Goal: Task Accomplishment & Management: Use online tool/utility

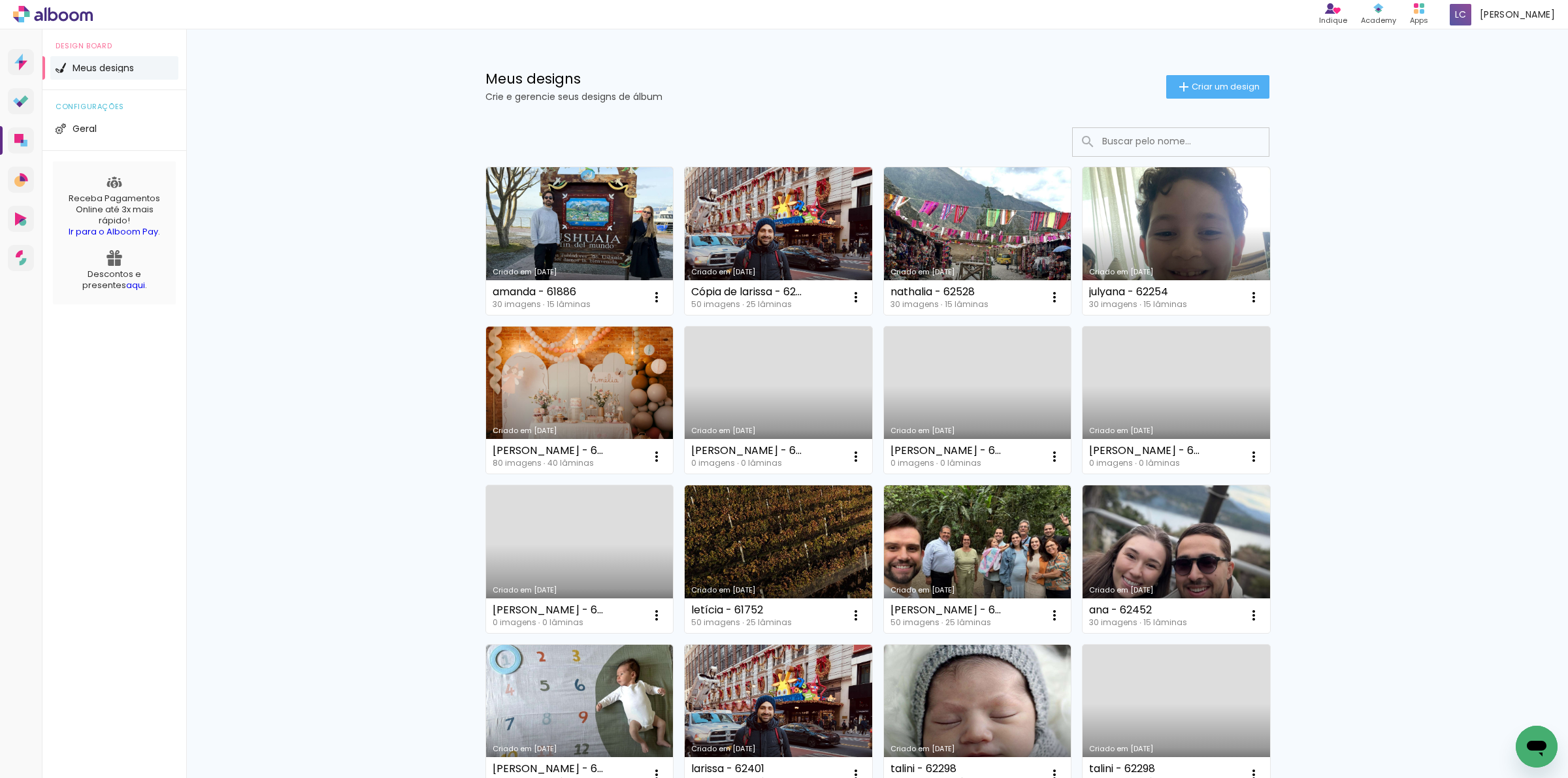
click at [1192, 68] on div "Meus designs Crie e gerencie seus designs de álbum Criar um design" at bounding box center [877, 72] width 850 height 85
click at [1167, 96] on paper-button "Criar um design" at bounding box center [1217, 87] width 103 height 24
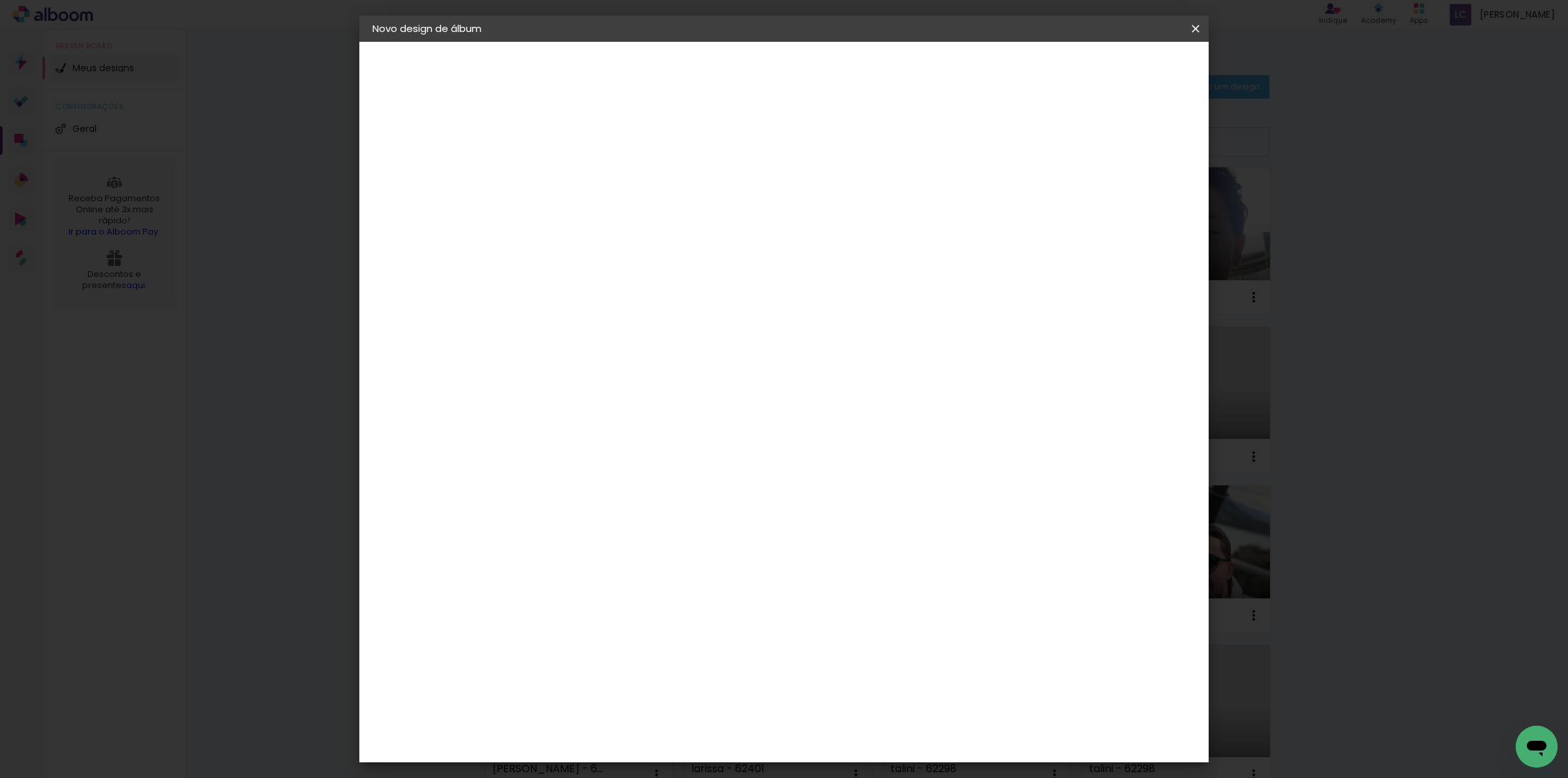
click at [586, 180] on input at bounding box center [586, 176] width 0 height 21
type input "ç"
type input "luana - 62292"
type paper-input "luana - 62292"
click at [720, 60] on paper-button "Avançar" at bounding box center [688, 69] width 64 height 22
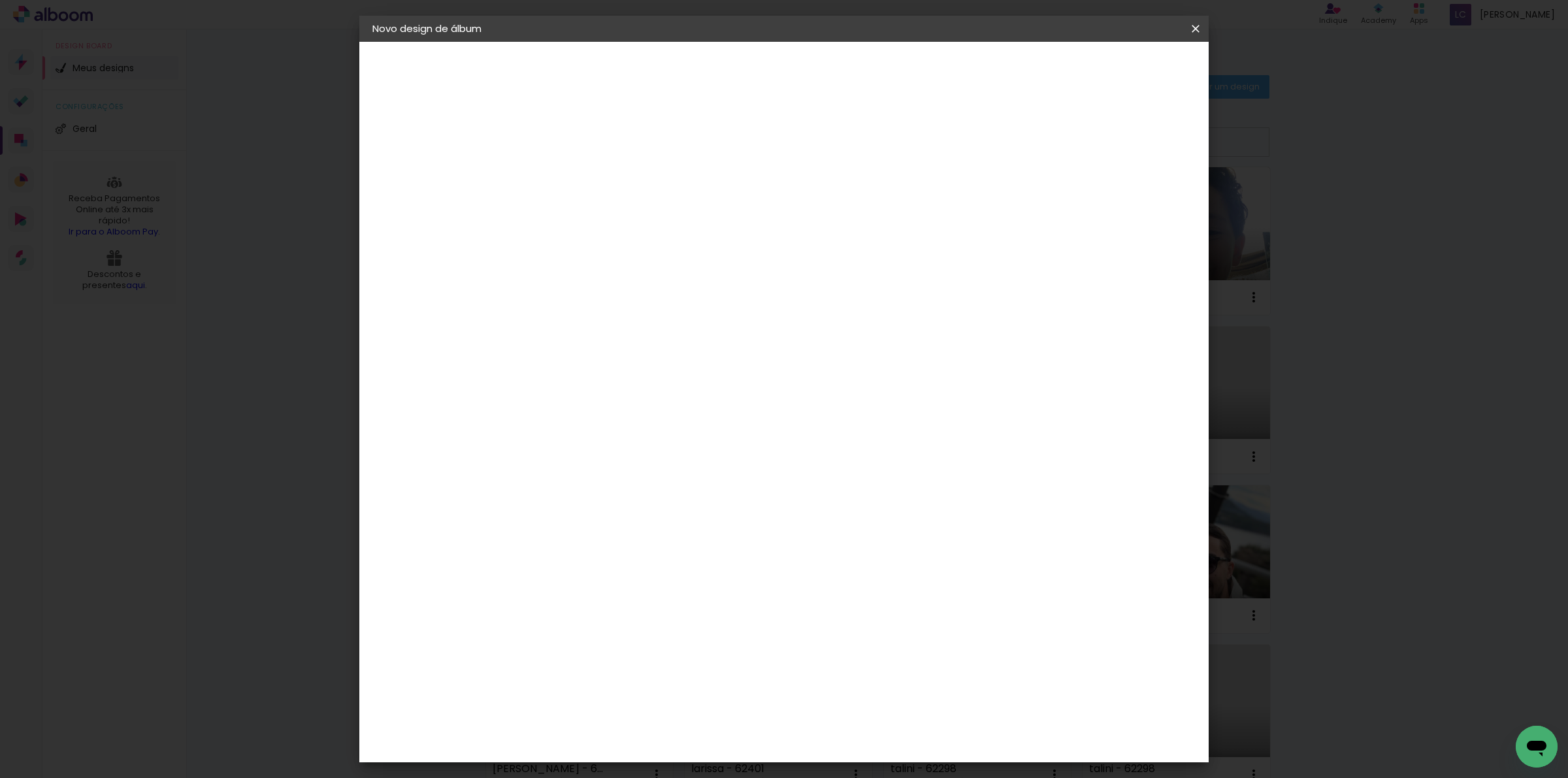
click at [831, 200] on paper-item "Tamanho Livre" at bounding box center [768, 199] width 125 height 29
click at [0, 0] on slot "Avançar" at bounding box center [0, 0] width 0 height 0
click at [853, 535] on input "60" at bounding box center [854, 544] width 34 height 20
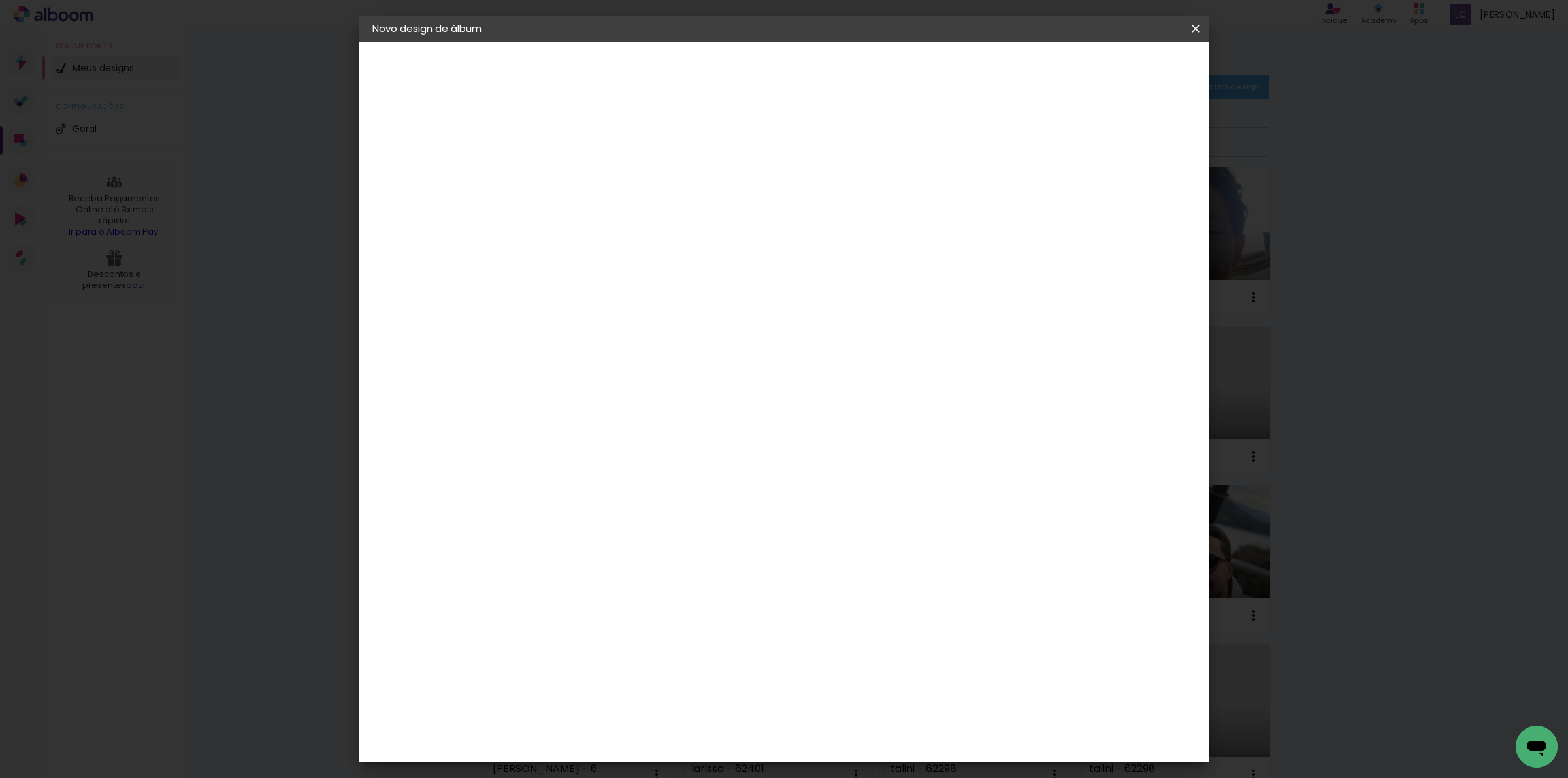
type input "40,6"
type paper-input "40,6"
click at [552, 429] on input "30" at bounding box center [545, 432] width 34 height 20
type input "20,3"
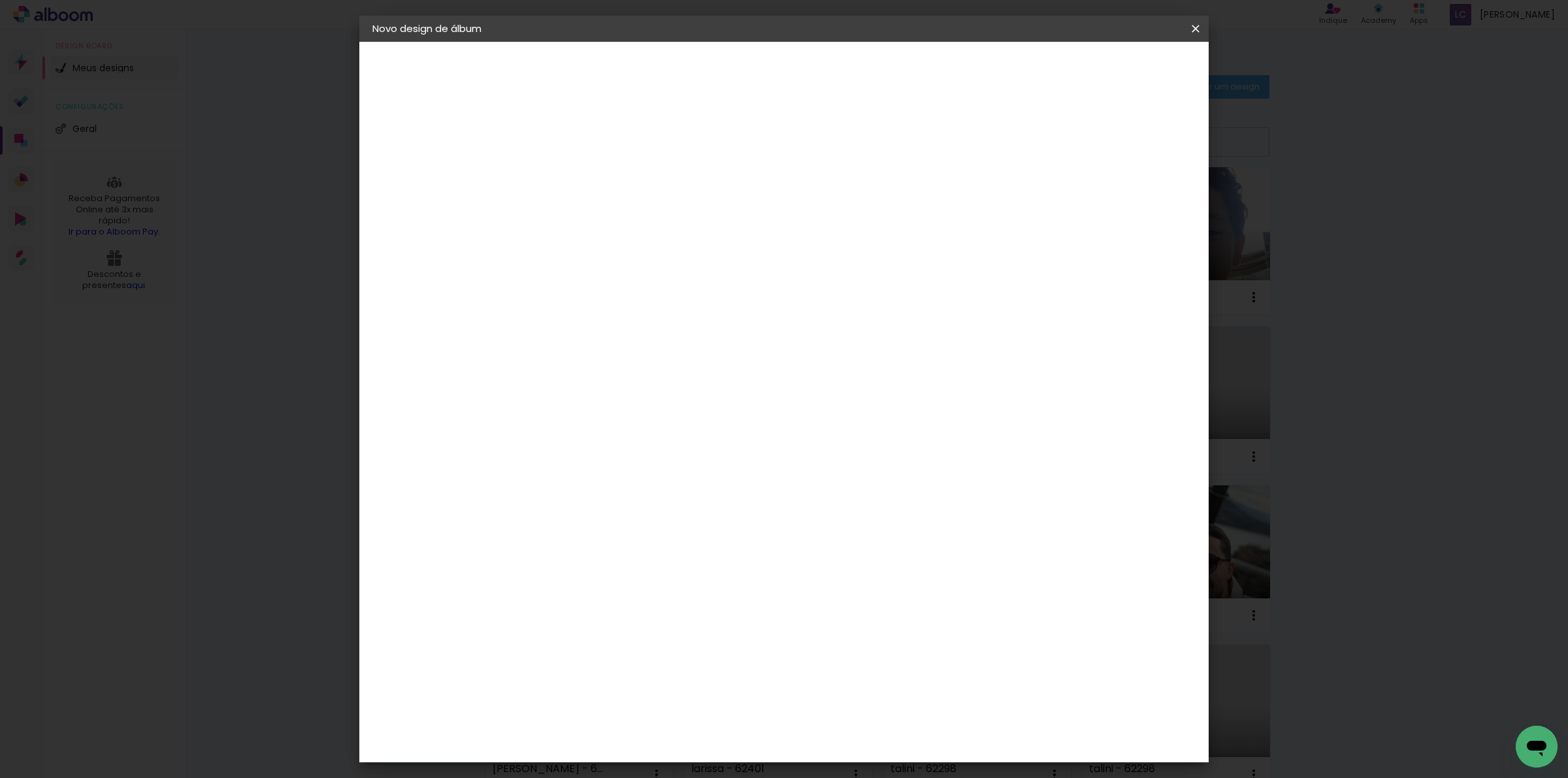
type paper-input "20,3"
type input "4"
type paper-input "4"
click at [1130, 197] on input "4" at bounding box center [1121, 198] width 24 height 20
type input "3"
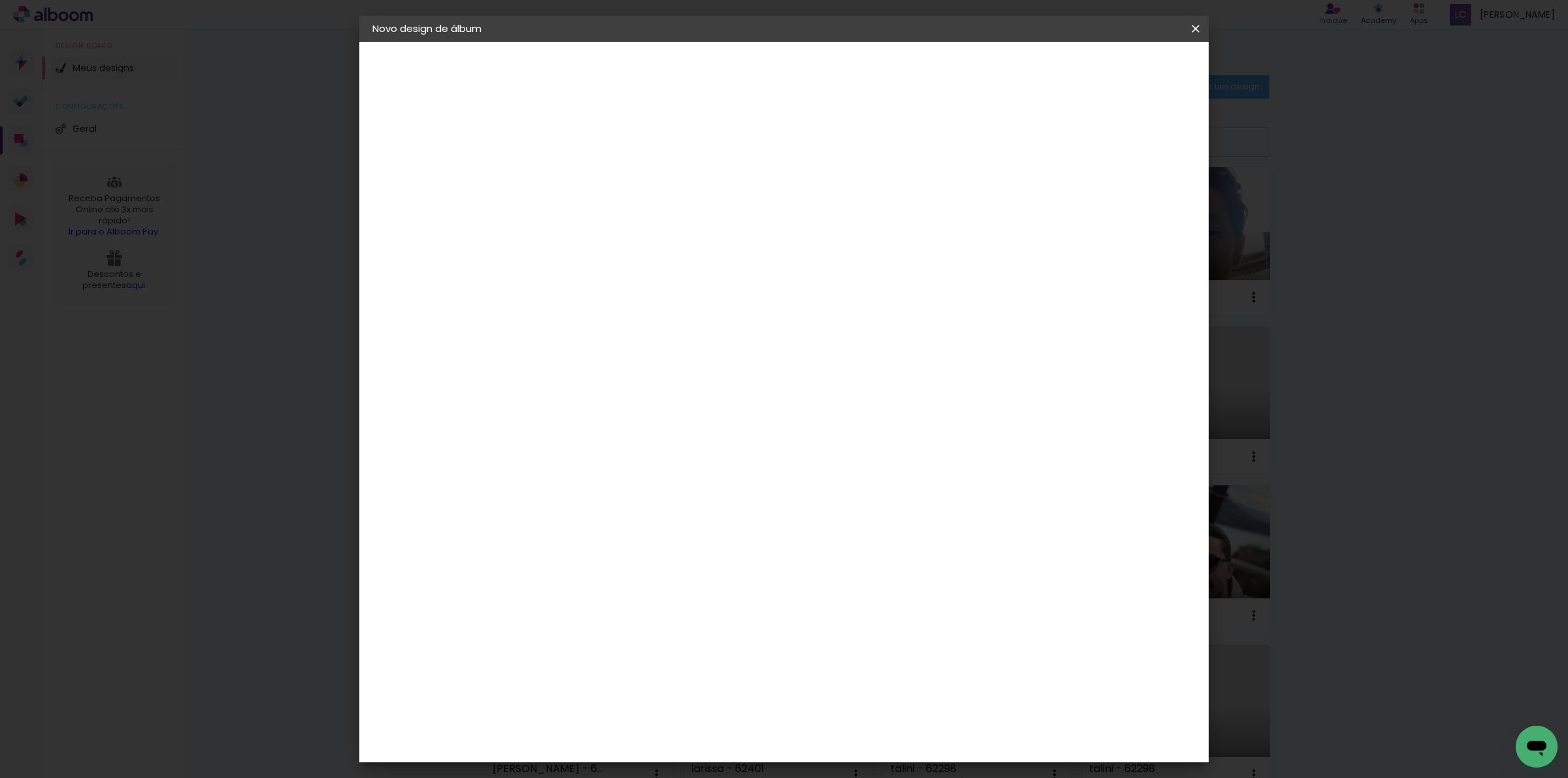
type paper-input "3"
click at [1130, 197] on input "3" at bounding box center [1124, 198] width 24 height 20
type input "2"
type paper-input "2"
click at [1130, 197] on input "2" at bounding box center [1126, 198] width 24 height 20
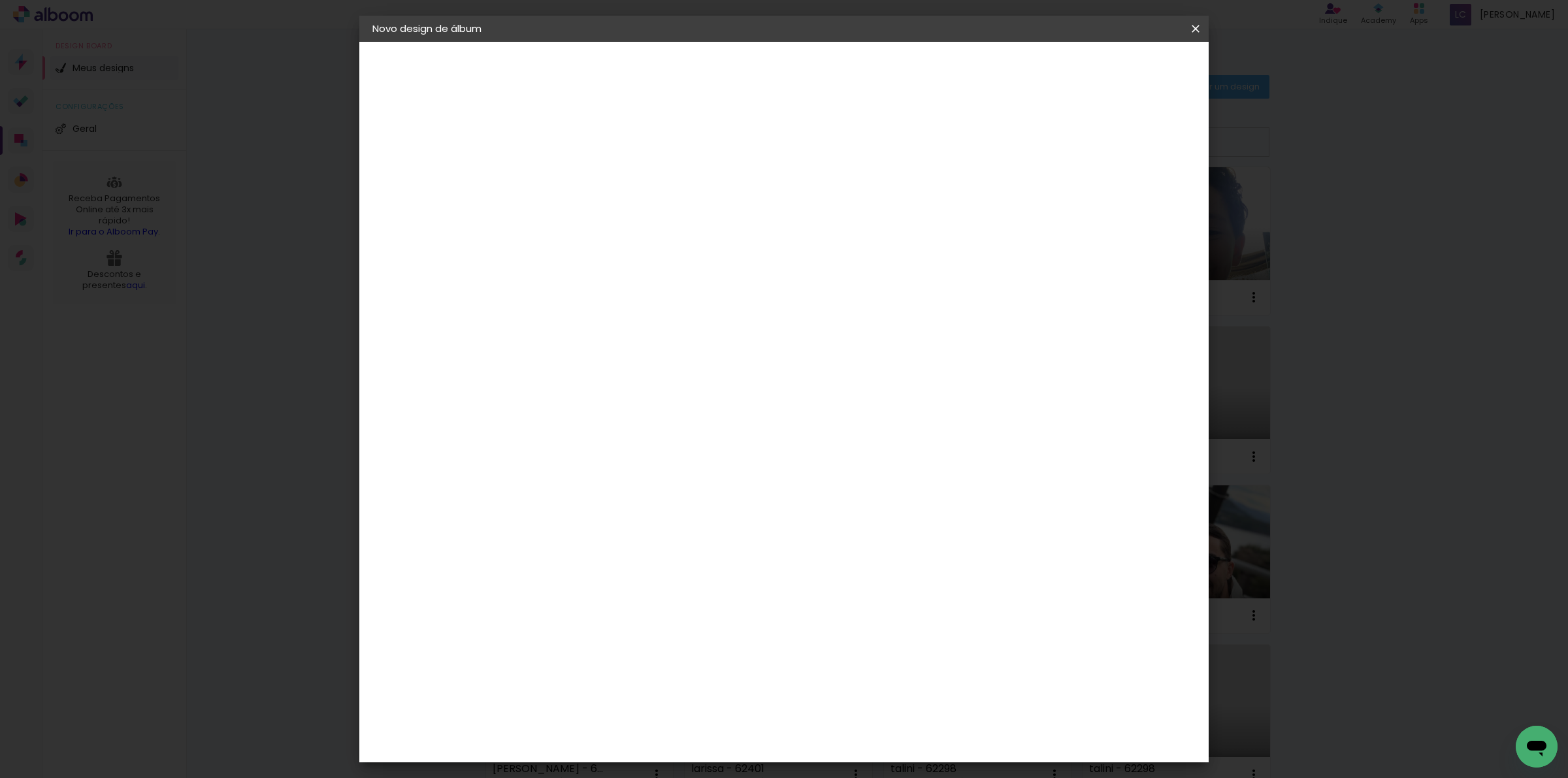
click at [1124, 76] on paper-button "Iniciar design" at bounding box center [1082, 69] width 86 height 22
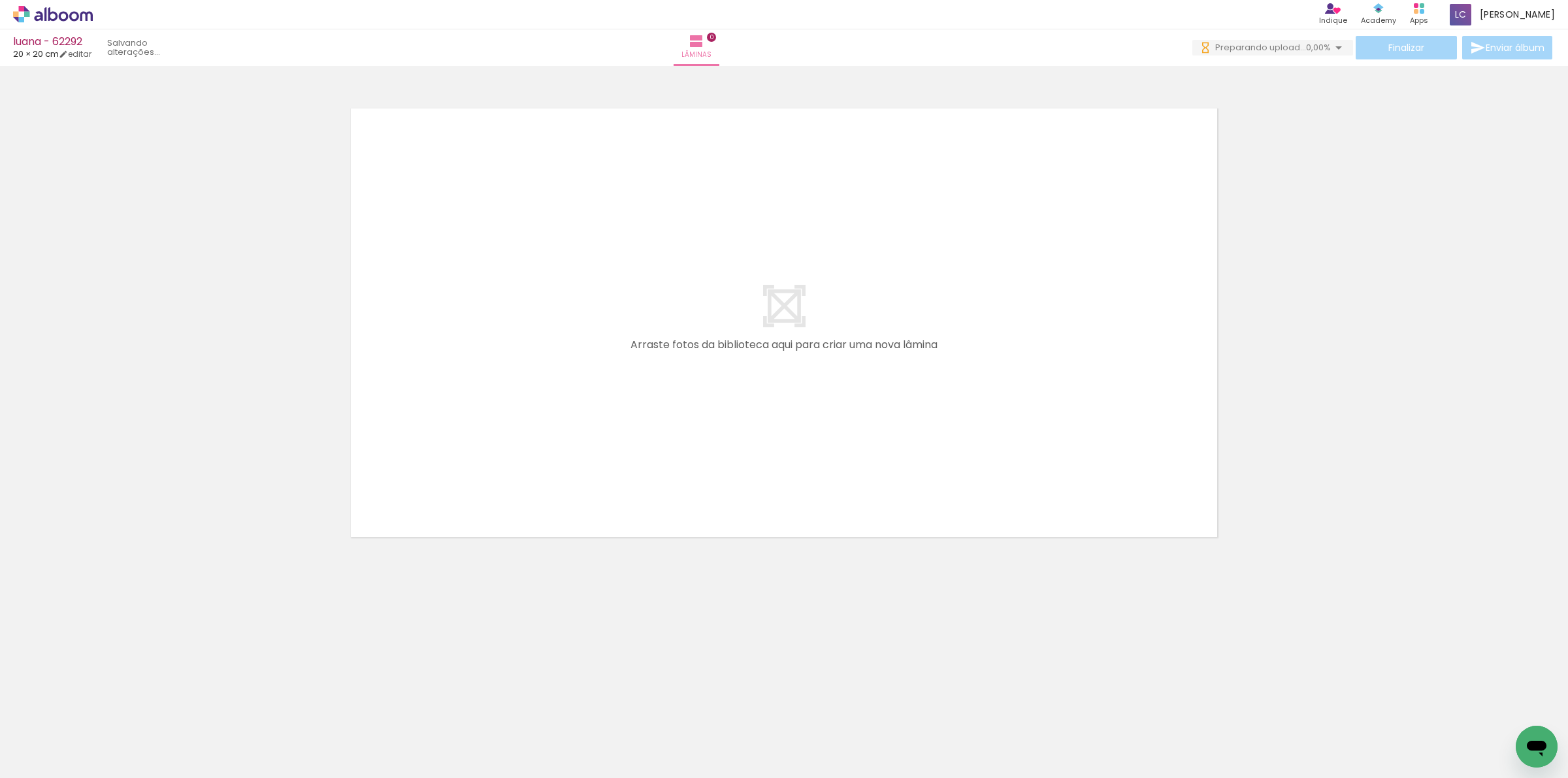
drag, startPoint x: 121, startPoint y: 758, endPoint x: 214, endPoint y: 757, distance: 93.0
click at [469, 444] on quentale-workspace at bounding box center [784, 389] width 1568 height 778
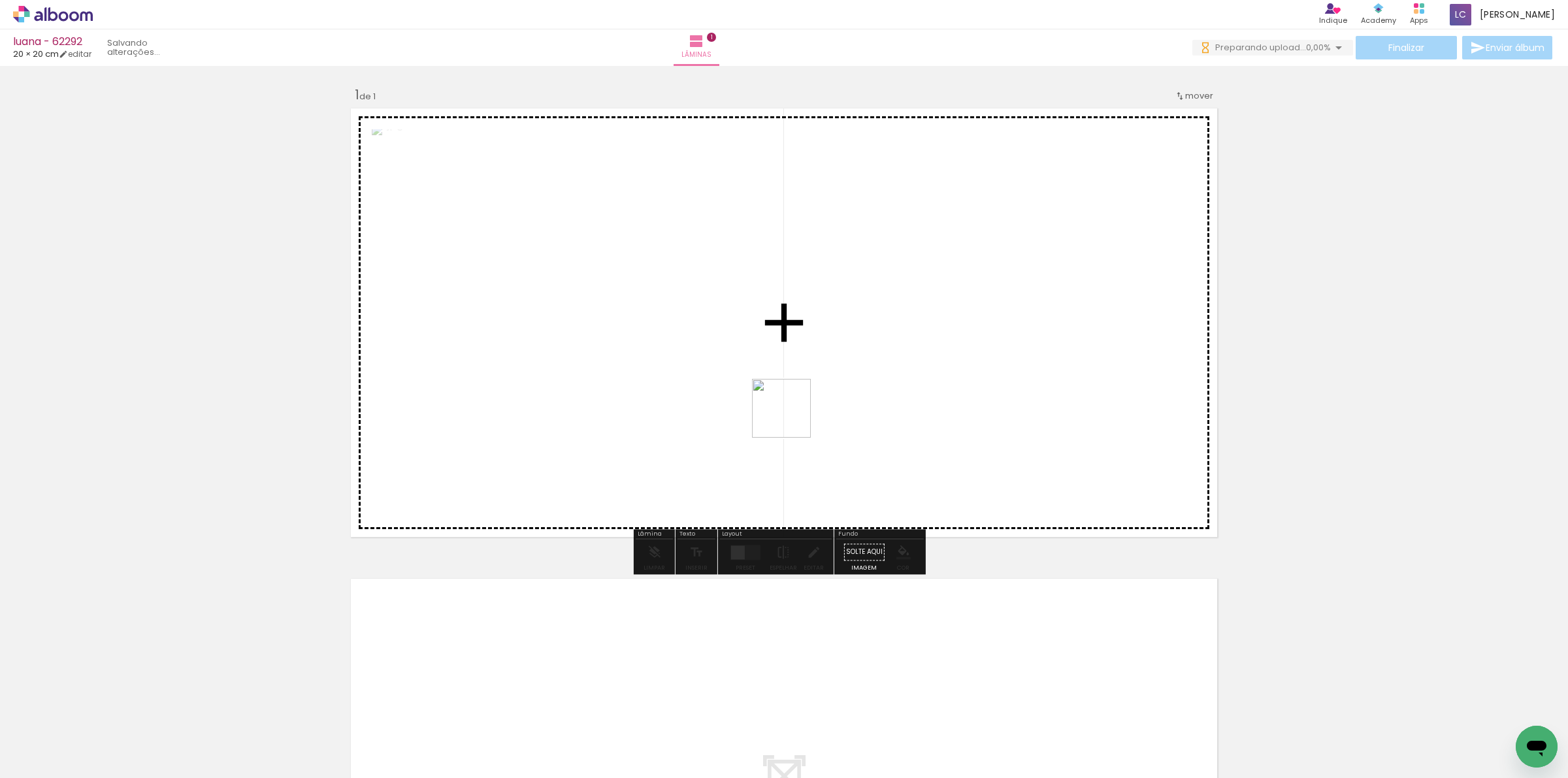
drag, startPoint x: 213, startPoint y: 750, endPoint x: 801, endPoint y: 478, distance: 647.9
click at [801, 410] on quentale-workspace at bounding box center [784, 389] width 1568 height 778
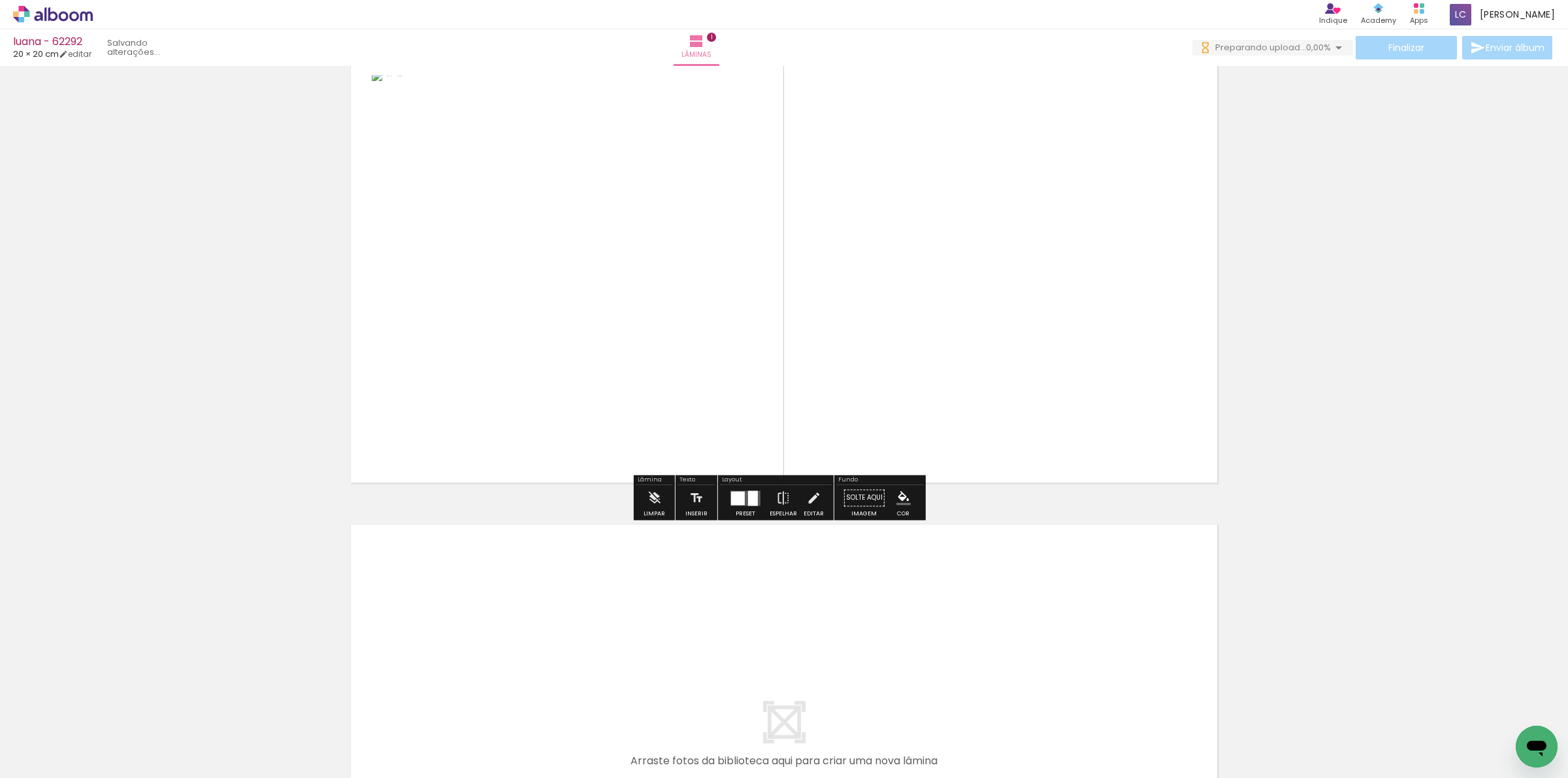
scroll to position [82, 0]
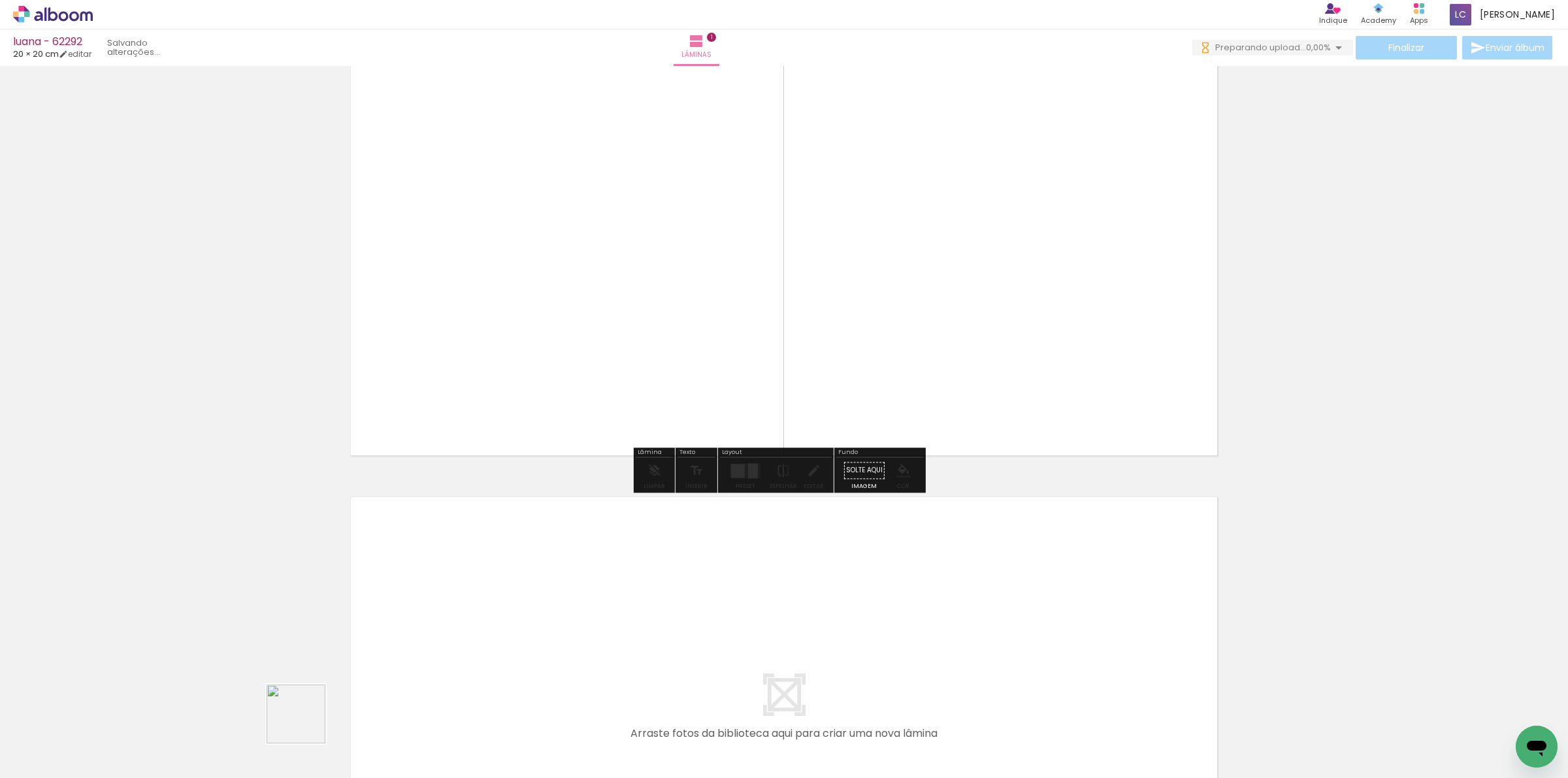
drag, startPoint x: 295, startPoint y: 729, endPoint x: 335, endPoint y: 720, distance: 41.0
click at [402, 647] on quentale-workspace at bounding box center [784, 389] width 1568 height 778
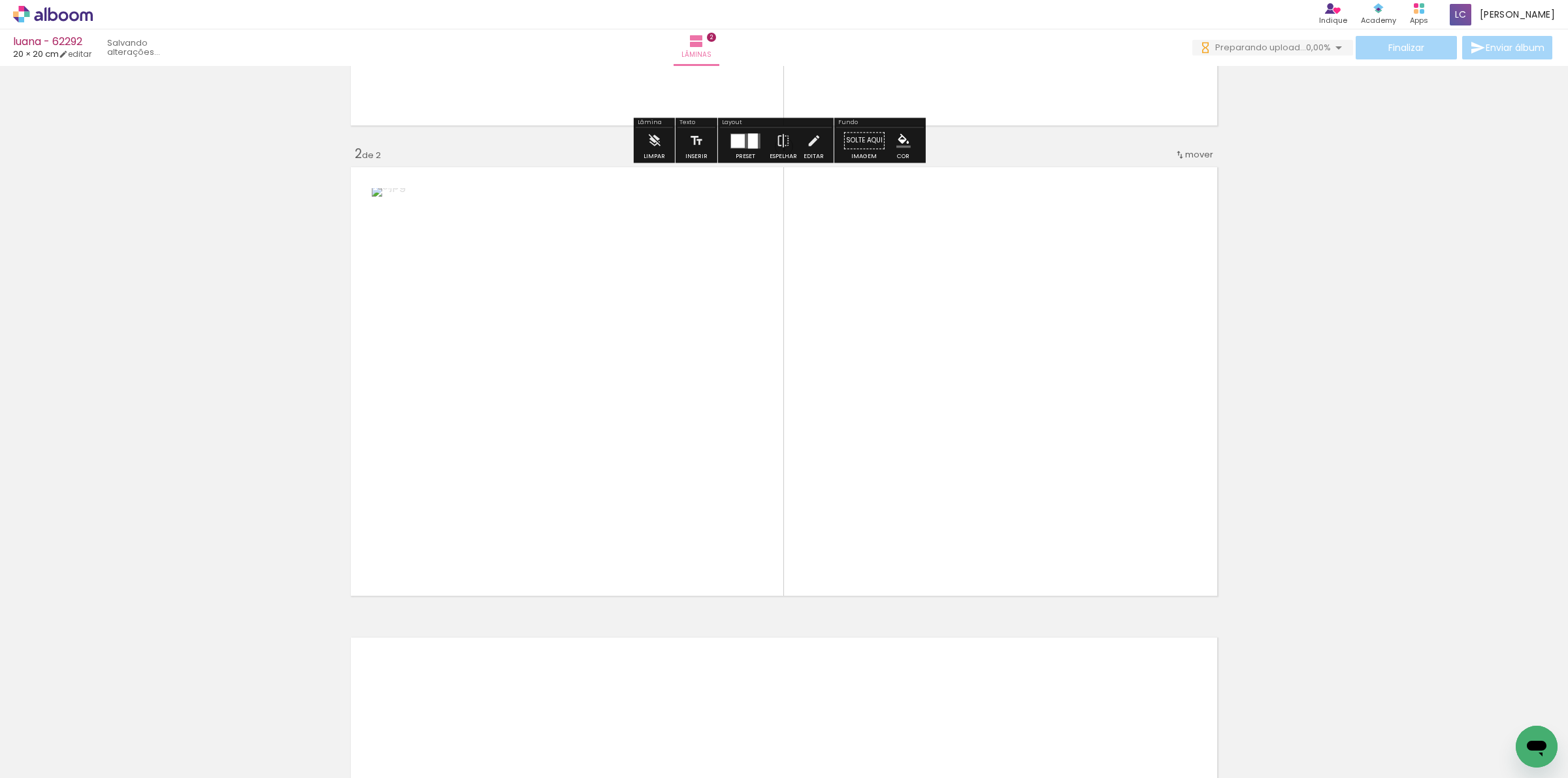
click at [797, 333] on quentale-workspace at bounding box center [784, 389] width 1568 height 778
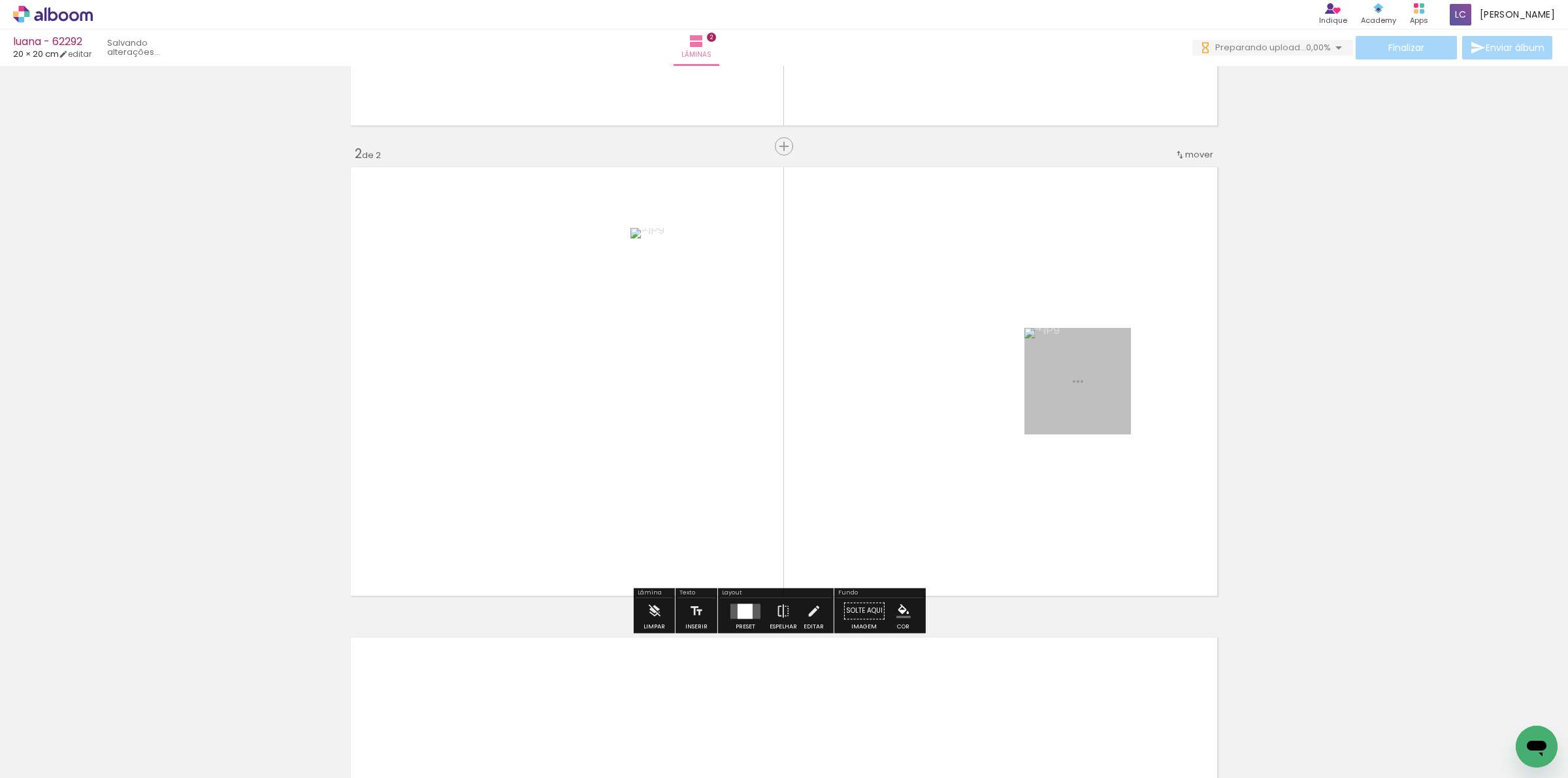
scroll to position [411, 0]
click at [733, 616] on quentale-layouter at bounding box center [745, 612] width 30 height 15
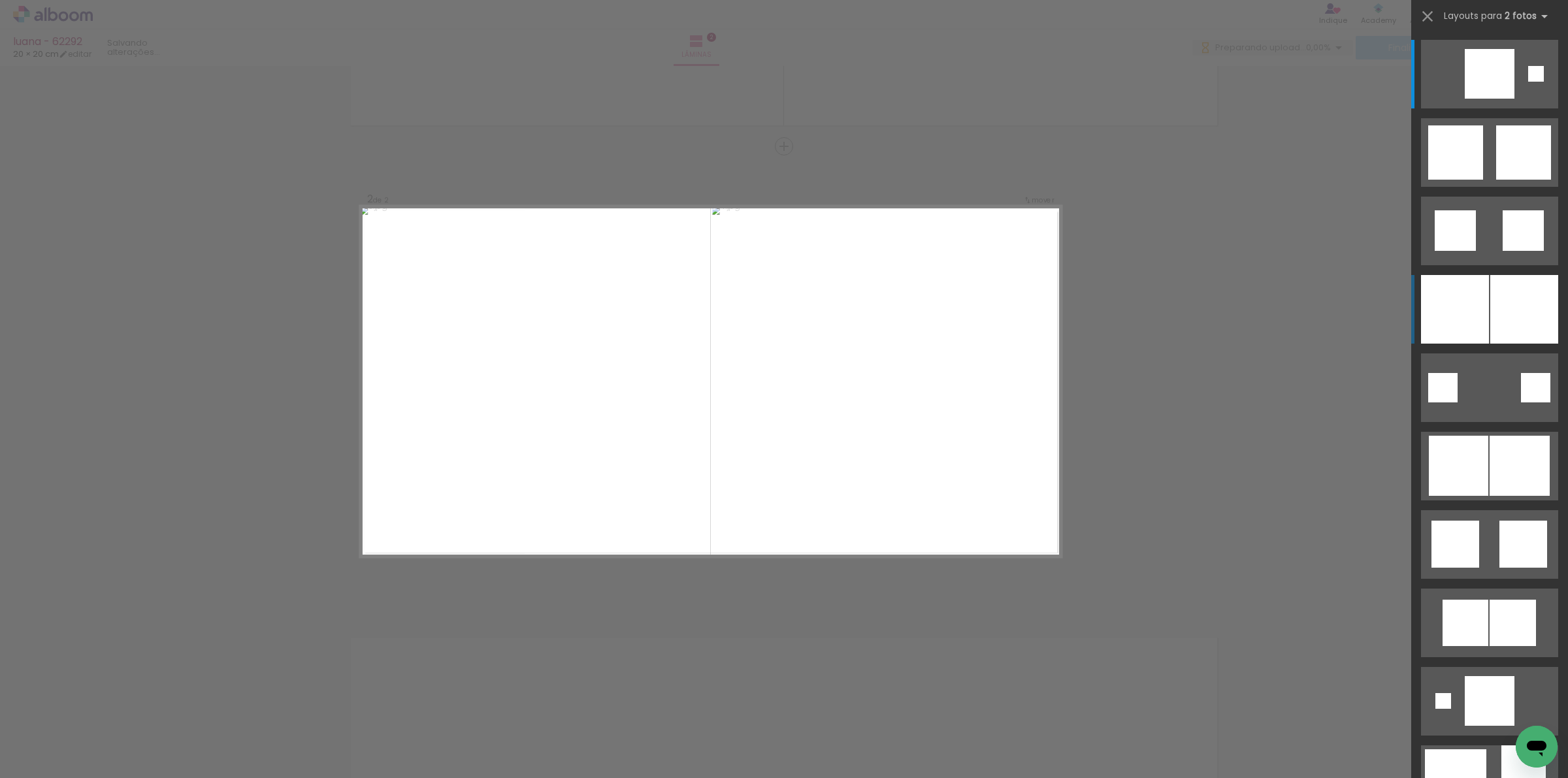
click at [1490, 328] on div at bounding box center [1524, 309] width 68 height 68
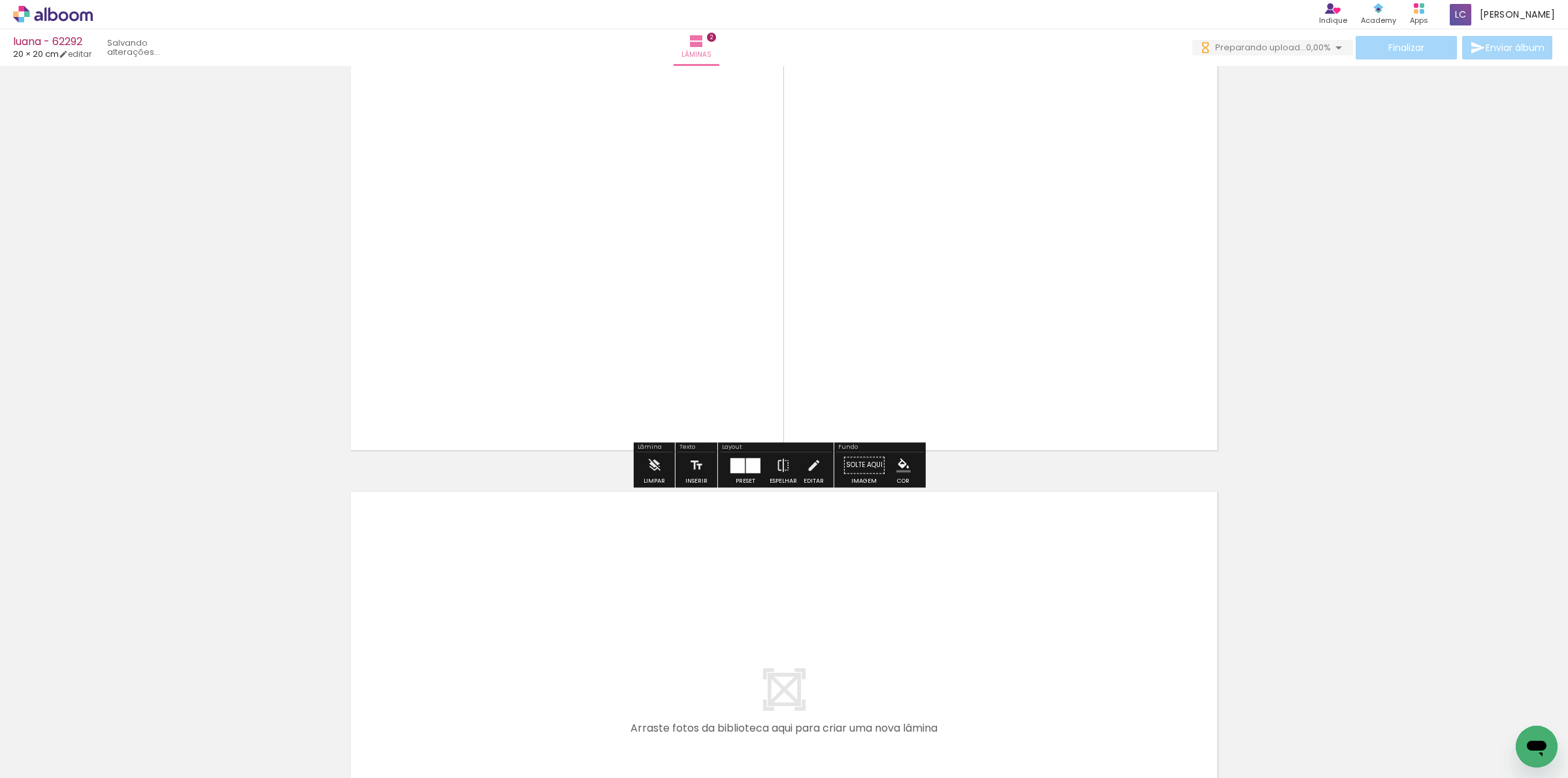
scroll to position [575, 0]
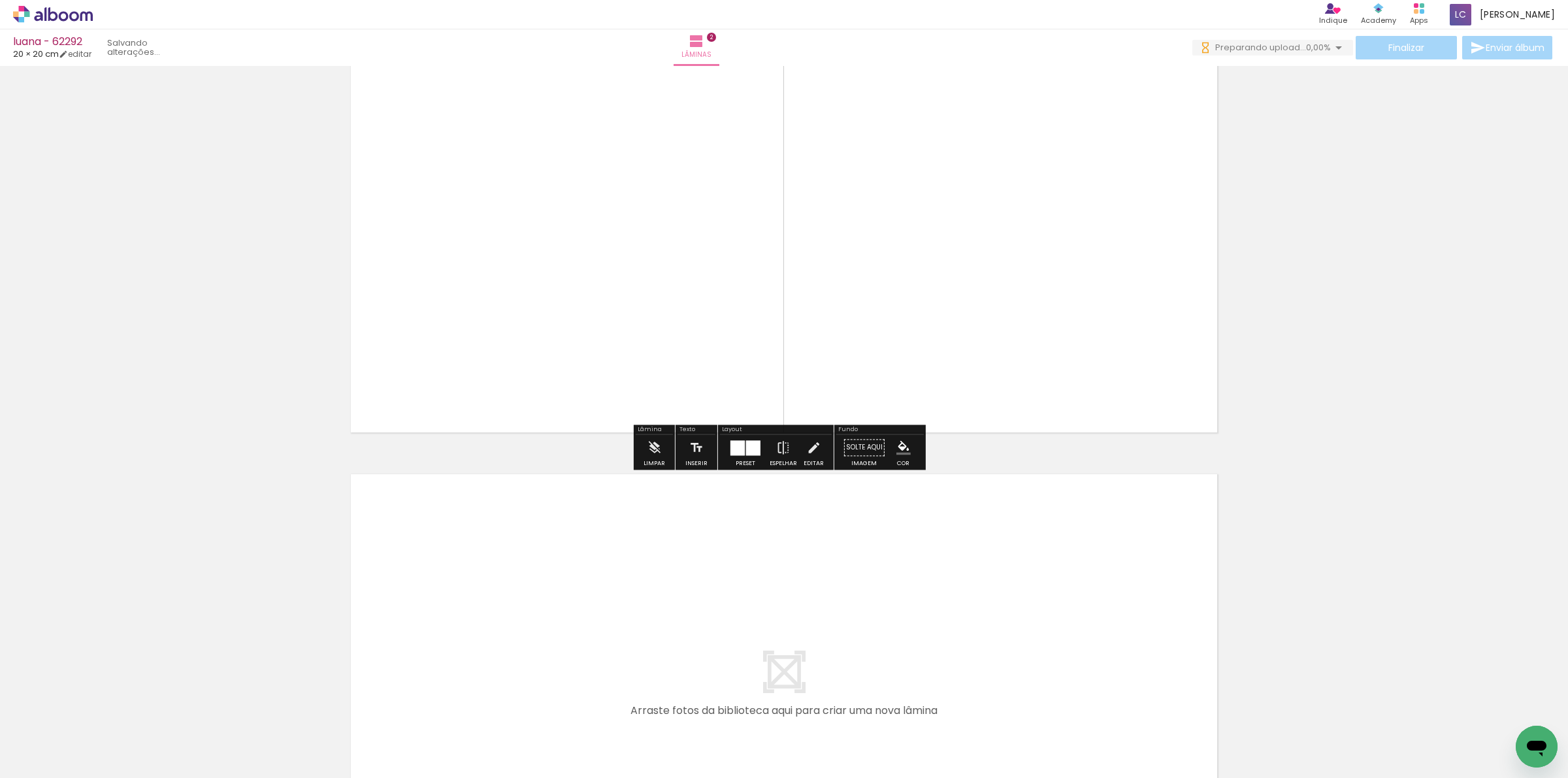
drag, startPoint x: 456, startPoint y: 732, endPoint x: 537, endPoint y: 705, distance: 85.4
click at [500, 667] on quentale-workspace at bounding box center [784, 389] width 1568 height 778
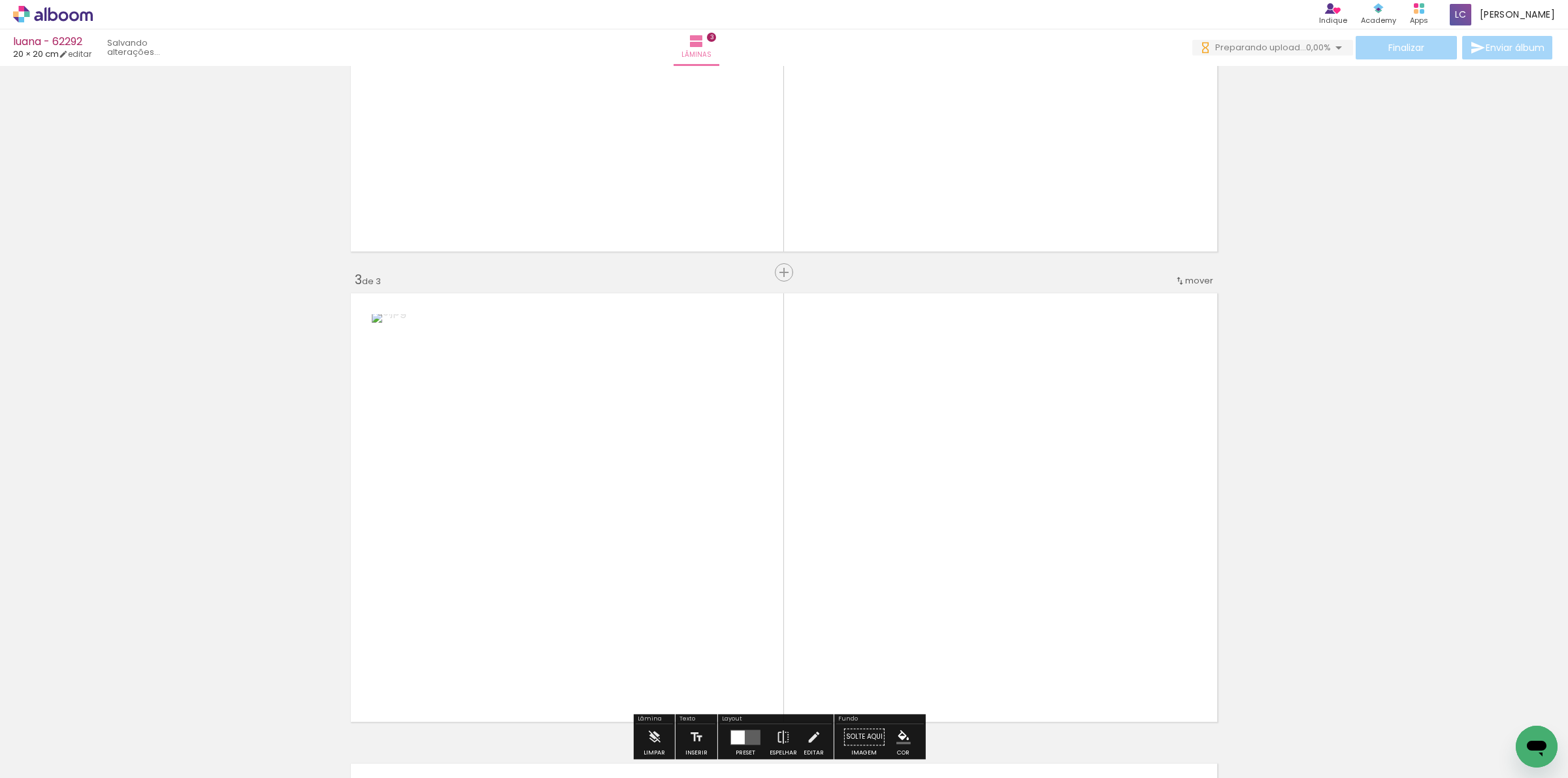
click at [602, 556] on quentale-workspace at bounding box center [784, 389] width 1568 height 778
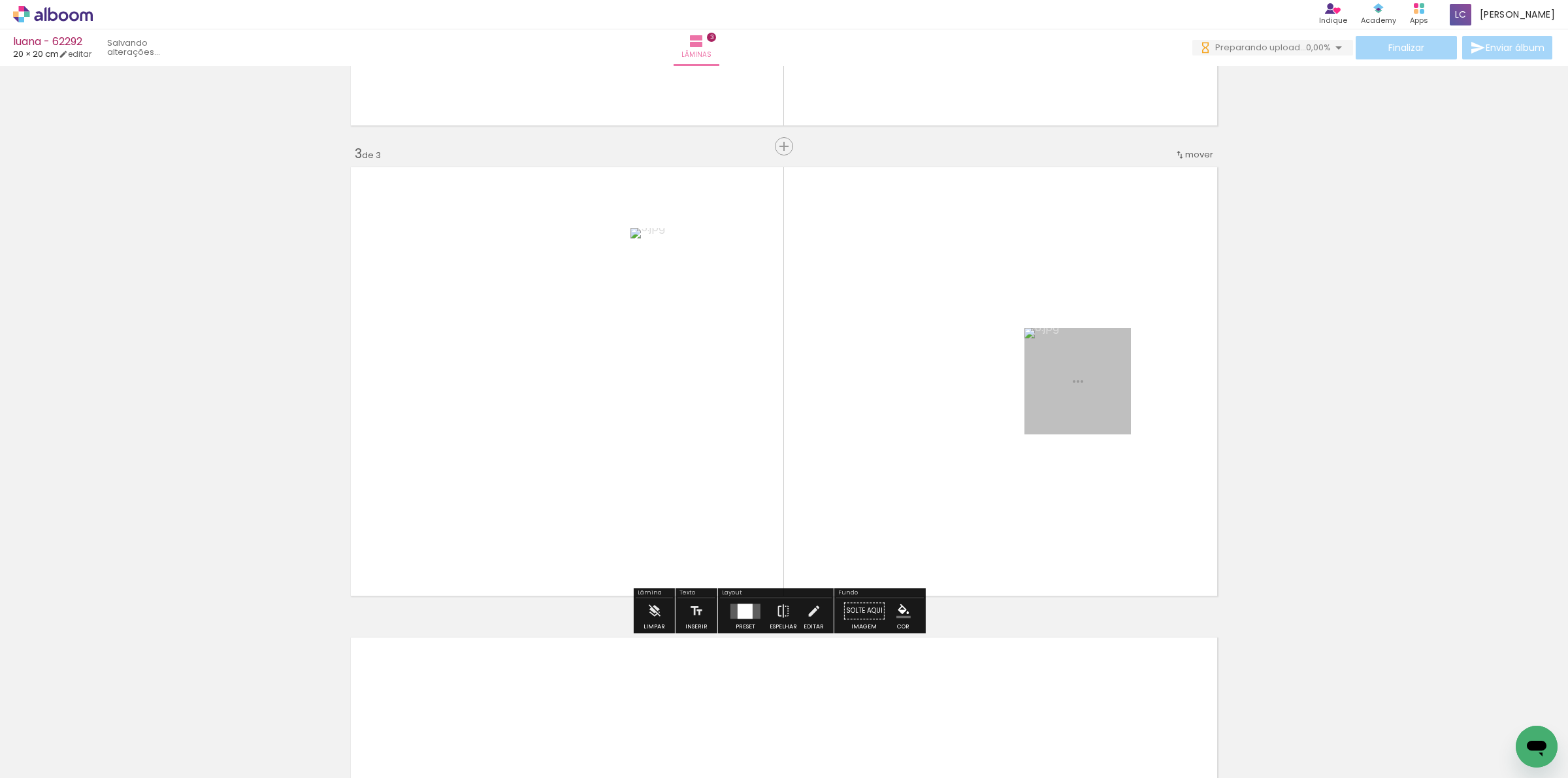
scroll to position [882, 0]
click at [742, 616] on div at bounding box center [745, 612] width 15 height 15
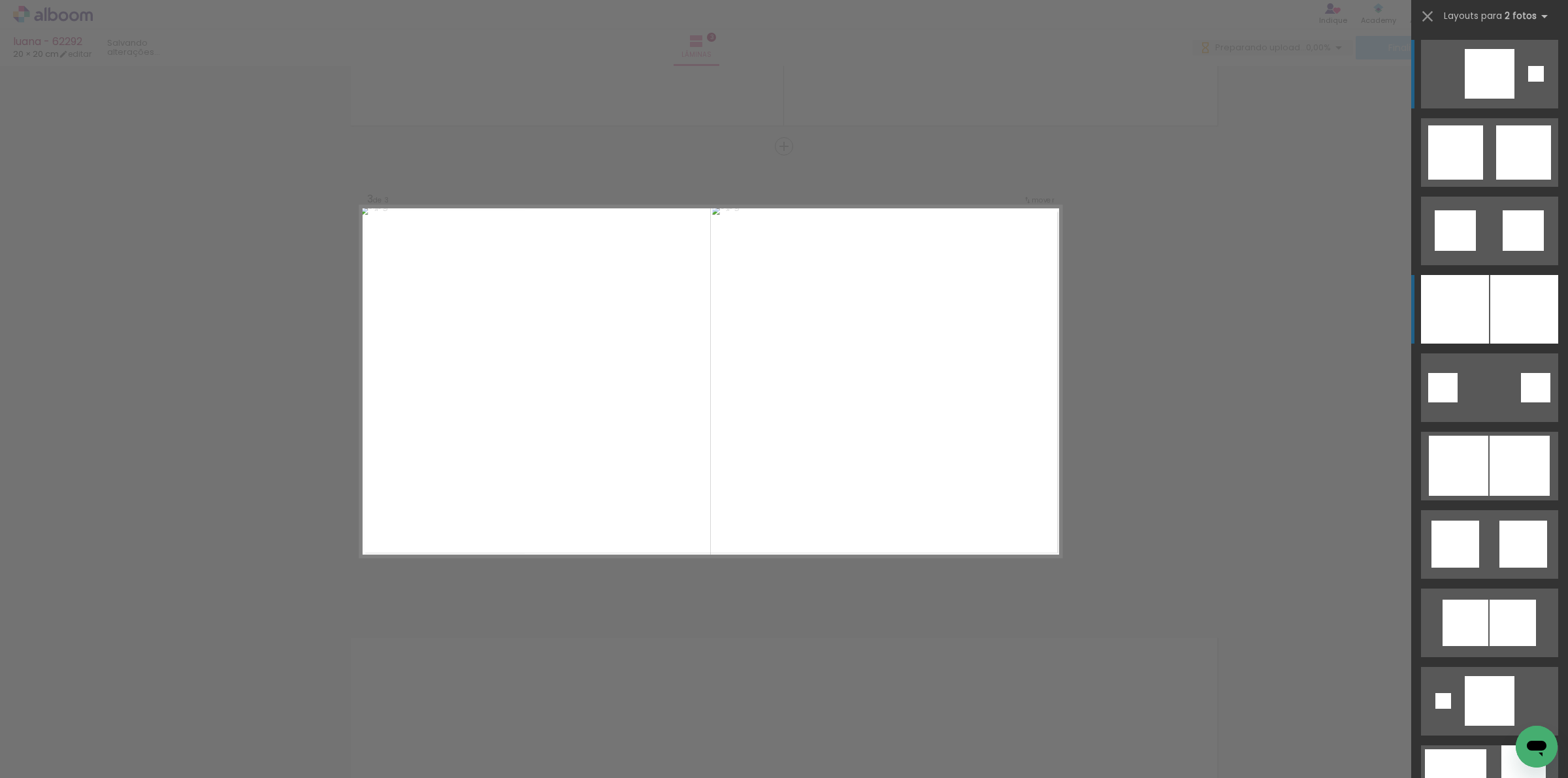
click at [1463, 302] on div at bounding box center [1454, 309] width 68 height 68
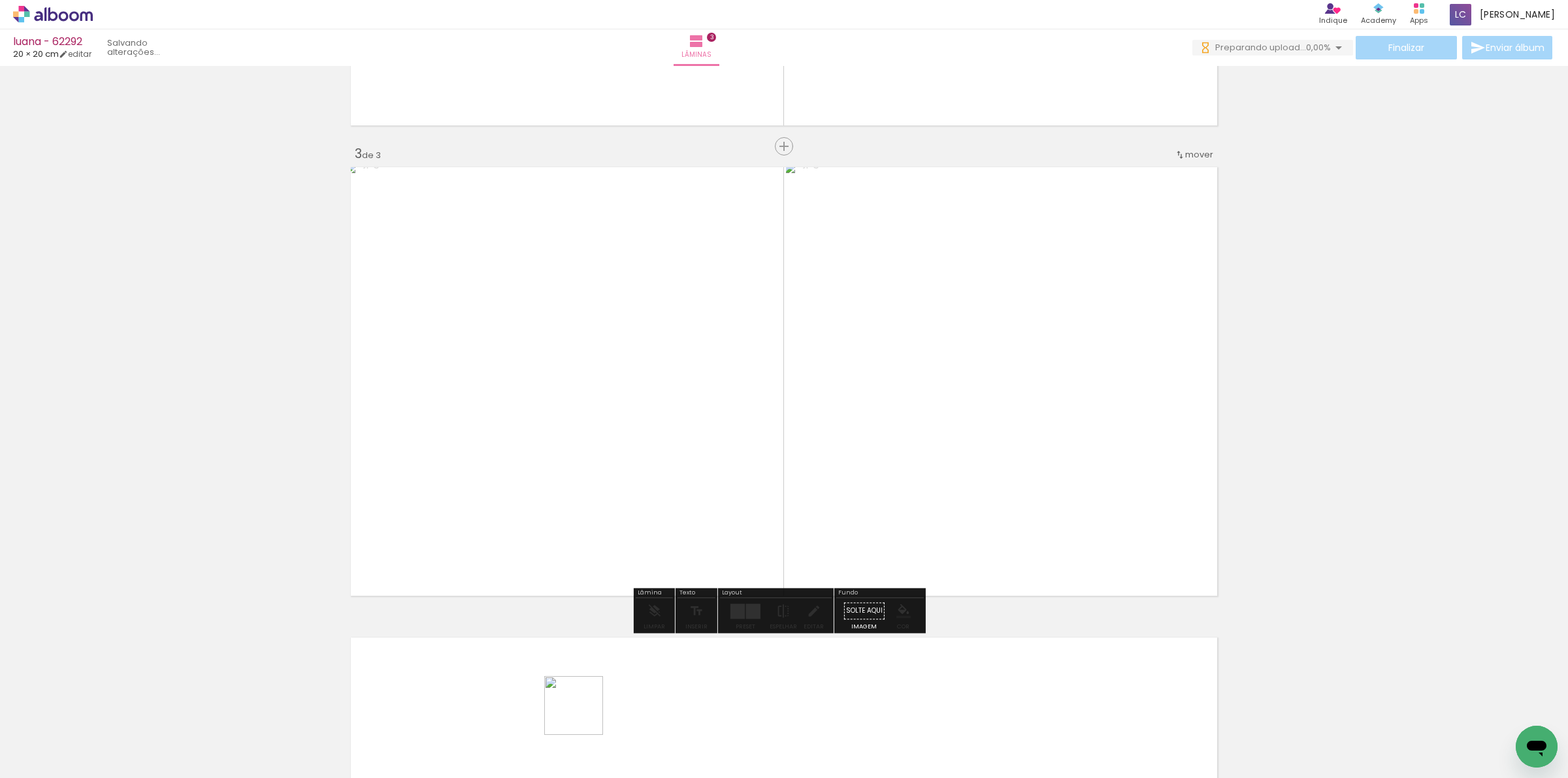
drag, startPoint x: 585, startPoint y: 755, endPoint x: 585, endPoint y: 689, distance: 66.0
click at [585, 689] on quentale-workspace at bounding box center [784, 389] width 1568 height 778
drag, startPoint x: 648, startPoint y: 752, endPoint x: 870, endPoint y: 371, distance: 441.0
click at [838, 410] on quentale-workspace at bounding box center [784, 389] width 1568 height 778
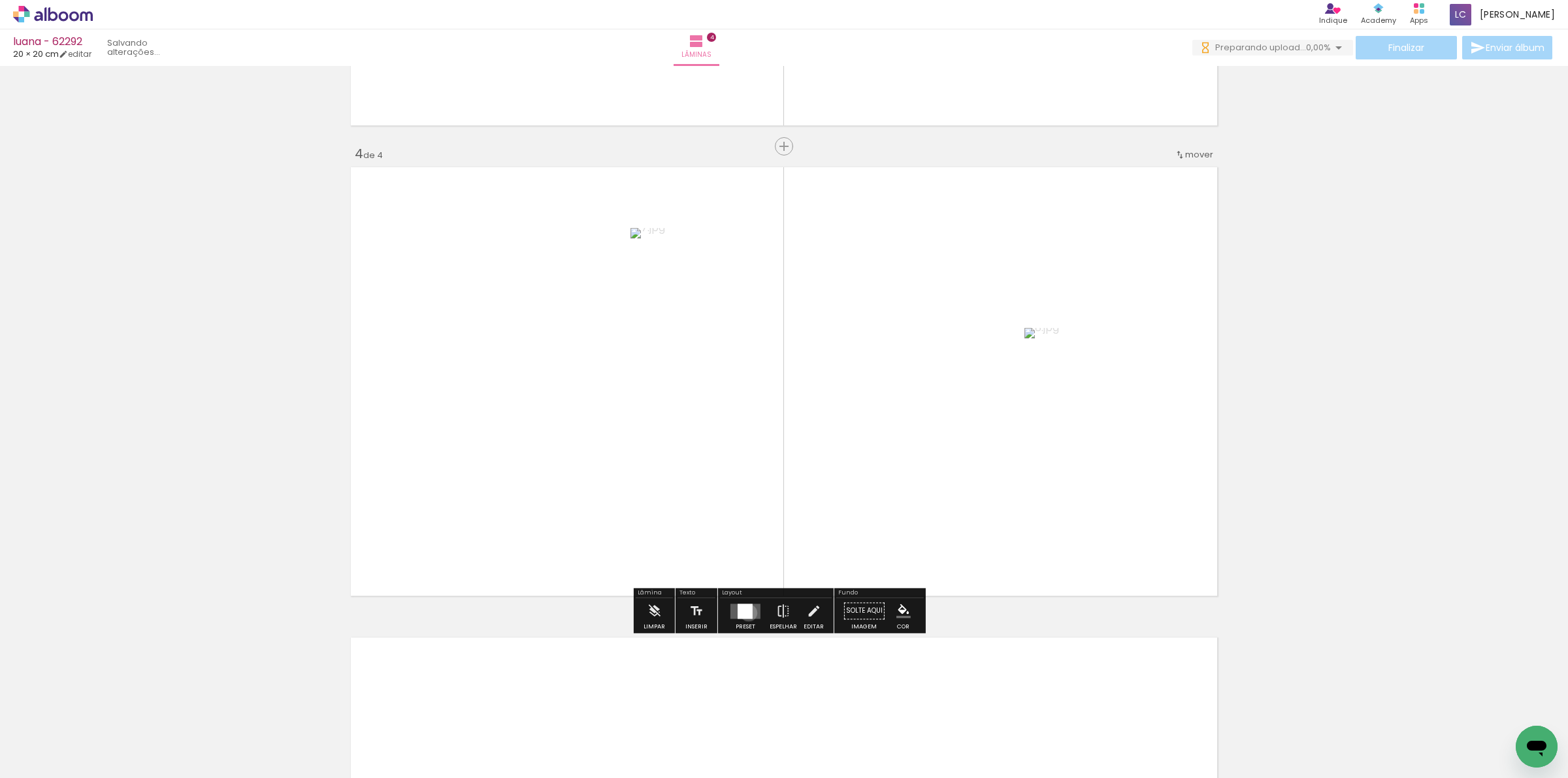
click at [746, 613] on div at bounding box center [745, 612] width 15 height 15
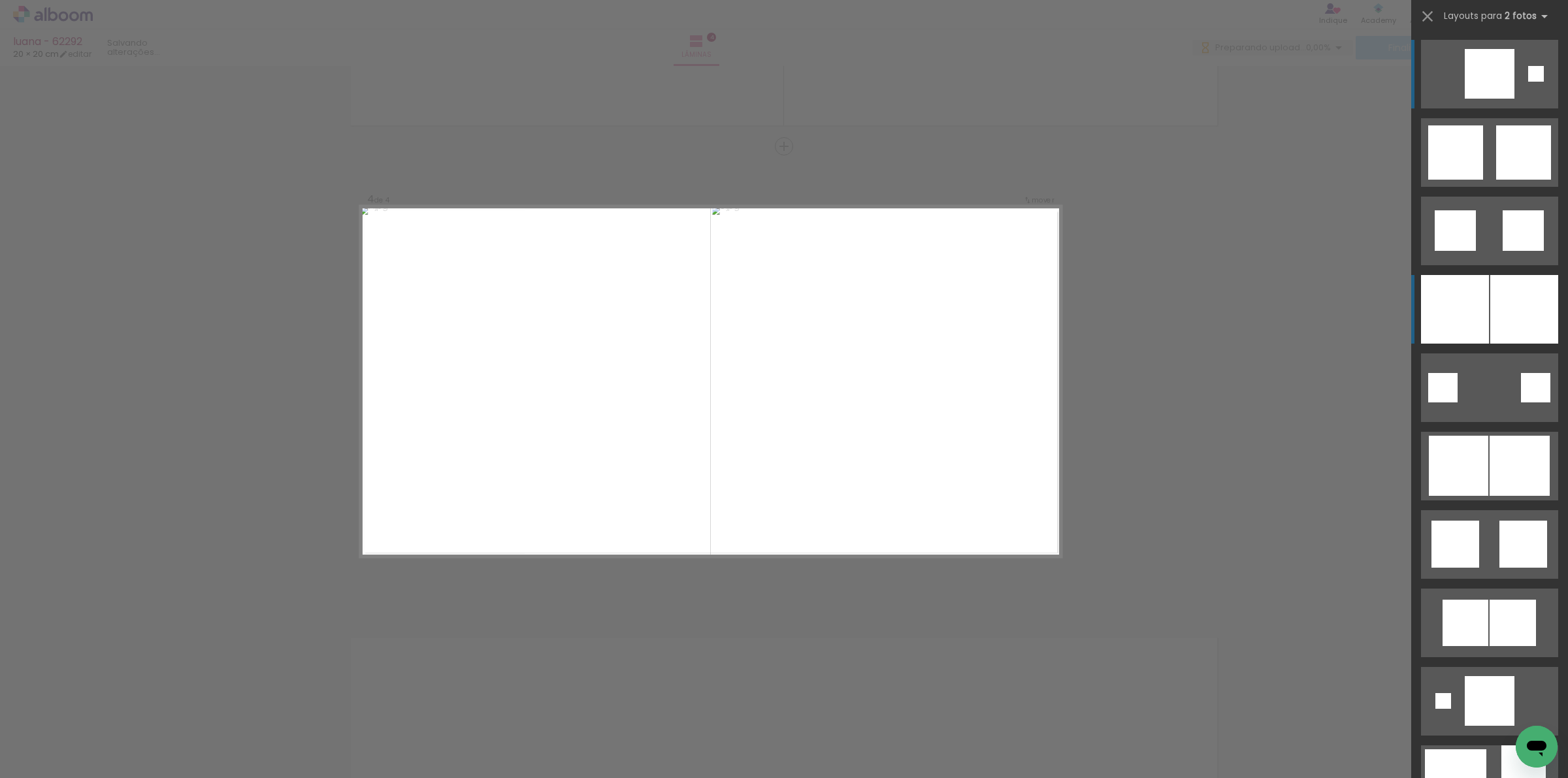
click at [1458, 341] on div at bounding box center [1454, 309] width 68 height 68
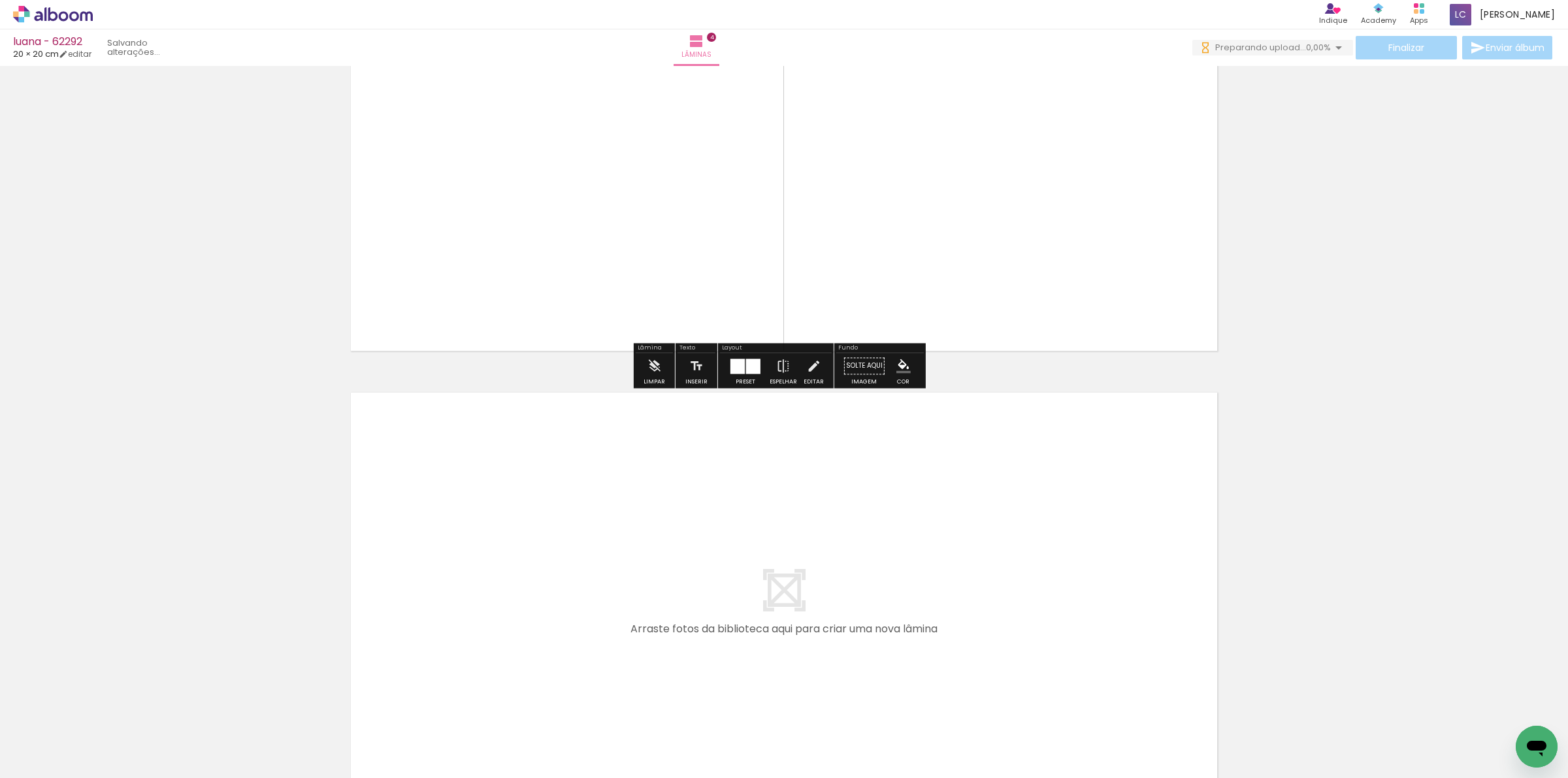
click at [720, 658] on quentale-workspace at bounding box center [784, 389] width 1568 height 778
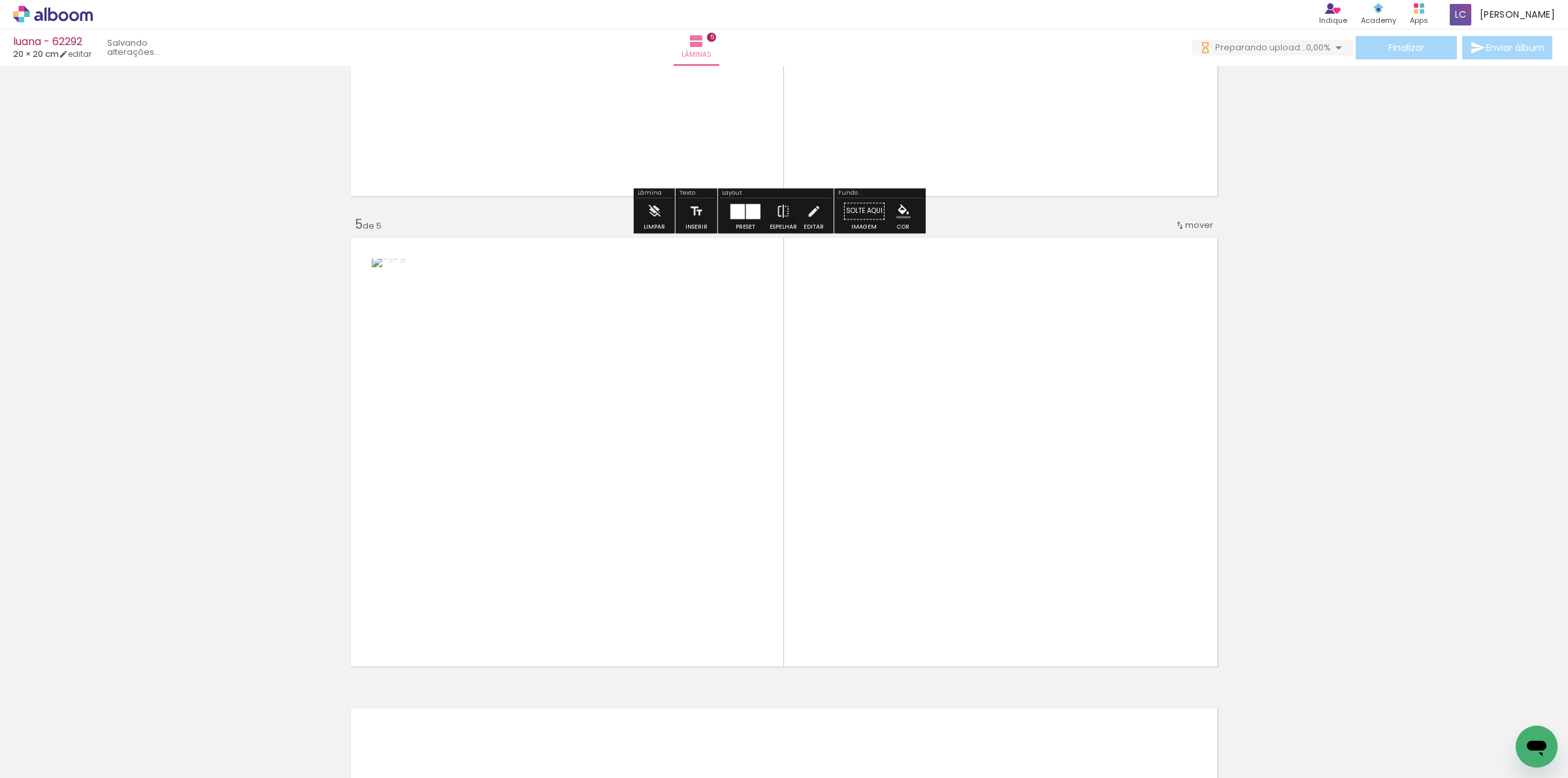
drag, startPoint x: 797, startPoint y: 738, endPoint x: 815, endPoint y: 522, distance: 216.7
click at [815, 557] on quentale-workspace at bounding box center [784, 389] width 1568 height 778
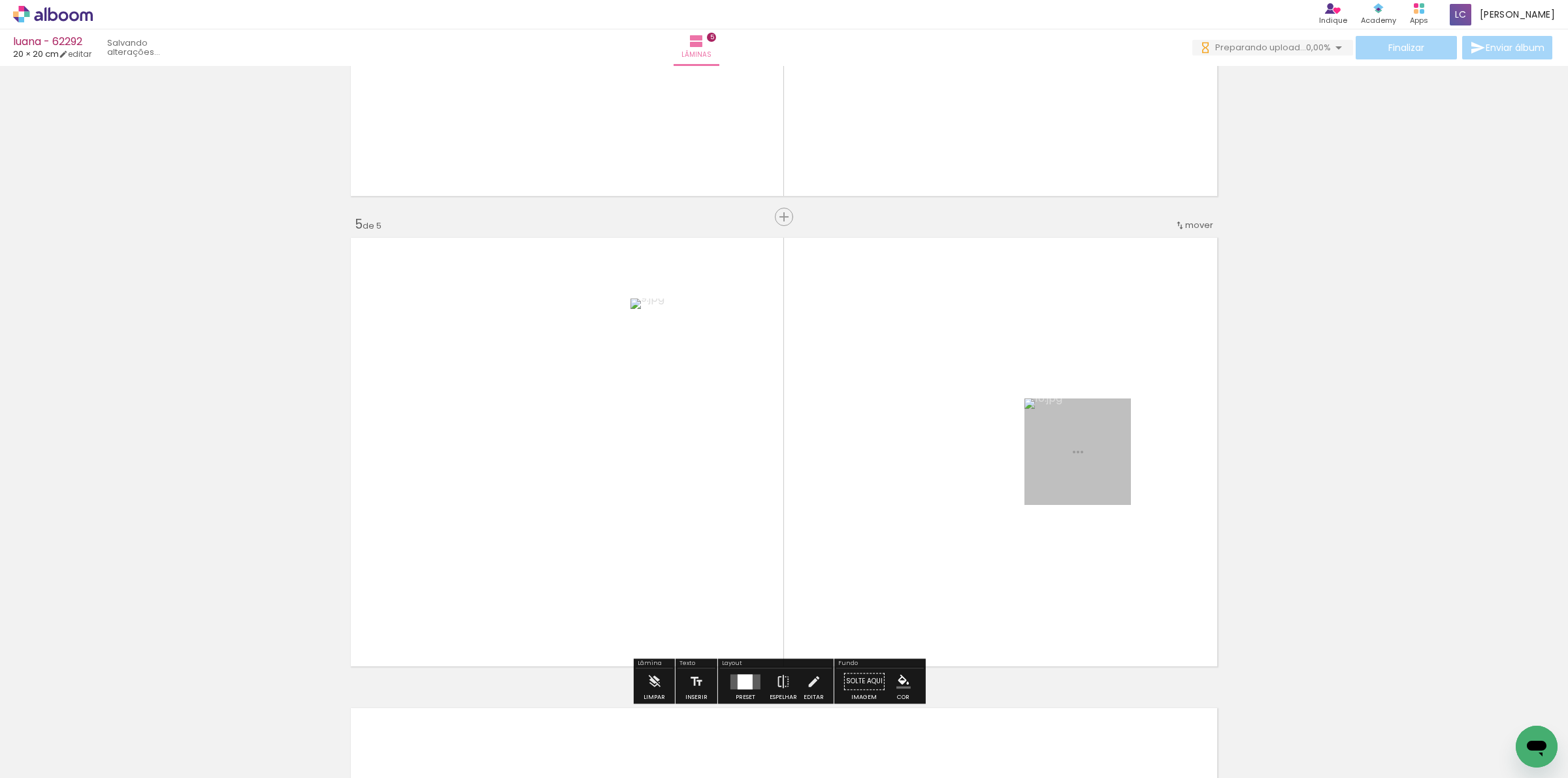
scroll to position [1823, 0]
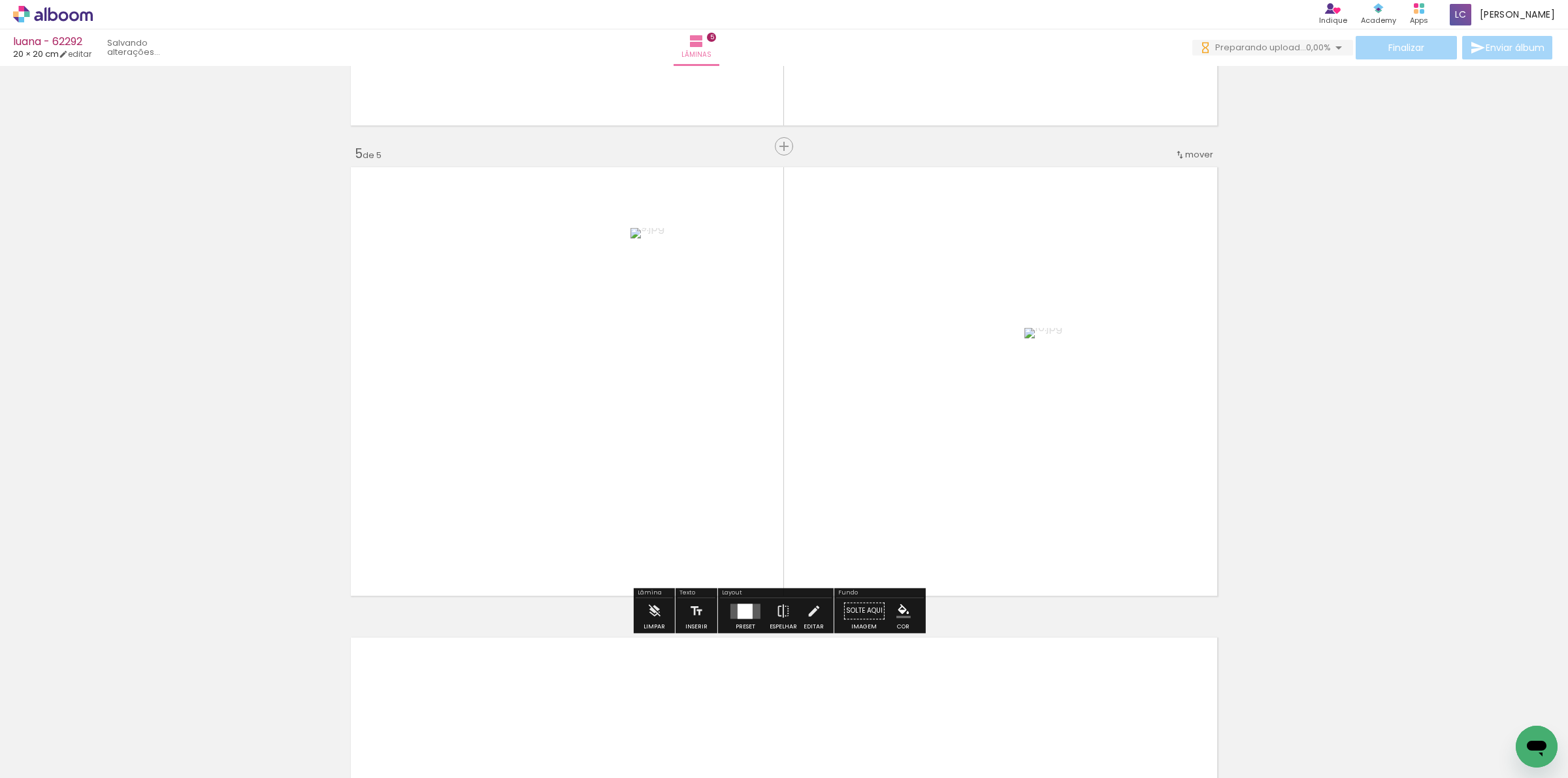
click at [728, 621] on div at bounding box center [745, 611] width 35 height 26
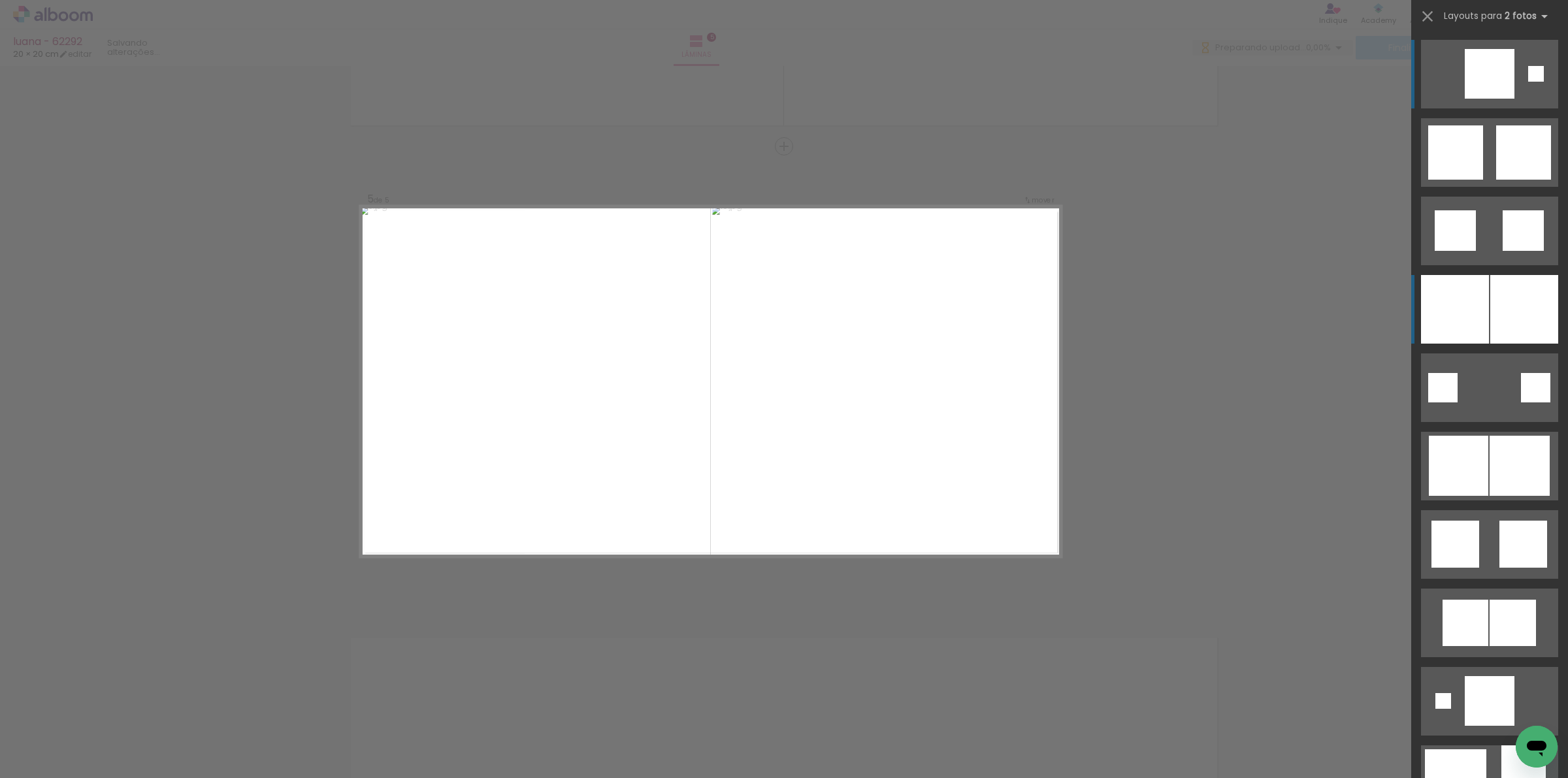
click at [1457, 301] on div at bounding box center [1454, 309] width 68 height 68
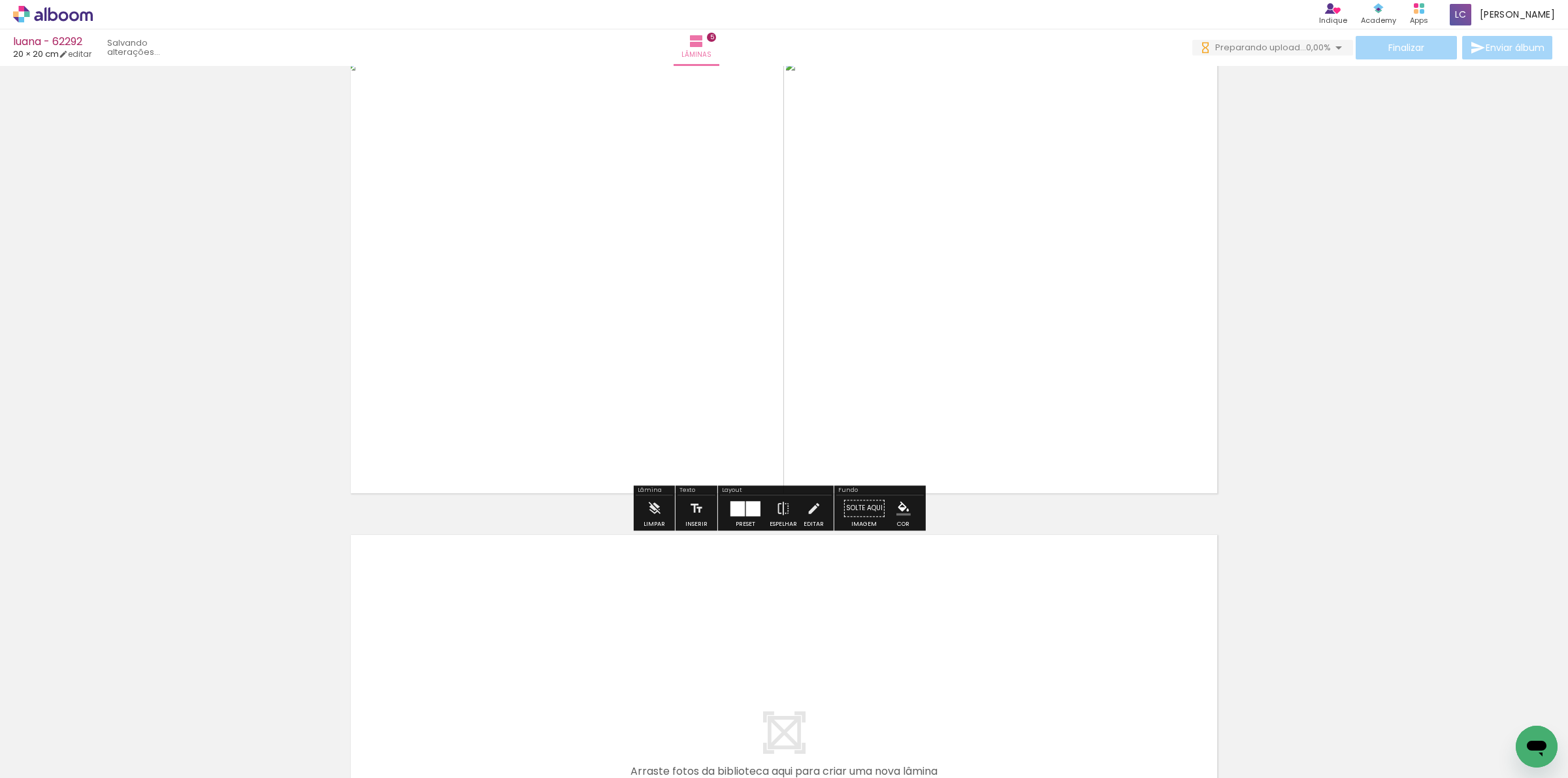
scroll to position [1986, 0]
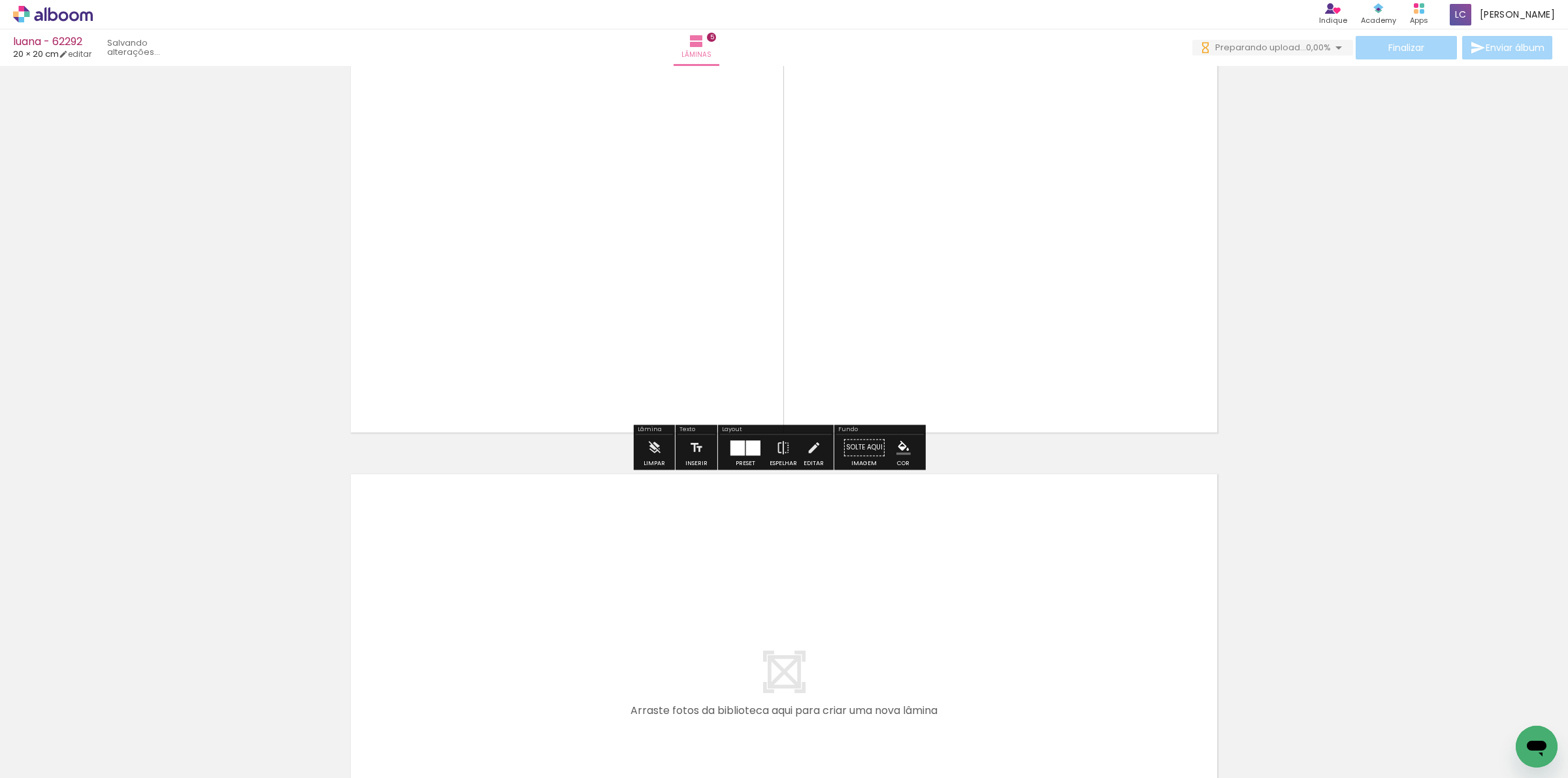
drag, startPoint x: 870, startPoint y: 661, endPoint x: 870, endPoint y: 582, distance: 79.0
click at [870, 582] on quentale-workspace at bounding box center [784, 389] width 1568 height 778
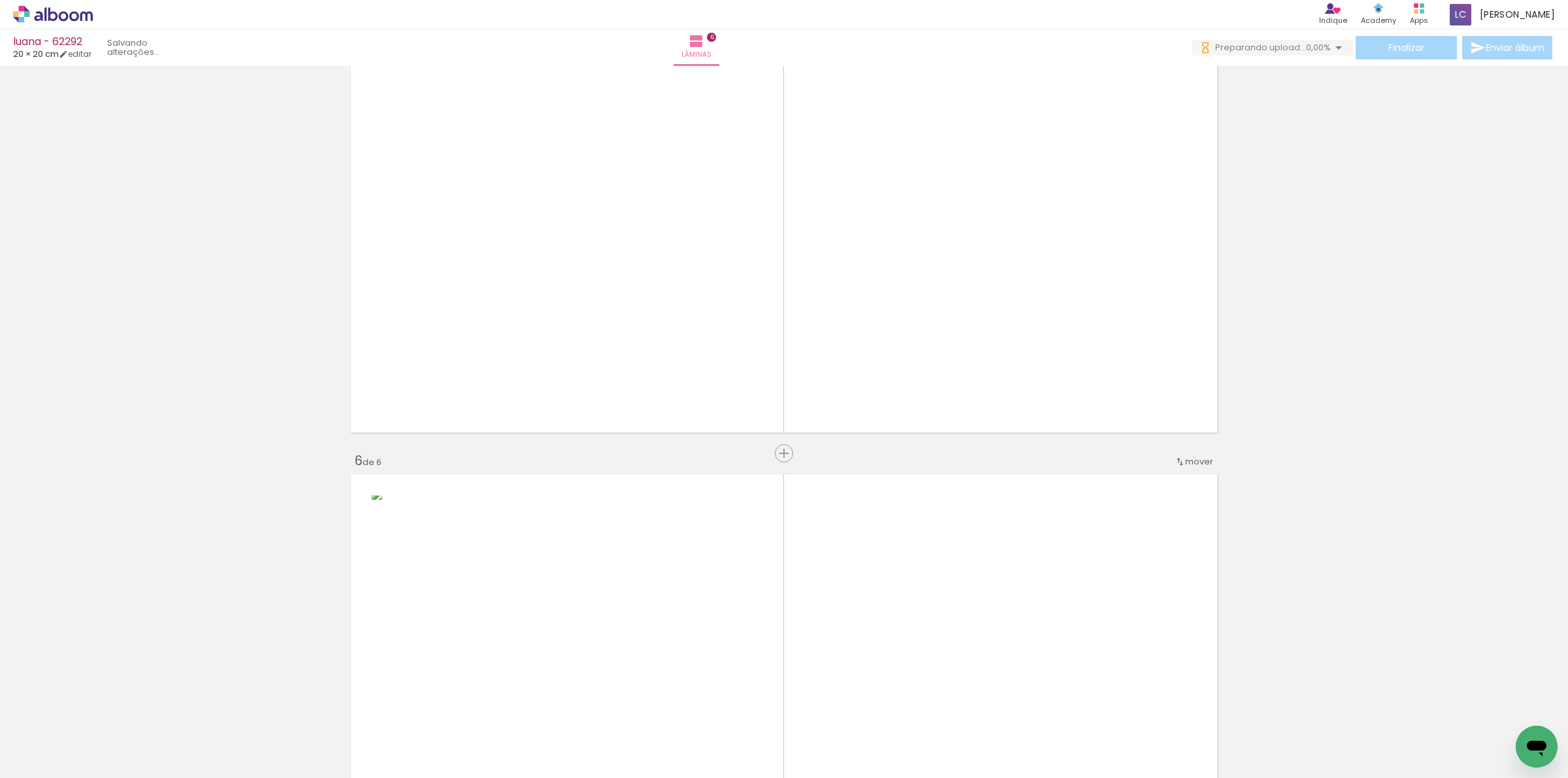
drag, startPoint x: 954, startPoint y: 736, endPoint x: 831, endPoint y: 582, distance: 197.1
click at [924, 579] on quentale-workspace at bounding box center [784, 389] width 1568 height 778
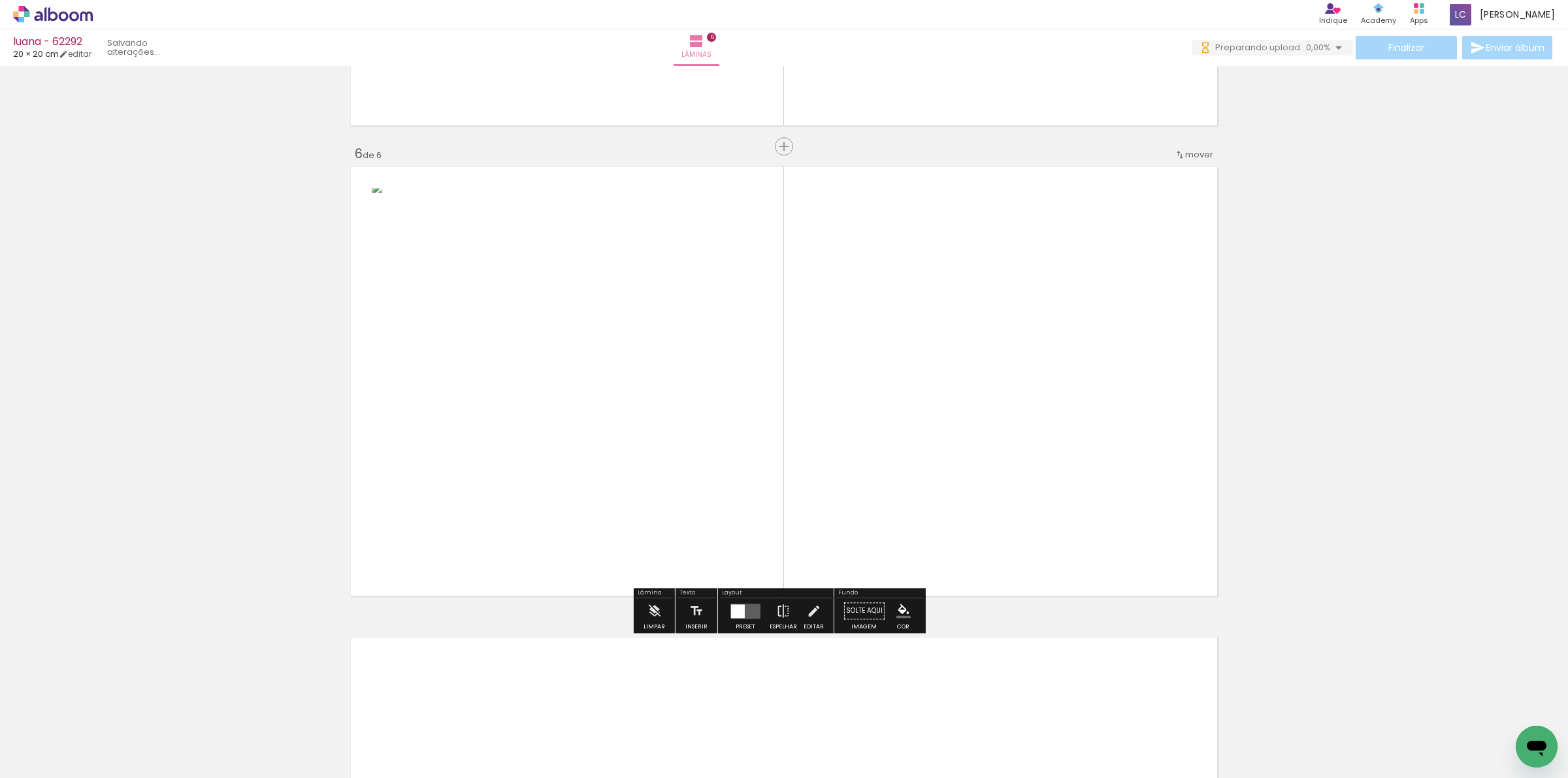
scroll to position [2294, 0]
drag, startPoint x: 924, startPoint y: 729, endPoint x: 753, endPoint y: 607, distance: 210.1
click at [906, 551] on quentale-workspace at bounding box center [784, 389] width 1568 height 778
click at [736, 621] on div at bounding box center [745, 611] width 35 height 26
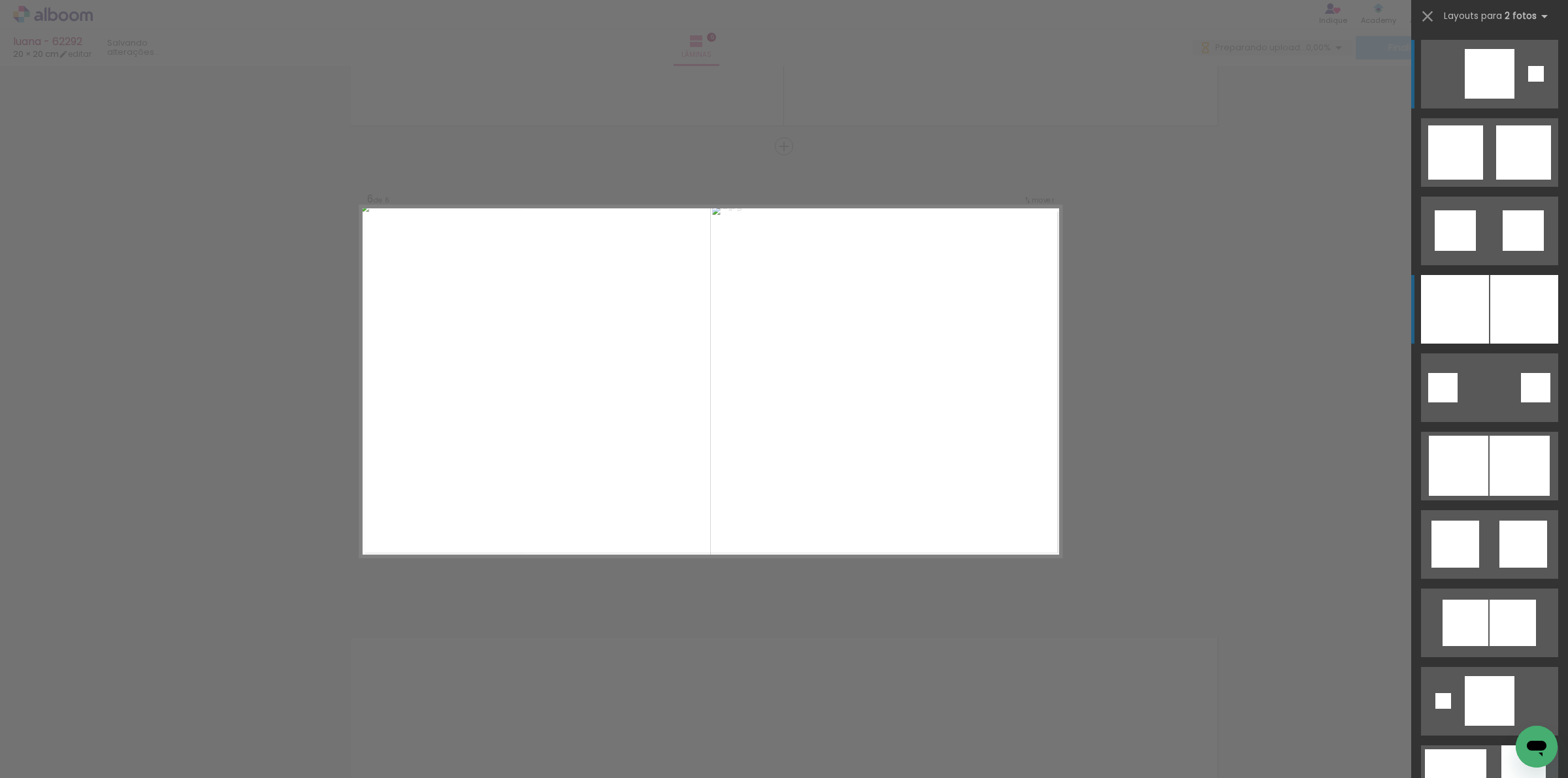
click at [1500, 299] on div at bounding box center [1524, 309] width 68 height 68
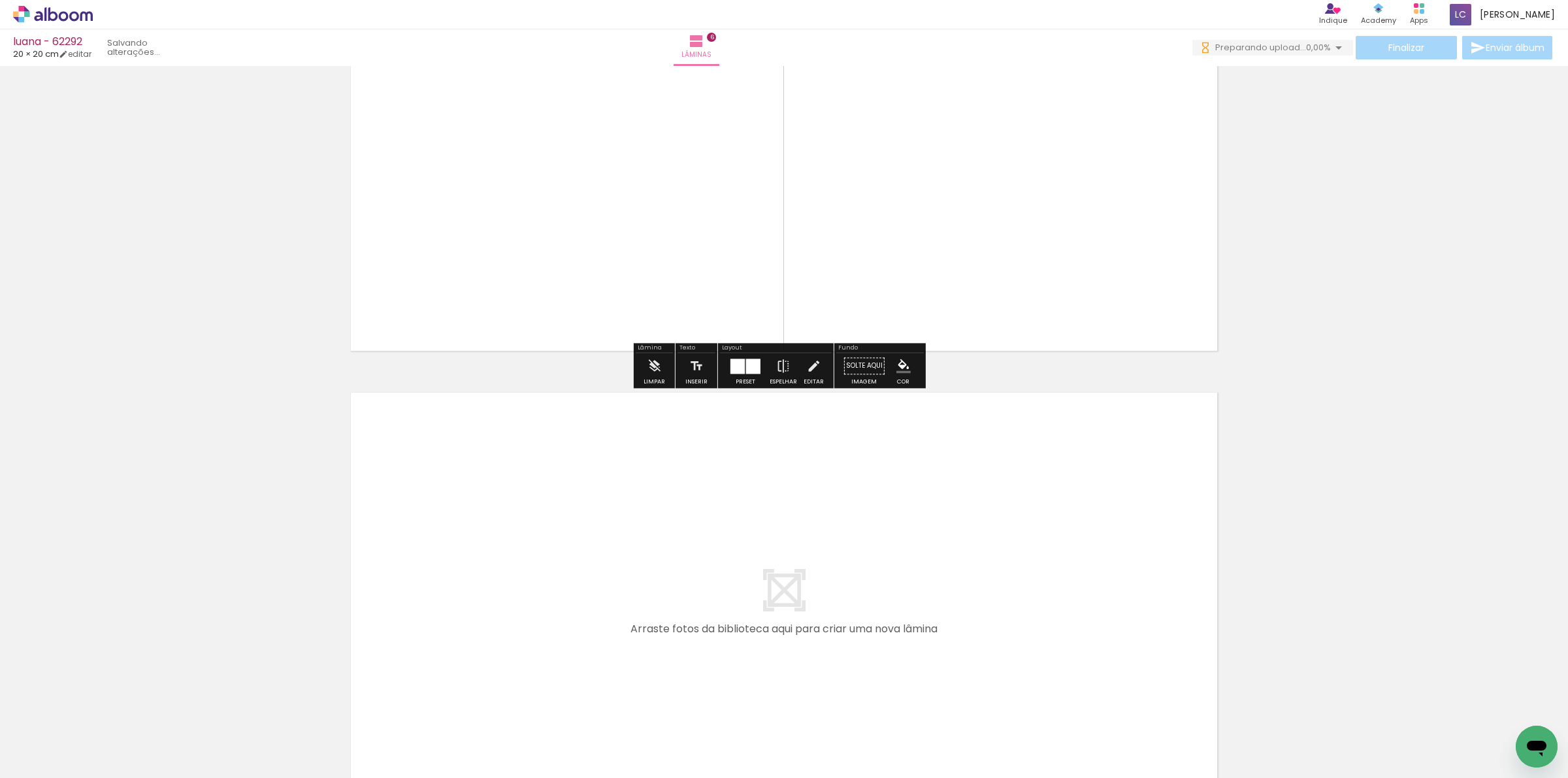
drag, startPoint x: 1036, startPoint y: 727, endPoint x: 1095, endPoint y: 697, distance: 66.2
click at [1037, 620] on quentale-workspace at bounding box center [784, 389] width 1568 height 778
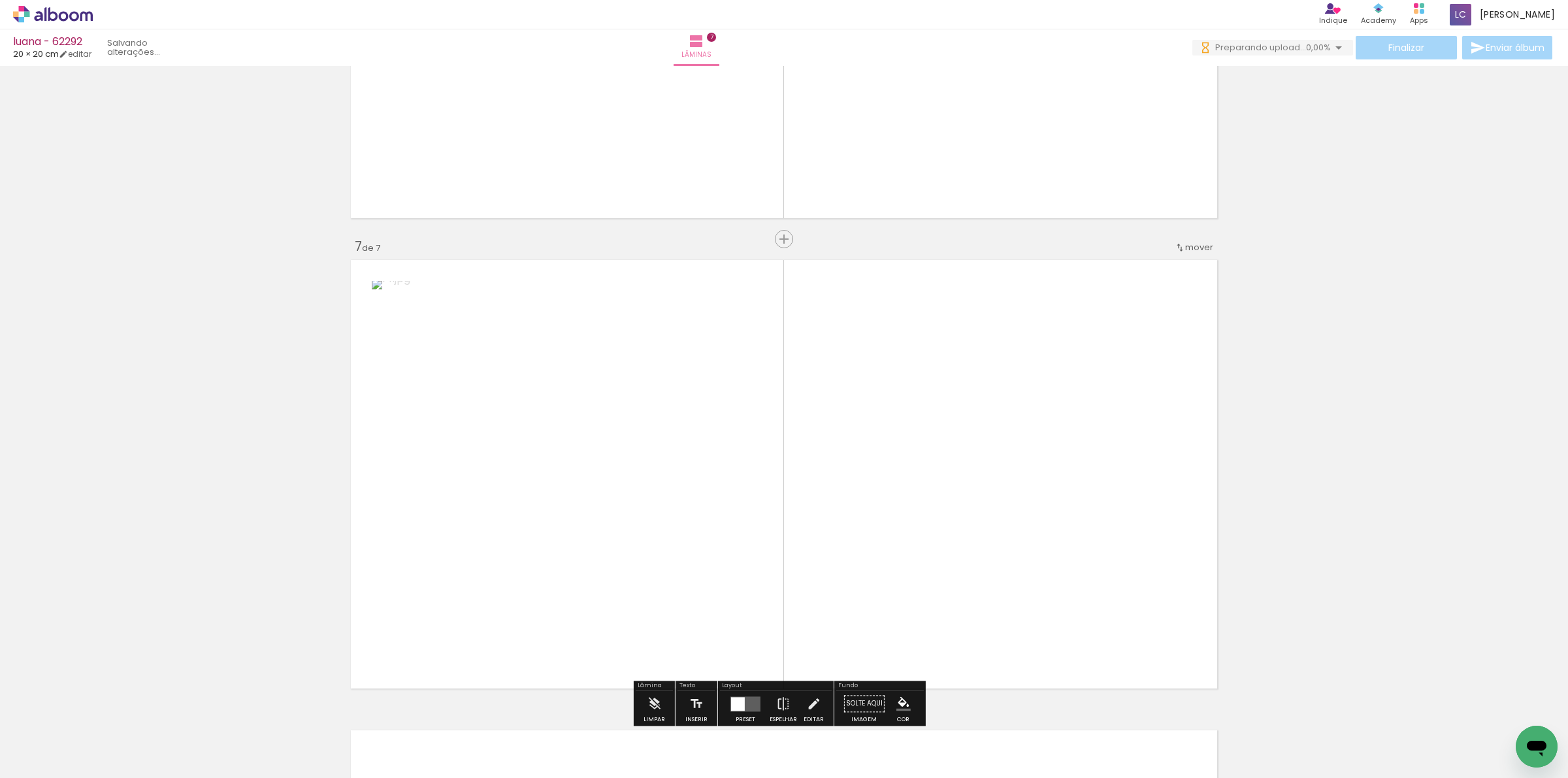
drag, startPoint x: 1098, startPoint y: 719, endPoint x: 890, endPoint y: 468, distance: 326.0
click at [1065, 532] on quentale-workspace at bounding box center [784, 389] width 1568 height 778
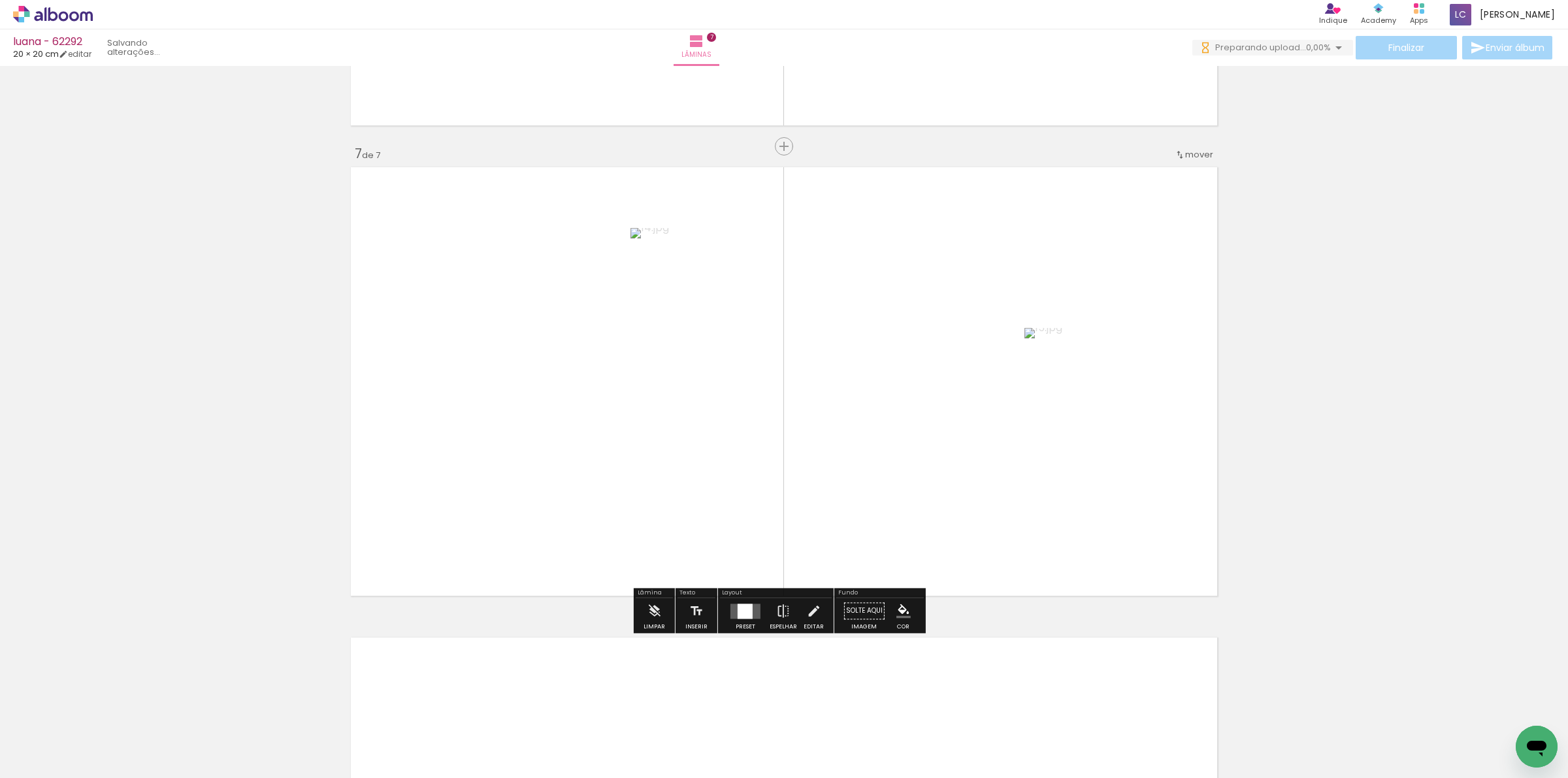
click at [738, 617] on div at bounding box center [745, 612] width 15 height 15
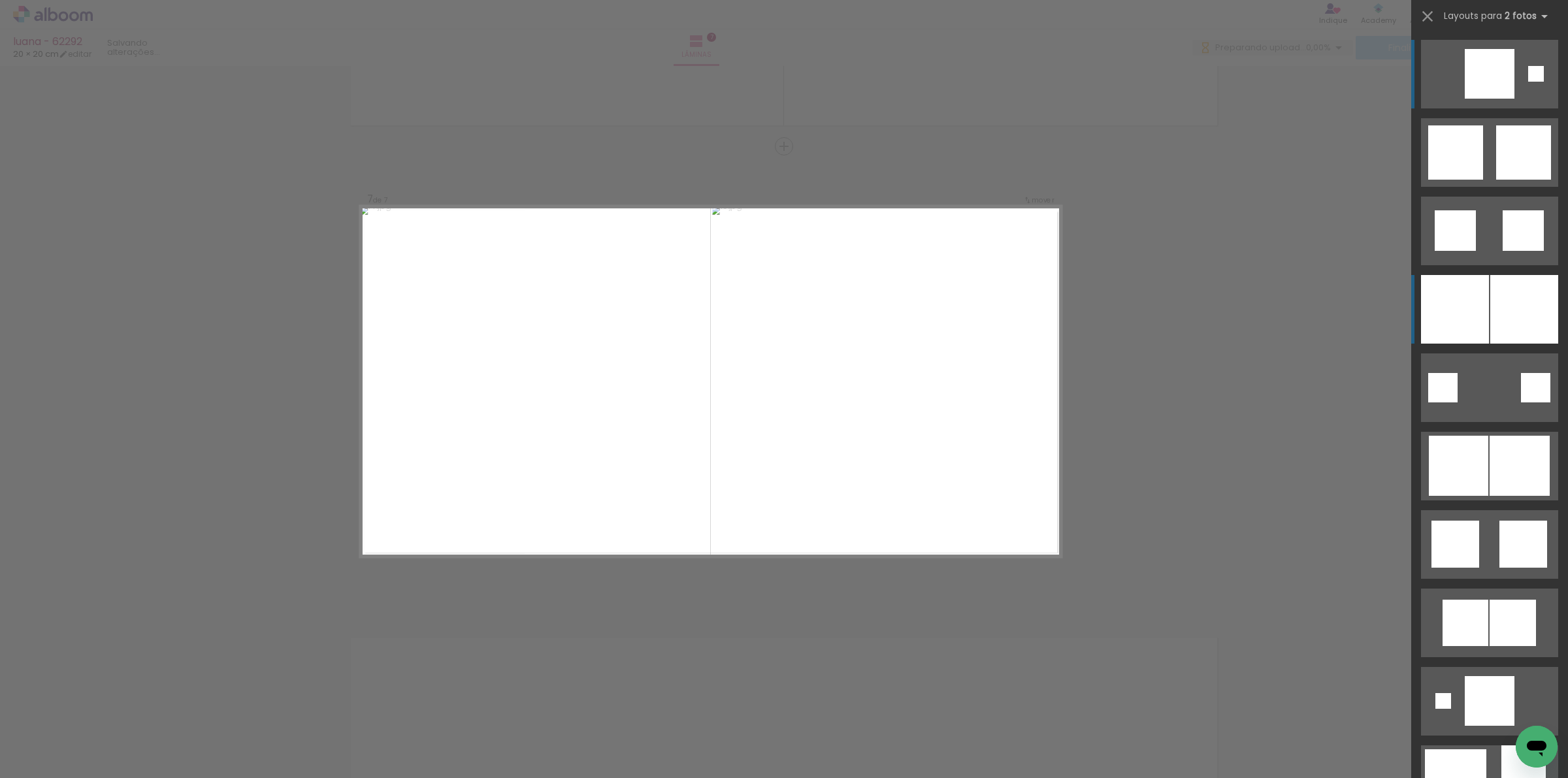
click at [1464, 325] on div at bounding box center [1454, 309] width 68 height 68
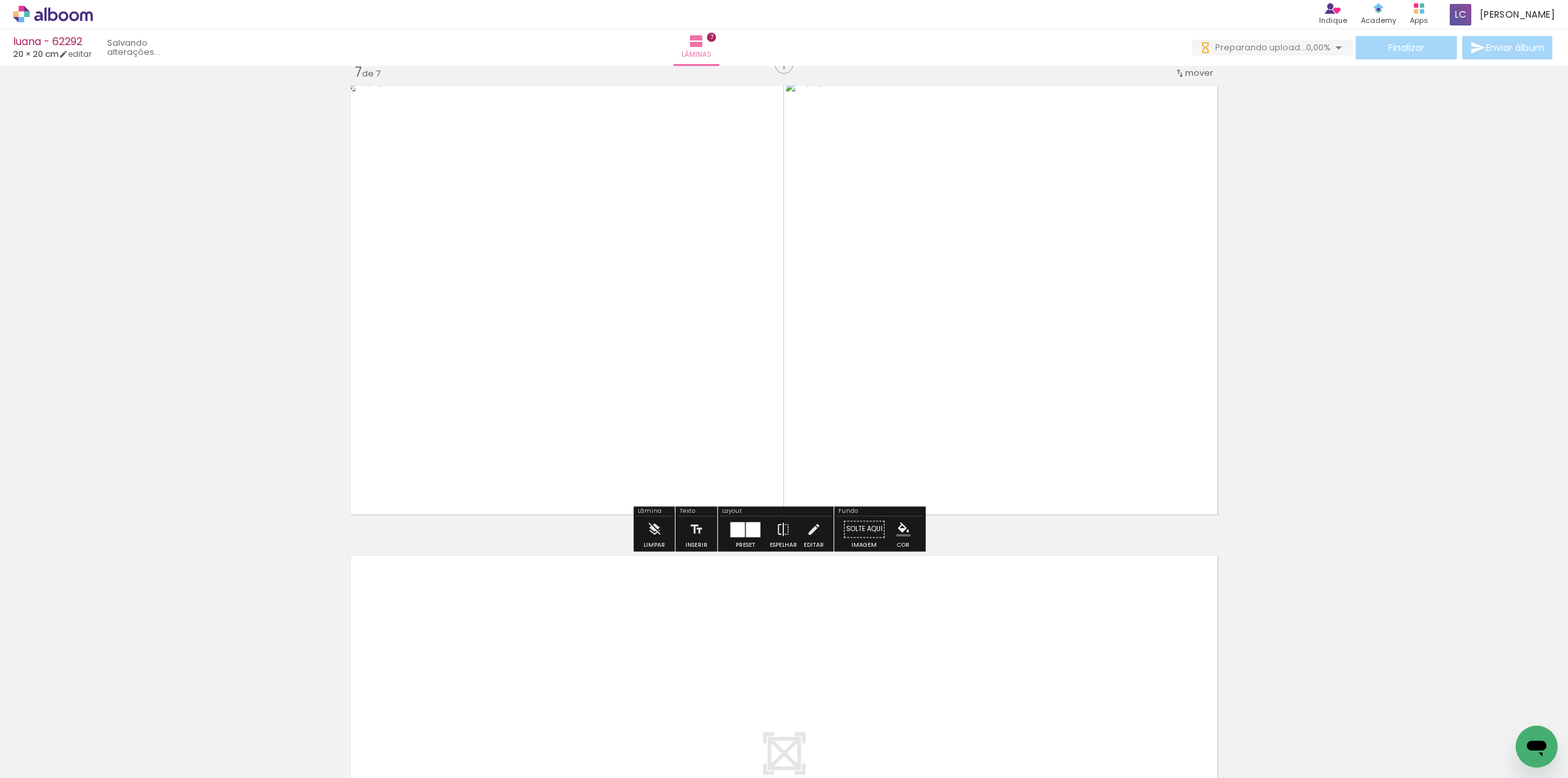
drag, startPoint x: 1177, startPoint y: 723, endPoint x: 1137, endPoint y: 658, distance: 76.3
click at [1137, 658] on quentale-workspace at bounding box center [784, 389] width 1568 height 778
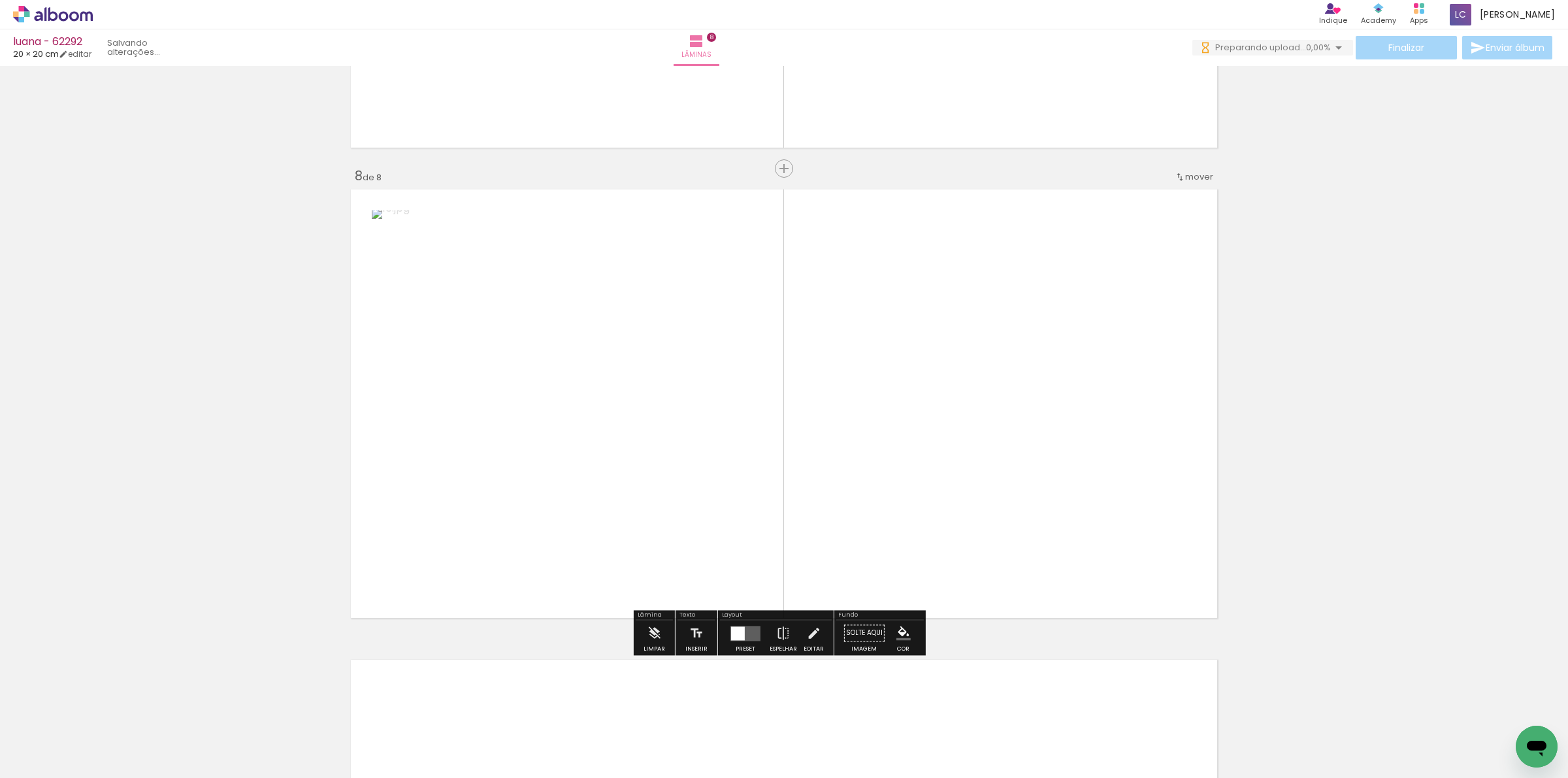
drag, startPoint x: 1187, startPoint y: 645, endPoint x: 796, endPoint y: 528, distance: 408.1
click at [913, 399] on quentale-workspace at bounding box center [784, 389] width 1568 height 778
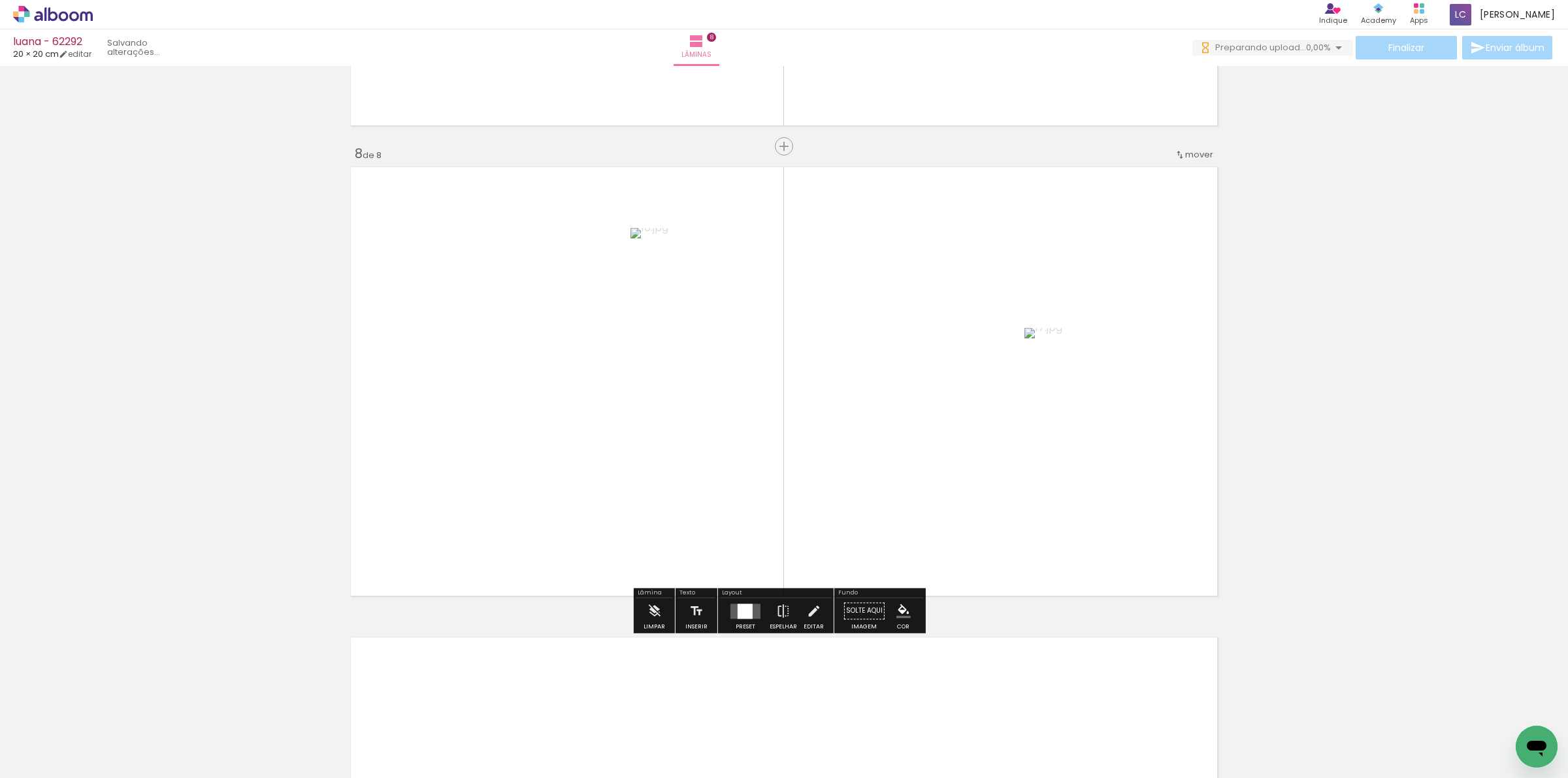
click at [730, 612] on quentale-layouter at bounding box center [745, 612] width 30 height 15
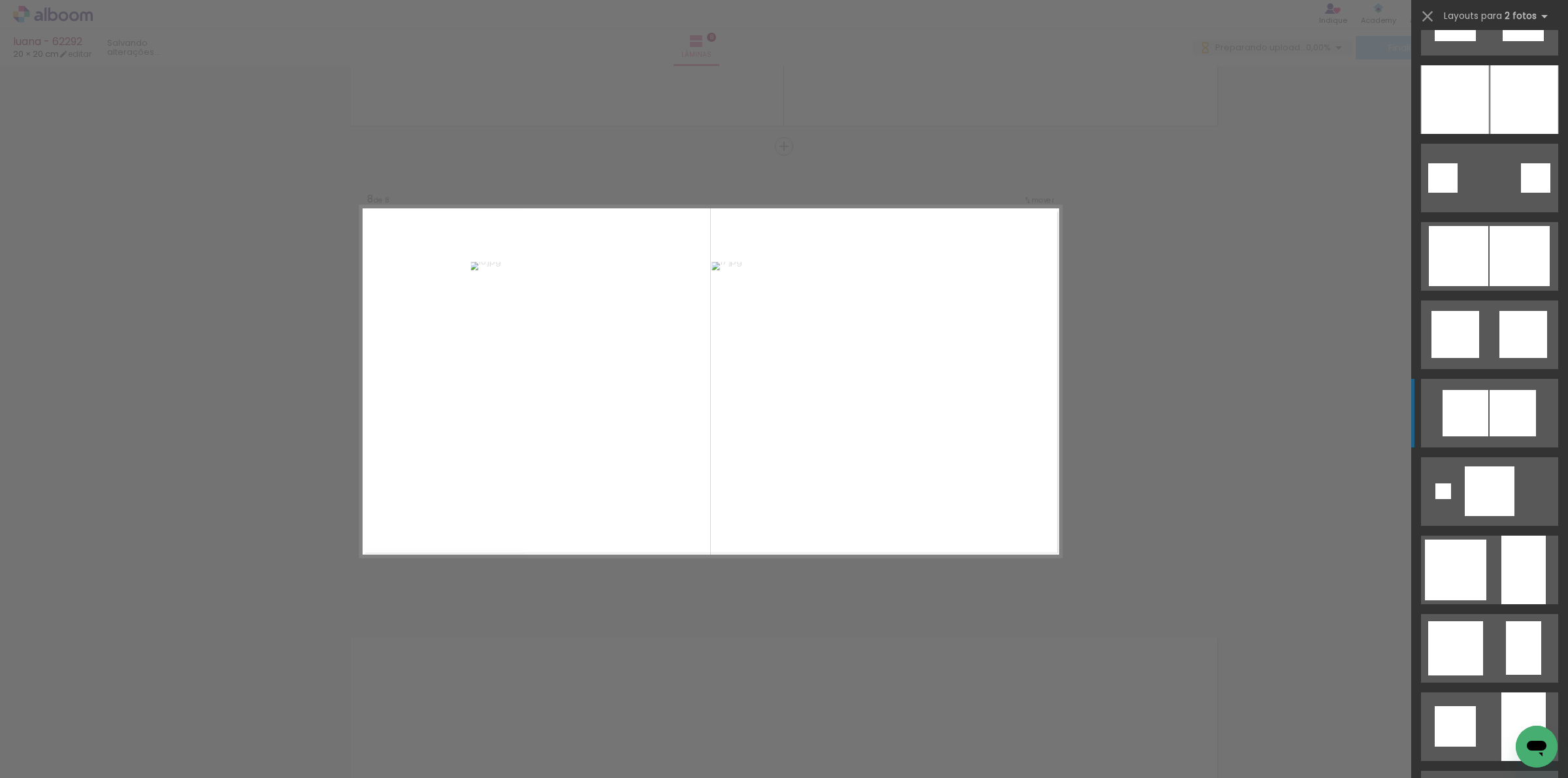
scroll to position [82, 0]
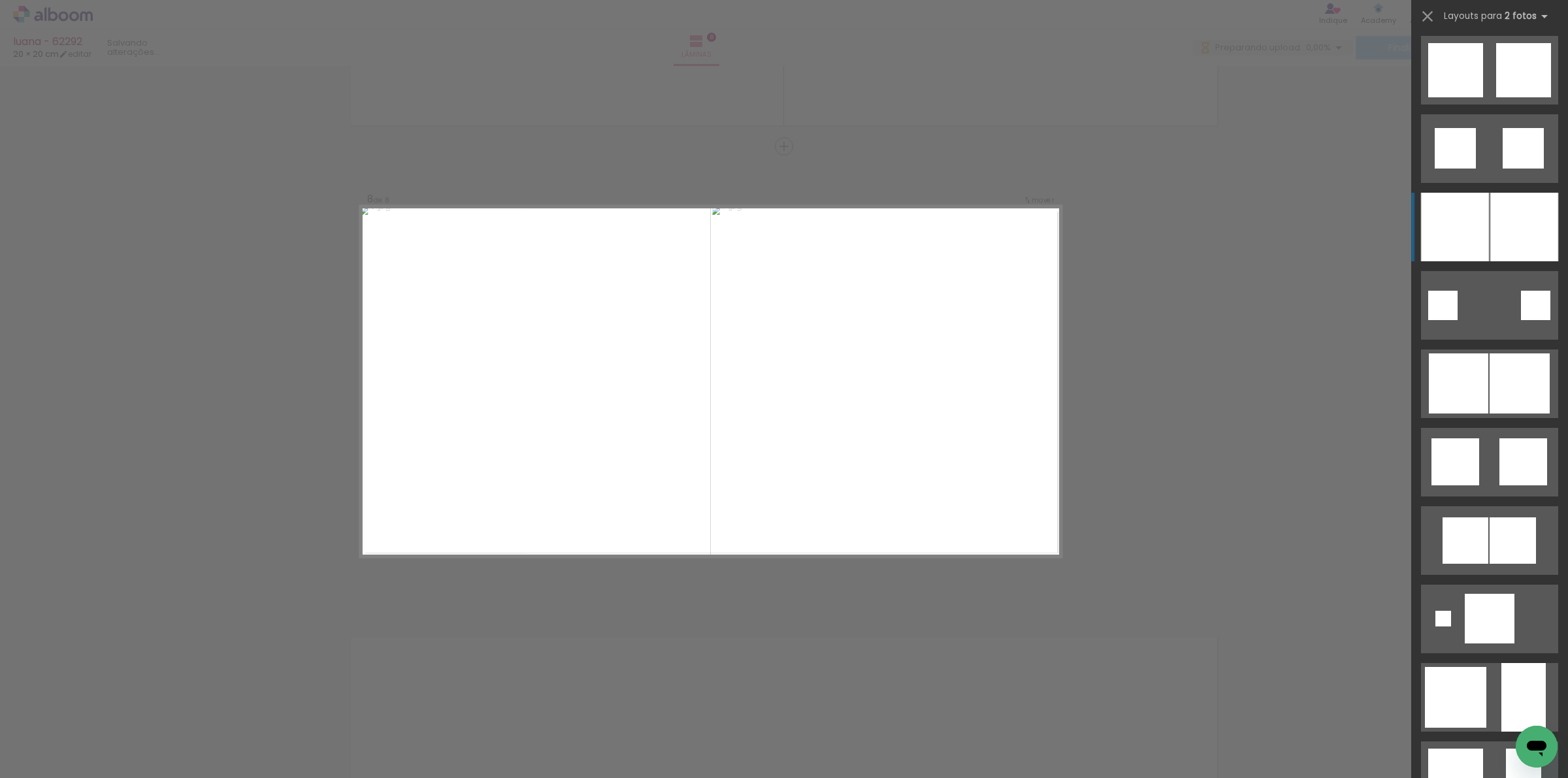
click at [1509, 247] on div at bounding box center [1524, 227] width 68 height 68
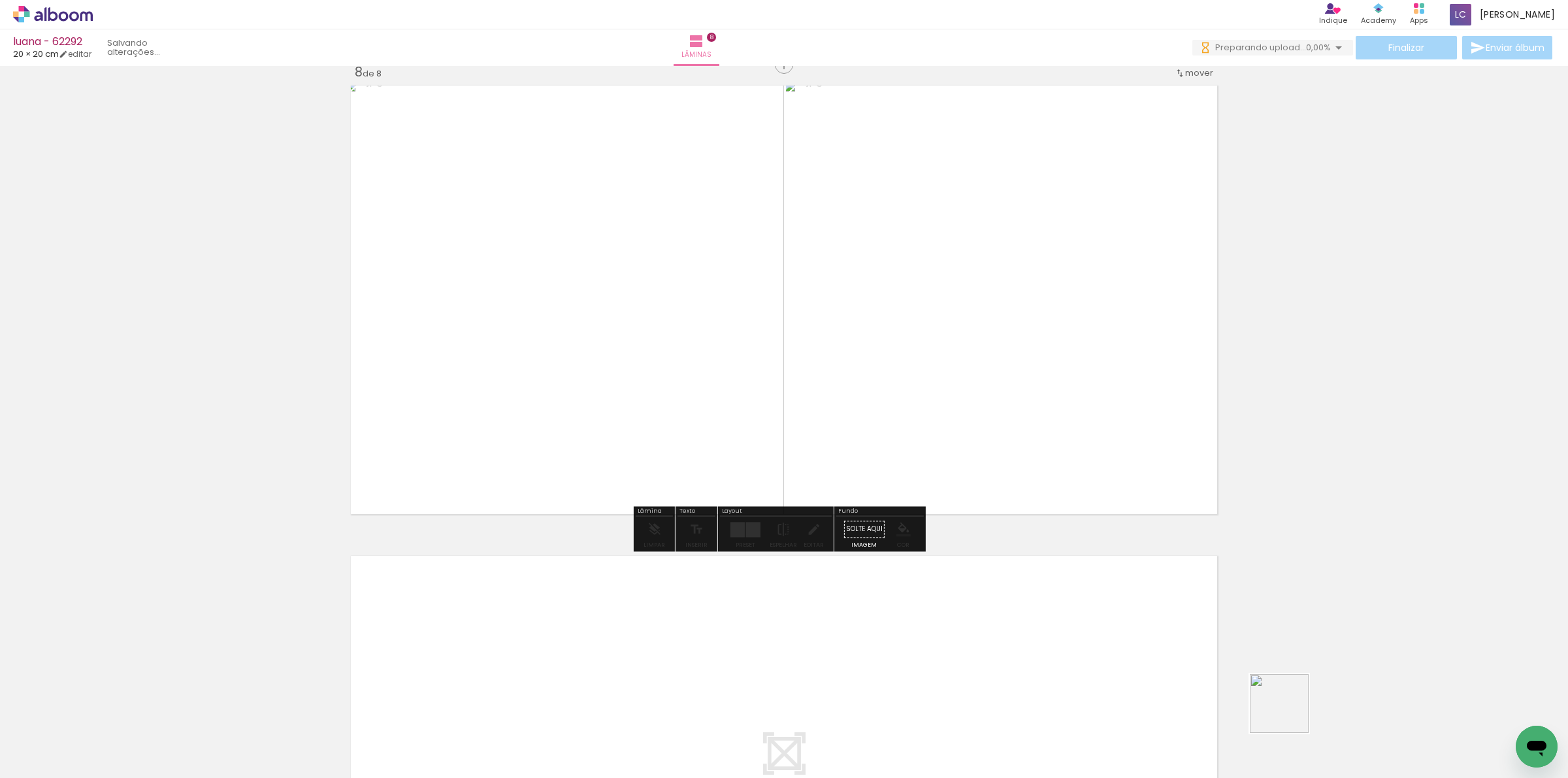
drag, startPoint x: 1322, startPoint y: 743, endPoint x: 1261, endPoint y: 720, distance: 65.2
click at [1064, 649] on quentale-workspace at bounding box center [784, 389] width 1568 height 778
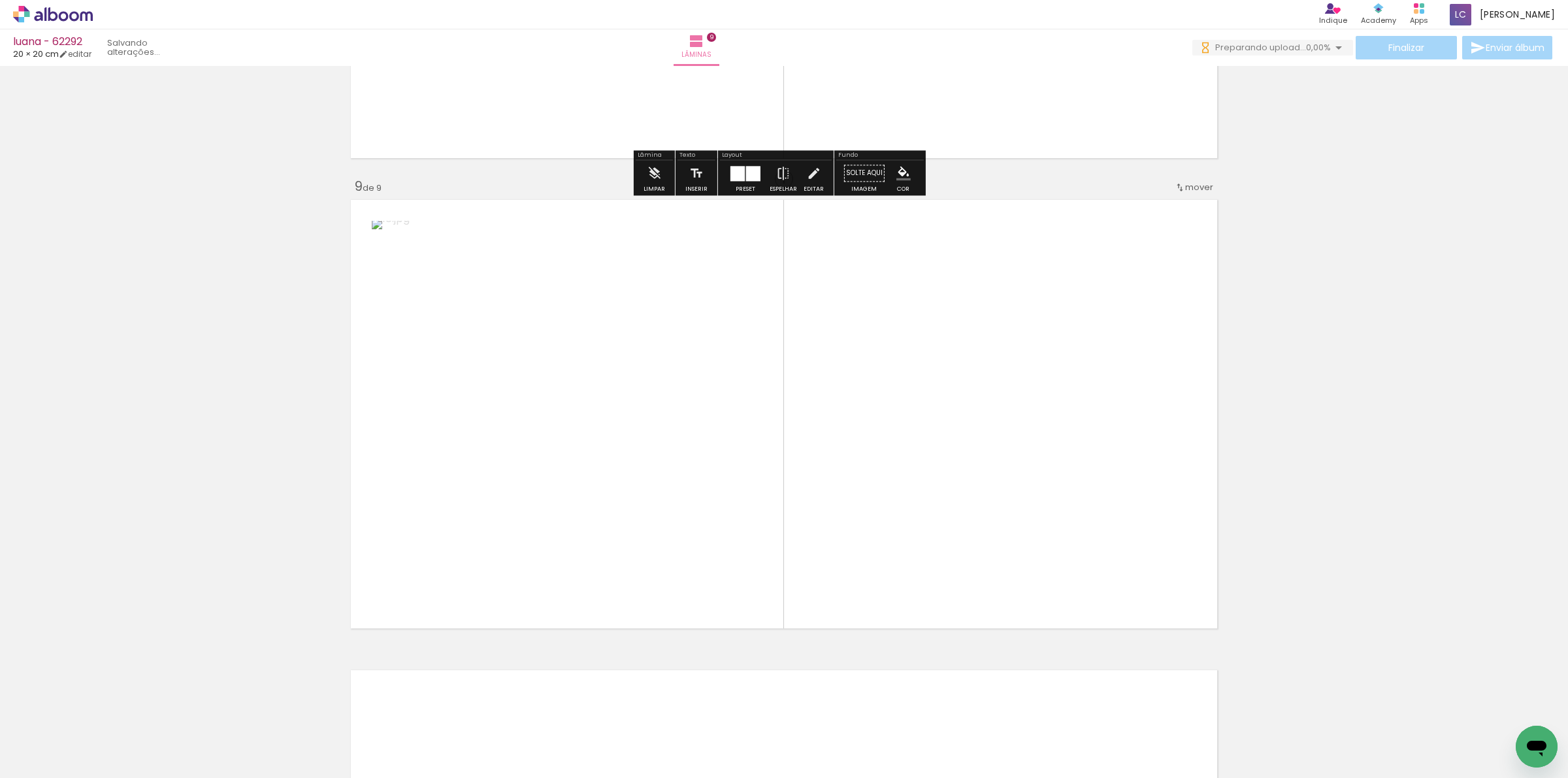
scroll to position [3705, 0]
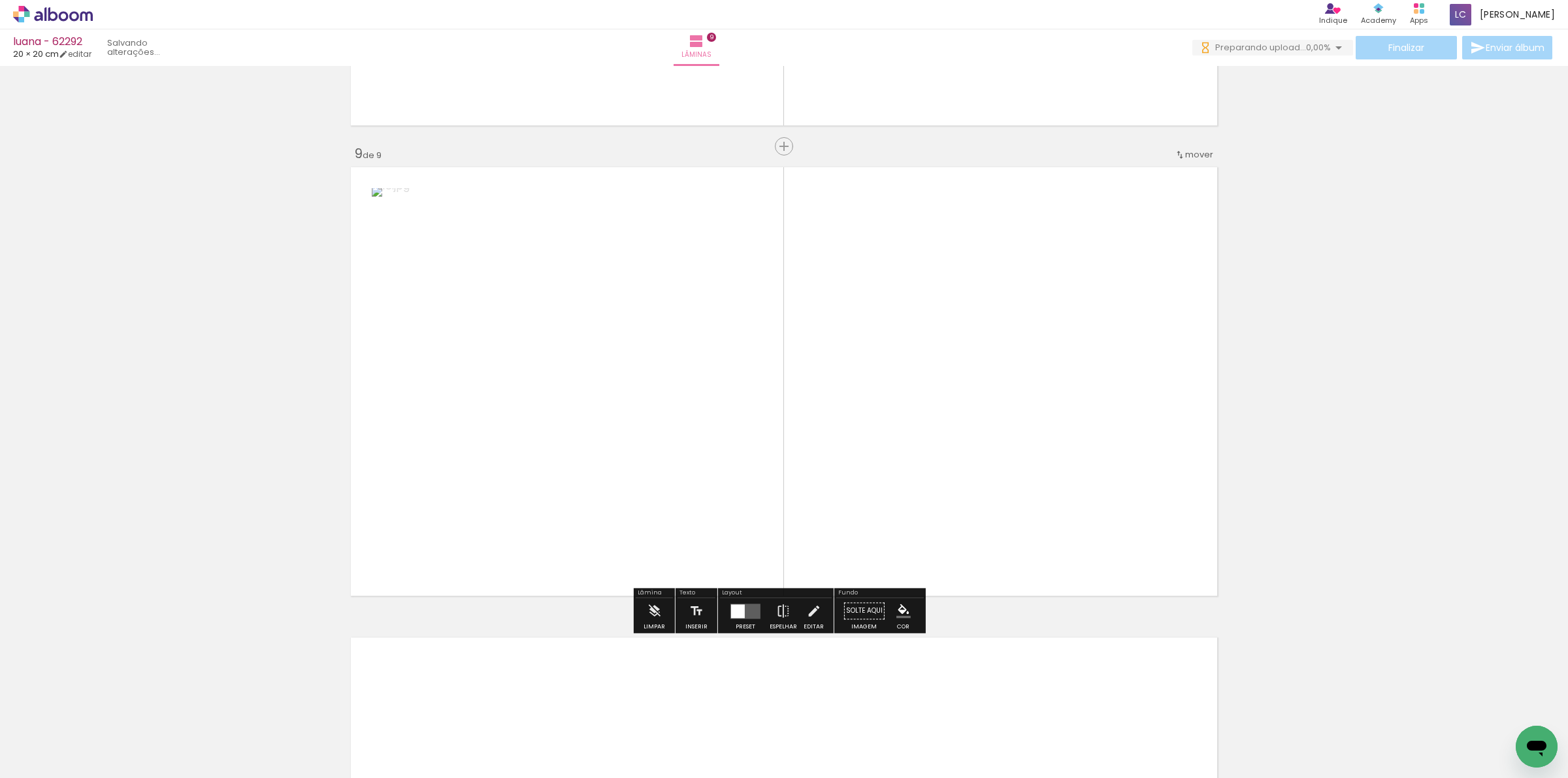
drag, startPoint x: 1379, startPoint y: 730, endPoint x: 781, endPoint y: 543, distance: 626.6
click at [921, 468] on quentale-workspace at bounding box center [784, 389] width 1568 height 778
drag, startPoint x: 749, startPoint y: 617, endPoint x: 782, endPoint y: 602, distance: 36.2
click at [749, 617] on quentale-layouter at bounding box center [745, 612] width 30 height 15
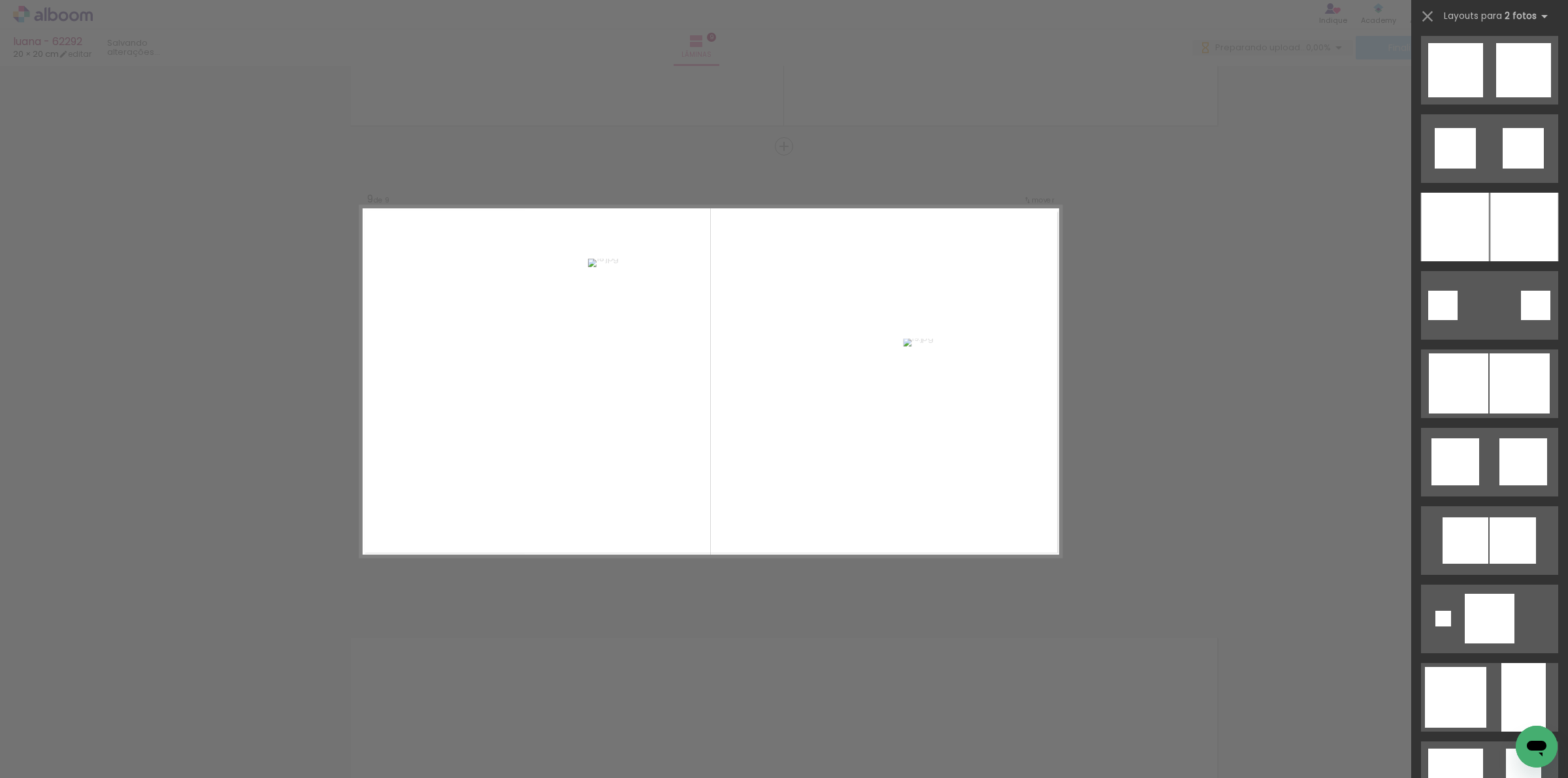
scroll to position [0, 0]
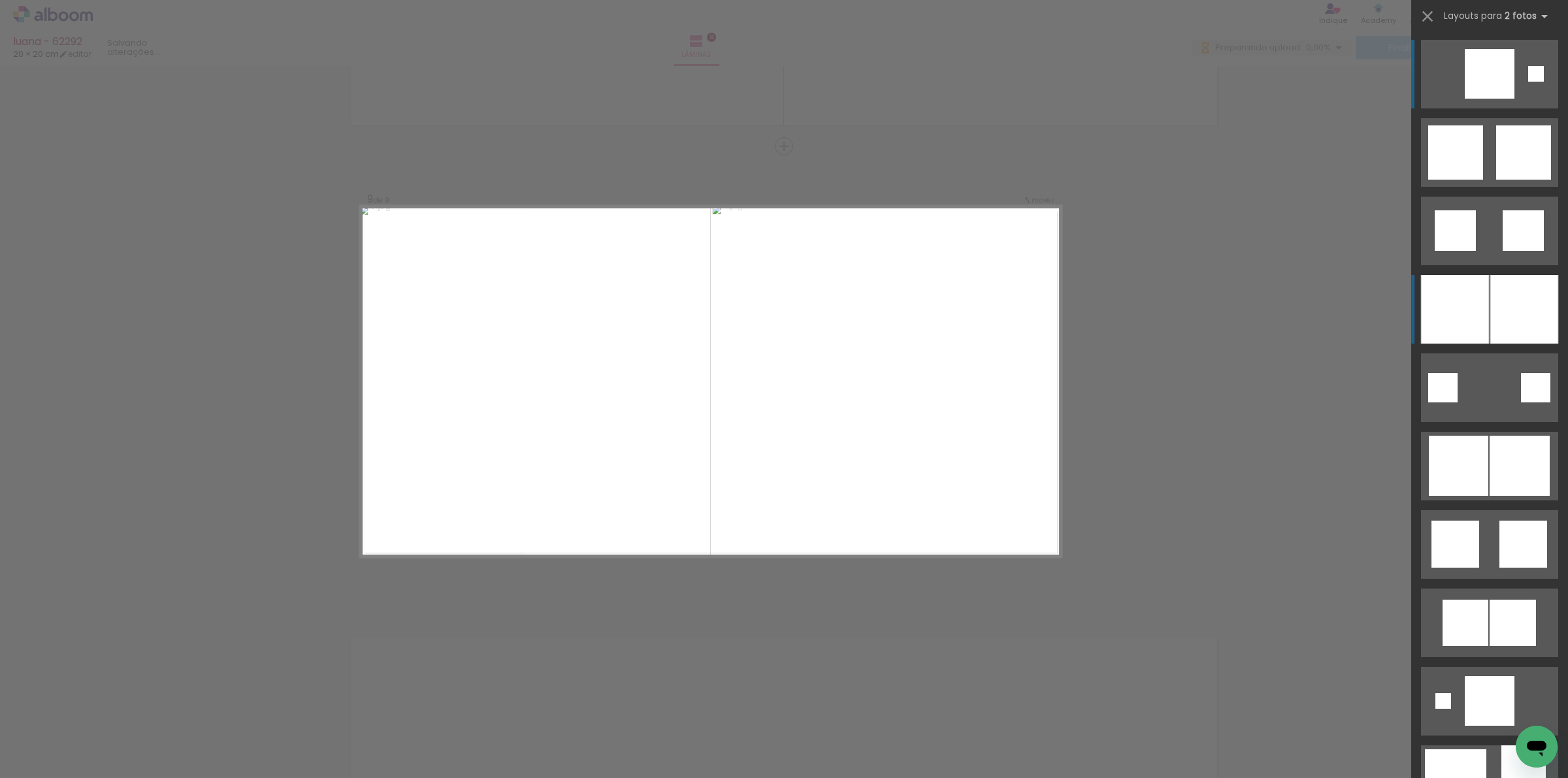
click at [1449, 309] on div at bounding box center [1454, 309] width 68 height 68
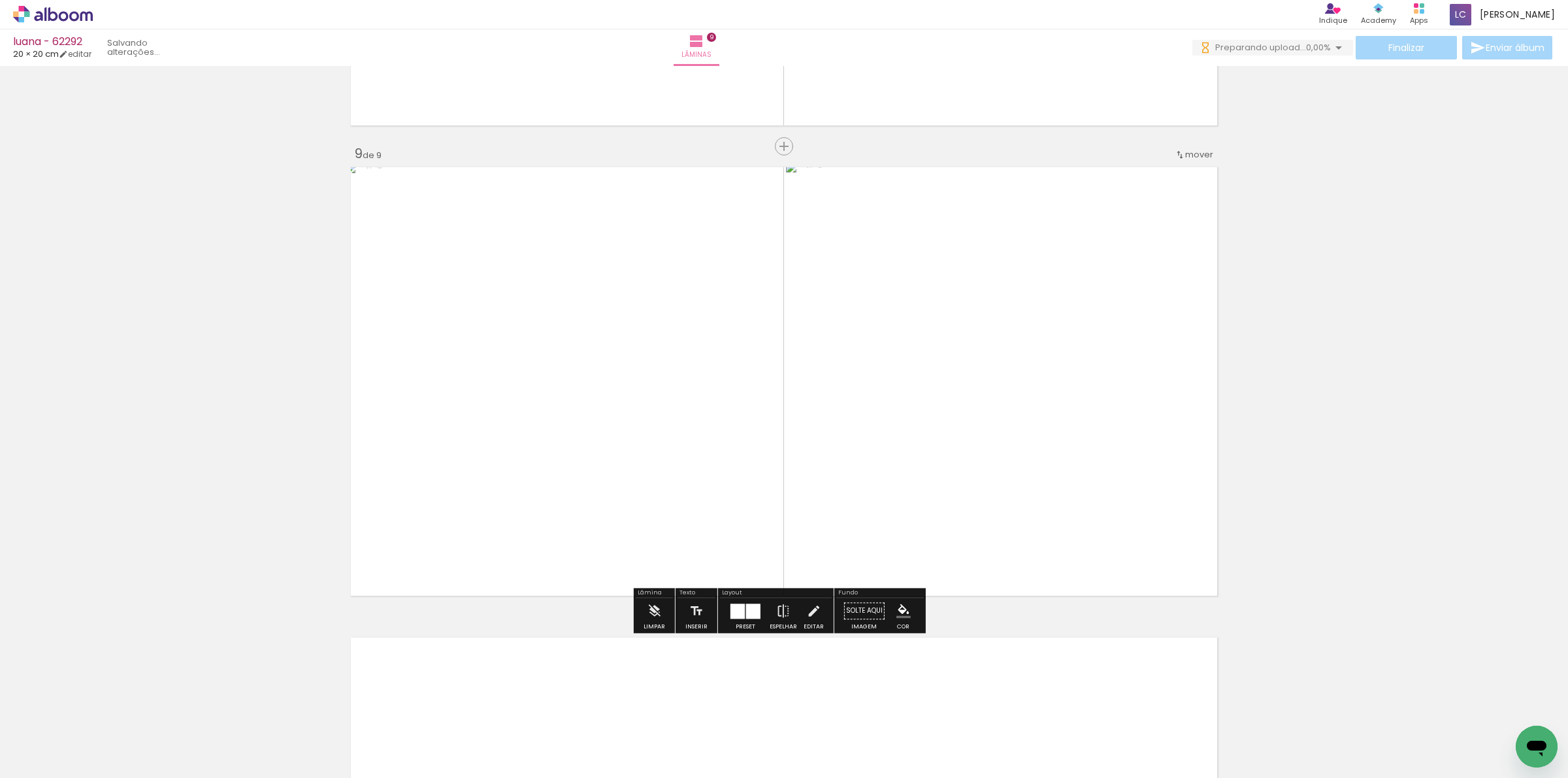
scroll to position [0, 941]
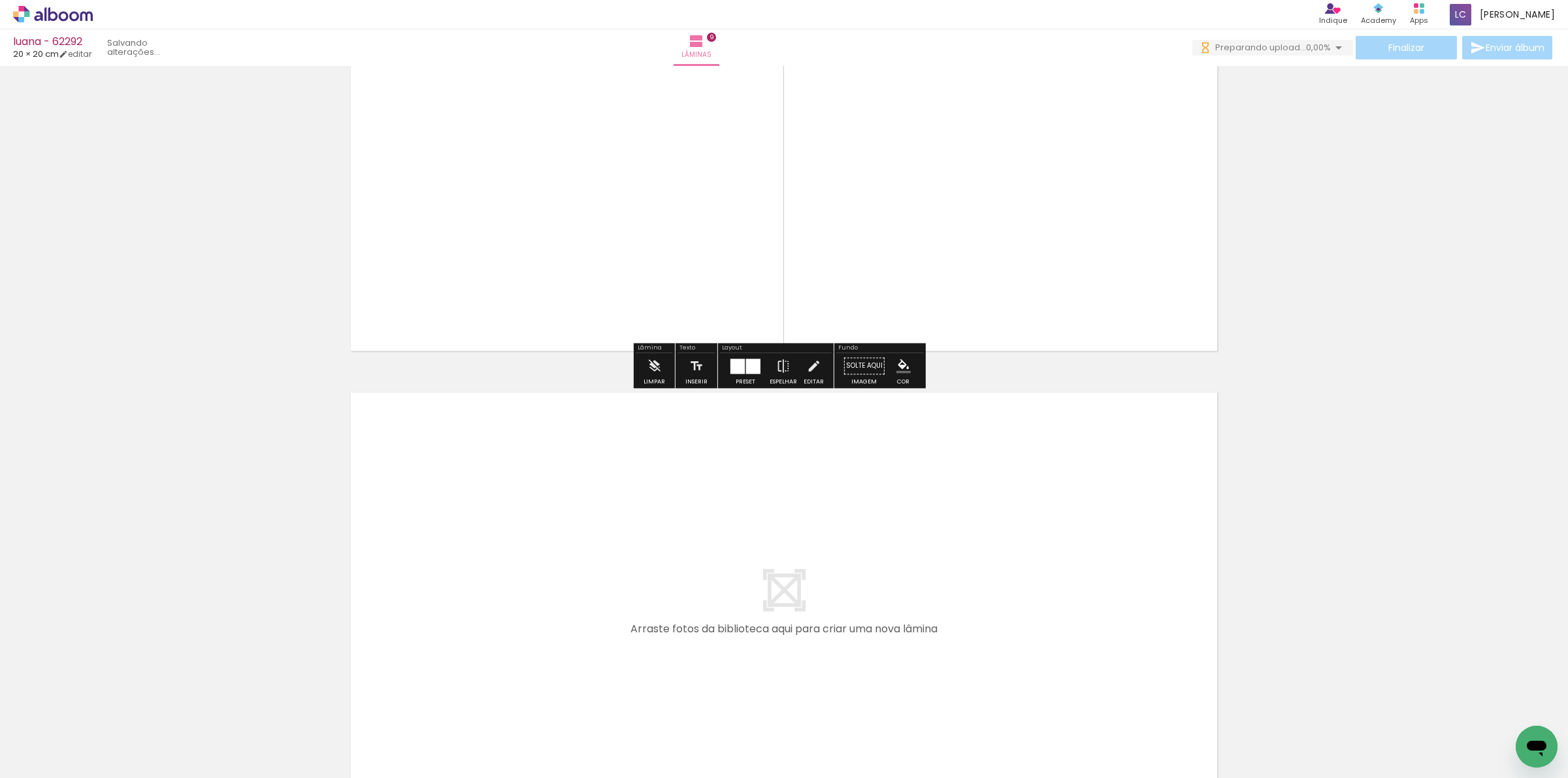
drag, startPoint x: 522, startPoint y: 727, endPoint x: 583, endPoint y: 755, distance: 67.1
click at [541, 649] on quentale-workspace at bounding box center [784, 389] width 1568 height 778
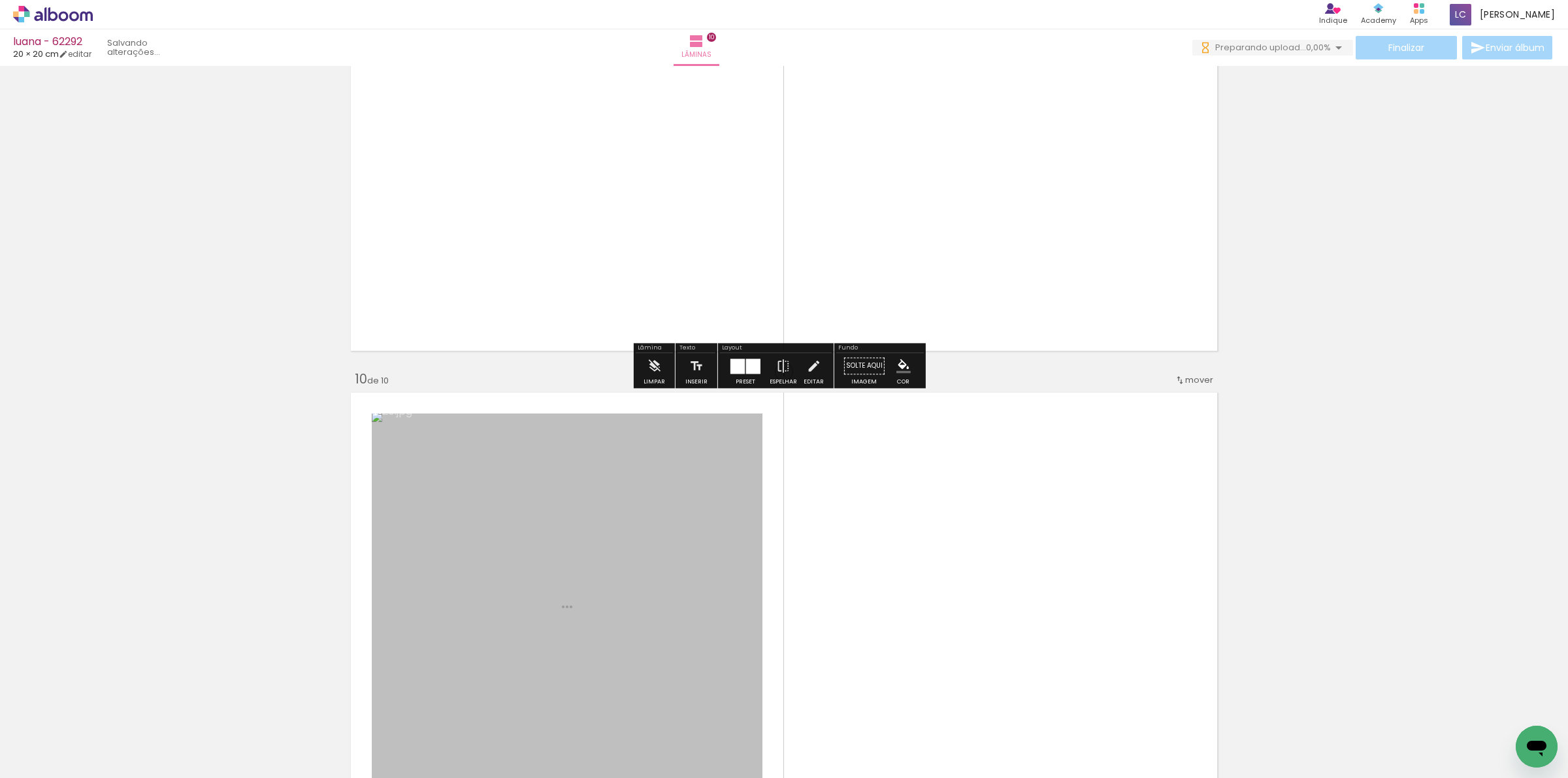
click at [727, 518] on quentale-workspace at bounding box center [784, 389] width 1568 height 778
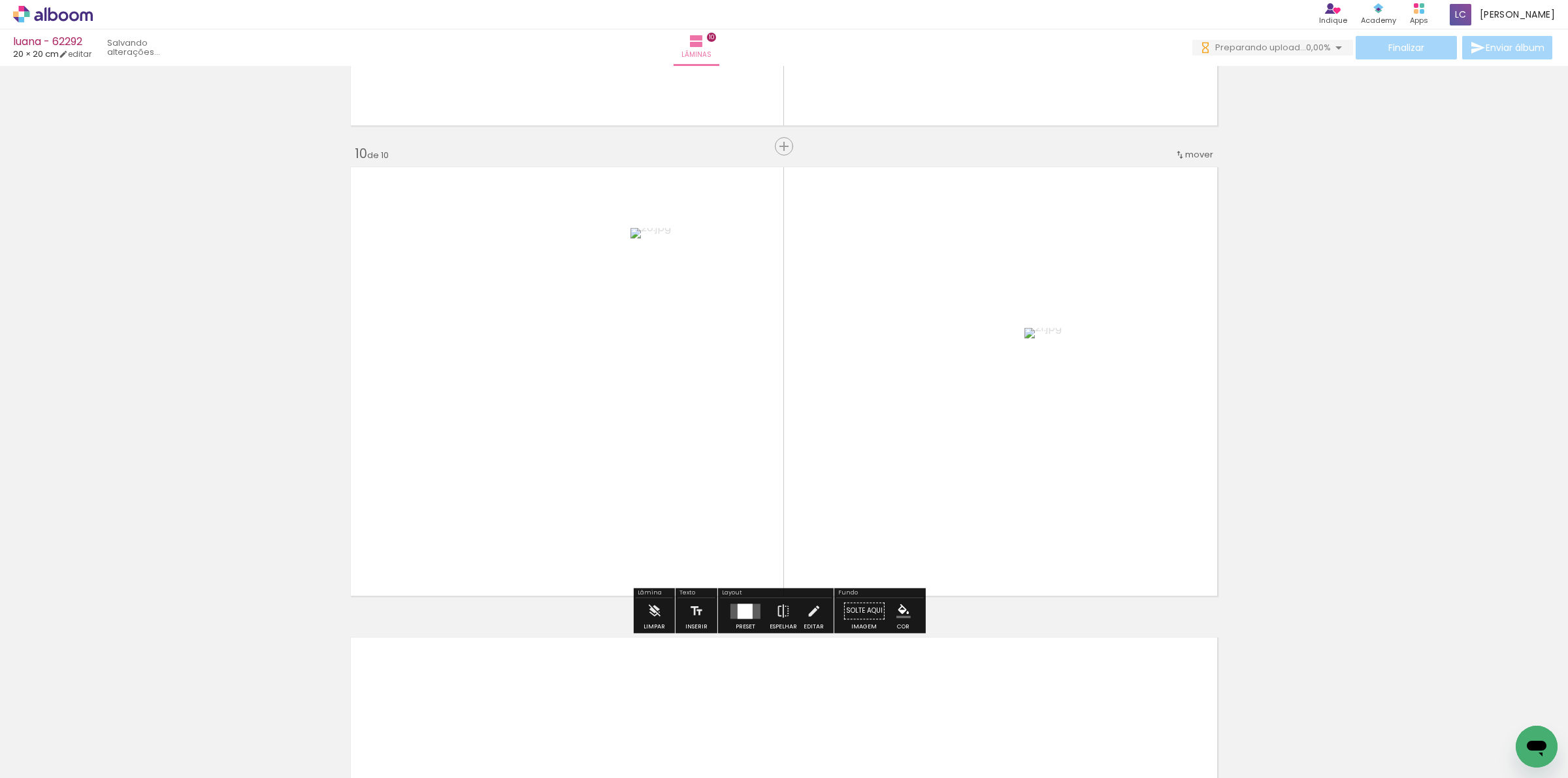
scroll to position [4175, 0]
click at [747, 612] on div at bounding box center [745, 612] width 15 height 15
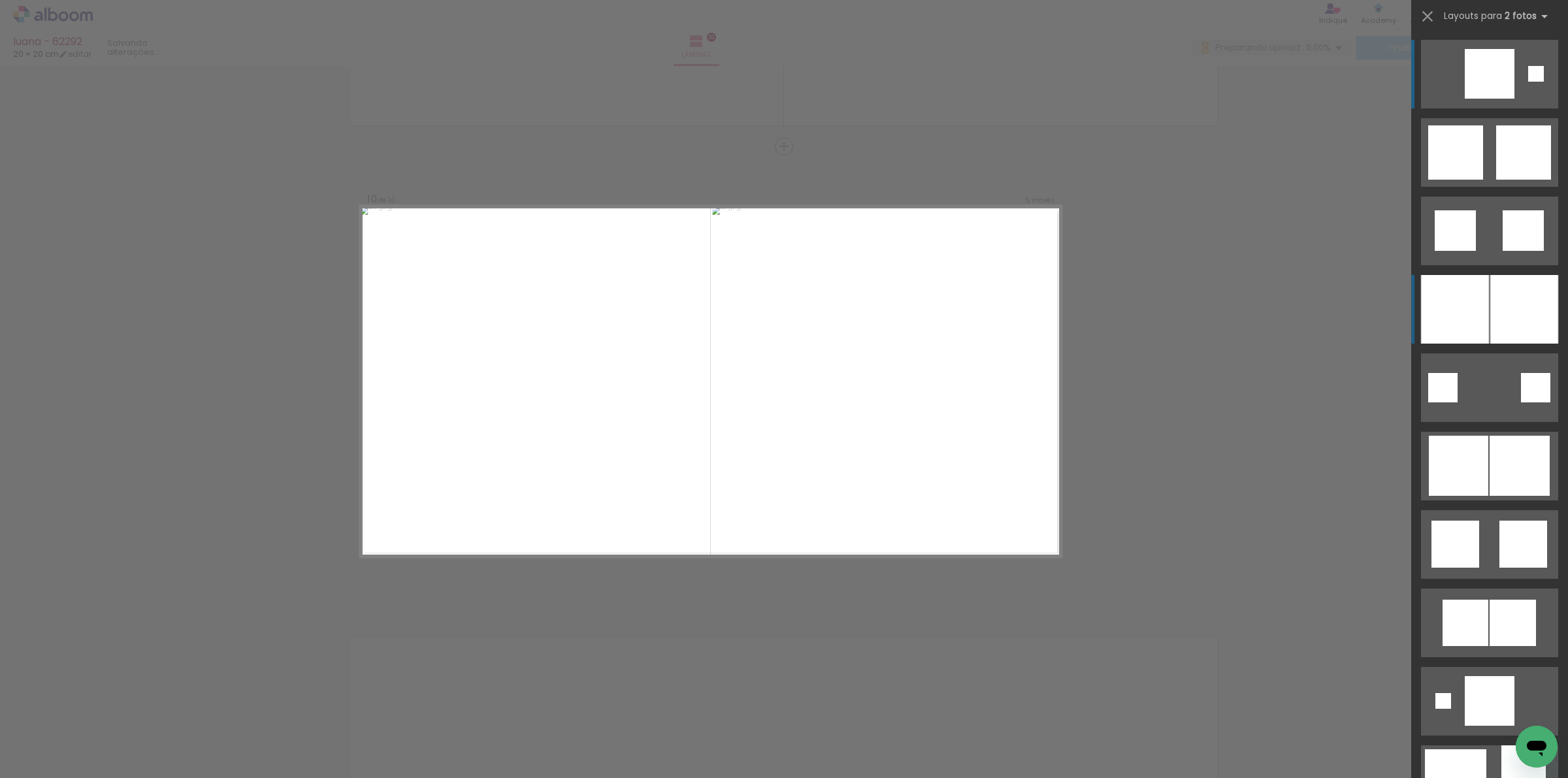
click at [1465, 322] on div at bounding box center [1454, 309] width 68 height 68
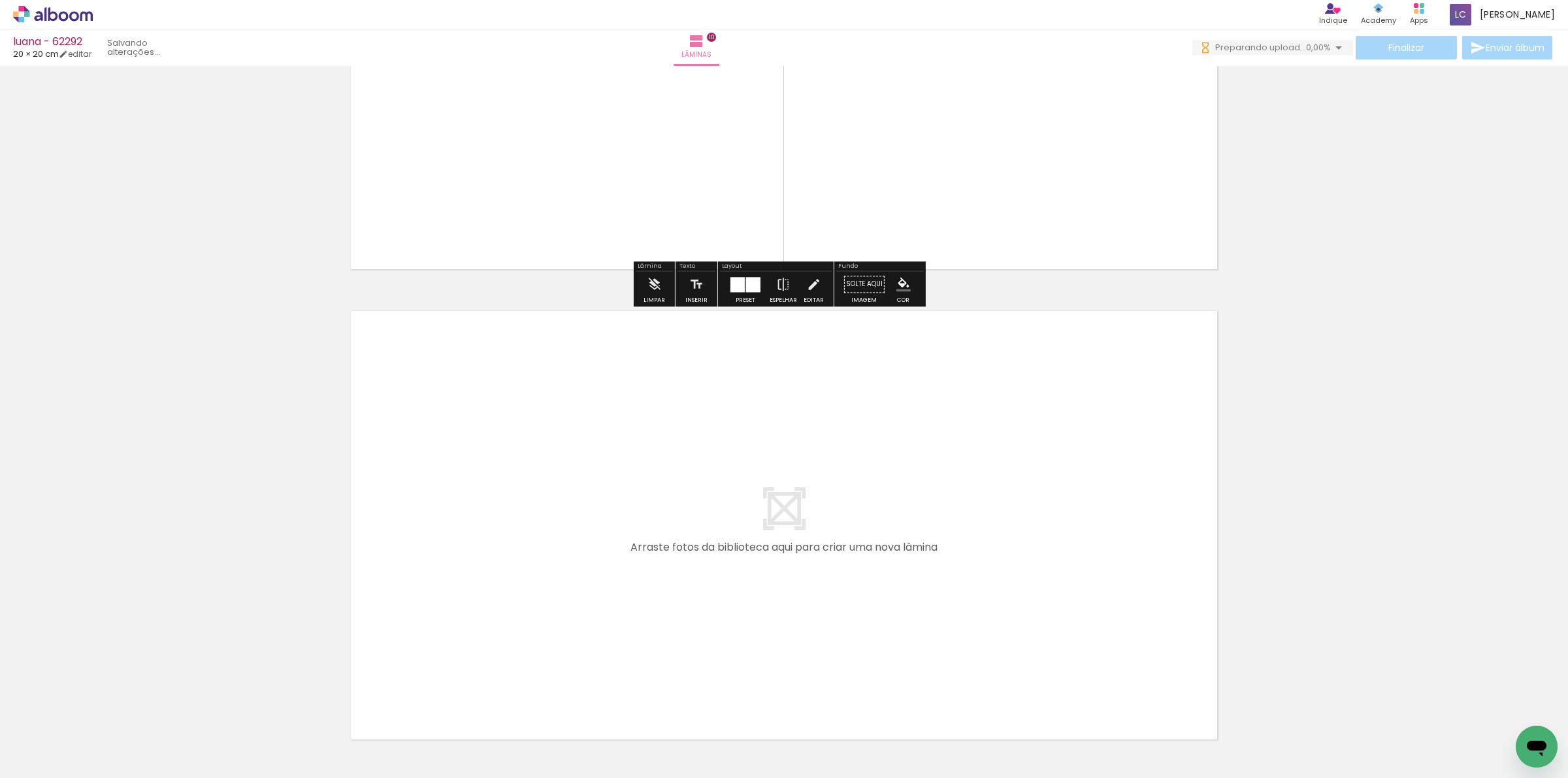
click at [683, 663] on quentale-workspace at bounding box center [784, 389] width 1568 height 778
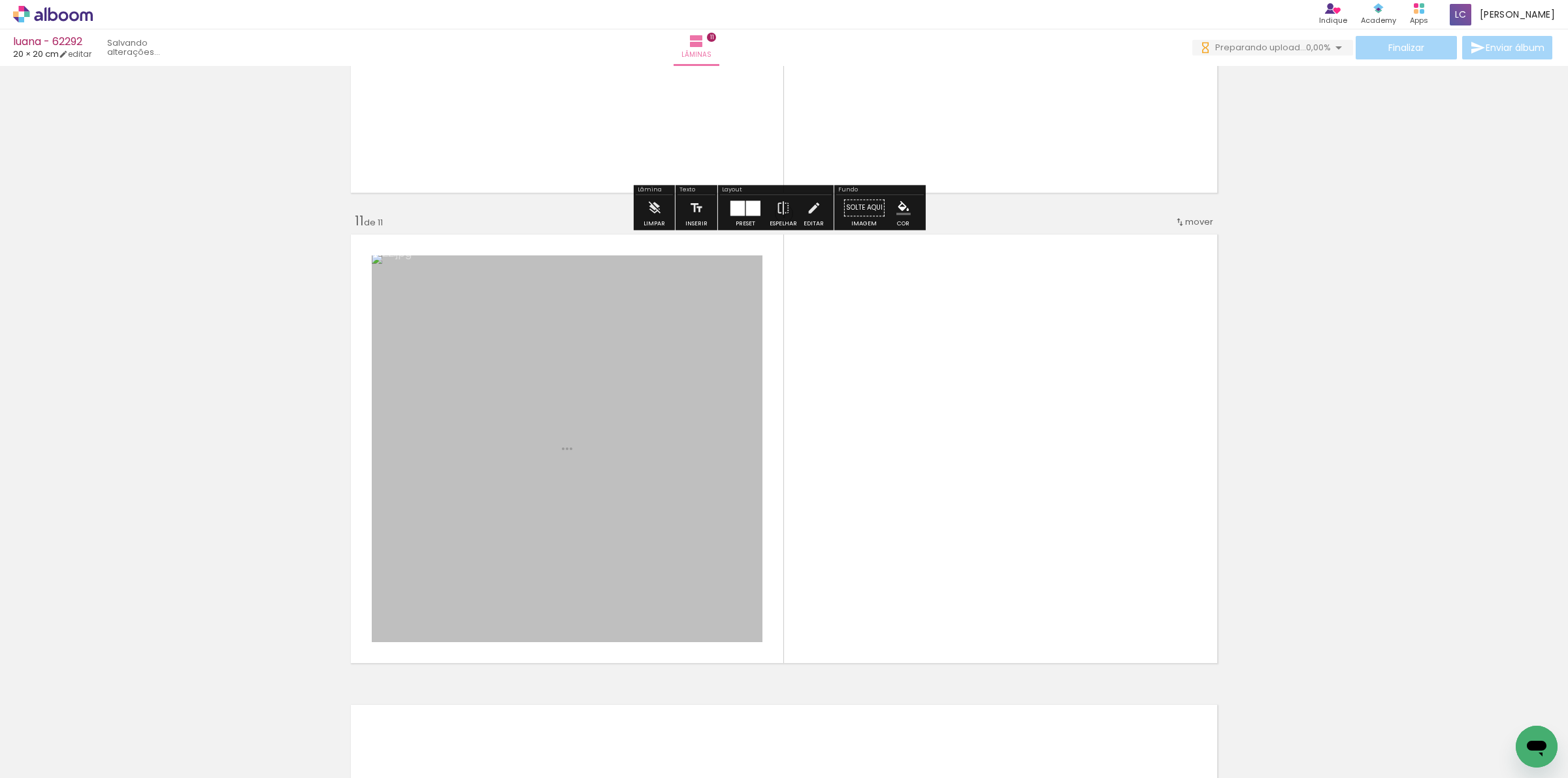
click at [779, 540] on quentale-workspace at bounding box center [784, 389] width 1568 height 778
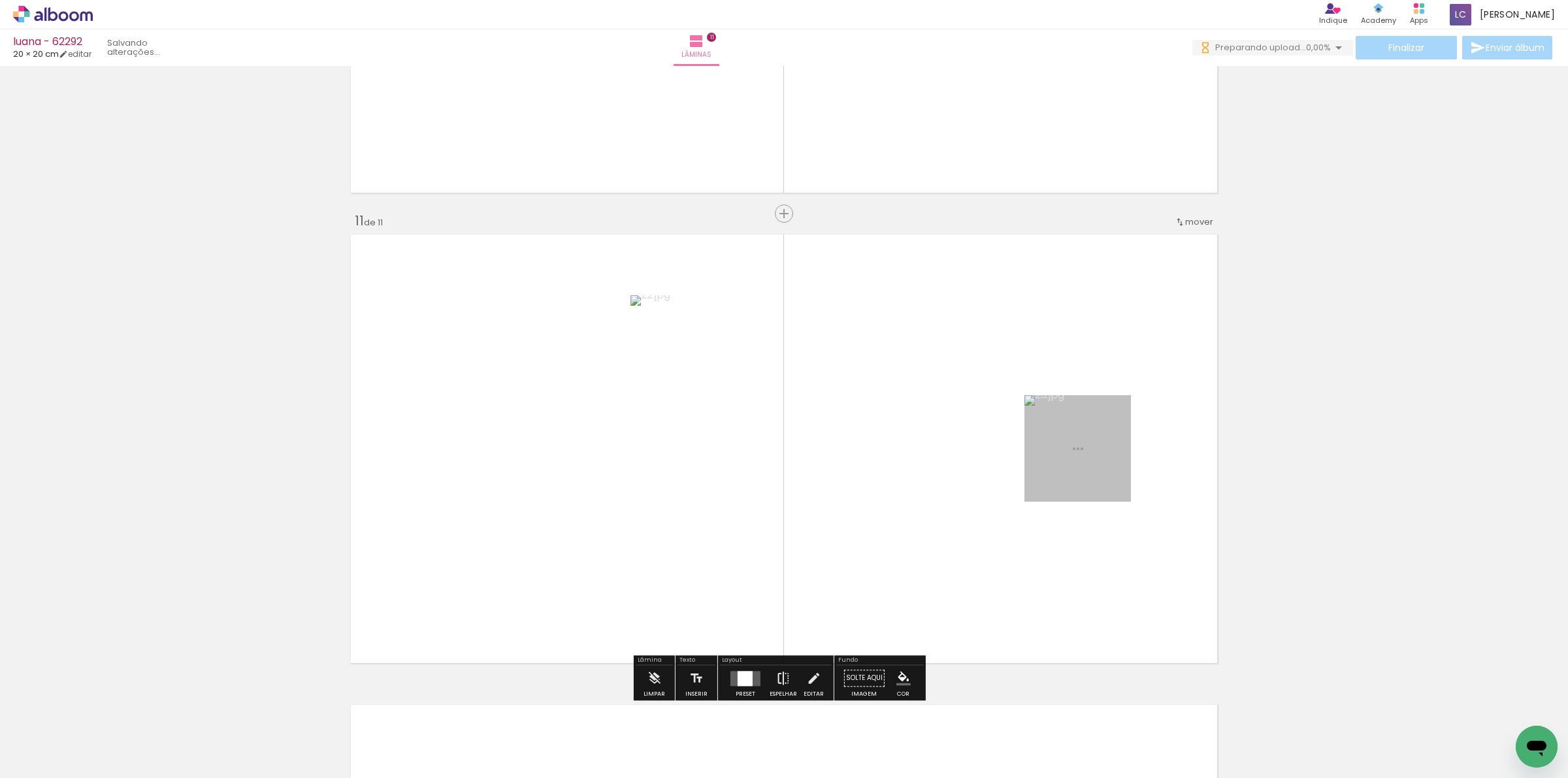
scroll to position [4646, 0]
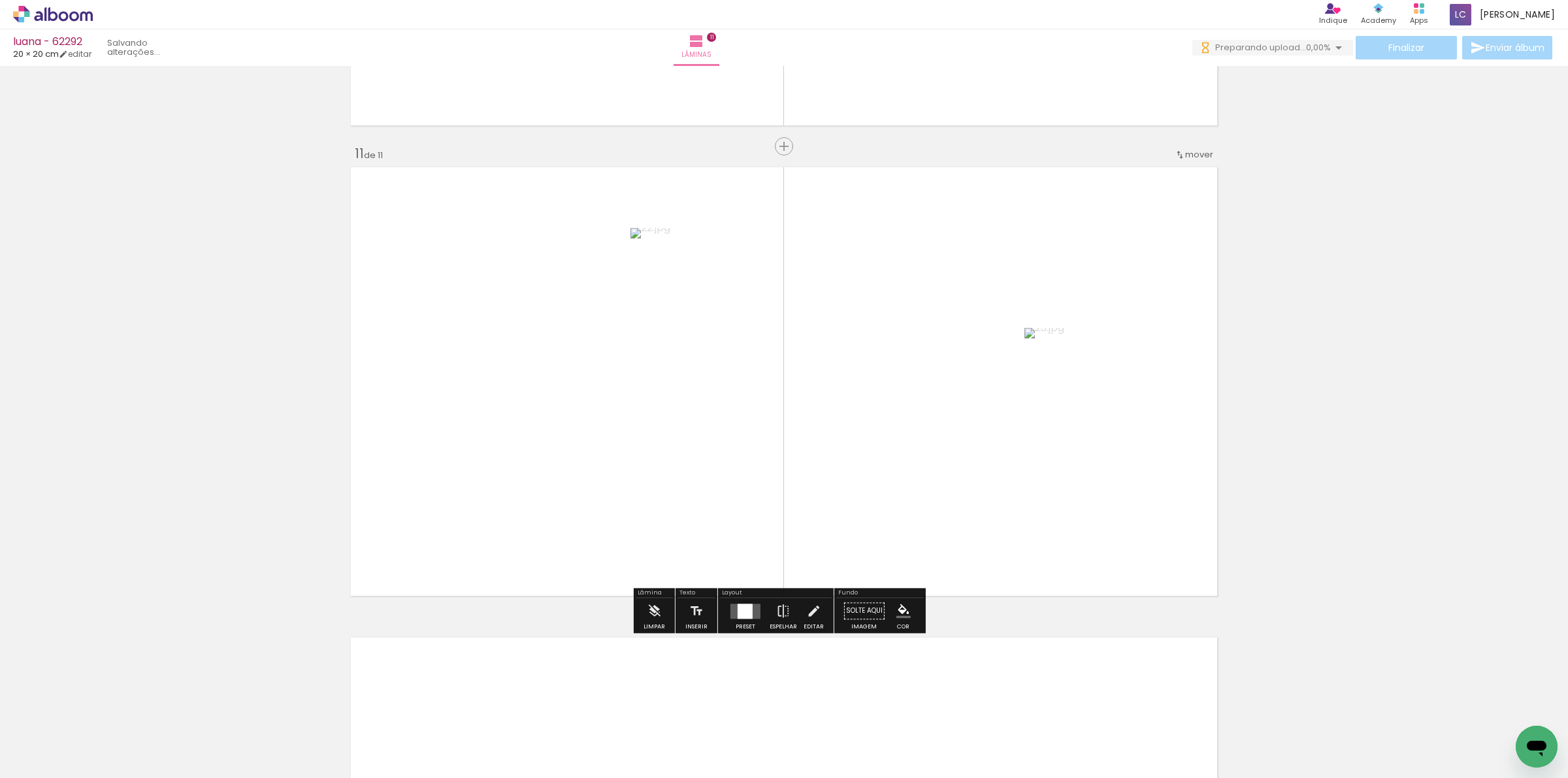
click at [735, 601] on div at bounding box center [745, 611] width 35 height 26
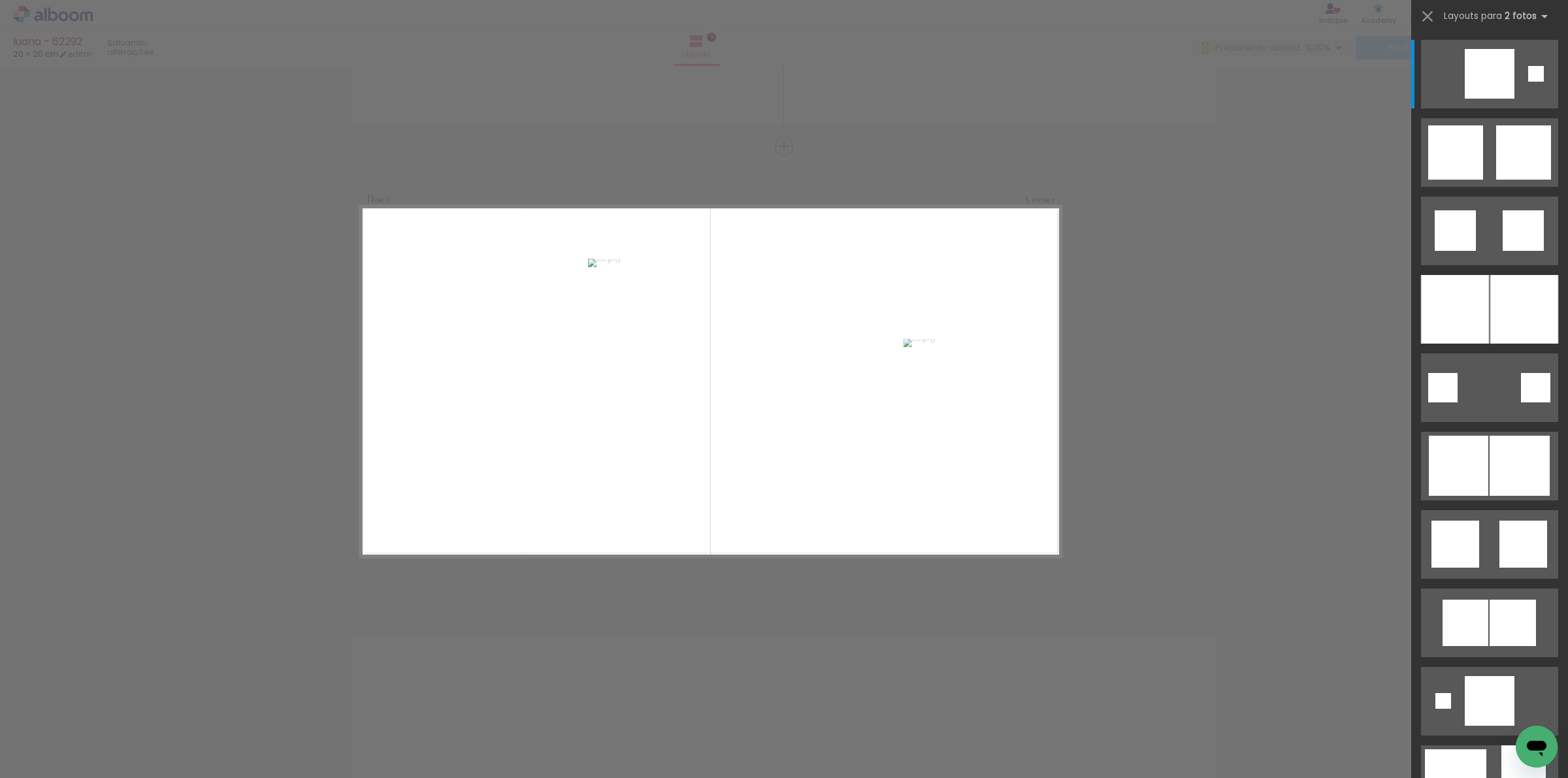
click at [1496, 272] on div at bounding box center [1489, 304] width 157 height 78
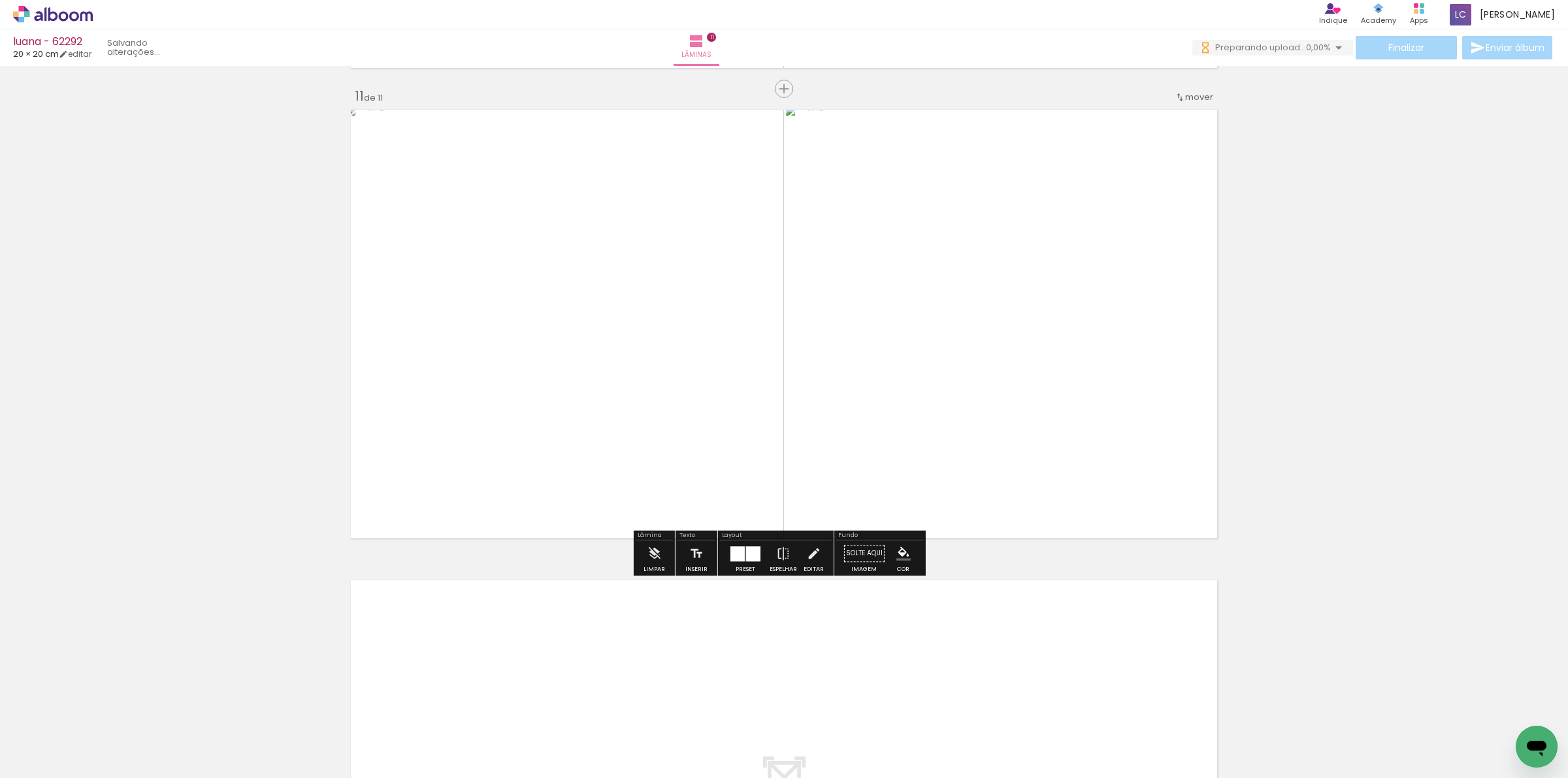
scroll to position [4809, 0]
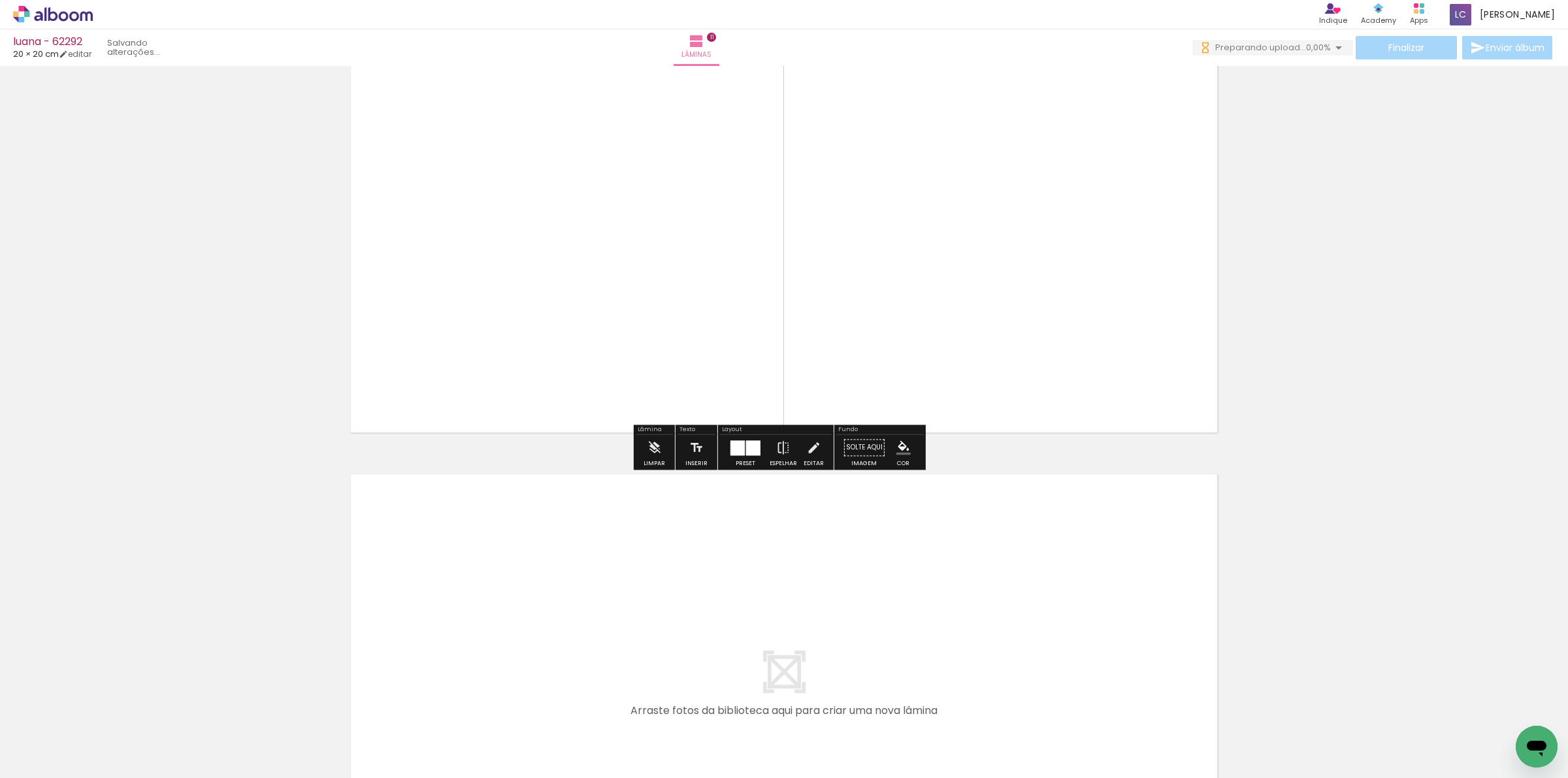
drag, startPoint x: 826, startPoint y: 715, endPoint x: 894, endPoint y: 717, distance: 68.0
click at [856, 657] on quentale-workspace at bounding box center [784, 389] width 1568 height 778
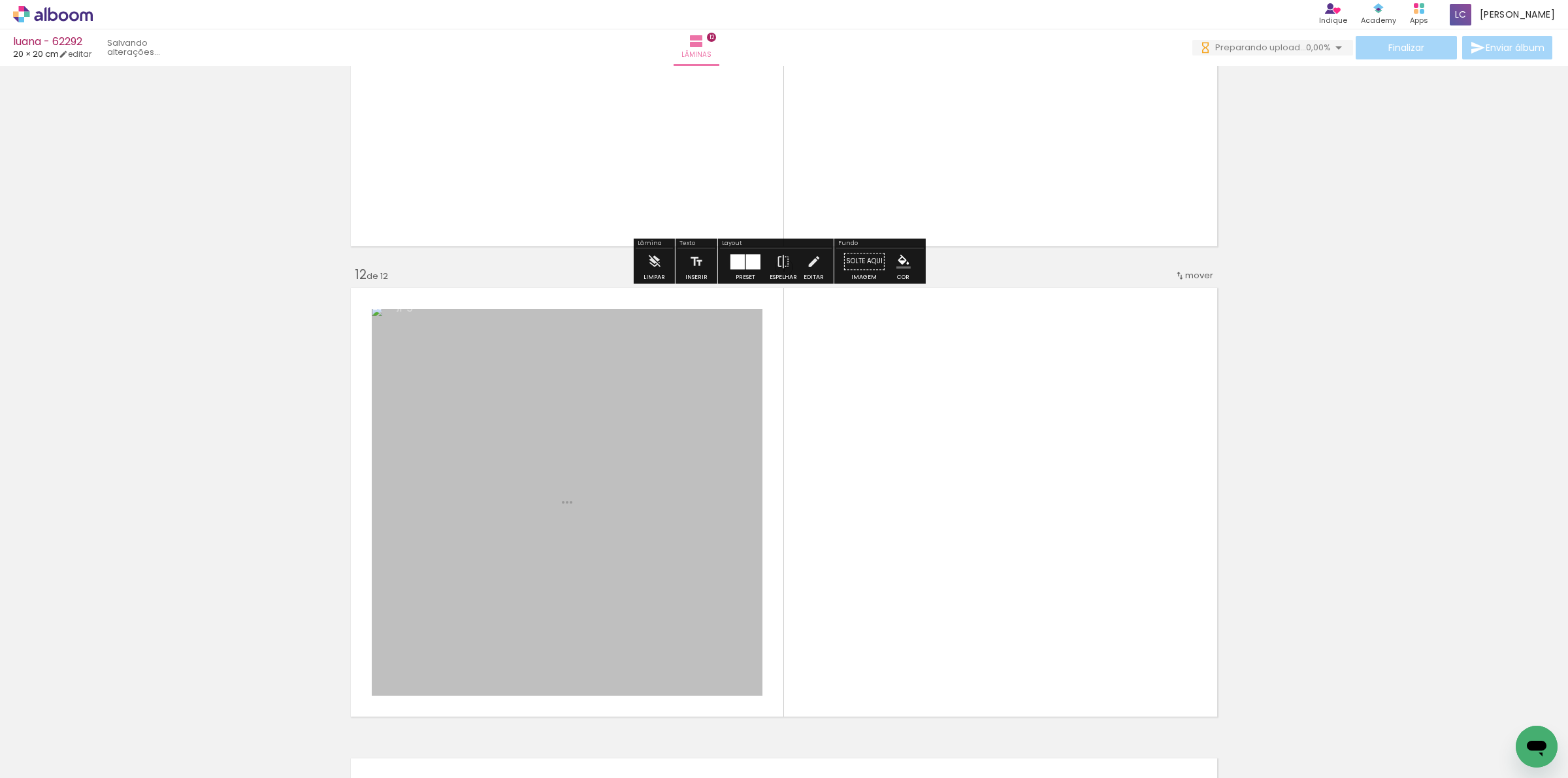
click at [910, 553] on quentale-workspace at bounding box center [784, 389] width 1568 height 778
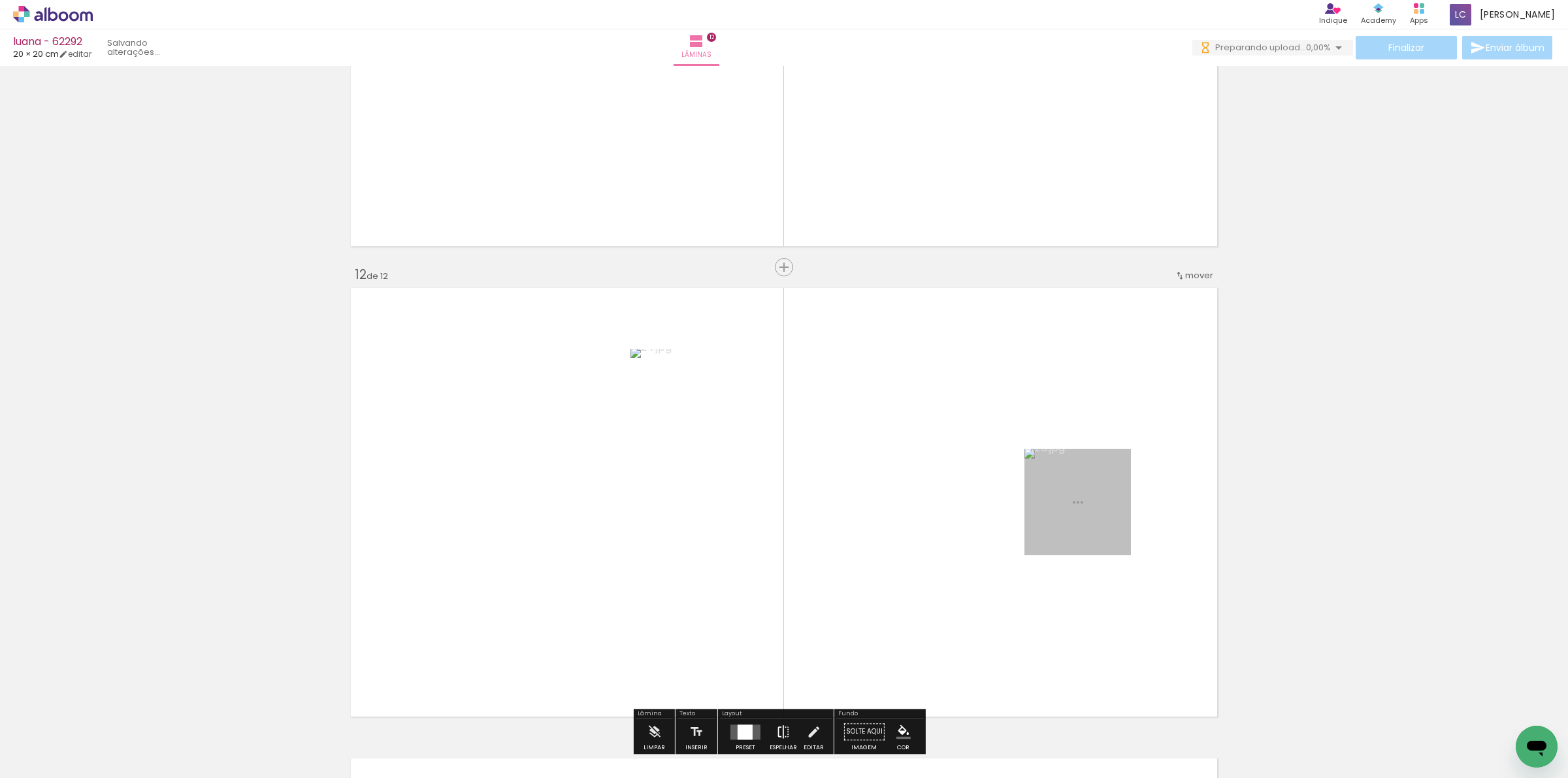
scroll to position [5116, 0]
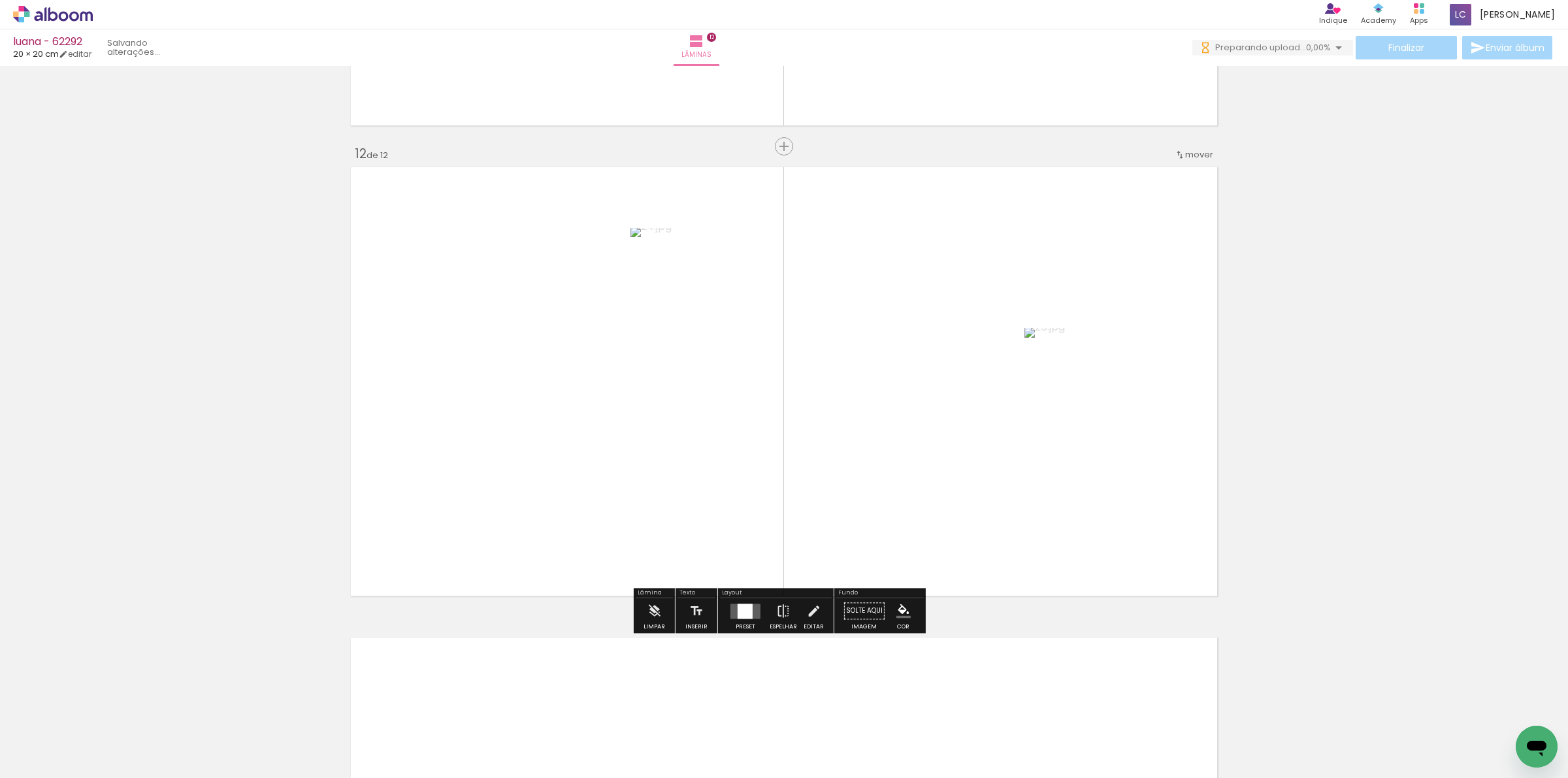
click at [748, 614] on div at bounding box center [745, 612] width 15 height 15
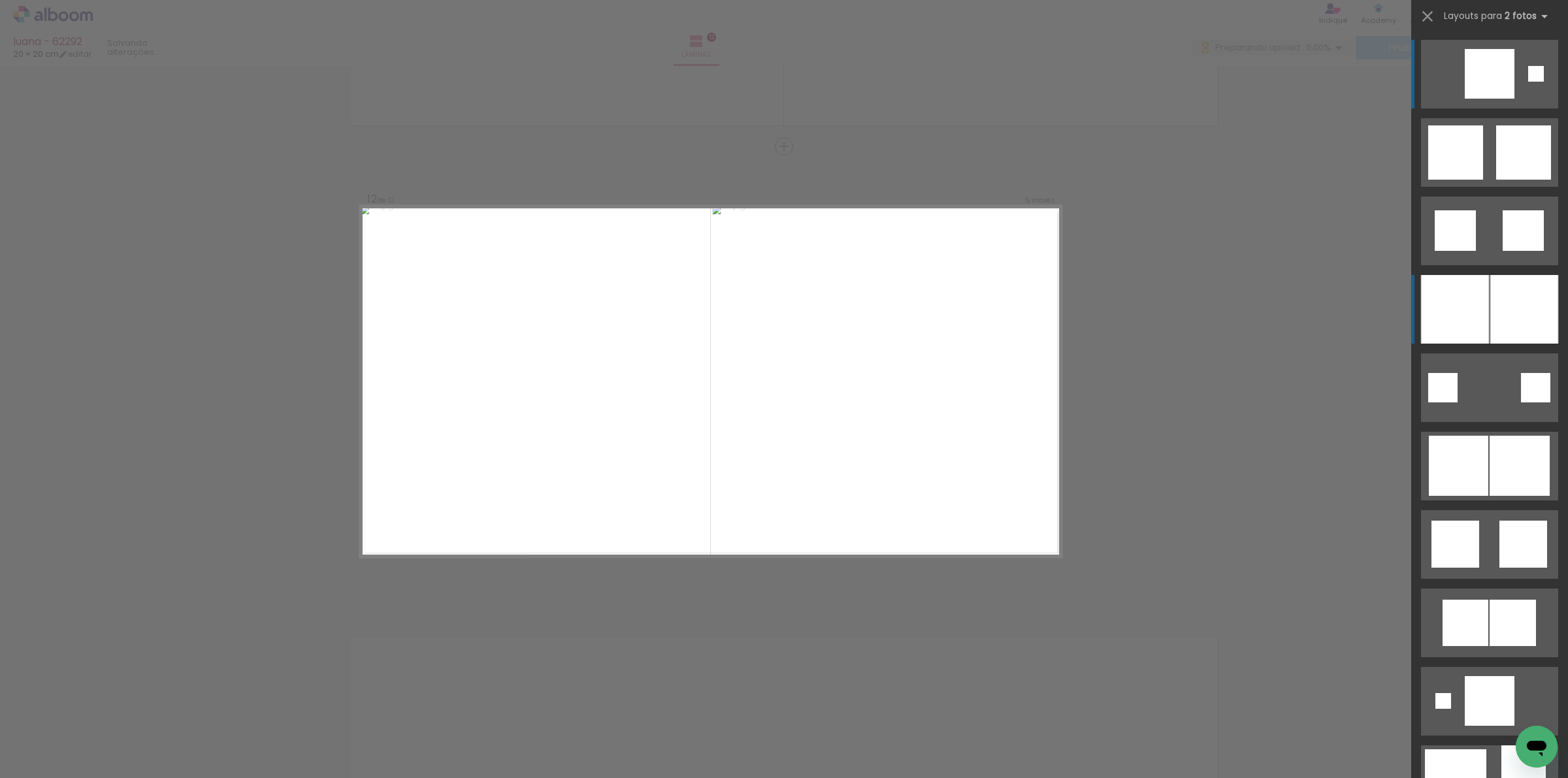
click at [1521, 322] on div at bounding box center [1524, 309] width 68 height 68
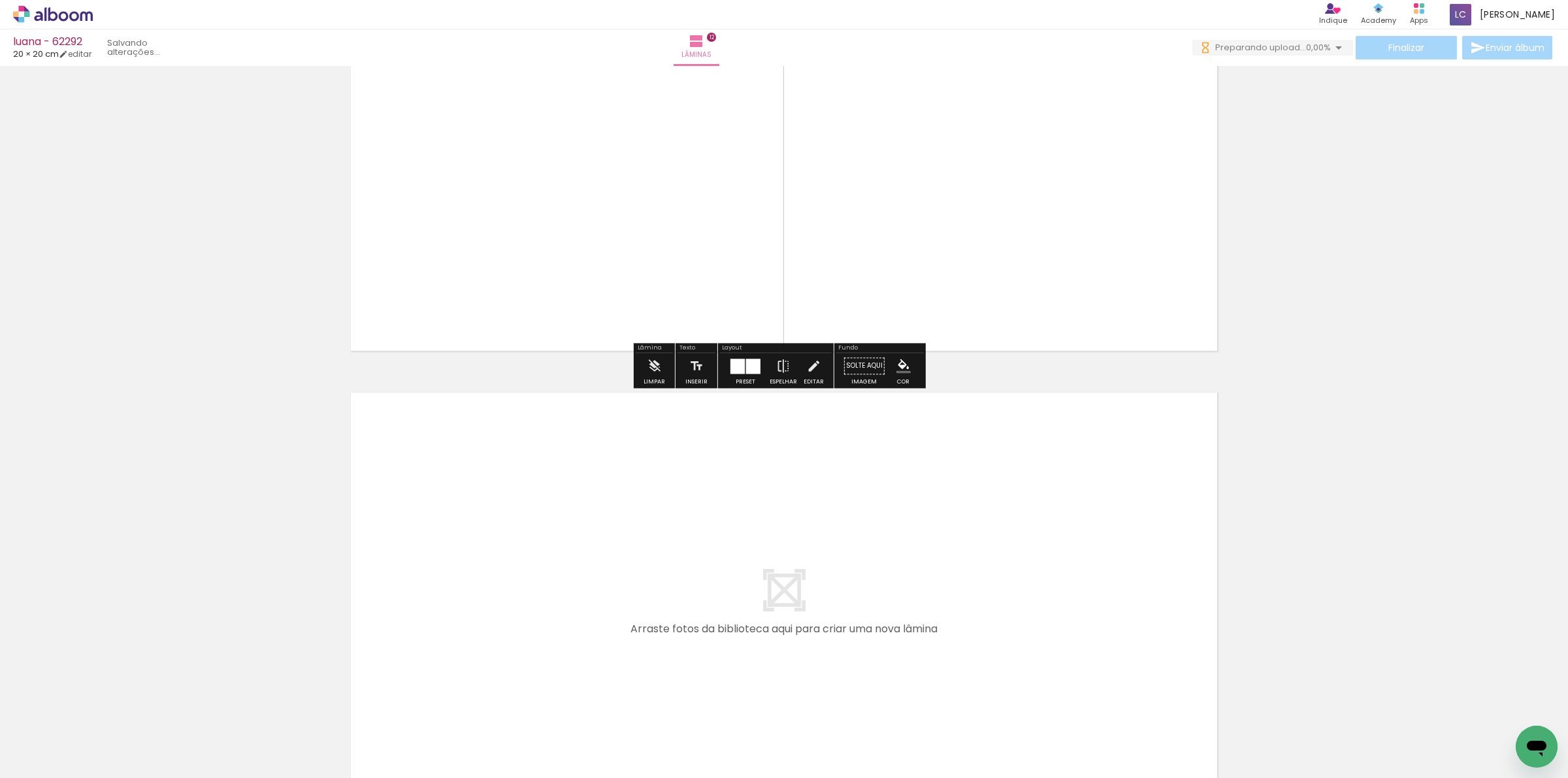
drag, startPoint x: 958, startPoint y: 698, endPoint x: 1010, endPoint y: 752, distance: 75.0
click at [958, 665] on quentale-workspace at bounding box center [784, 389] width 1568 height 778
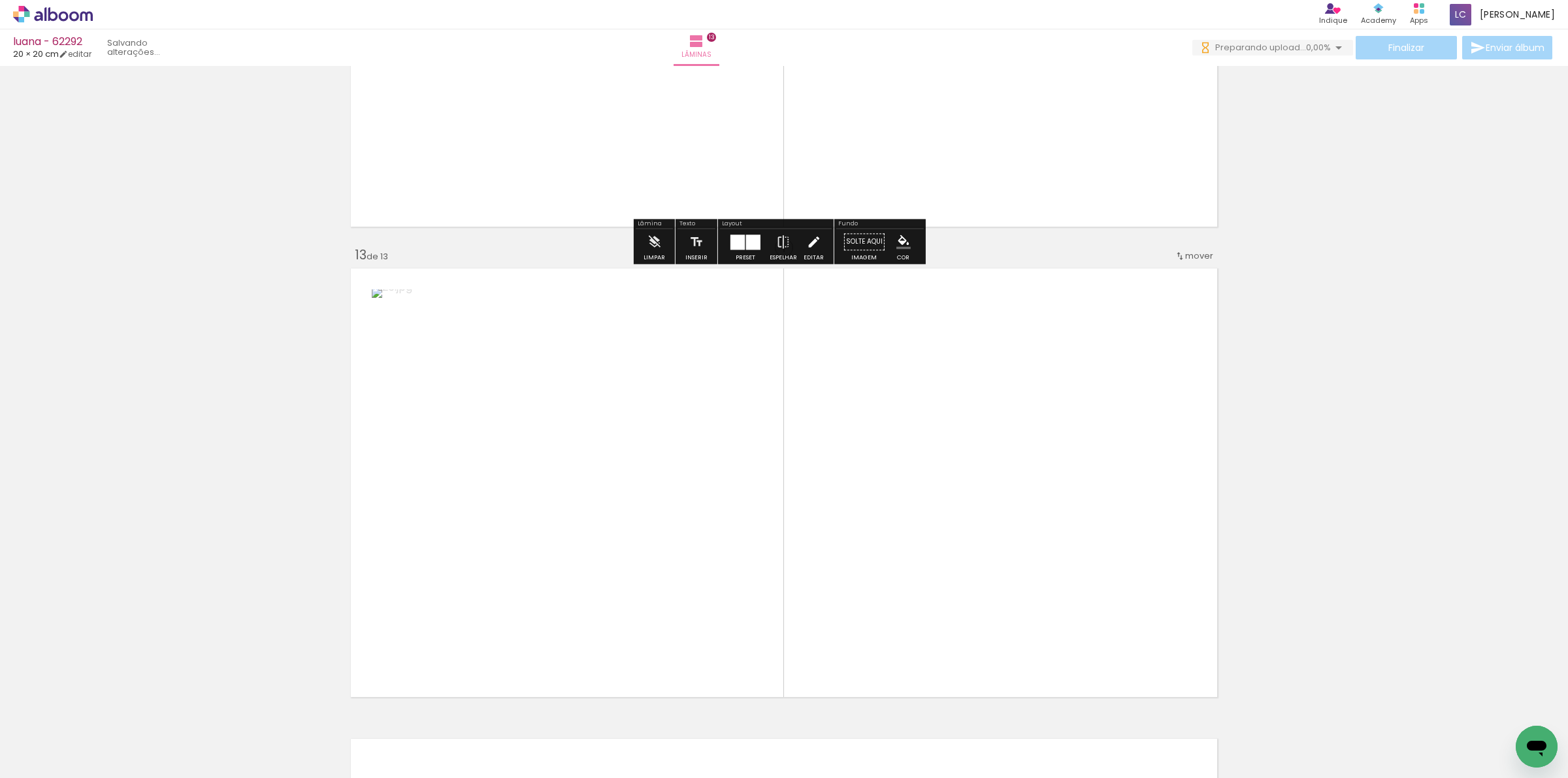
drag, startPoint x: 1007, startPoint y: 723, endPoint x: 802, endPoint y: 598, distance: 240.1
click at [965, 564] on quentale-workspace at bounding box center [784, 389] width 1568 height 778
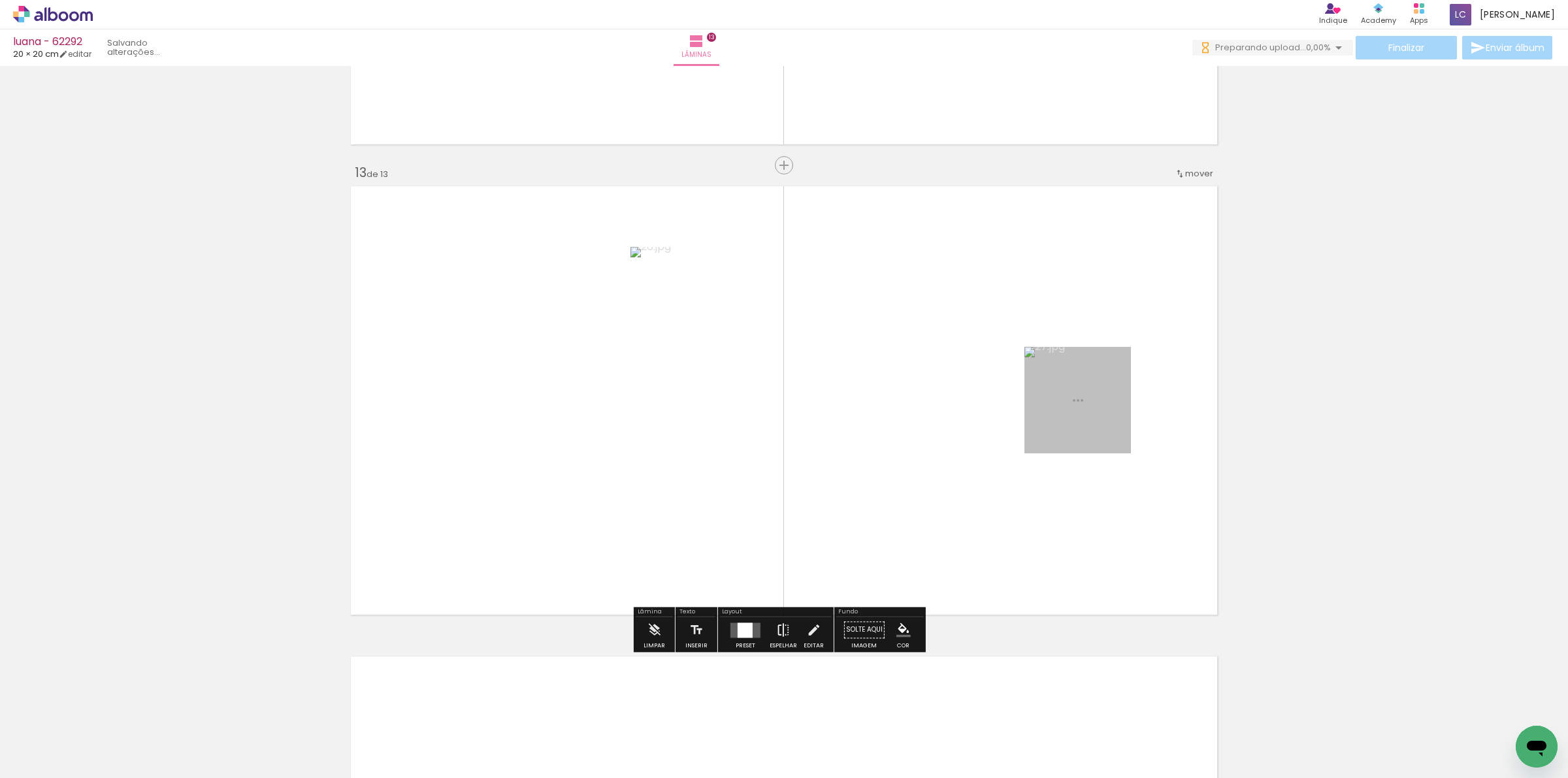
scroll to position [5586, 0]
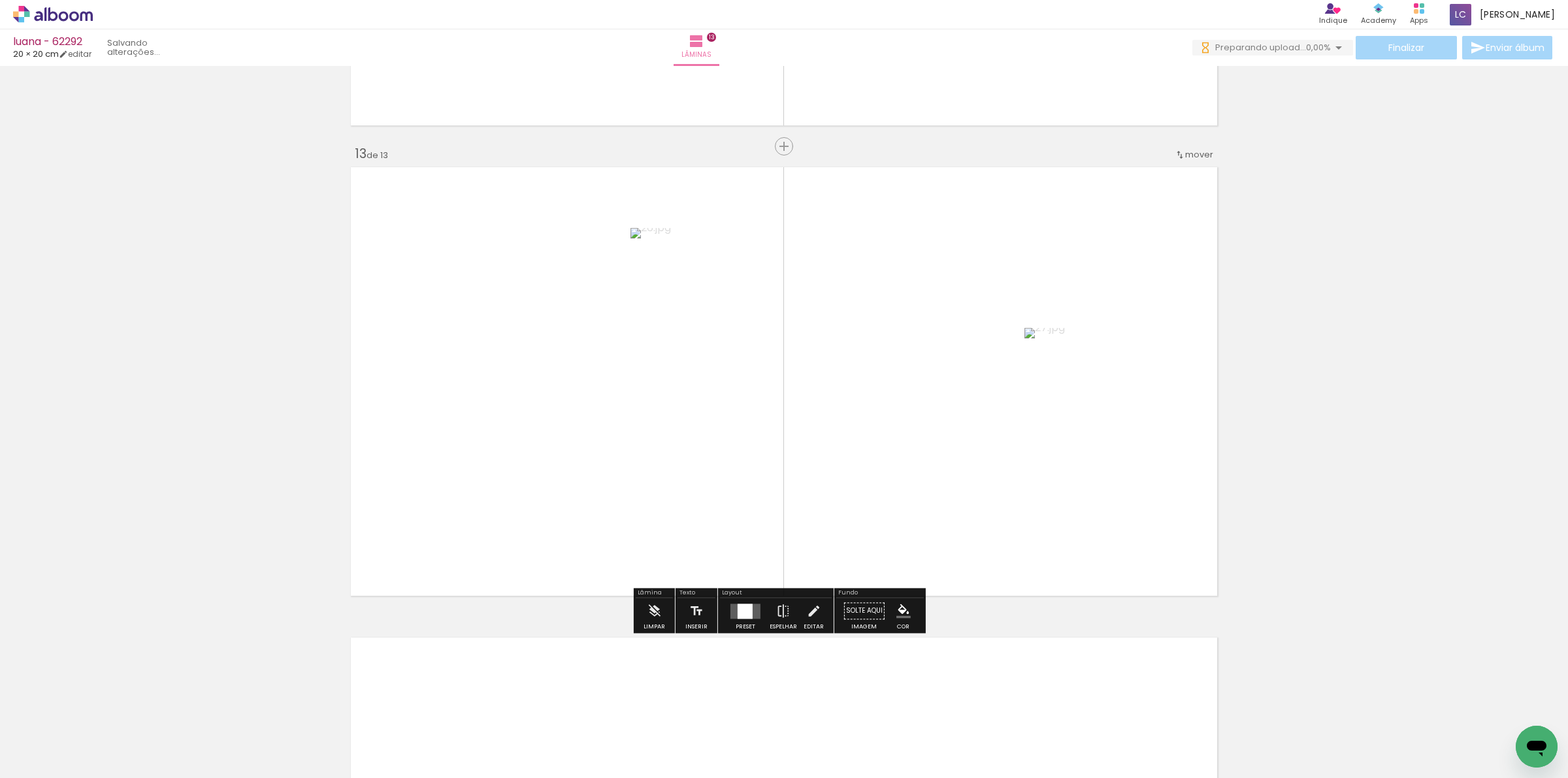
click at [749, 610] on quentale-layouter at bounding box center [745, 612] width 30 height 15
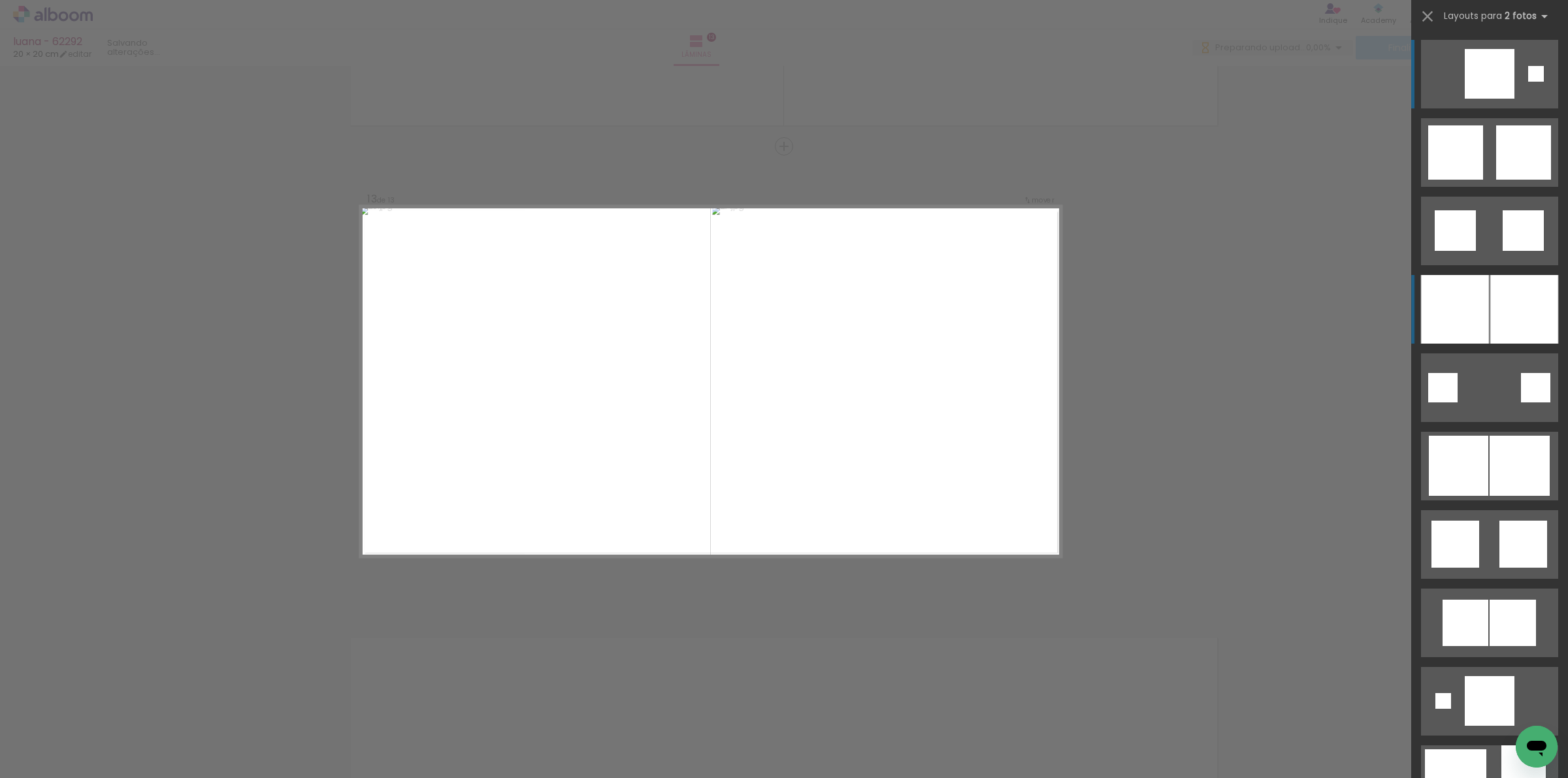
click at [1468, 312] on div at bounding box center [1454, 309] width 68 height 68
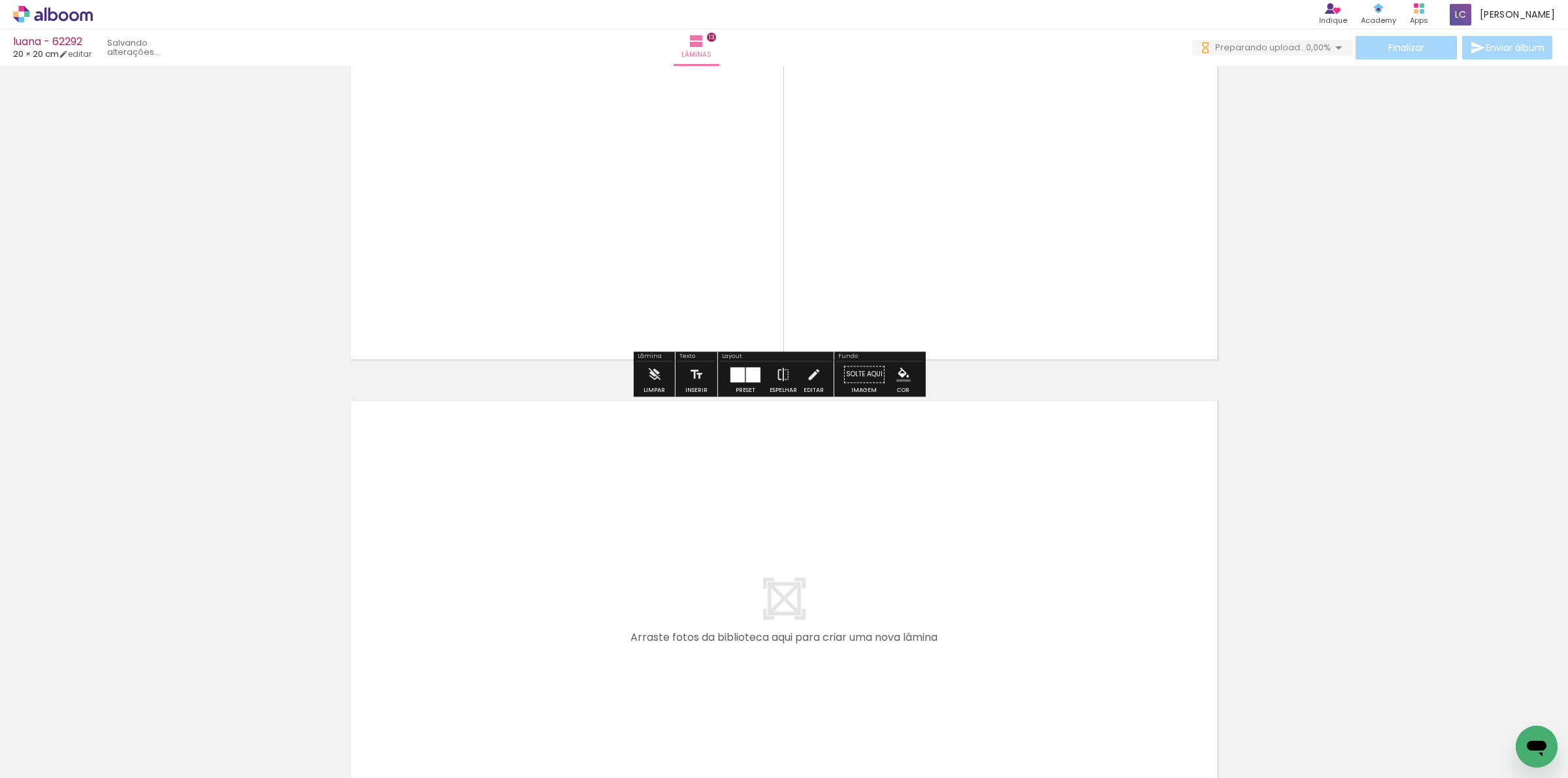
scroll to position [5832, 0]
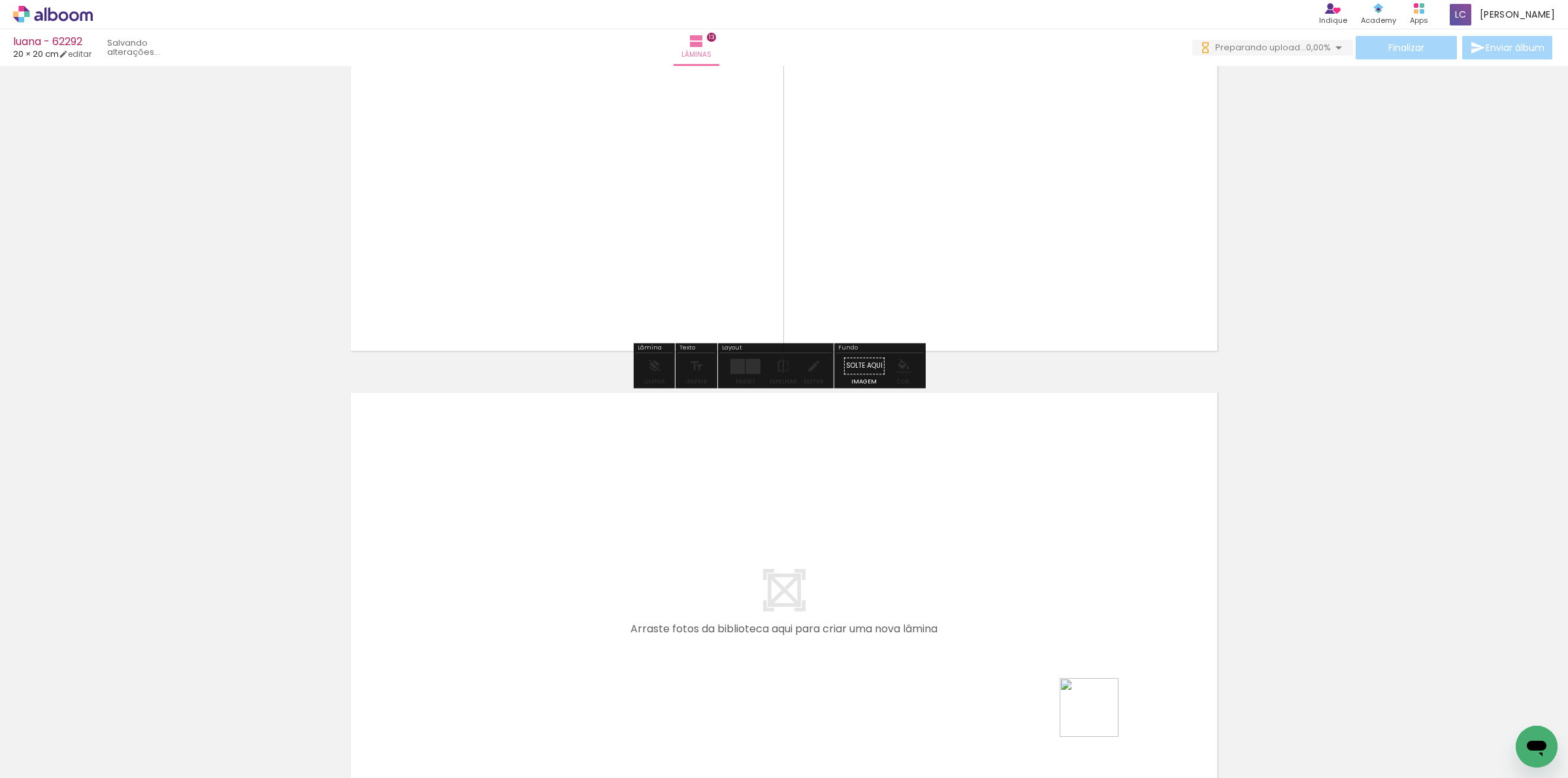
drag, startPoint x: 1102, startPoint y: 735, endPoint x: 1124, endPoint y: 701, distance: 40.5
click at [1043, 629] on quentale-workspace at bounding box center [784, 389] width 1568 height 778
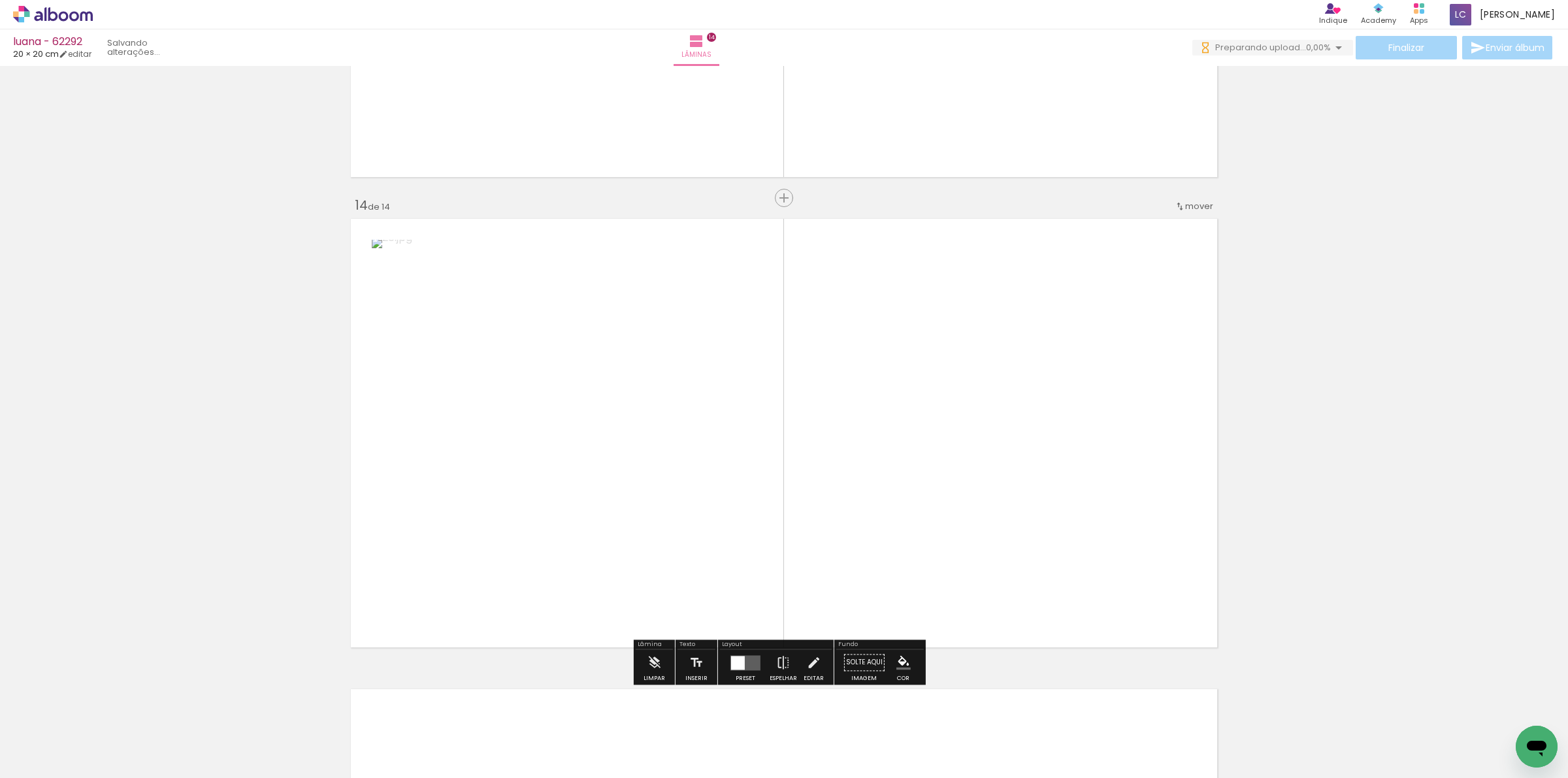
scroll to position [6057, 0]
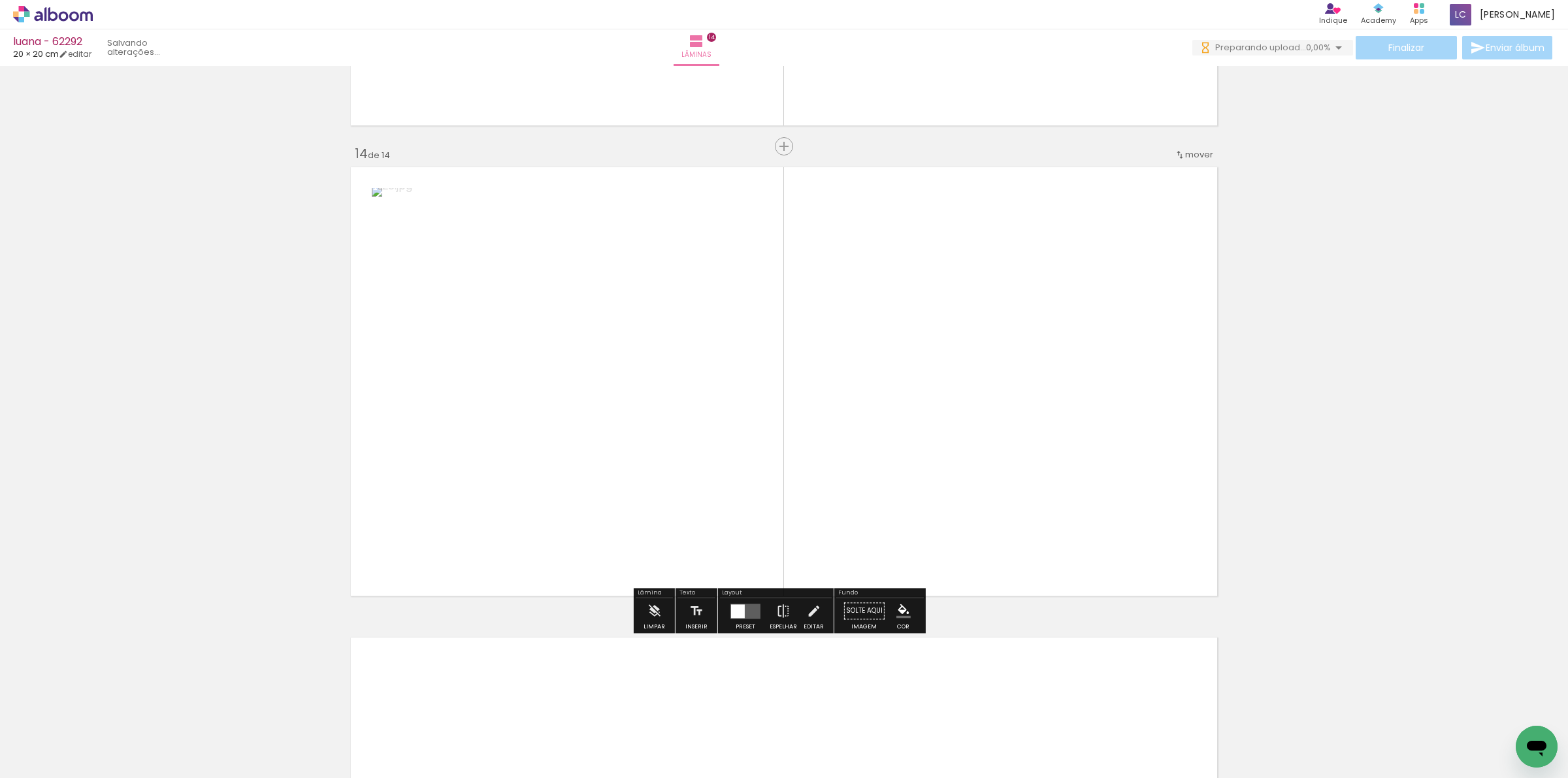
drag, startPoint x: 1179, startPoint y: 715, endPoint x: 868, endPoint y: 546, distance: 354.0
click at [988, 566] on quentale-workspace at bounding box center [784, 389] width 1568 height 778
click at [720, 620] on div "Preset Espelhar Editar" at bounding box center [776, 614] width 112 height 33
click at [735, 622] on div at bounding box center [745, 611] width 35 height 26
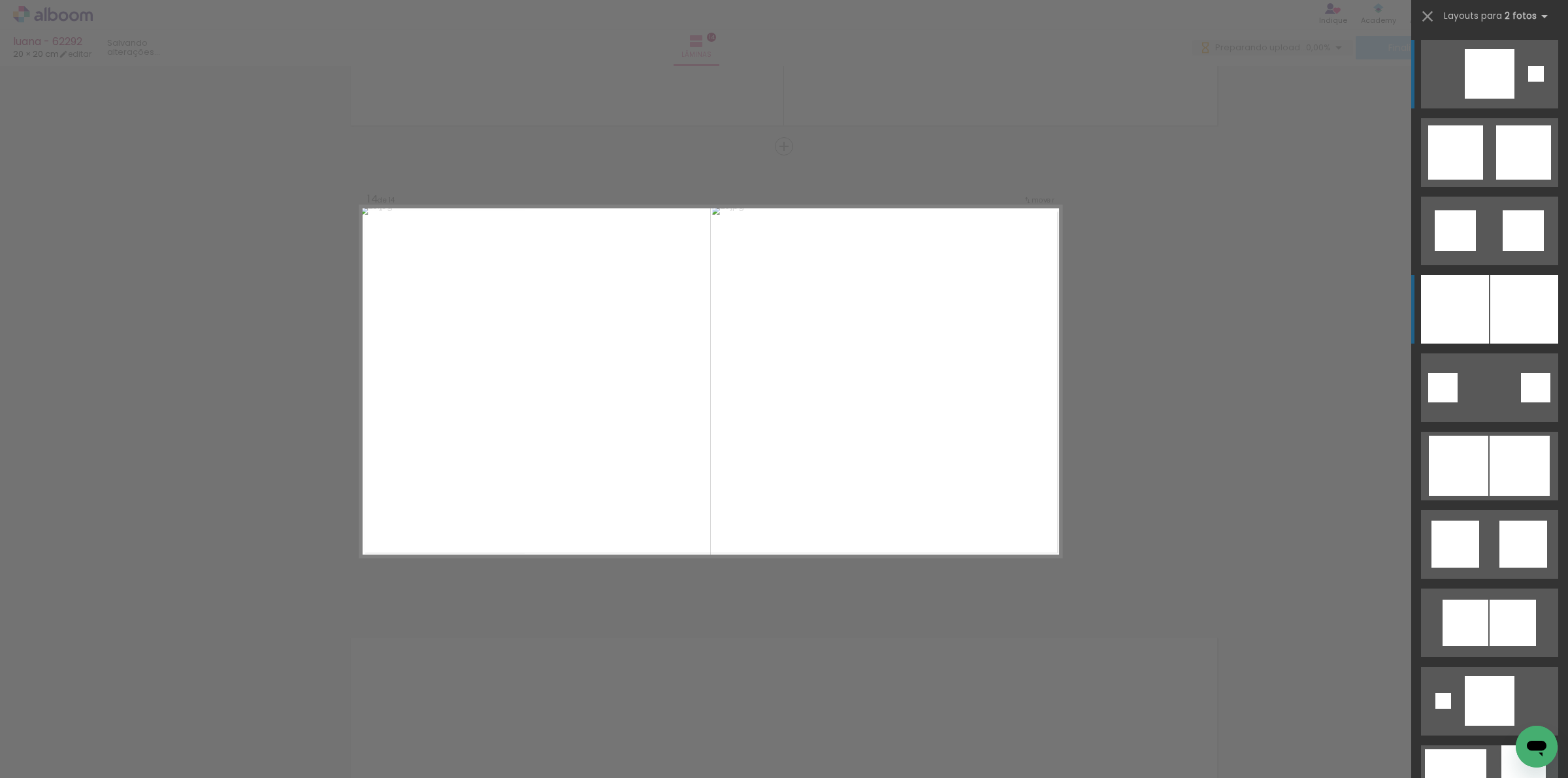
click at [1458, 318] on div at bounding box center [1454, 309] width 68 height 68
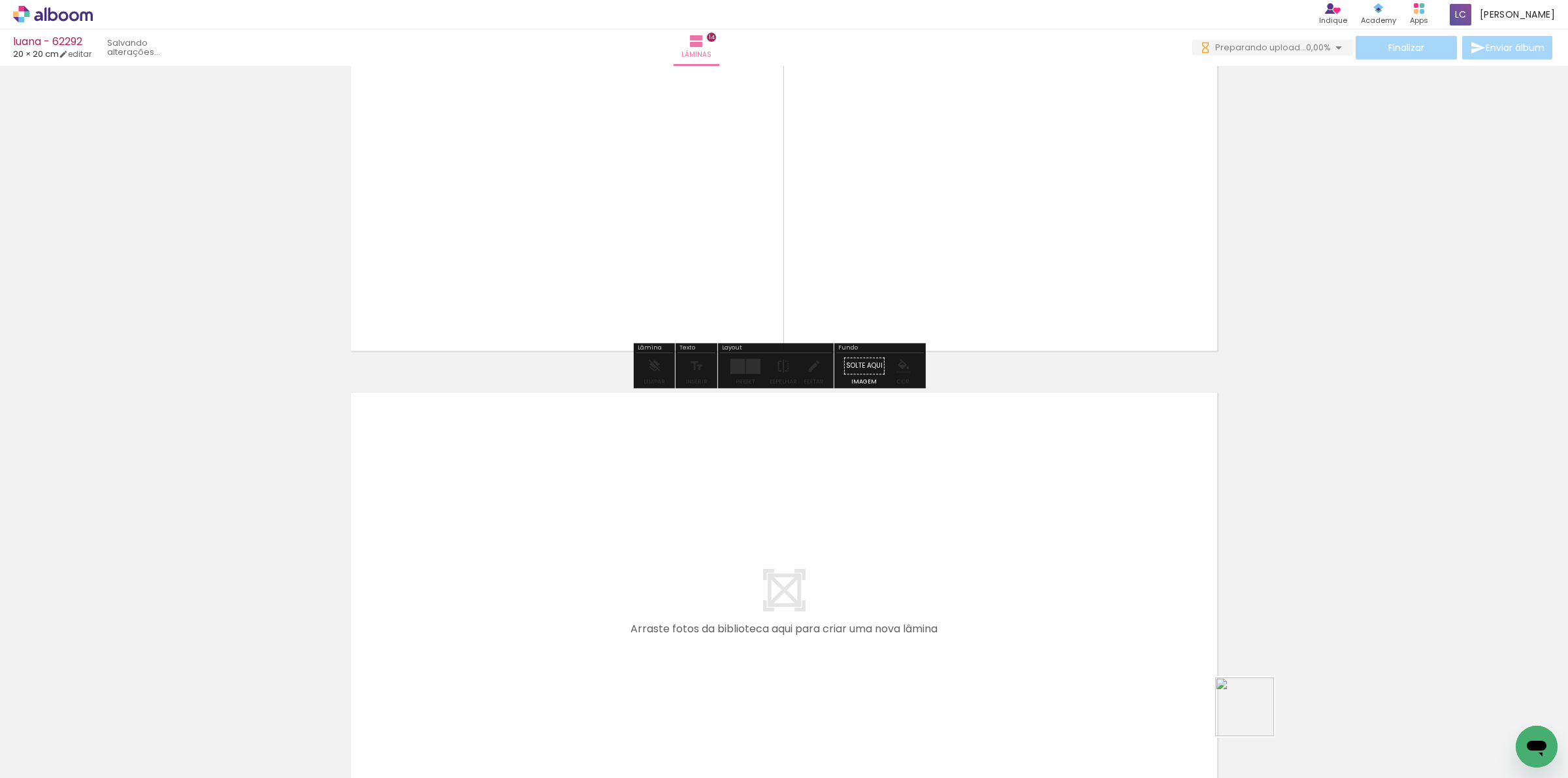
drag, startPoint x: 1254, startPoint y: 717, endPoint x: 1096, endPoint y: 600, distance: 196.6
click at [1096, 600] on quentale-workspace at bounding box center [784, 389] width 1568 height 778
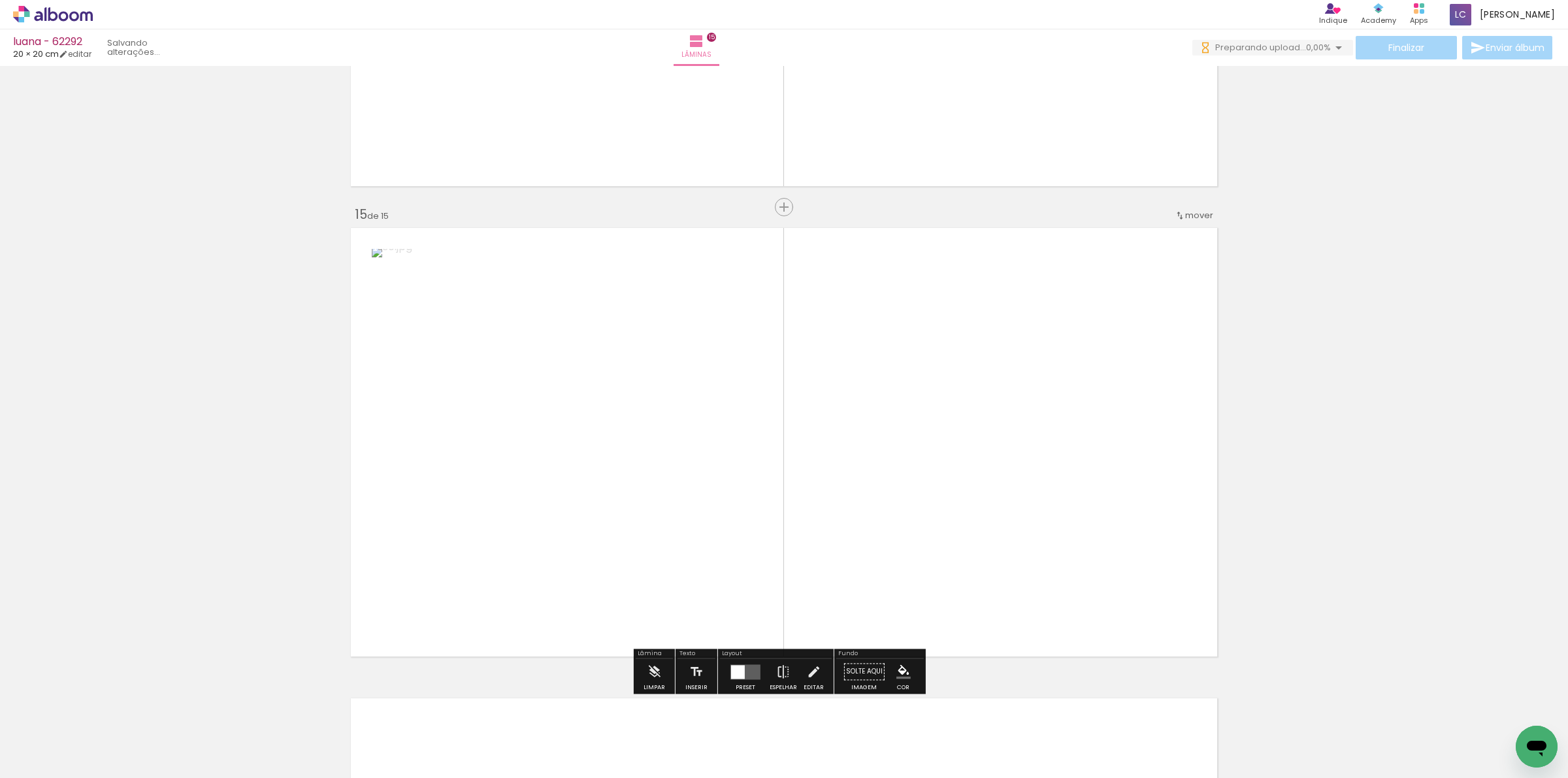
scroll to position [6527, 0]
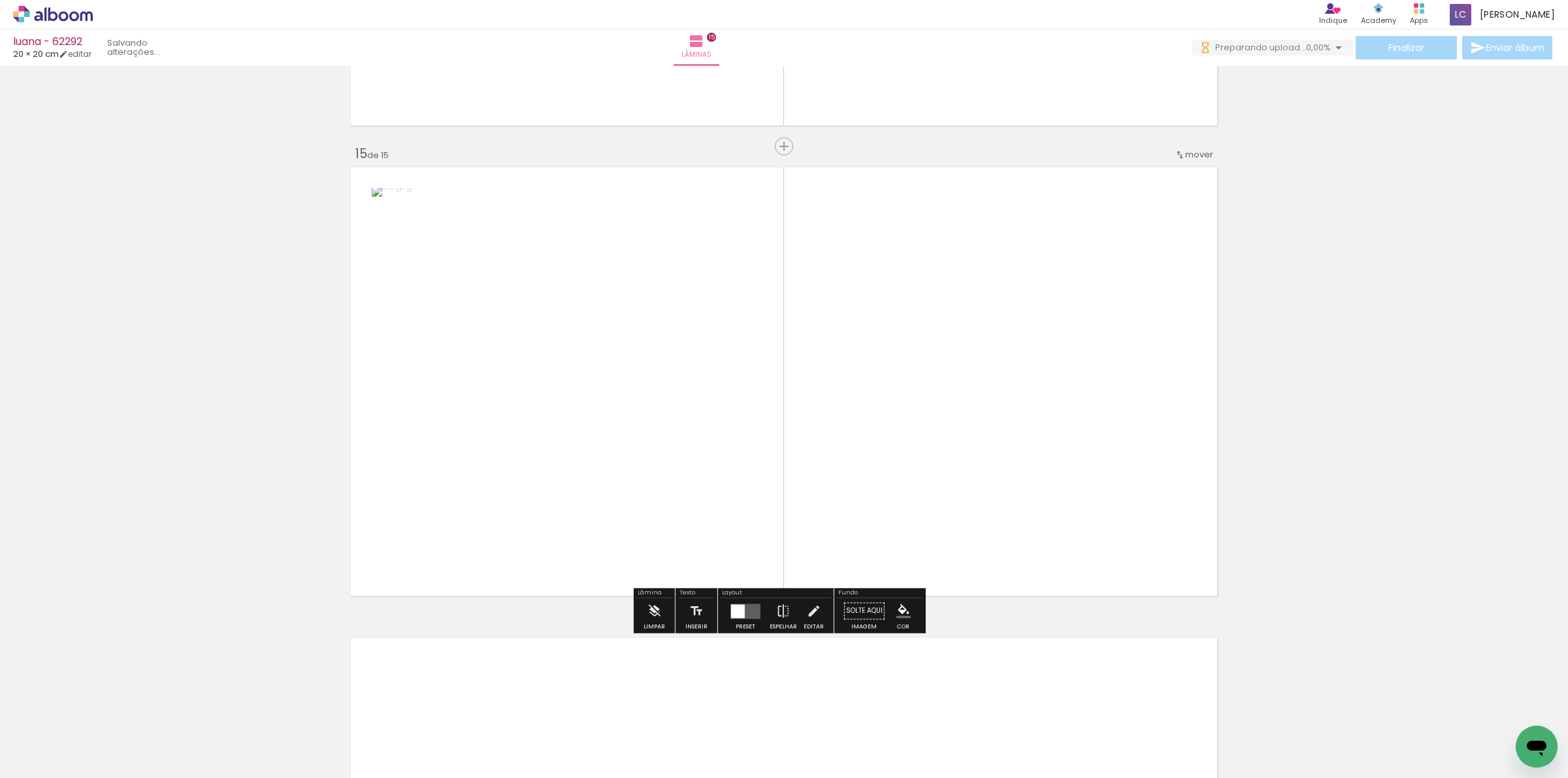
drag, startPoint x: 1312, startPoint y: 715, endPoint x: 758, endPoint y: 563, distance: 574.5
click at [1067, 546] on quentale-workspace at bounding box center [784, 389] width 1568 height 778
click at [755, 606] on quentale-layouter at bounding box center [745, 612] width 30 height 15
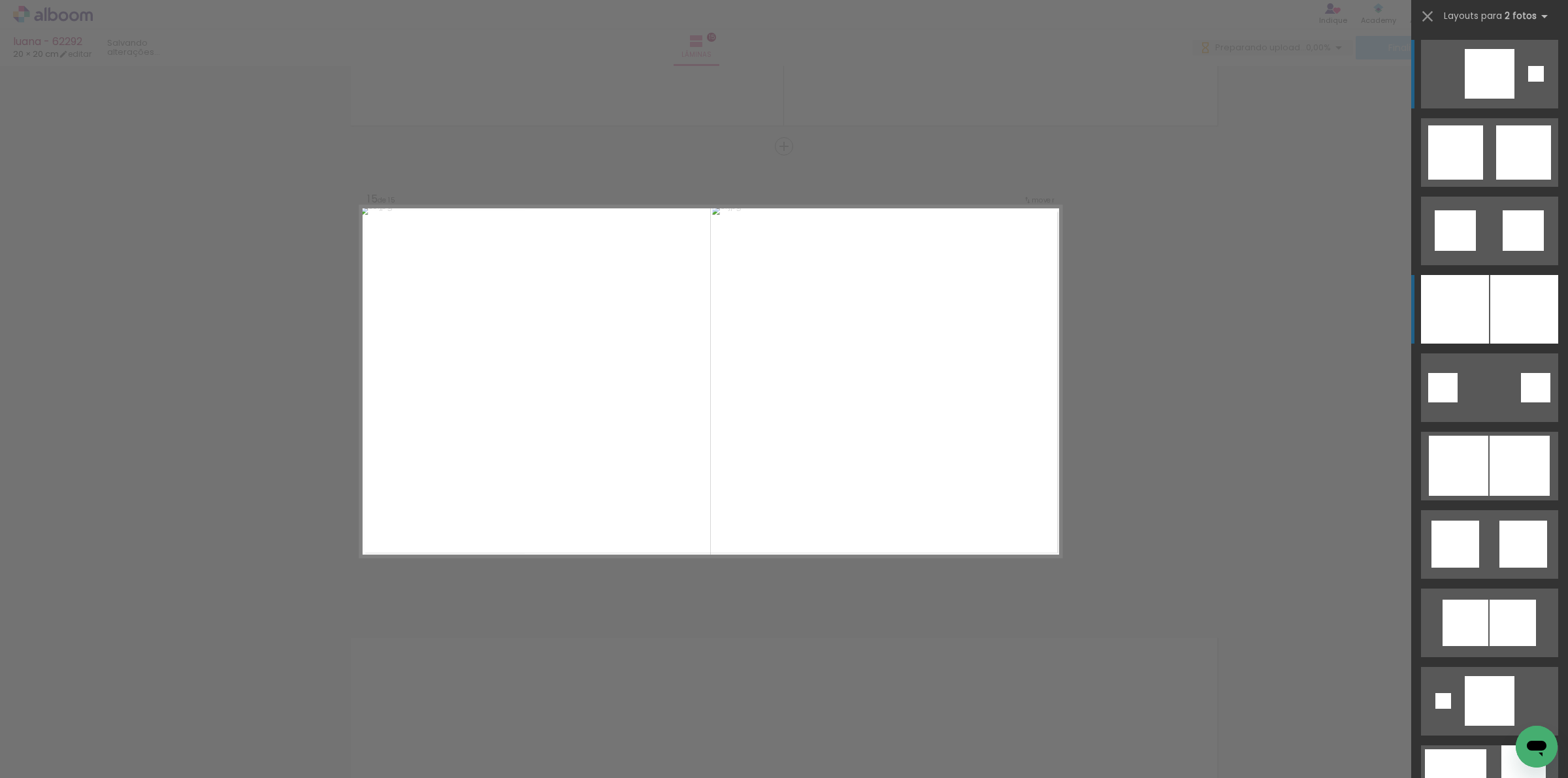
click at [1463, 308] on div at bounding box center [1454, 309] width 68 height 68
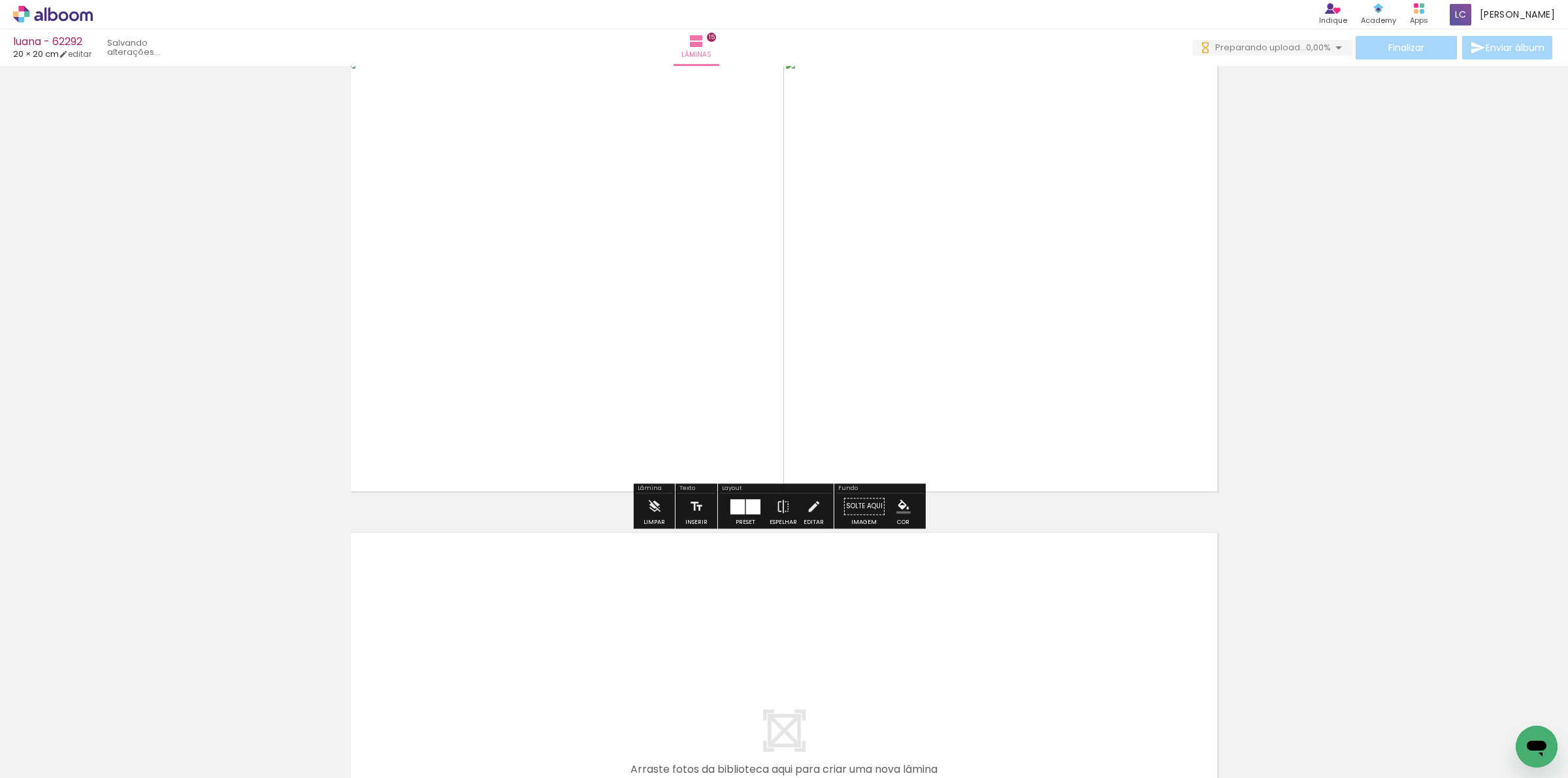
scroll to position [6690, 0]
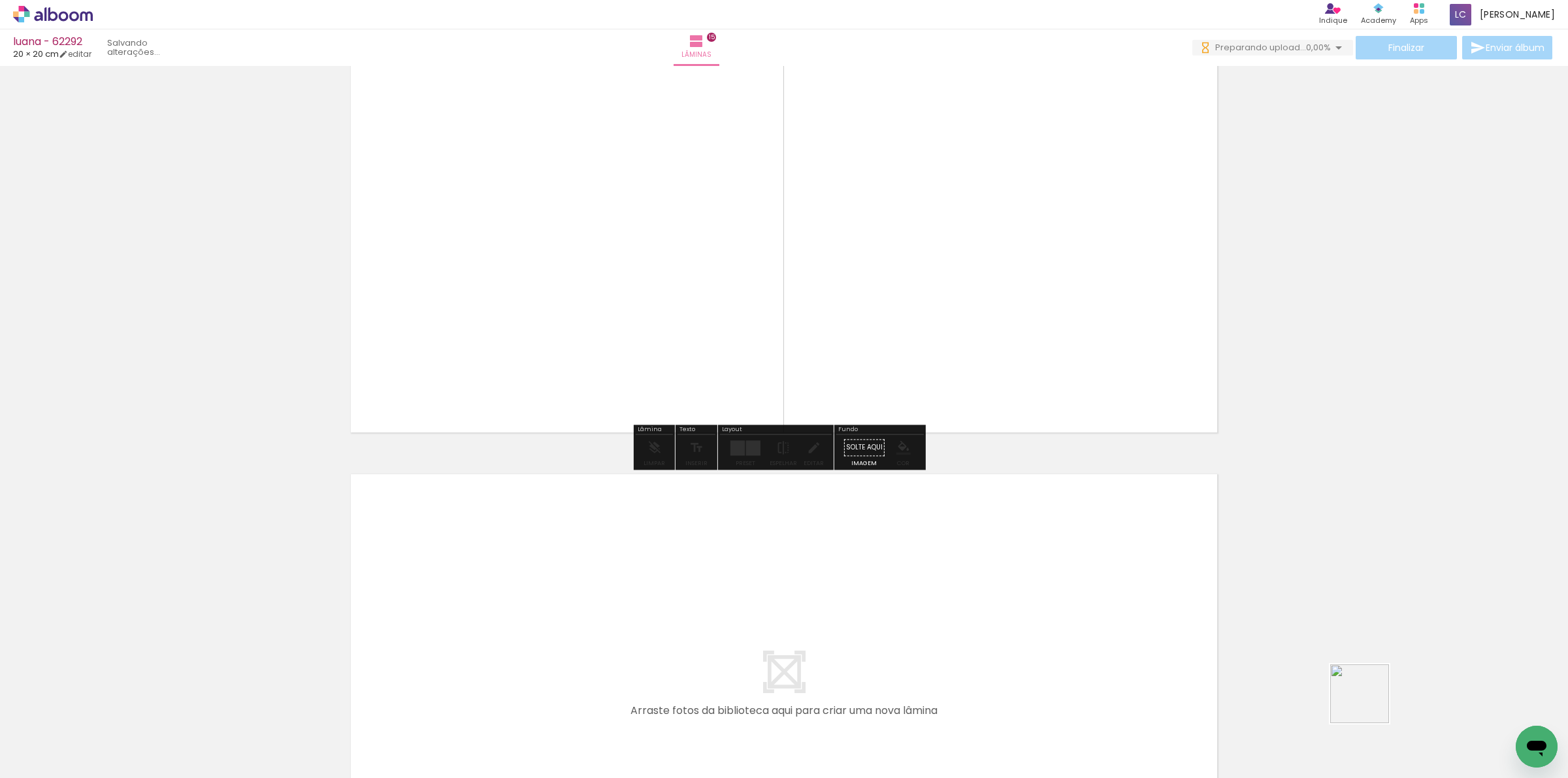
drag, startPoint x: 1376, startPoint y: 708, endPoint x: 1146, endPoint y: 632, distance: 242.2
click at [1223, 644] on quentale-workspace at bounding box center [784, 389] width 1568 height 778
drag, startPoint x: 1395, startPoint y: 708, endPoint x: 1386, endPoint y: 727, distance: 21.0
click at [928, 600] on quentale-workspace at bounding box center [784, 389] width 1568 height 778
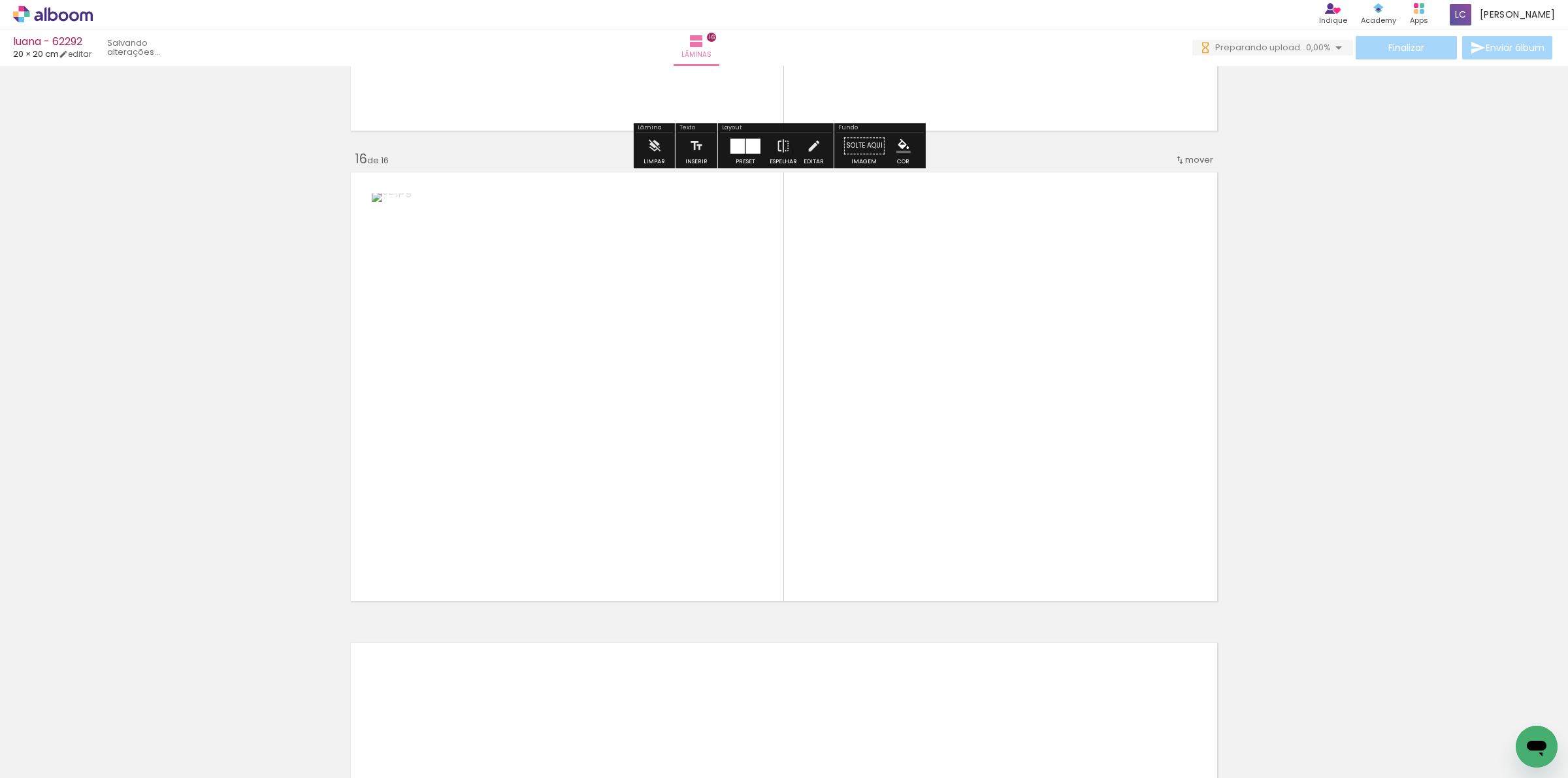
scroll to position [6998, 0]
drag, startPoint x: 1291, startPoint y: 597, endPoint x: 793, endPoint y: 553, distance: 499.9
click at [938, 501] on quentale-workspace at bounding box center [784, 389] width 1568 height 778
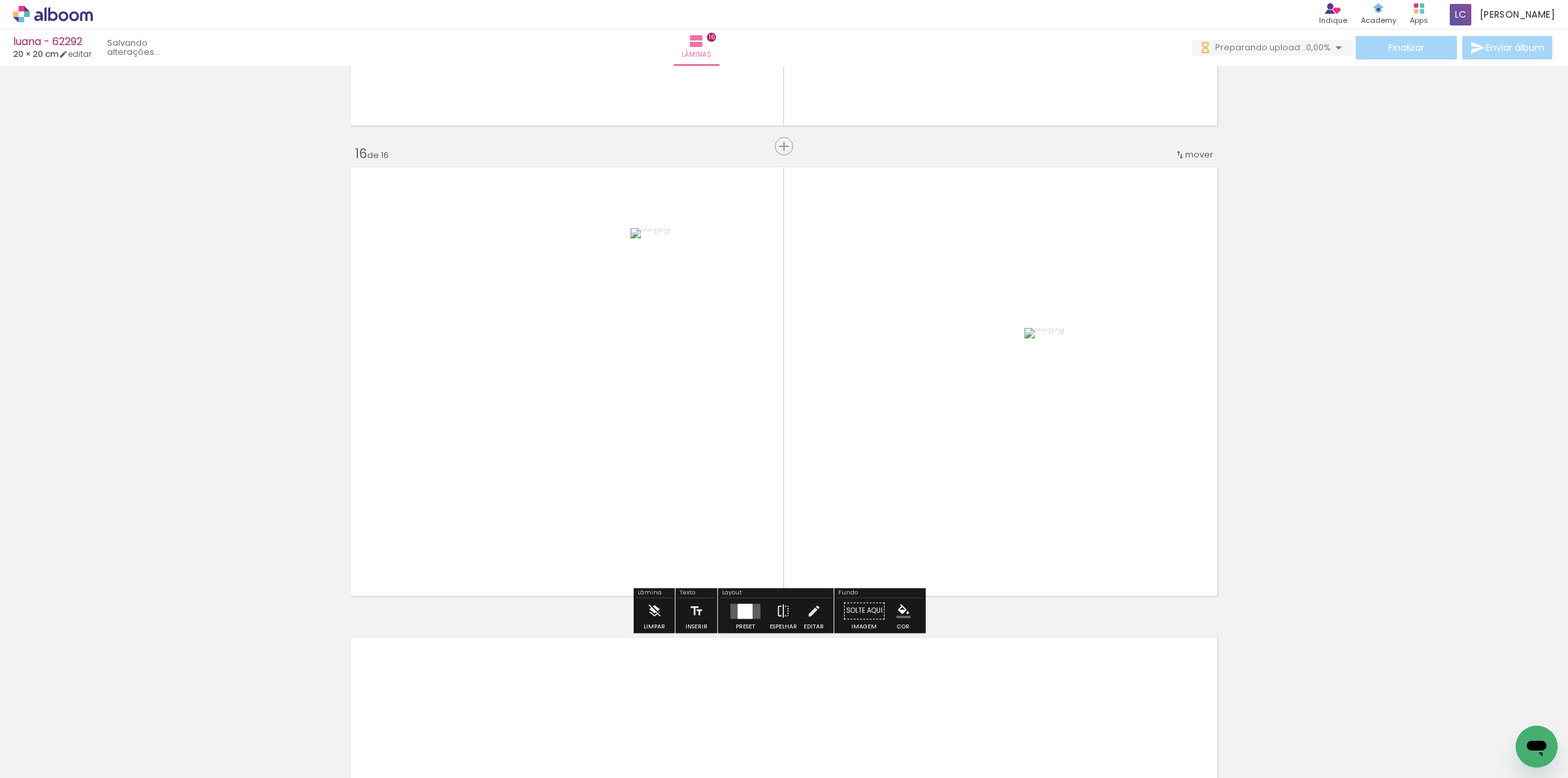
click at [742, 608] on div at bounding box center [745, 612] width 15 height 15
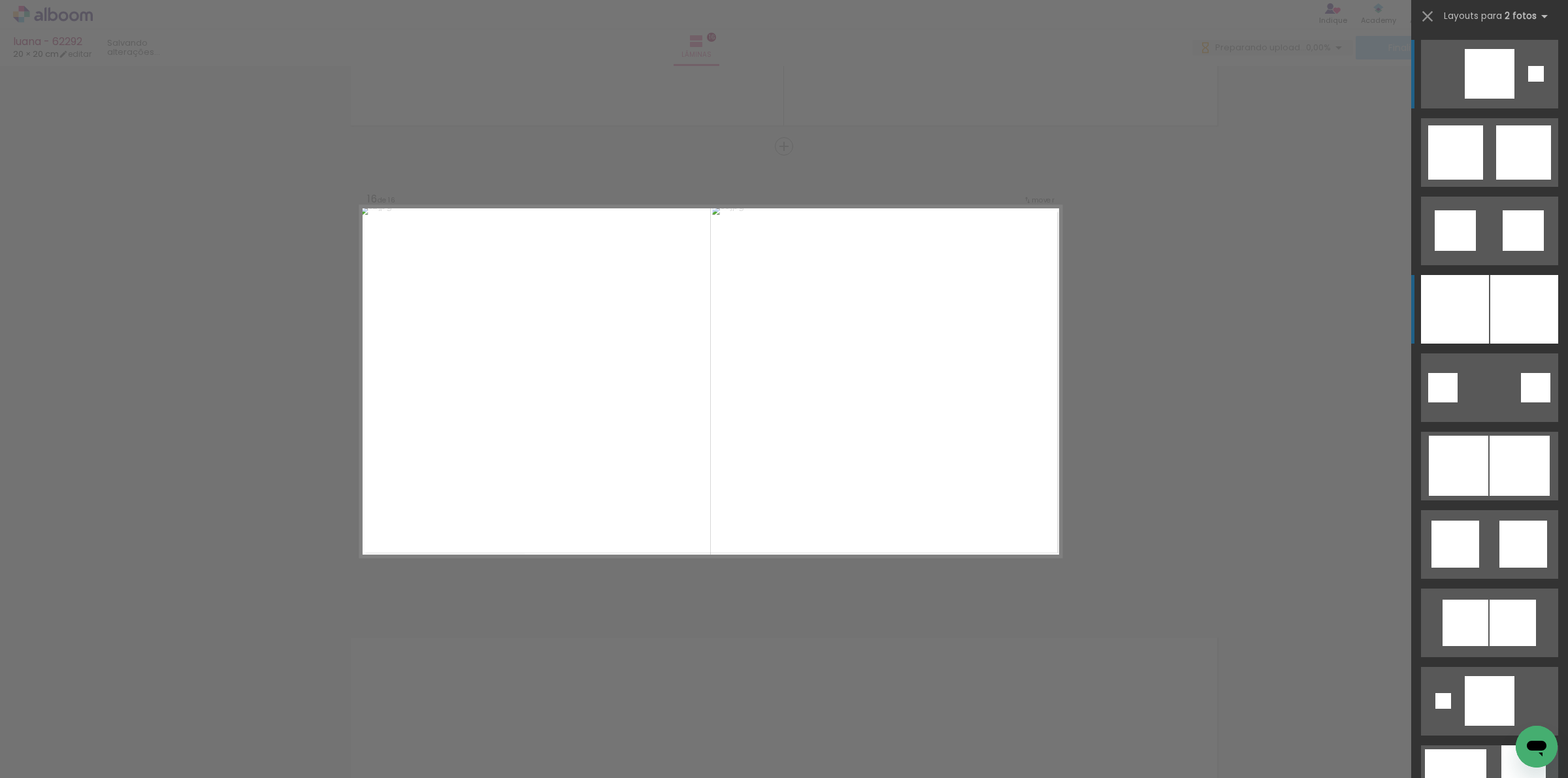
click at [1439, 317] on div at bounding box center [1454, 309] width 68 height 68
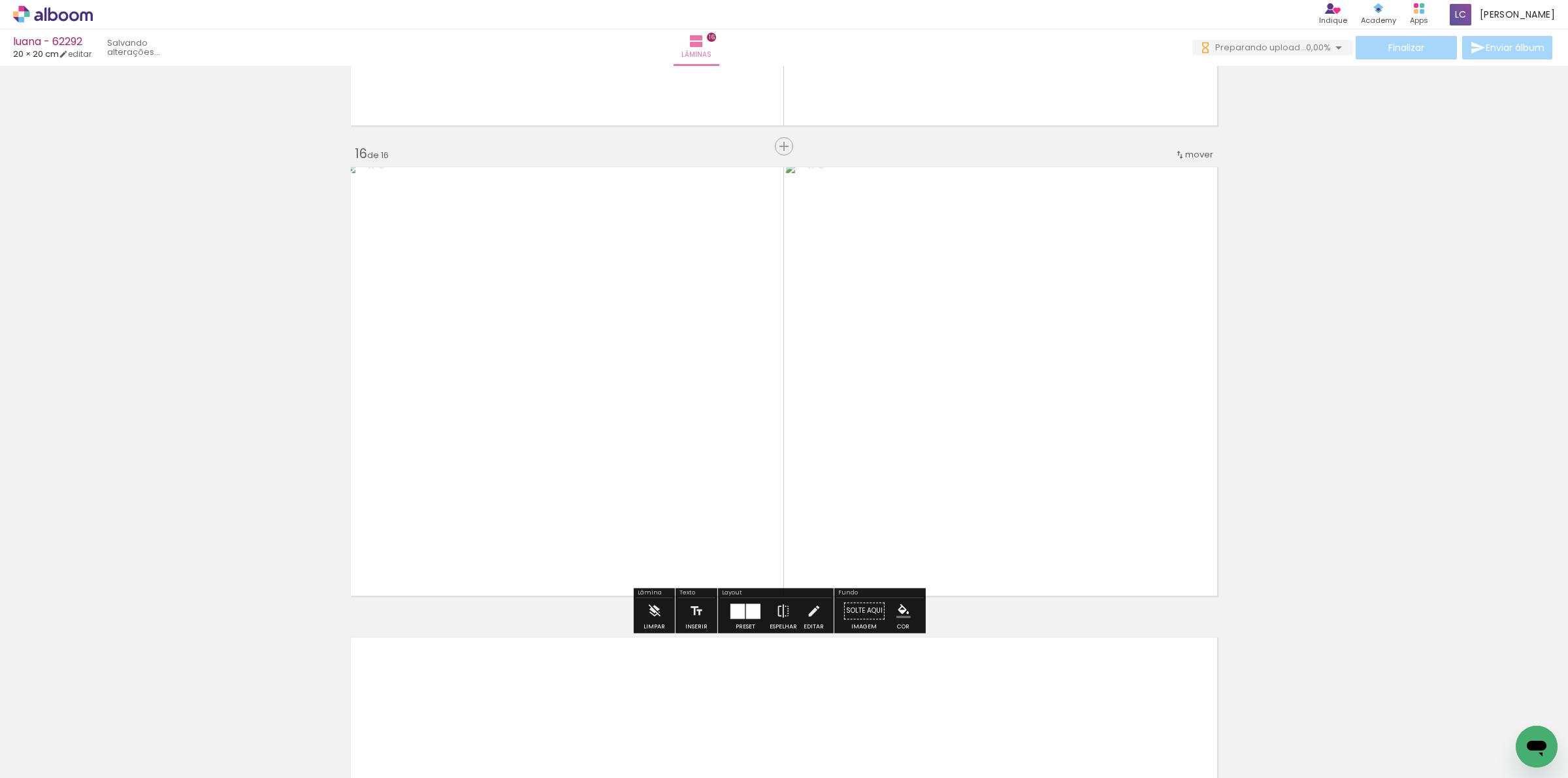
scroll to position [0, 1470]
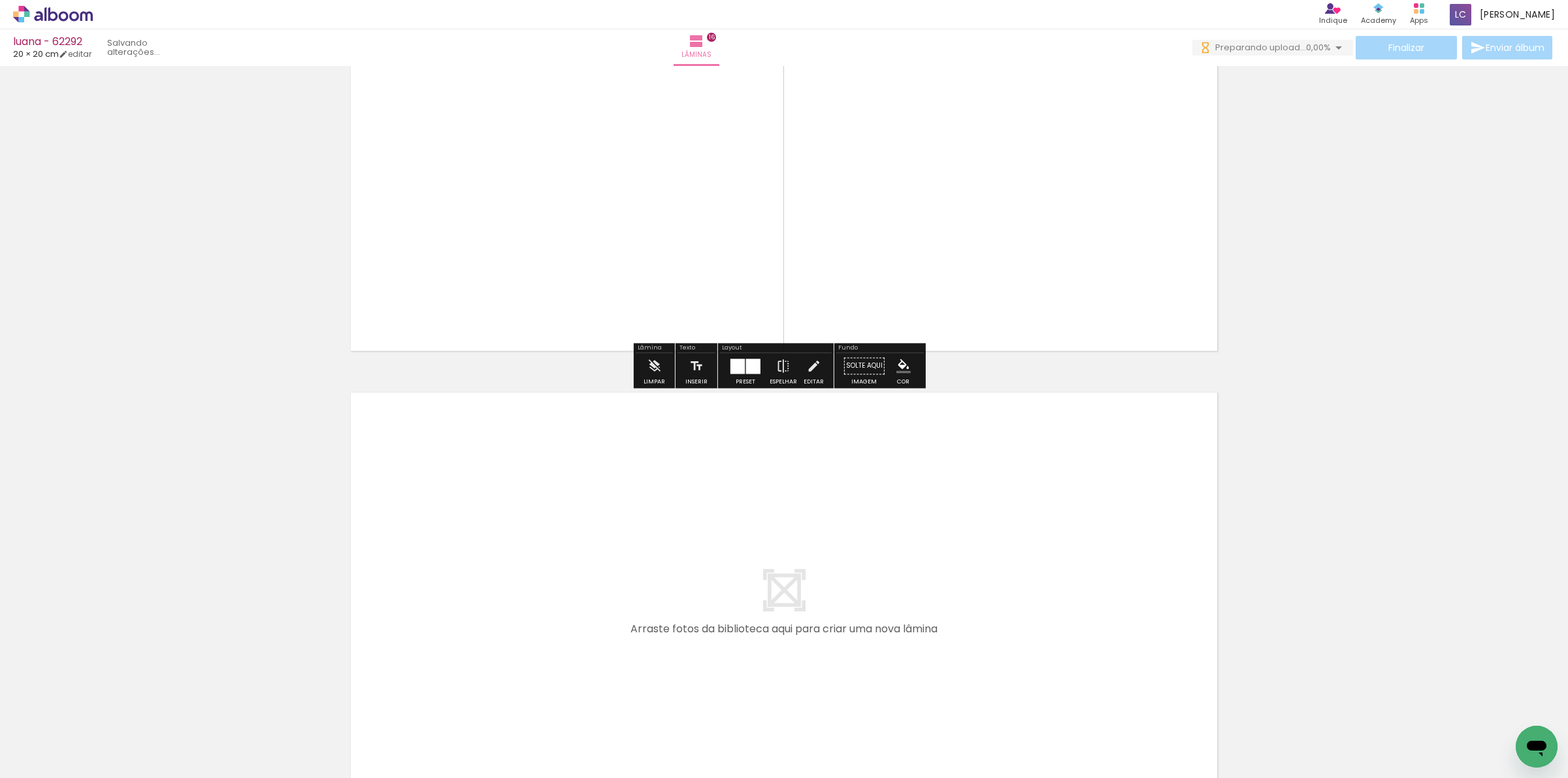
drag, startPoint x: 1013, startPoint y: 707, endPoint x: 1051, endPoint y: 701, distance: 38.5
click at [982, 566] on quentale-workspace at bounding box center [784, 389] width 1568 height 778
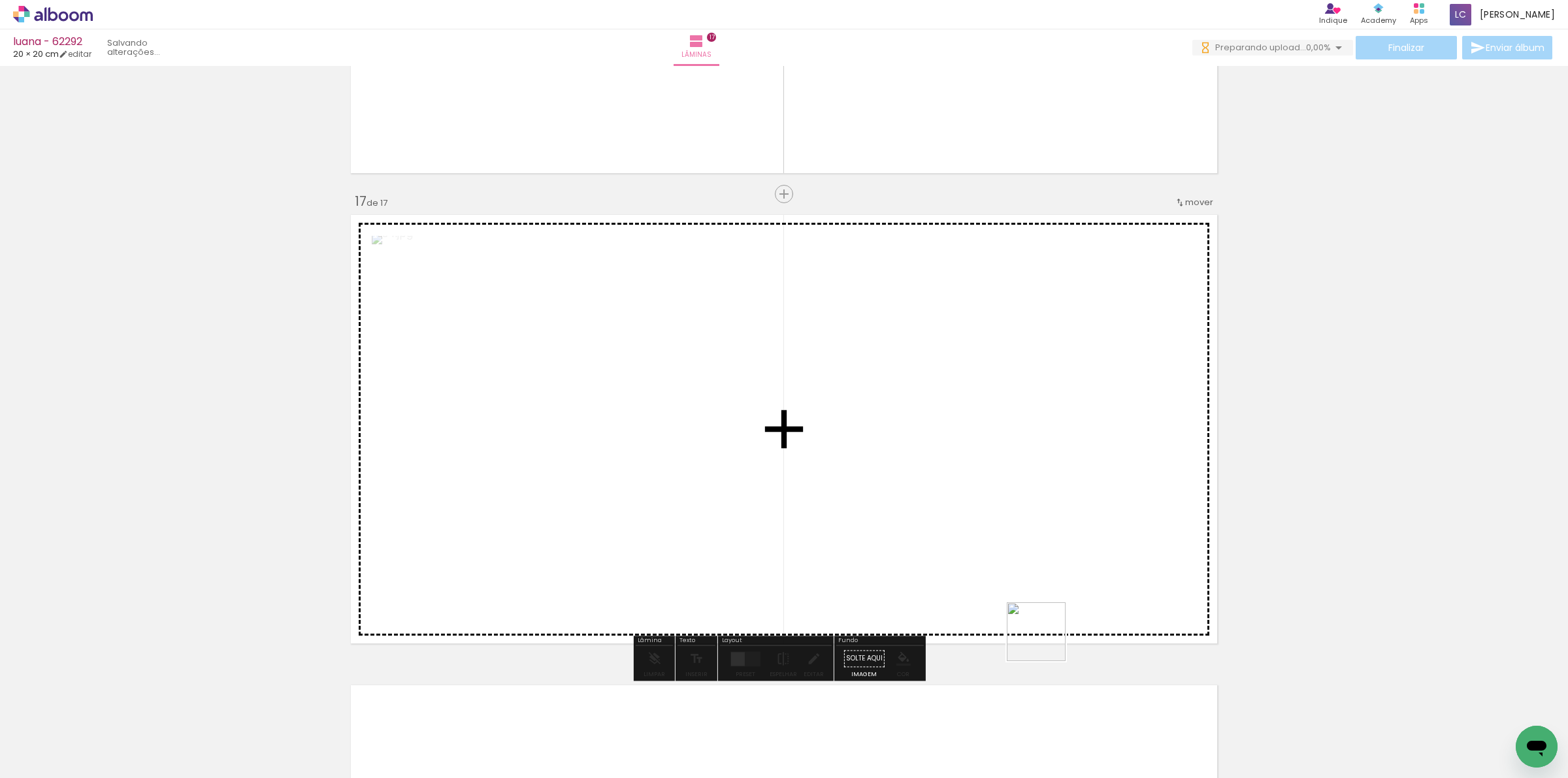
drag, startPoint x: 1046, startPoint y: 642, endPoint x: 936, endPoint y: 596, distance: 119.2
click at [1000, 543] on quentale-workspace at bounding box center [784, 389] width 1568 height 778
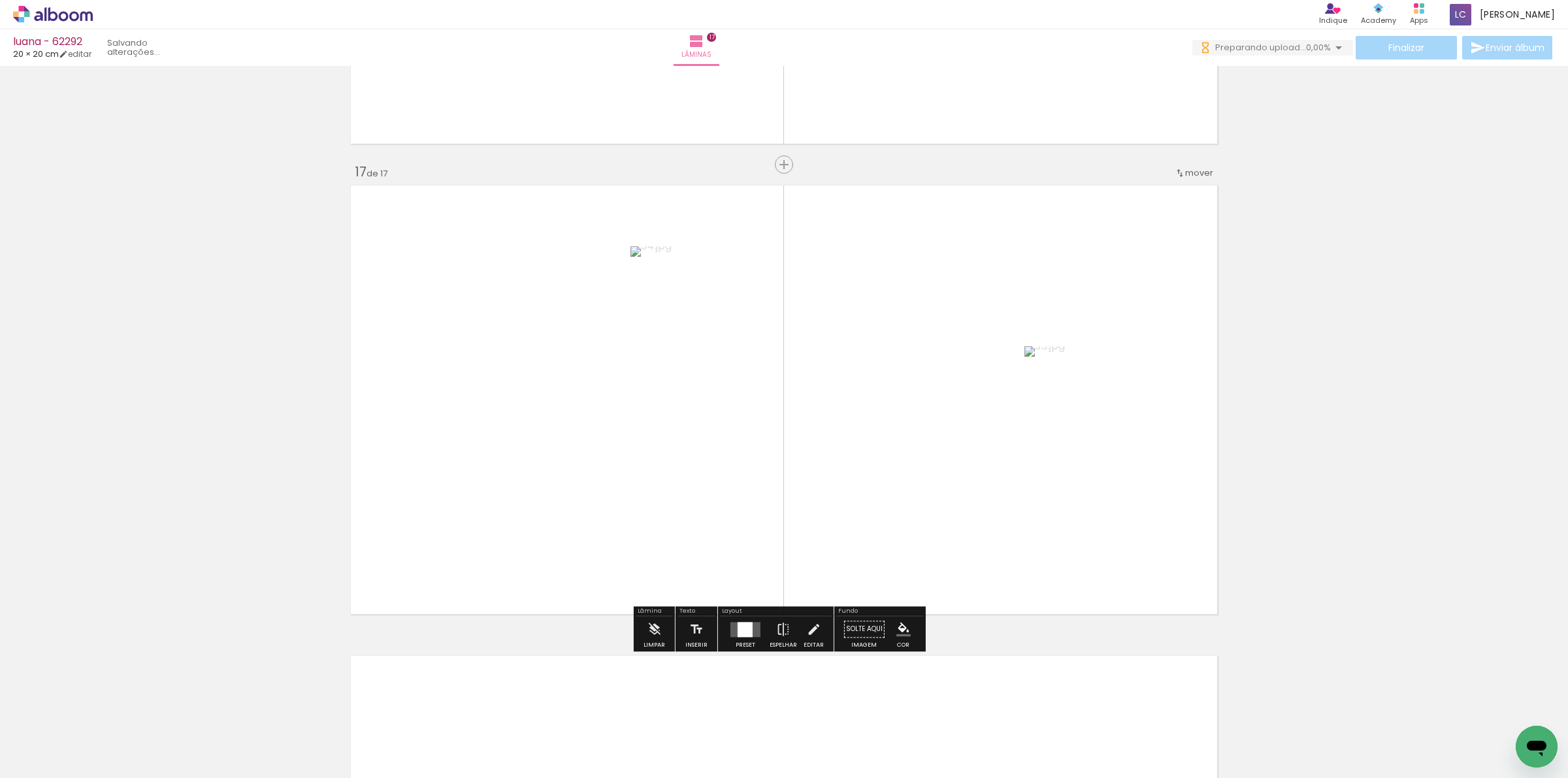
scroll to position [7468, 0]
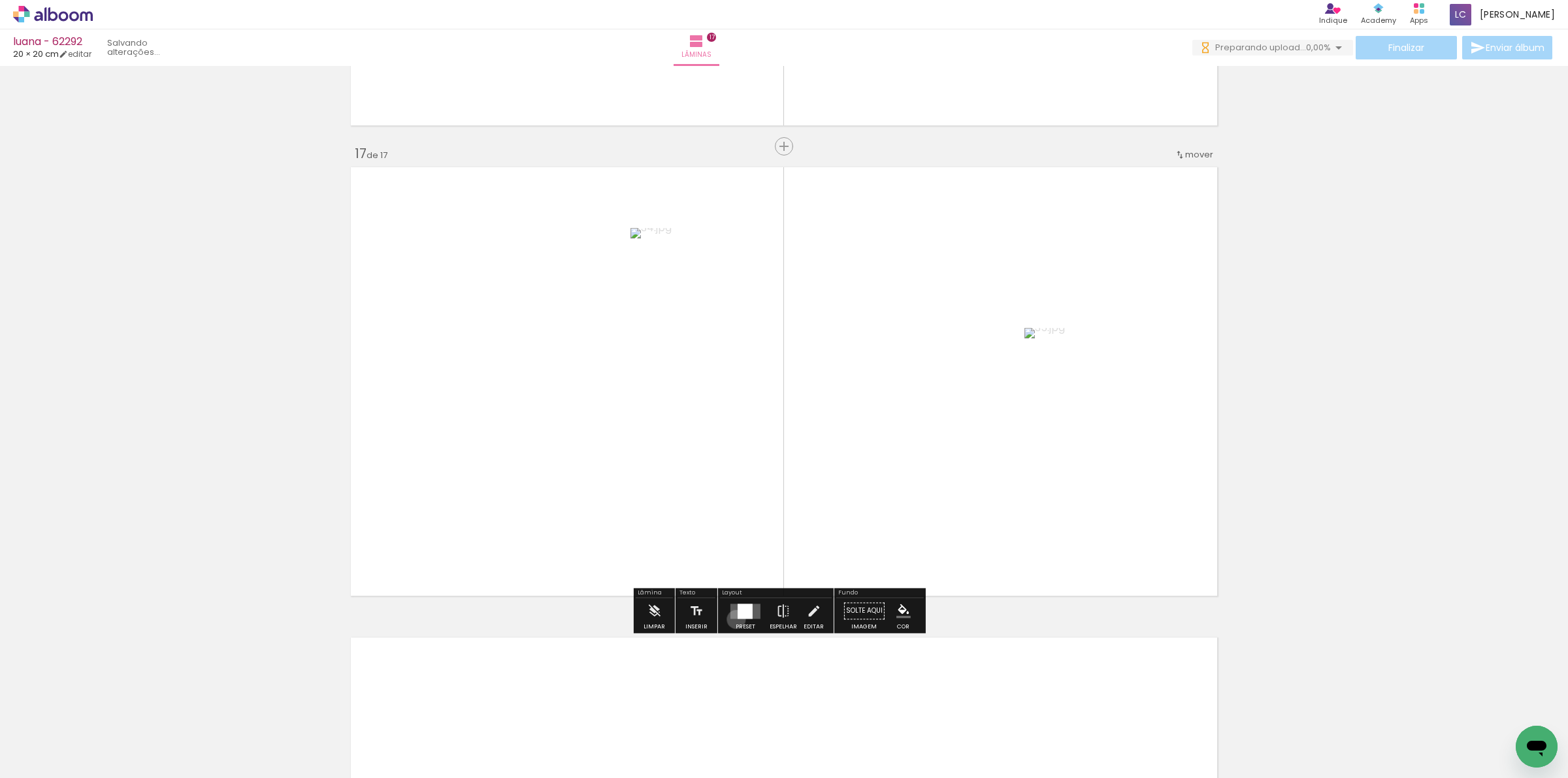
click at [733, 619] on div at bounding box center [745, 611] width 35 height 26
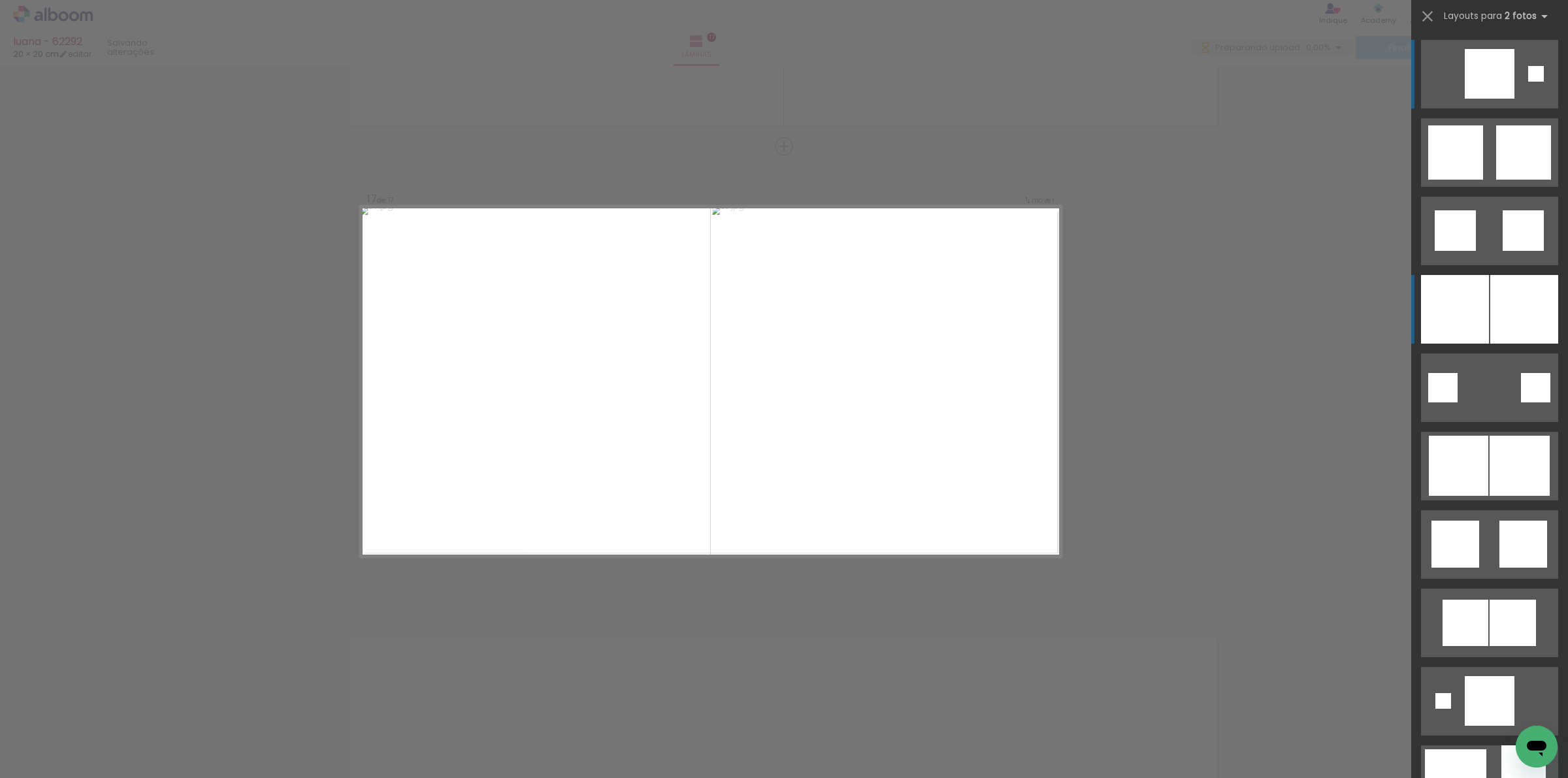
click at [1467, 305] on div at bounding box center [1454, 309] width 68 height 68
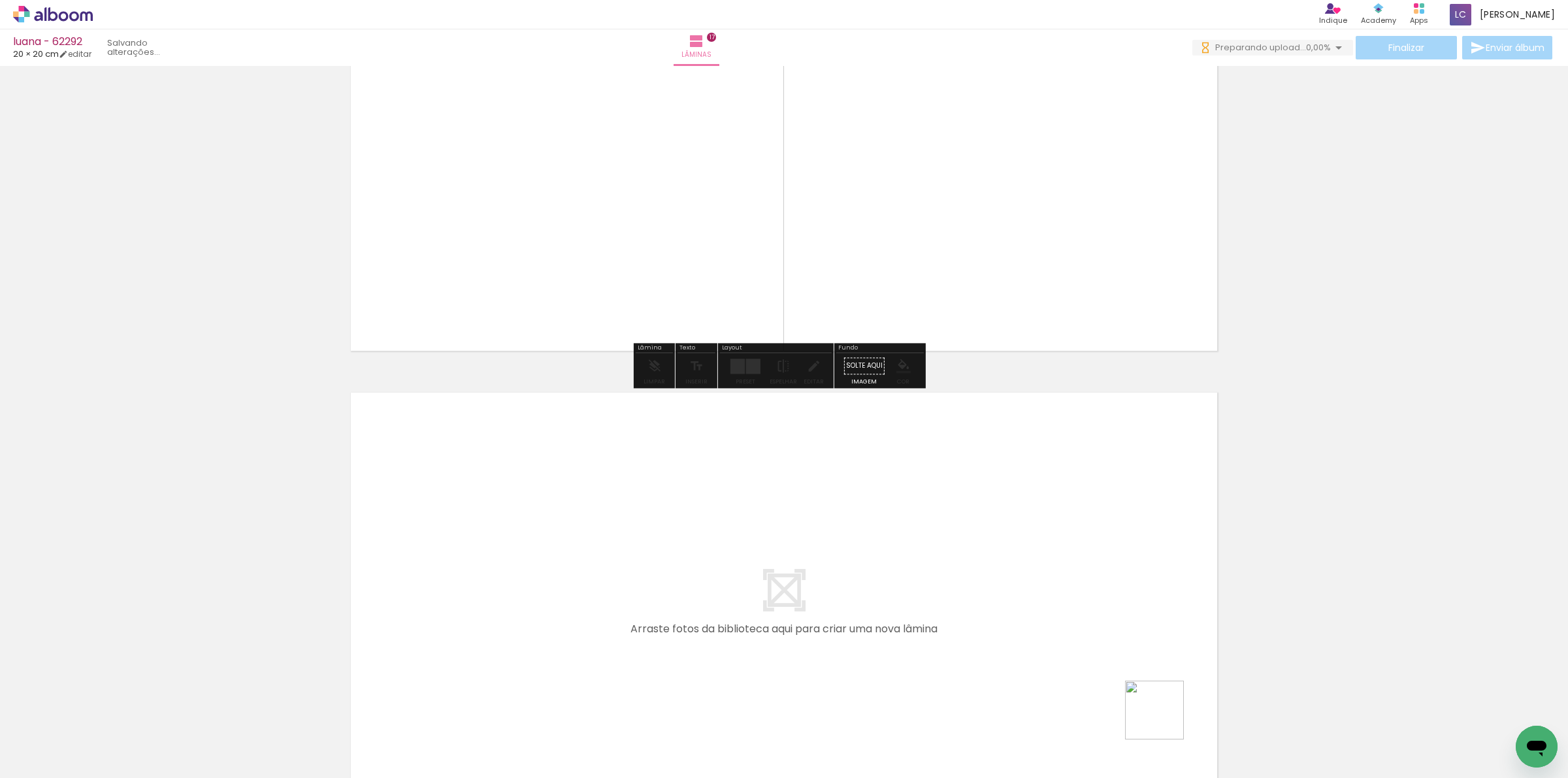
drag, startPoint x: 1164, startPoint y: 720, endPoint x: 1209, endPoint y: 738, distance: 48.5
click at [1127, 660] on quentale-workspace at bounding box center [784, 389] width 1568 height 778
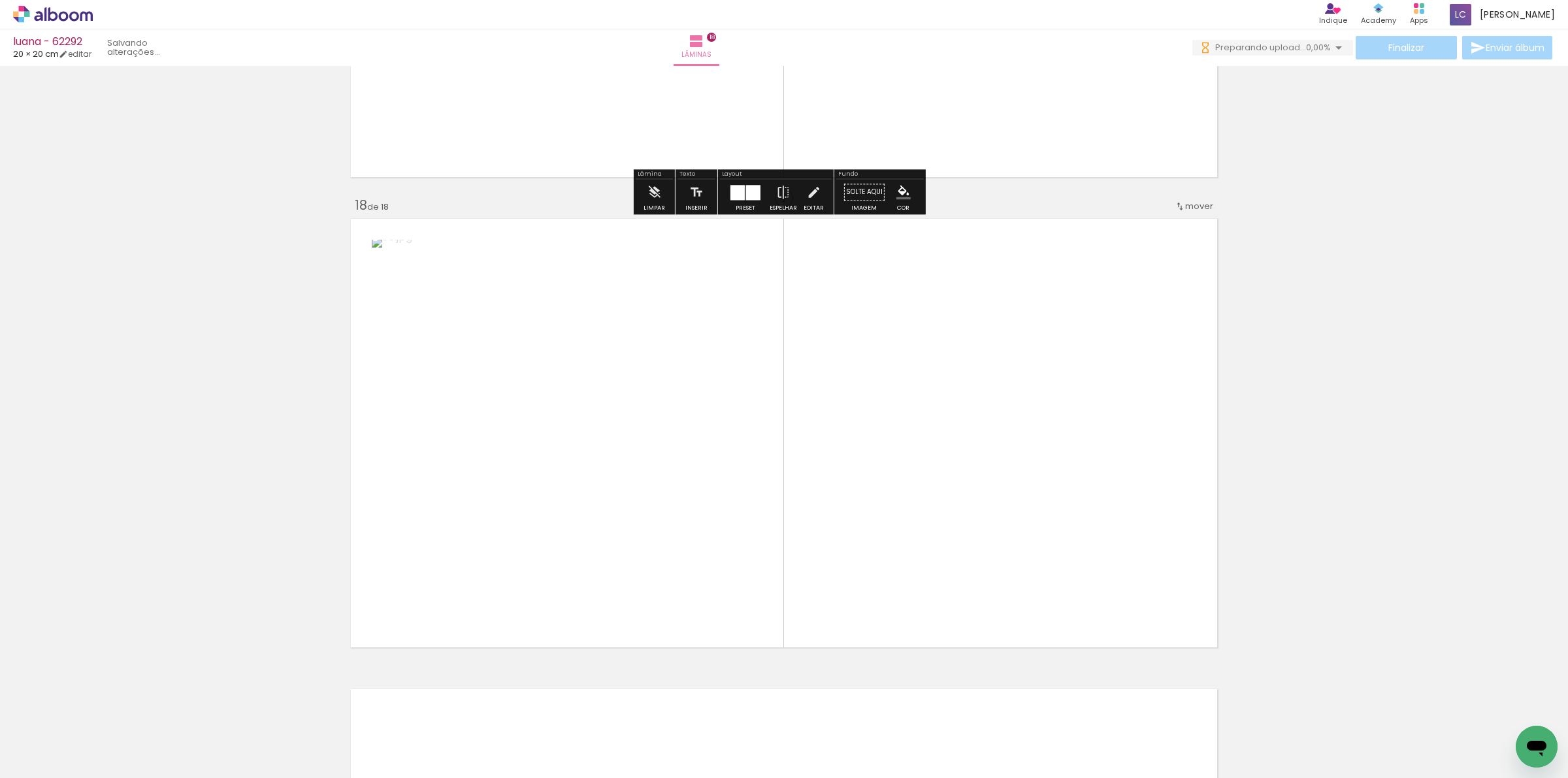
drag, startPoint x: 1209, startPoint y: 738, endPoint x: 779, endPoint y: 544, distance: 471.7
click at [1069, 606] on quentale-workspace at bounding box center [784, 389] width 1568 height 778
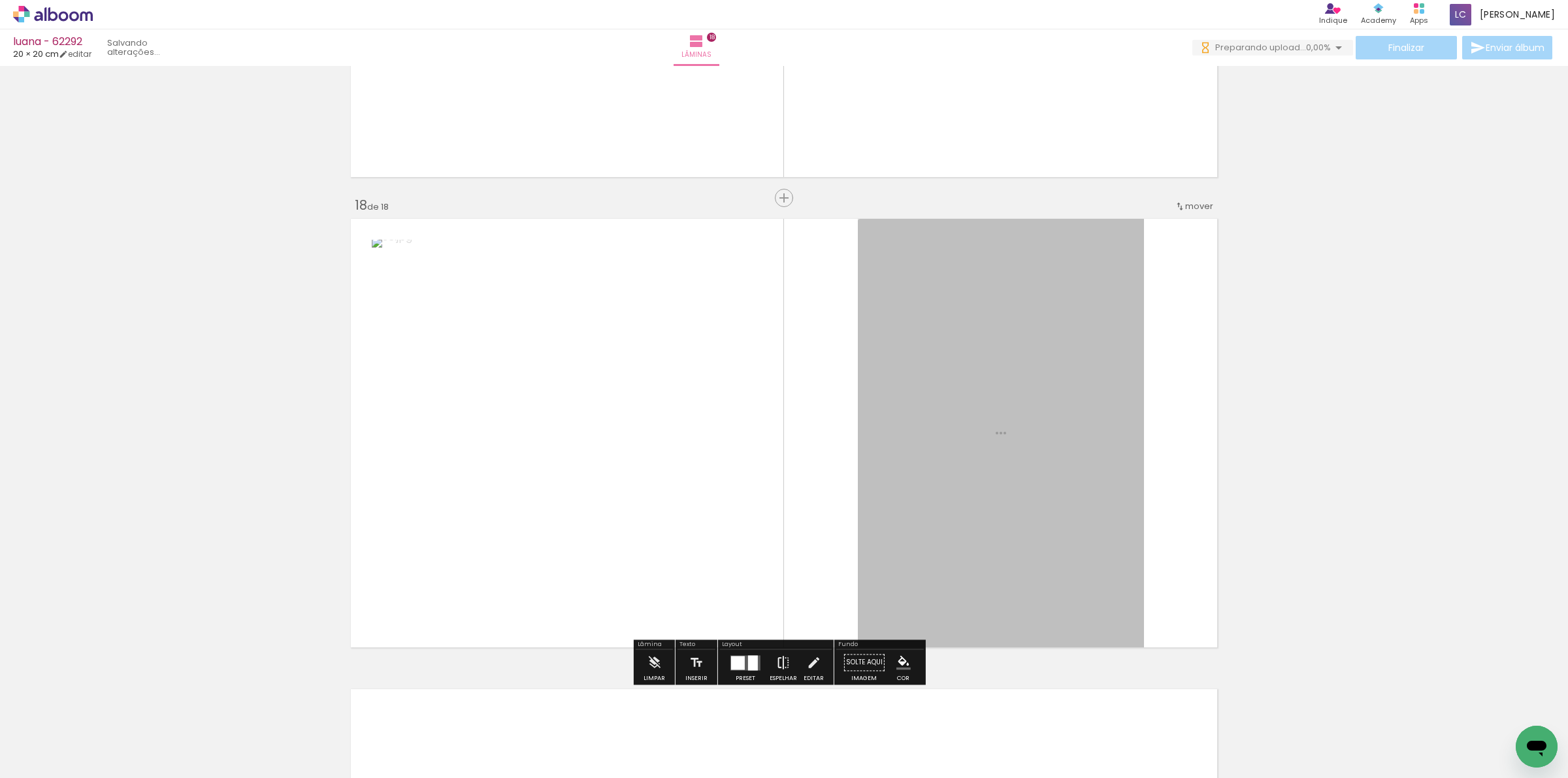
scroll to position [7938, 0]
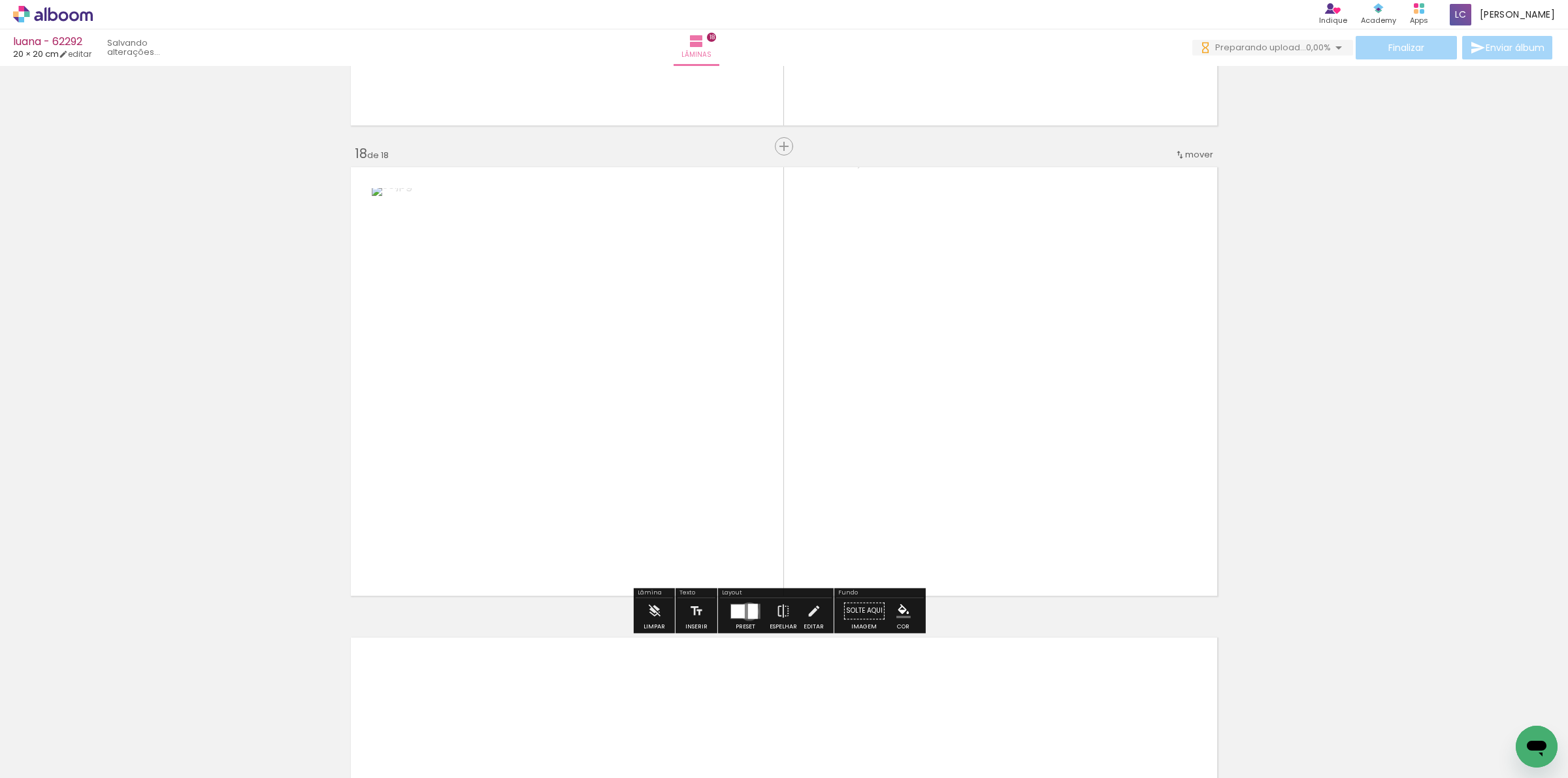
click at [748, 612] on div at bounding box center [753, 612] width 10 height 15
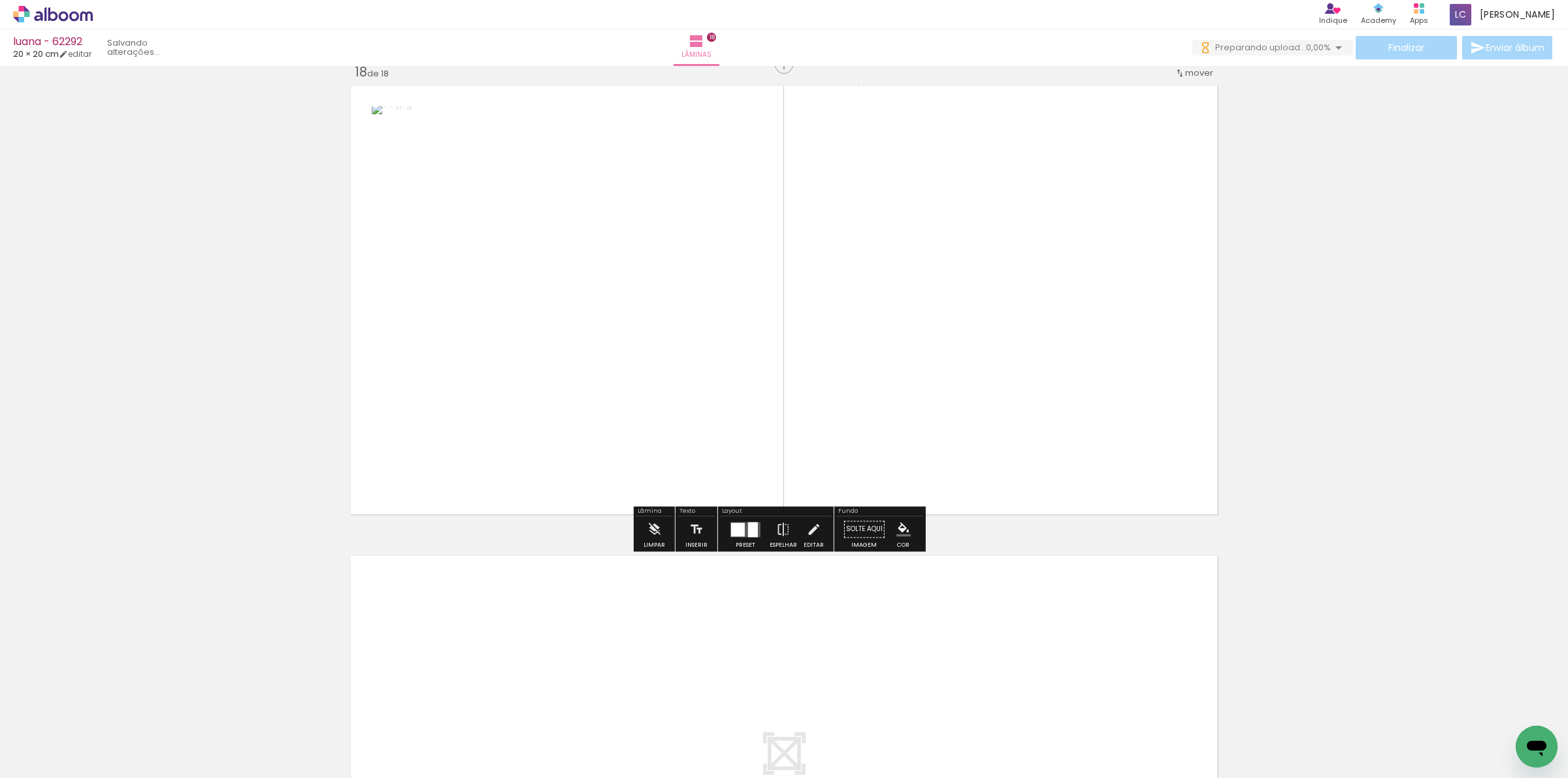
drag, startPoint x: 1289, startPoint y: 722, endPoint x: 1320, endPoint y: 691, distance: 43.8
click at [1069, 654] on quentale-workspace at bounding box center [784, 389] width 1568 height 778
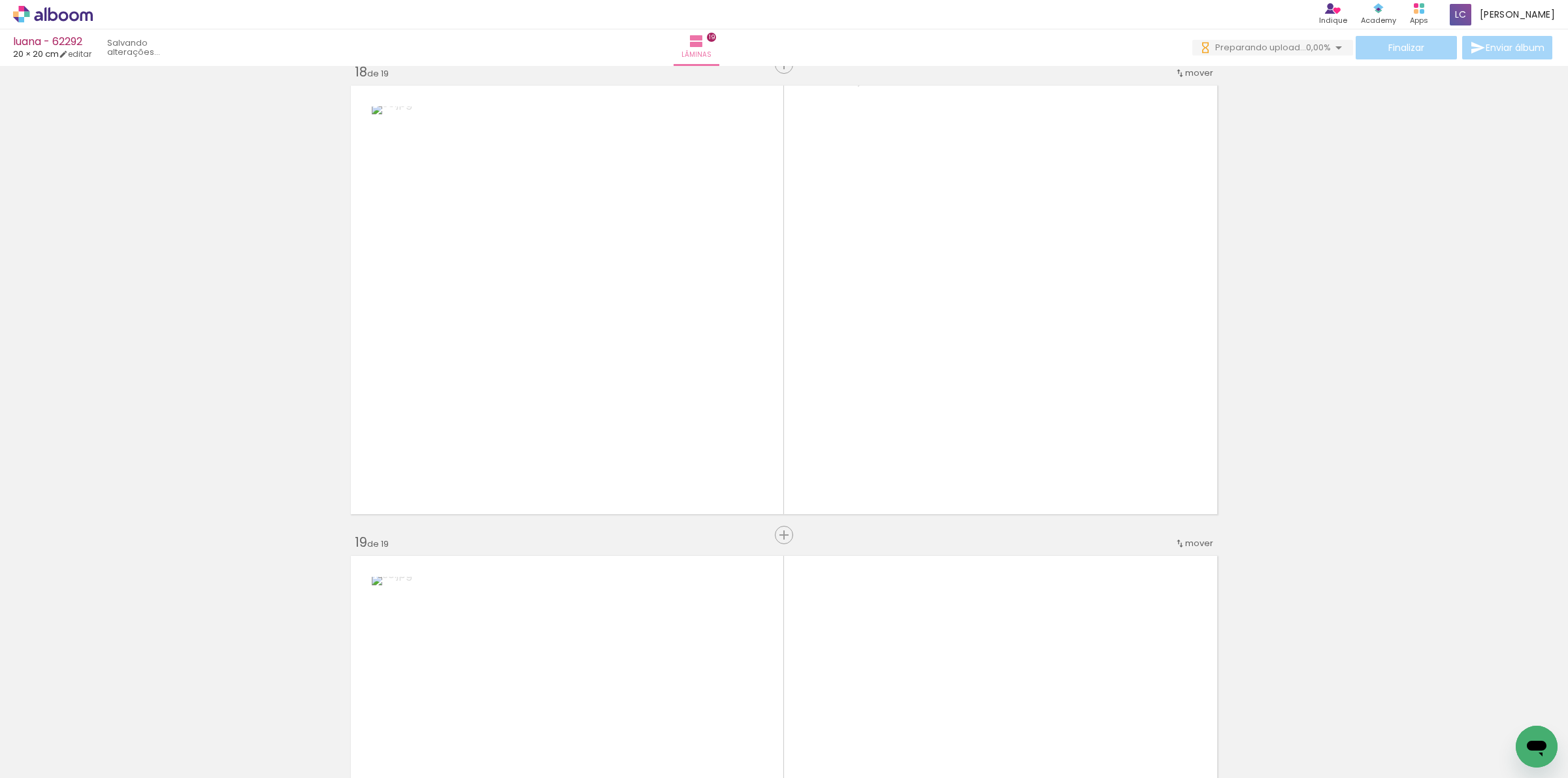
scroll to position [8409, 0]
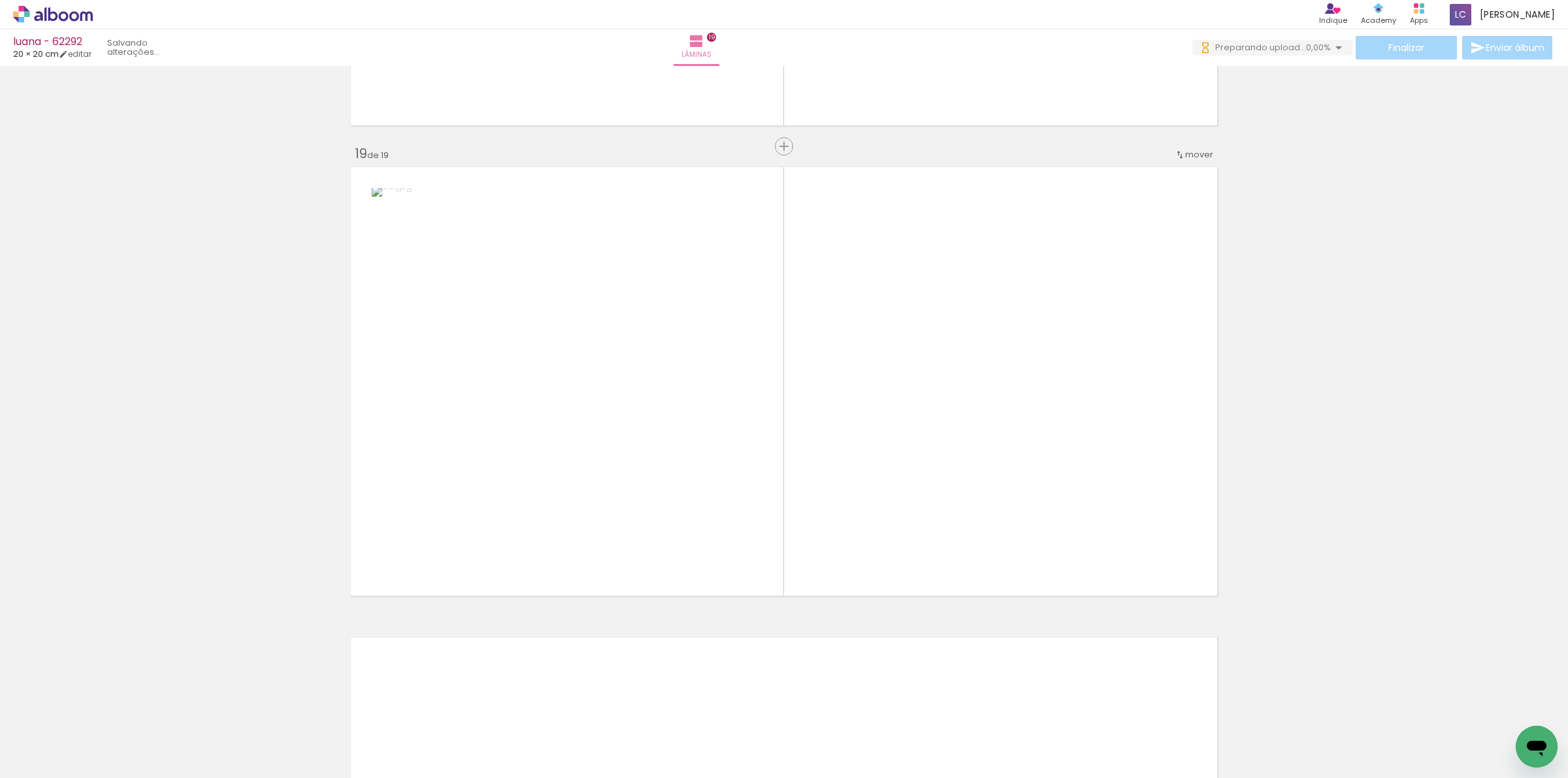
drag, startPoint x: 1369, startPoint y: 724, endPoint x: 695, endPoint y: 509, distance: 707.5
click at [935, 359] on quentale-workspace at bounding box center [784, 389] width 1568 height 778
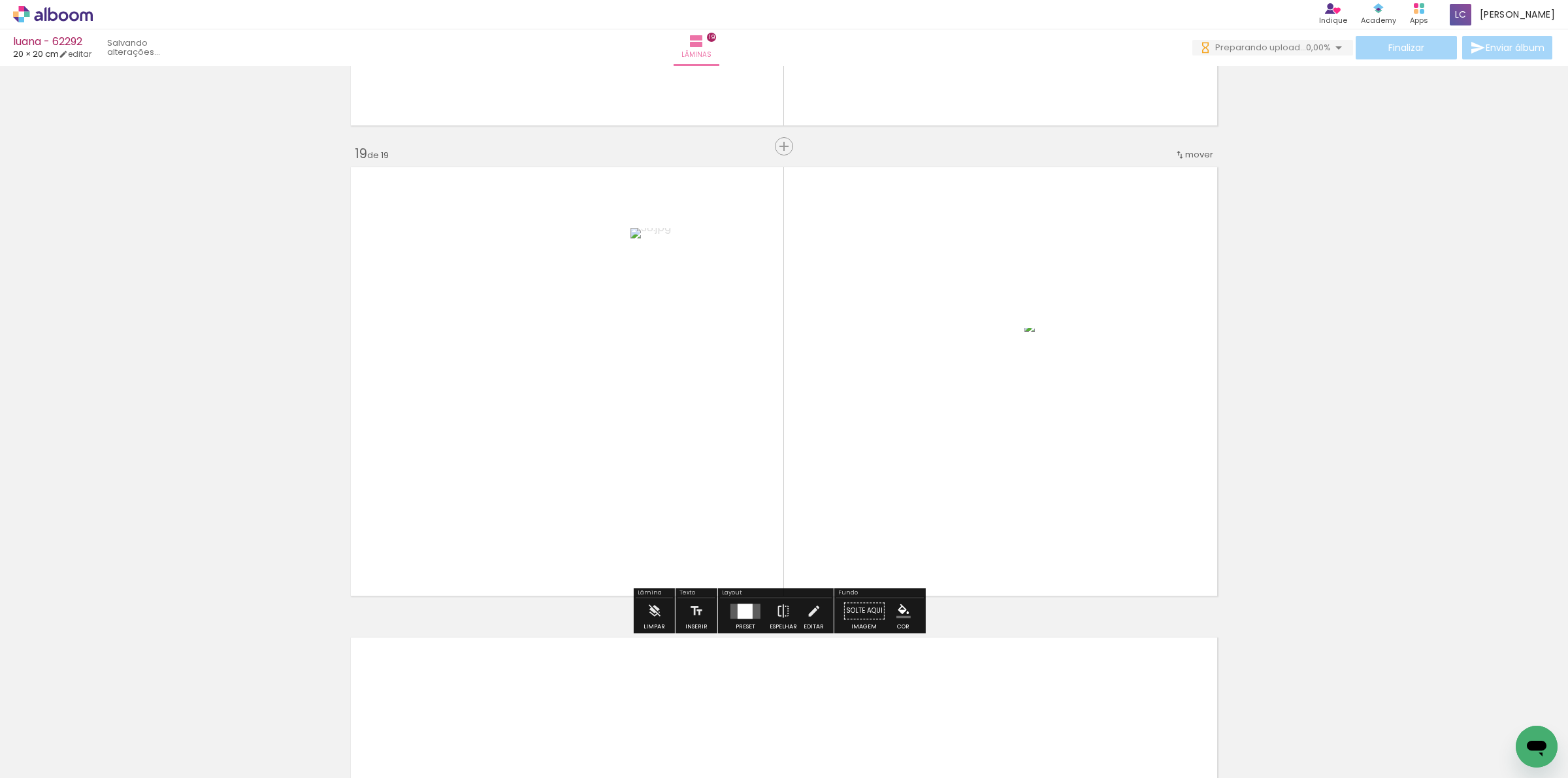
click at [737, 616] on div at bounding box center [745, 612] width 15 height 15
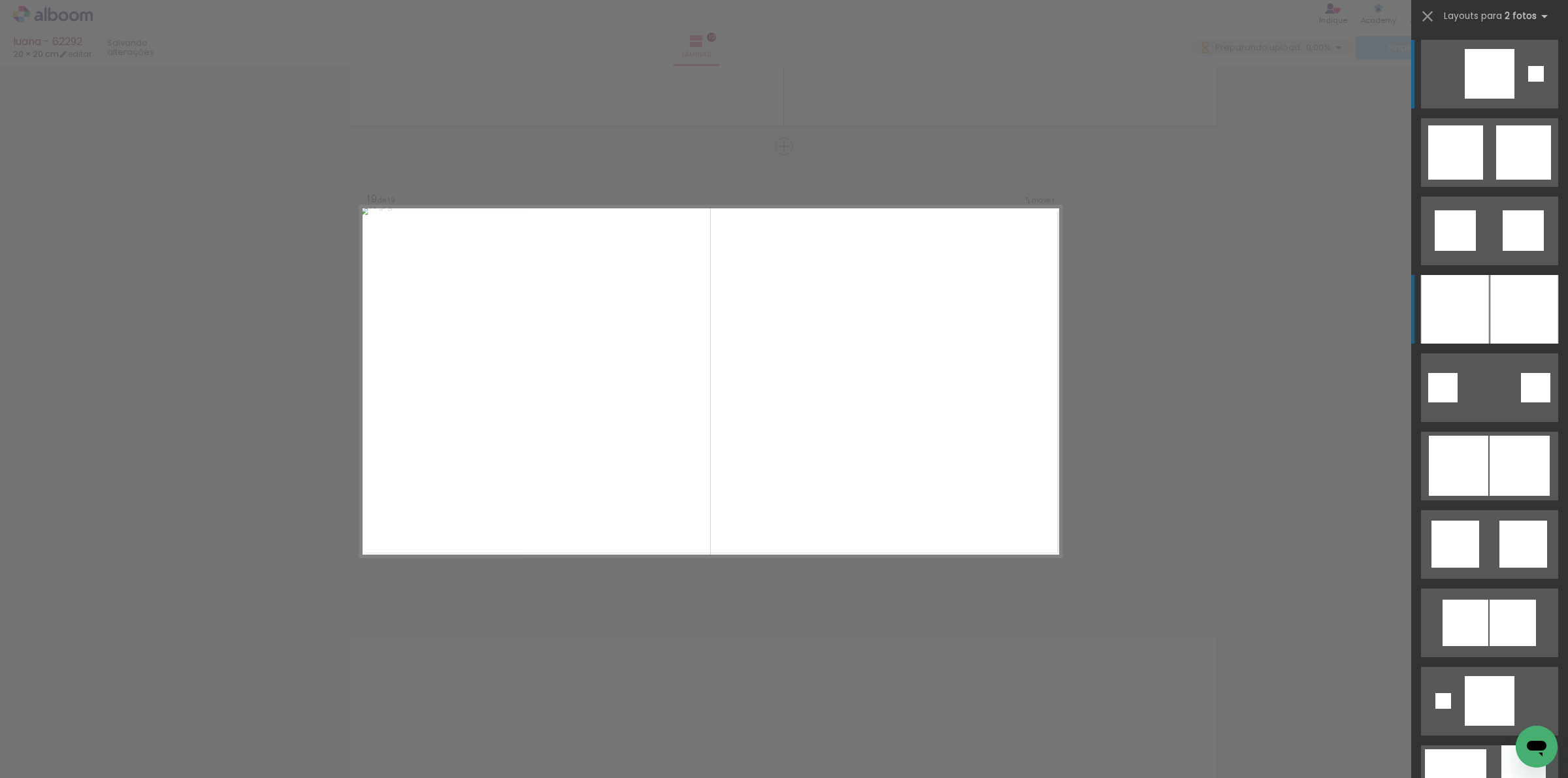
click at [1474, 318] on div at bounding box center [1454, 309] width 68 height 68
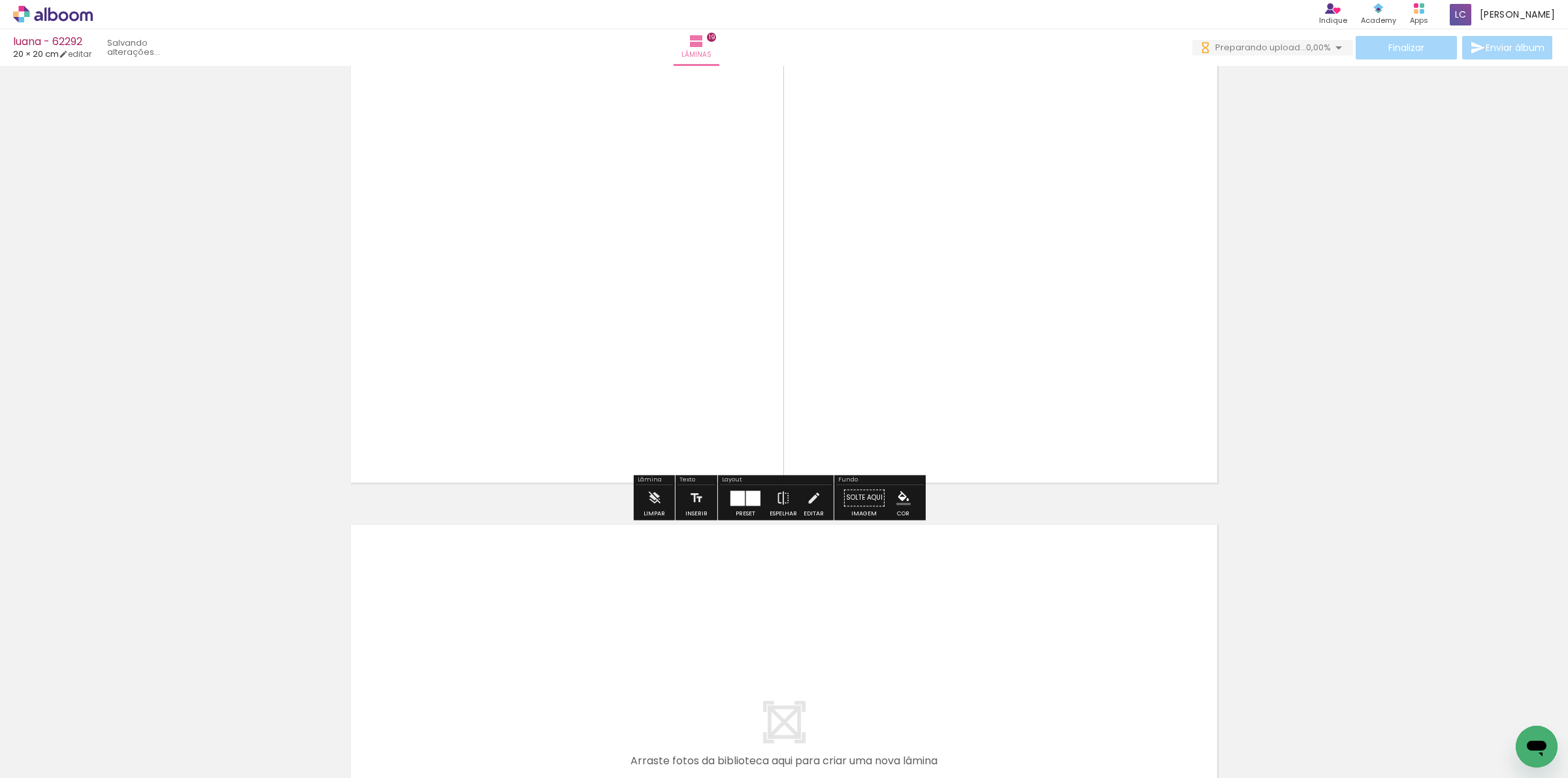
scroll to position [8572, 0]
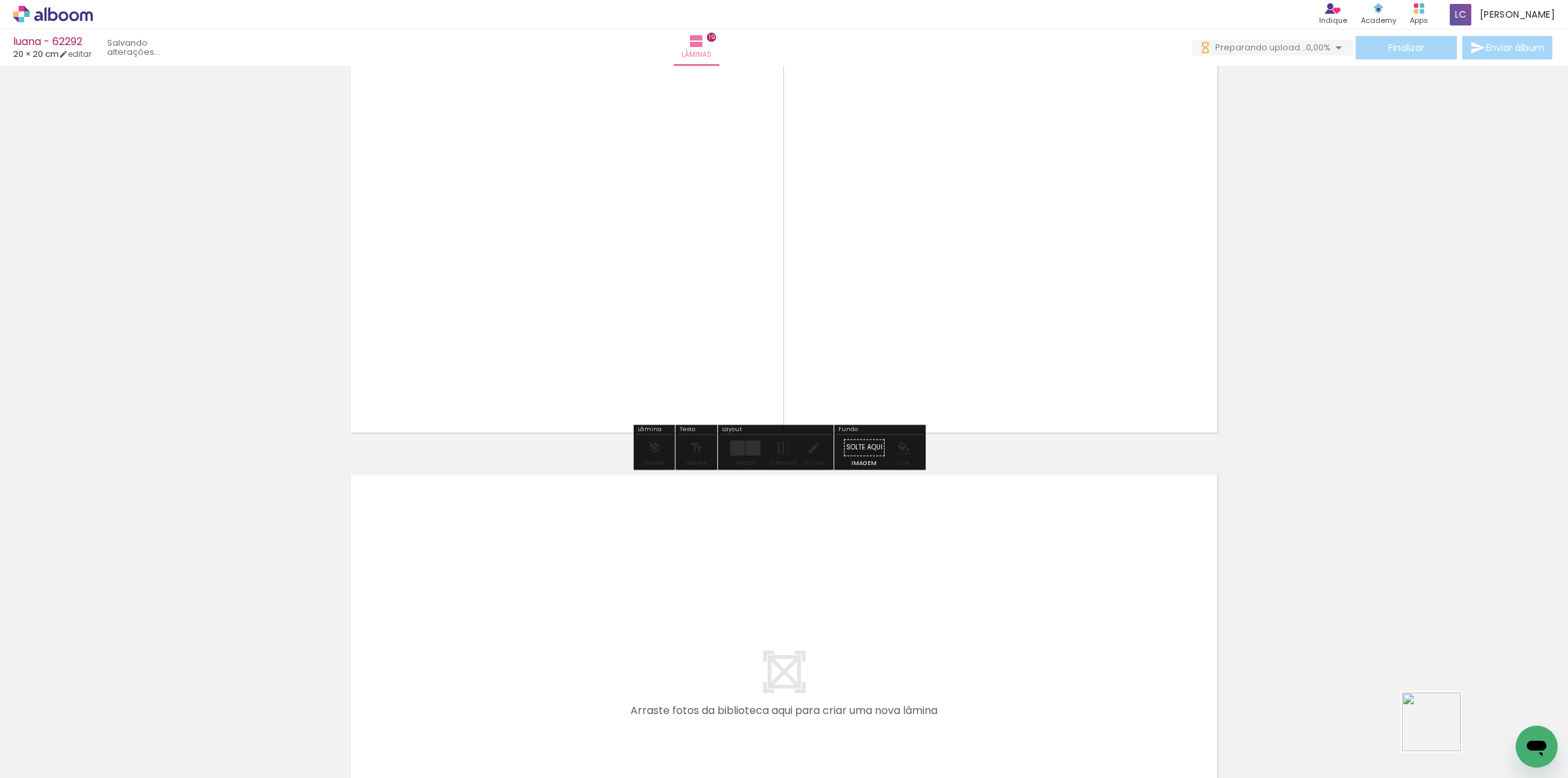
drag, startPoint x: 1441, startPoint y: 732, endPoint x: 1318, endPoint y: 667, distance: 139.1
click at [888, 606] on quentale-workspace at bounding box center [784, 389] width 1568 height 778
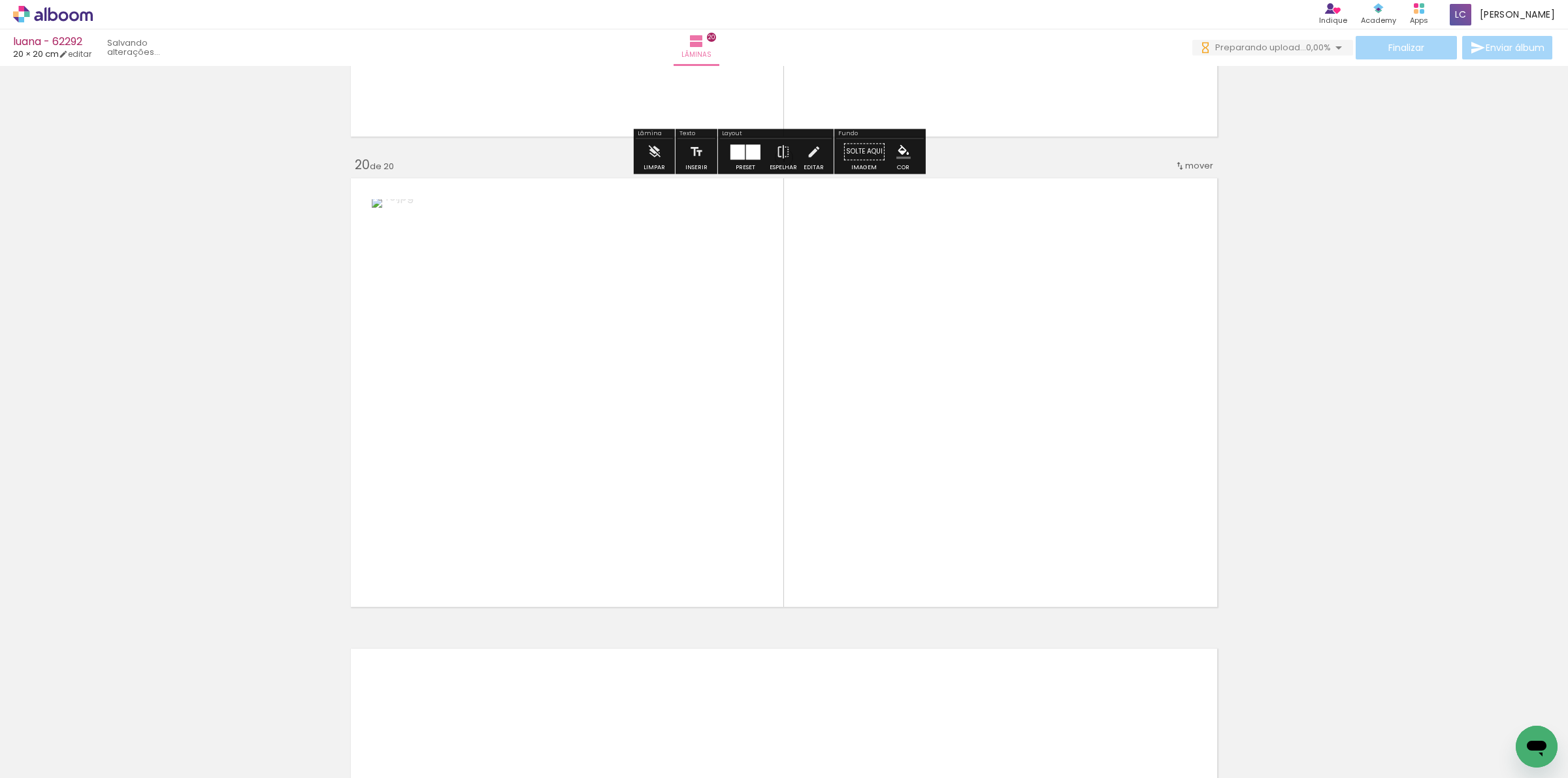
scroll to position [8879, 0]
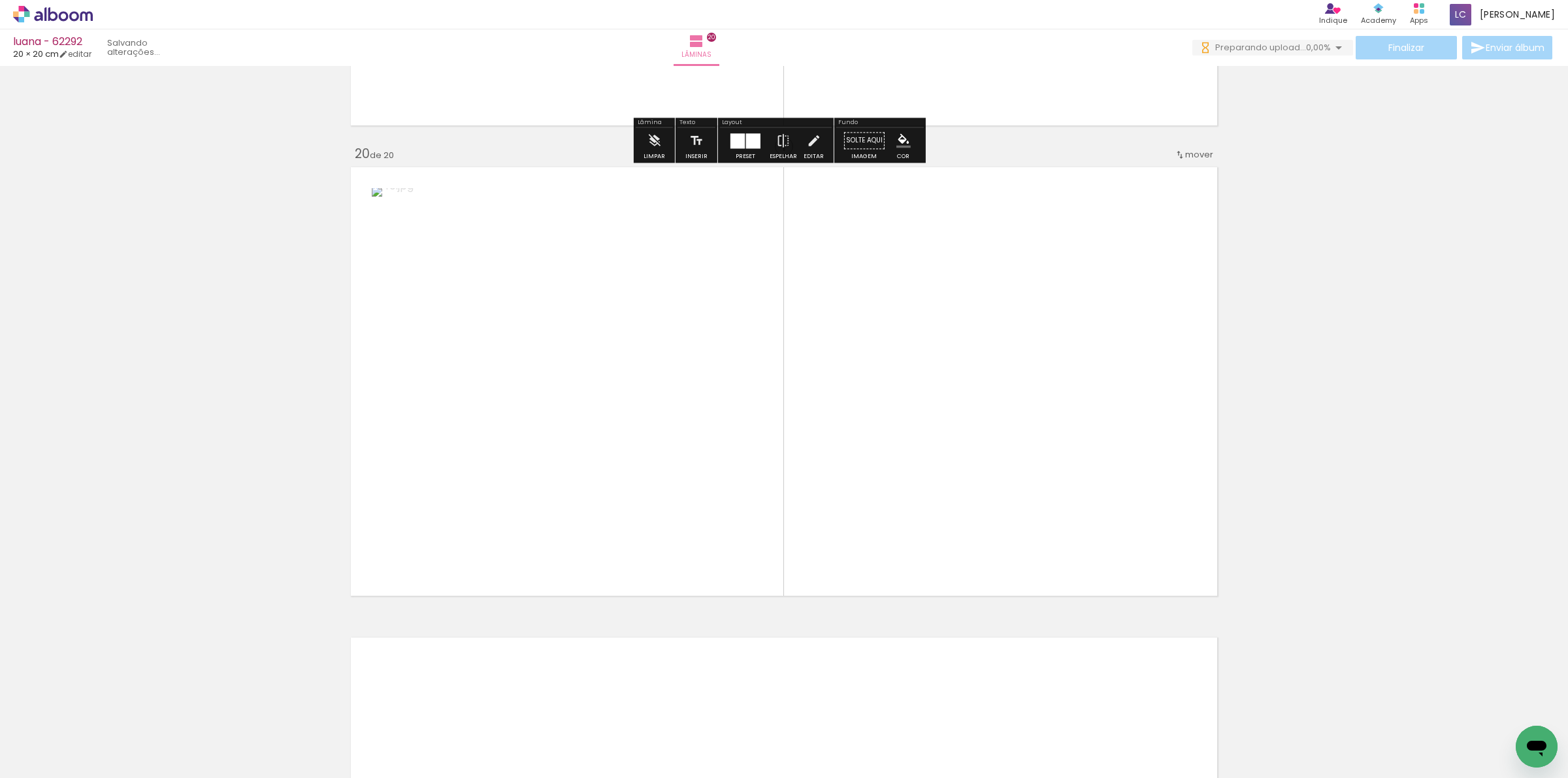
drag, startPoint x: 1519, startPoint y: 707, endPoint x: 861, endPoint y: 420, distance: 717.9
click at [924, 415] on quentale-workspace at bounding box center [784, 389] width 1568 height 778
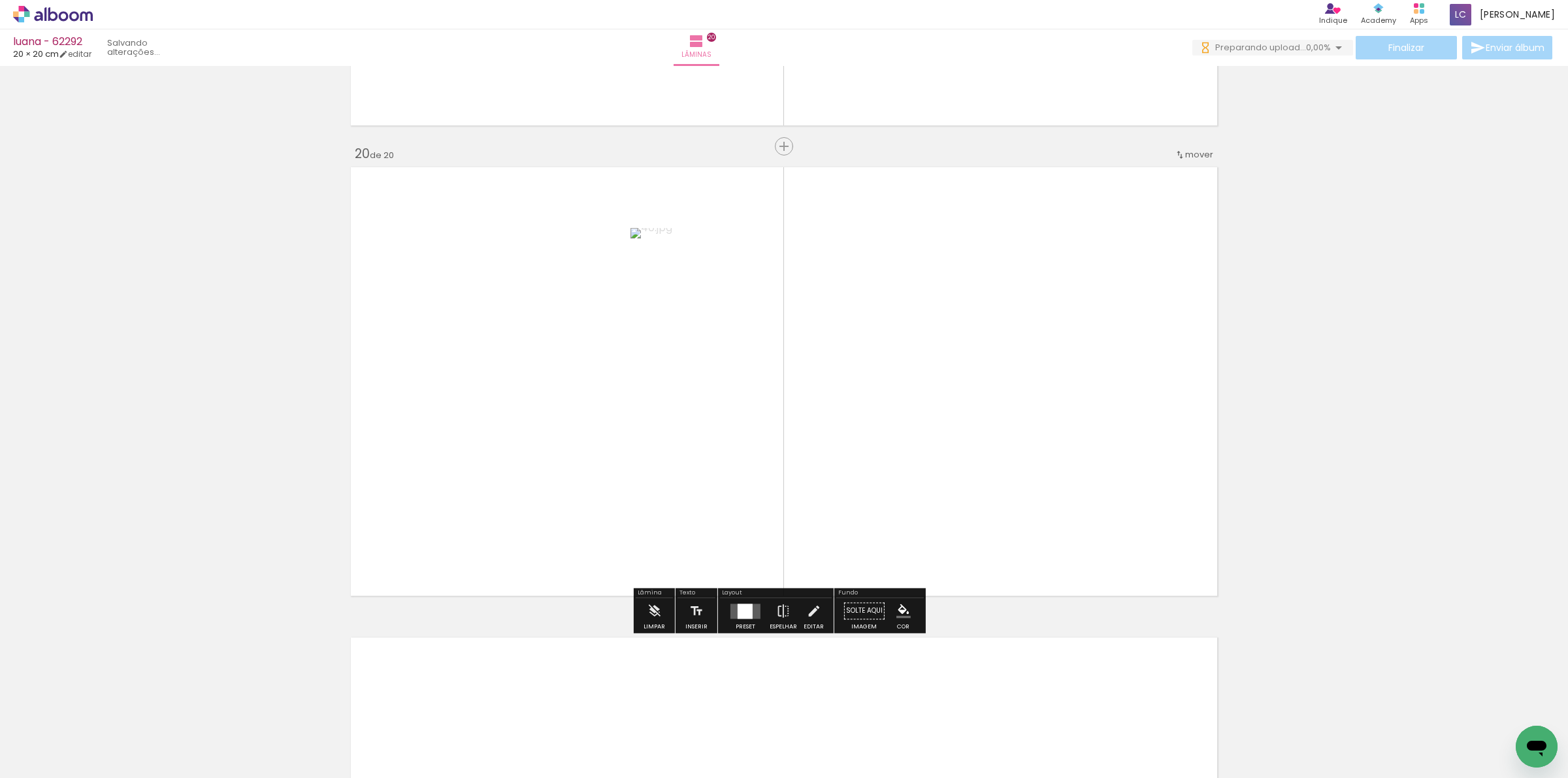
click at [740, 600] on div at bounding box center [745, 611] width 35 height 26
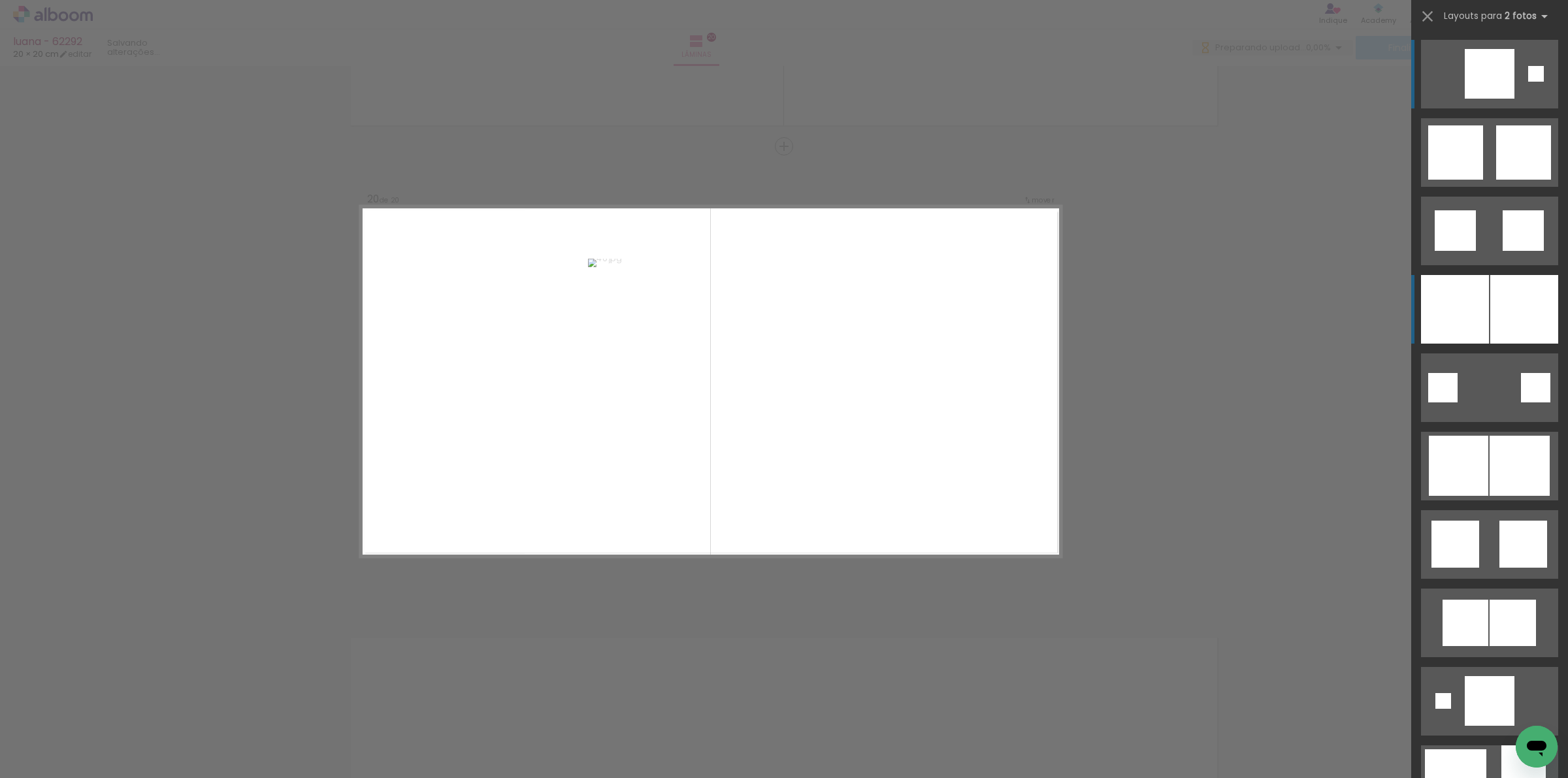
click at [1497, 298] on div at bounding box center [1524, 309] width 68 height 68
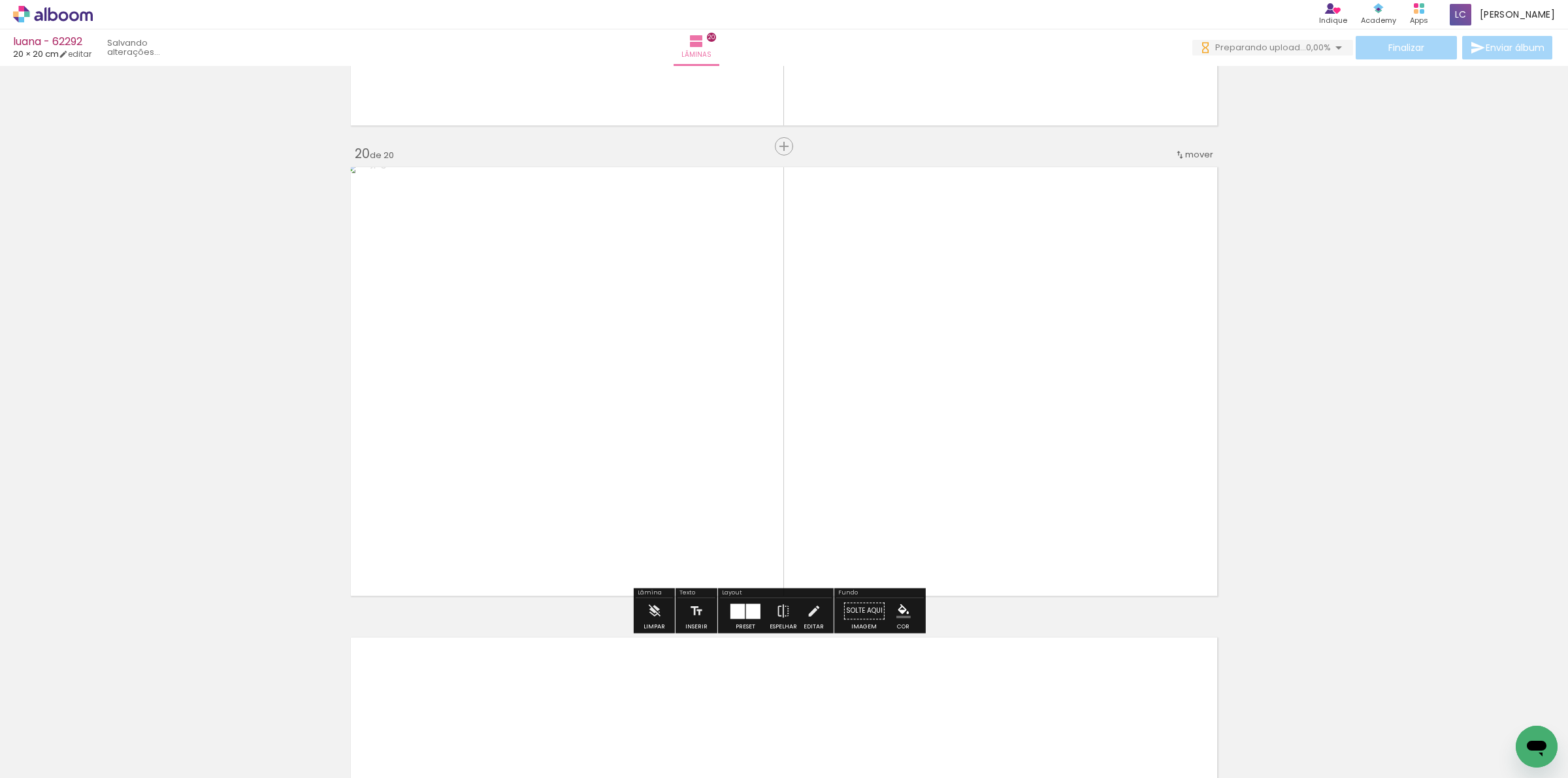
scroll to position [0, 1470]
click at [1333, 54] on iron-icon at bounding box center [1338, 47] width 16 height 16
click at [1322, 115] on iron-icon at bounding box center [1321, 119] width 13 height 13
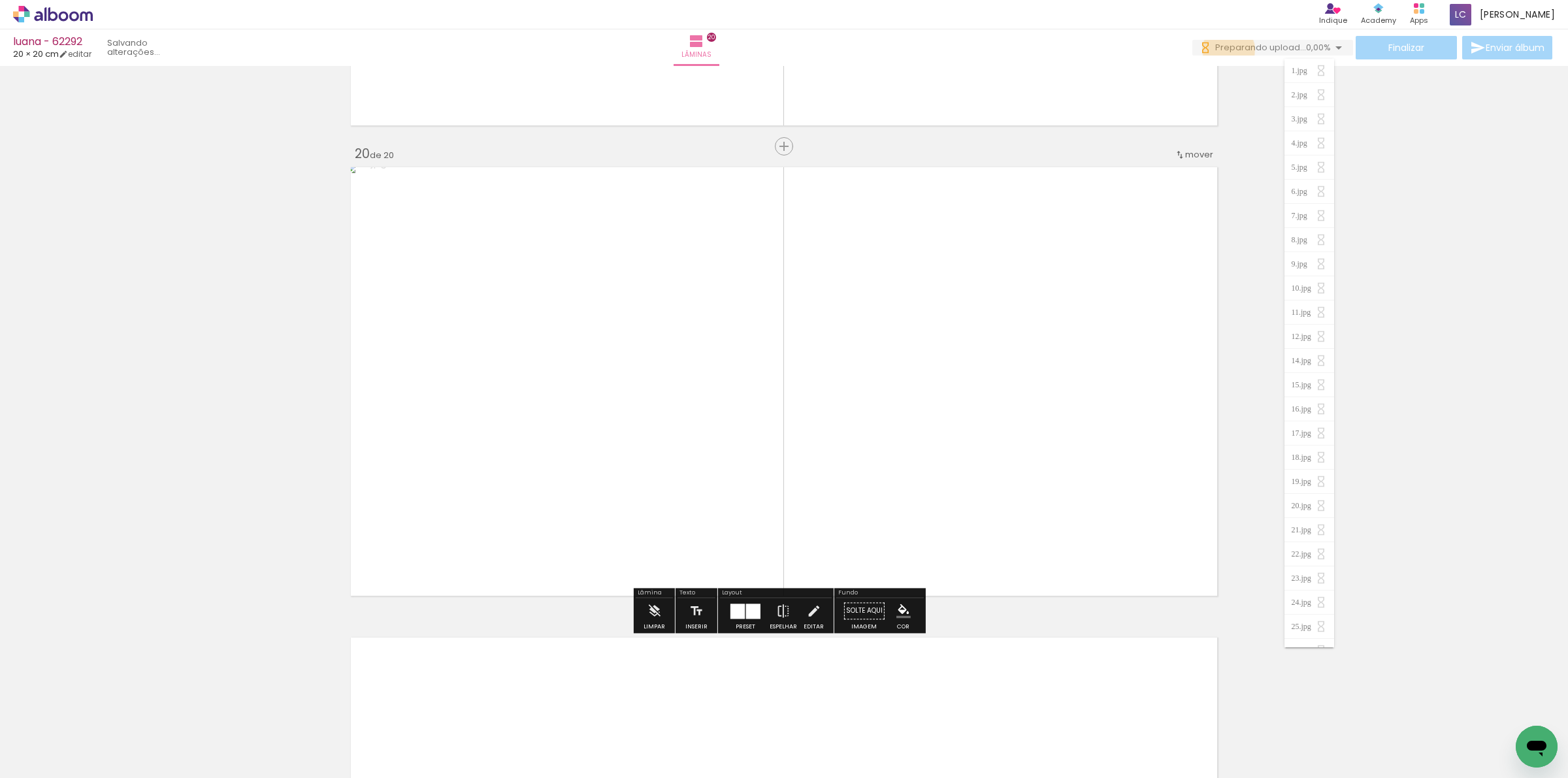
click at [1224, 49] on span "Preparando upload..." at bounding box center [1261, 47] width 91 height 12
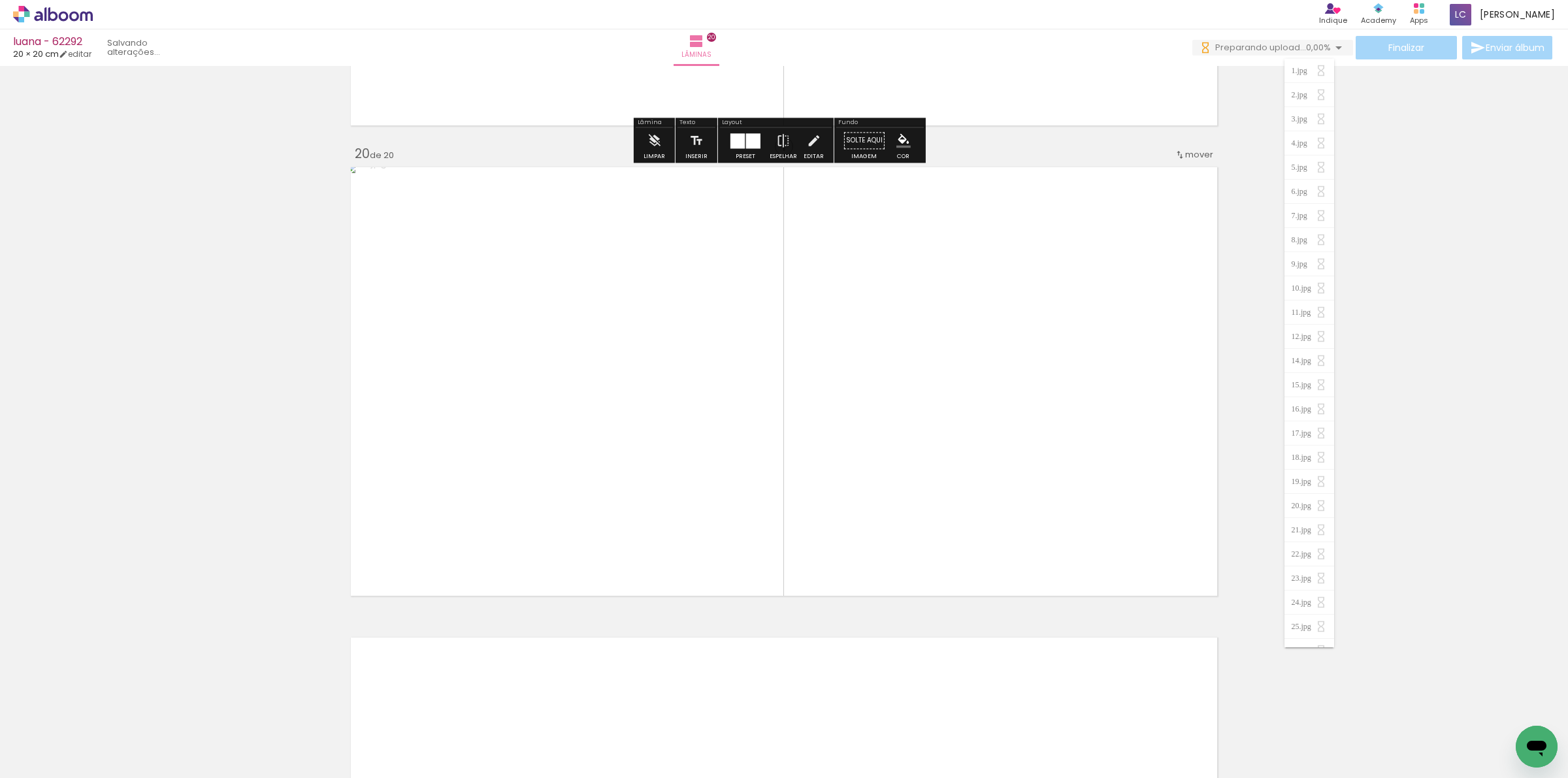
click at [1262, 46] on span "Preparando upload..." at bounding box center [1261, 47] width 91 height 12
click at [1313, 47] on span "0,00%" at bounding box center [1318, 47] width 25 height 12
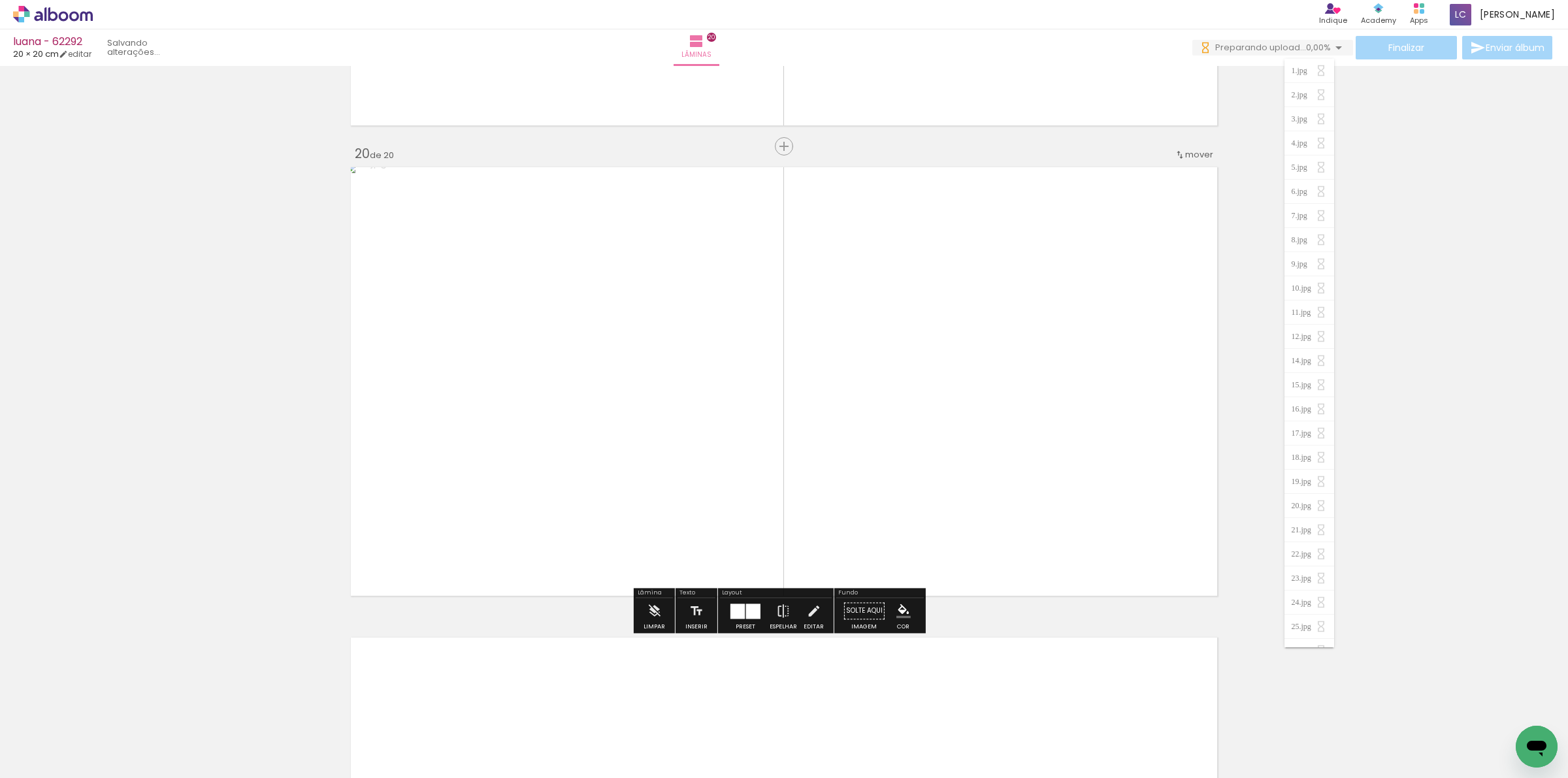
click at [1320, 279] on div "1.jpg 2.jpg 3.jpg 4.jpg 5.jpg 6.jpg 7.jpg 8.jpg 9.jpg 10.jpg 11.jpg 12.jpg 14.j…" at bounding box center [1308, 353] width 49 height 588
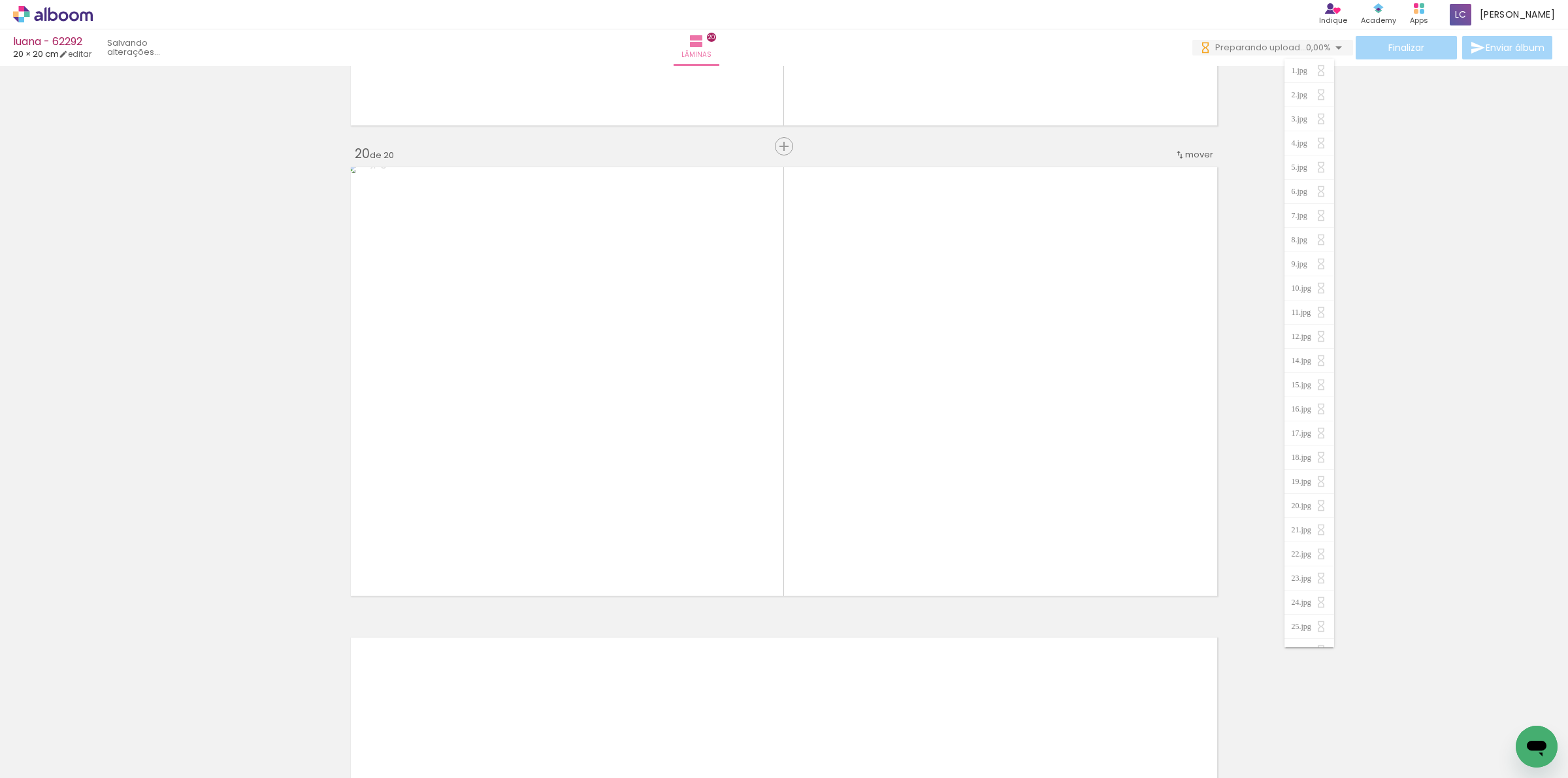
scroll to position [0, 1470]
click at [1320, 51] on span "0,00%" at bounding box center [1318, 47] width 25 height 12
click at [1347, 0] on div "luana - 62292 20 × 20 cm editar Lâminas 20 Finalizar Enviar álbum Inserir lâmin…" at bounding box center [784, 0] width 1568 height 0
click at [1343, 53] on paper-button "0 Preparando upload... 0,00%" at bounding box center [1272, 47] width 161 height 16
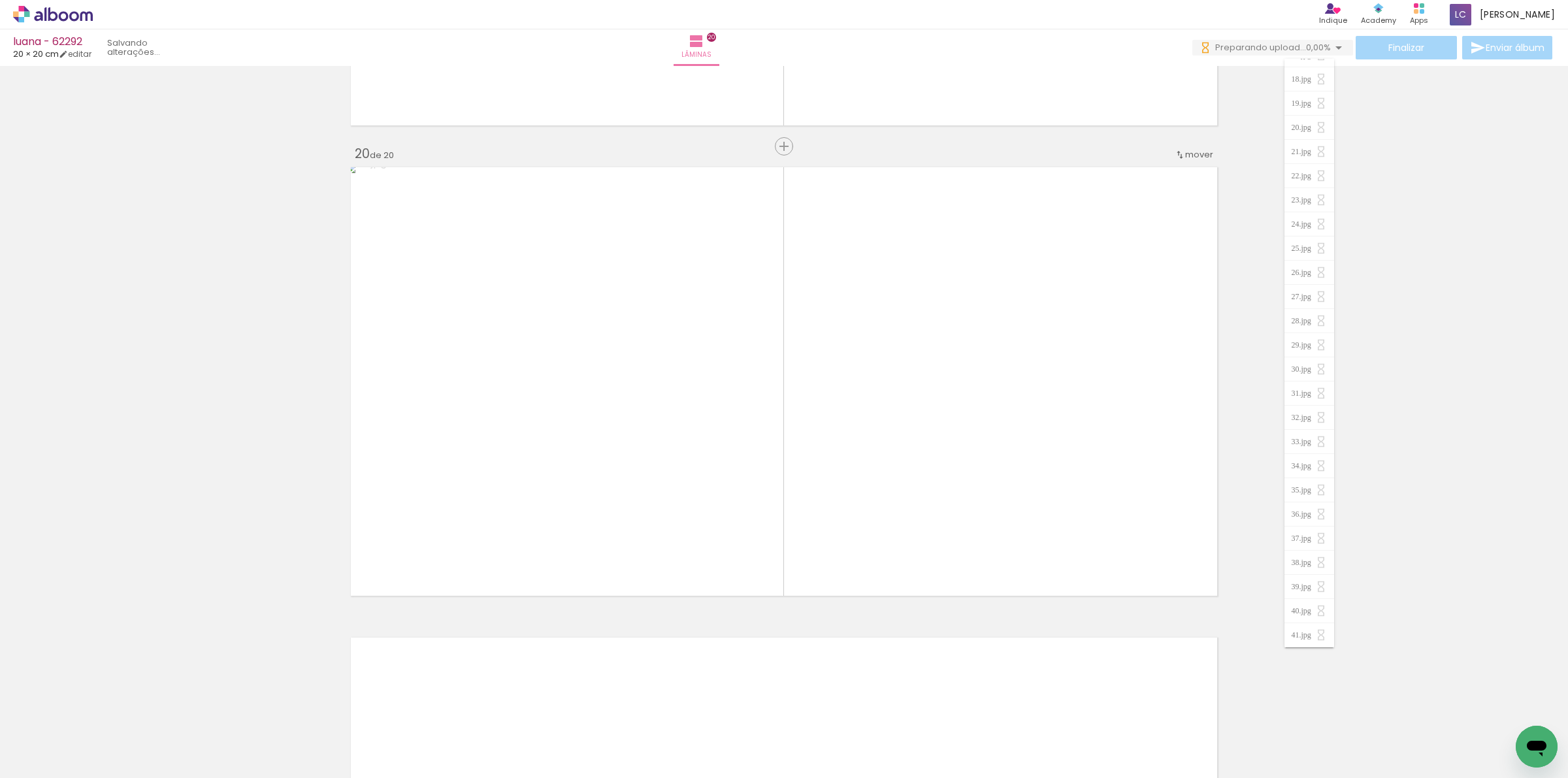
scroll to position [0, 0]
click at [1306, 41] on span "0,00%" at bounding box center [1318, 47] width 25 height 12
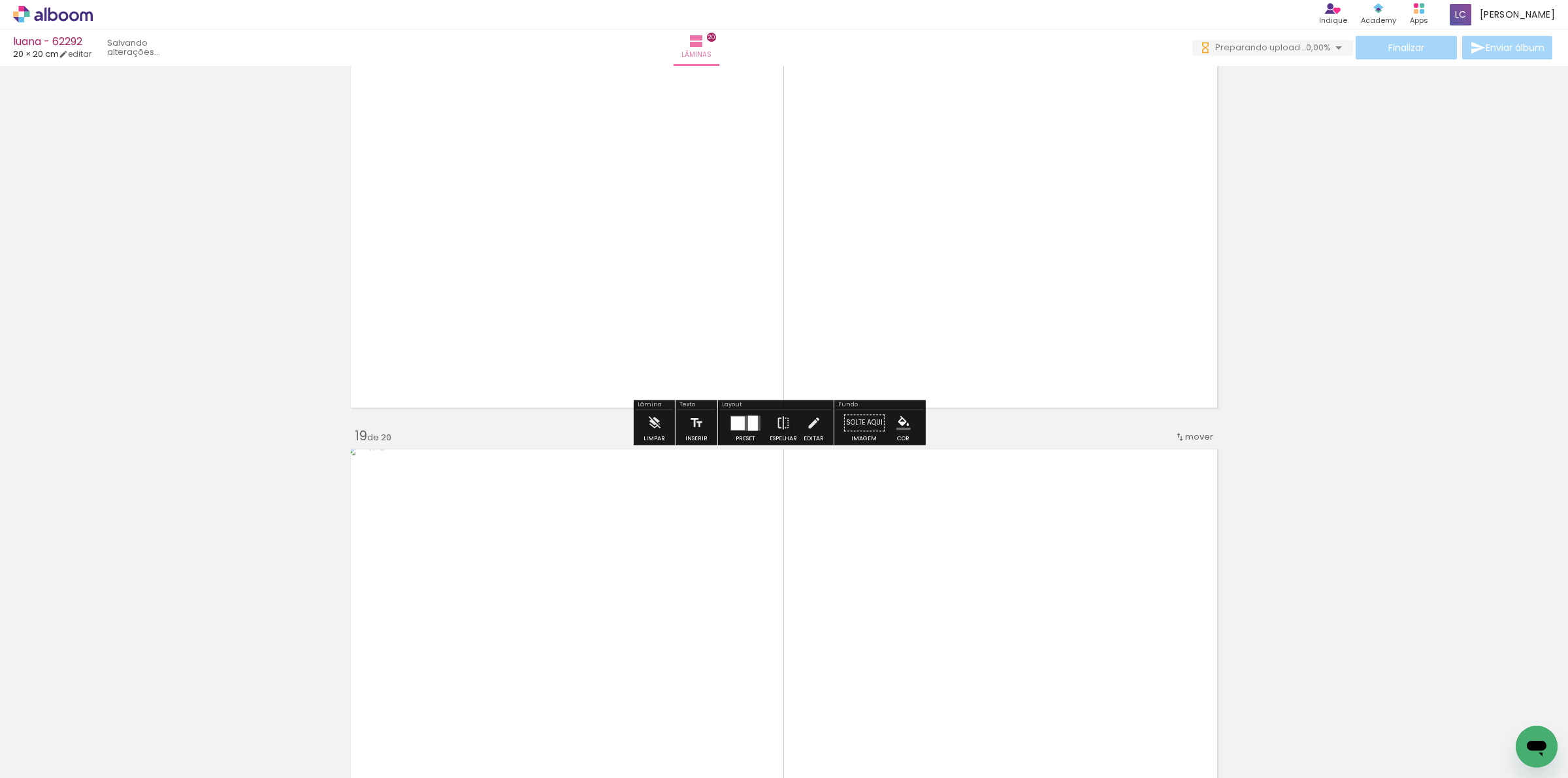
scroll to position [8471, 0]
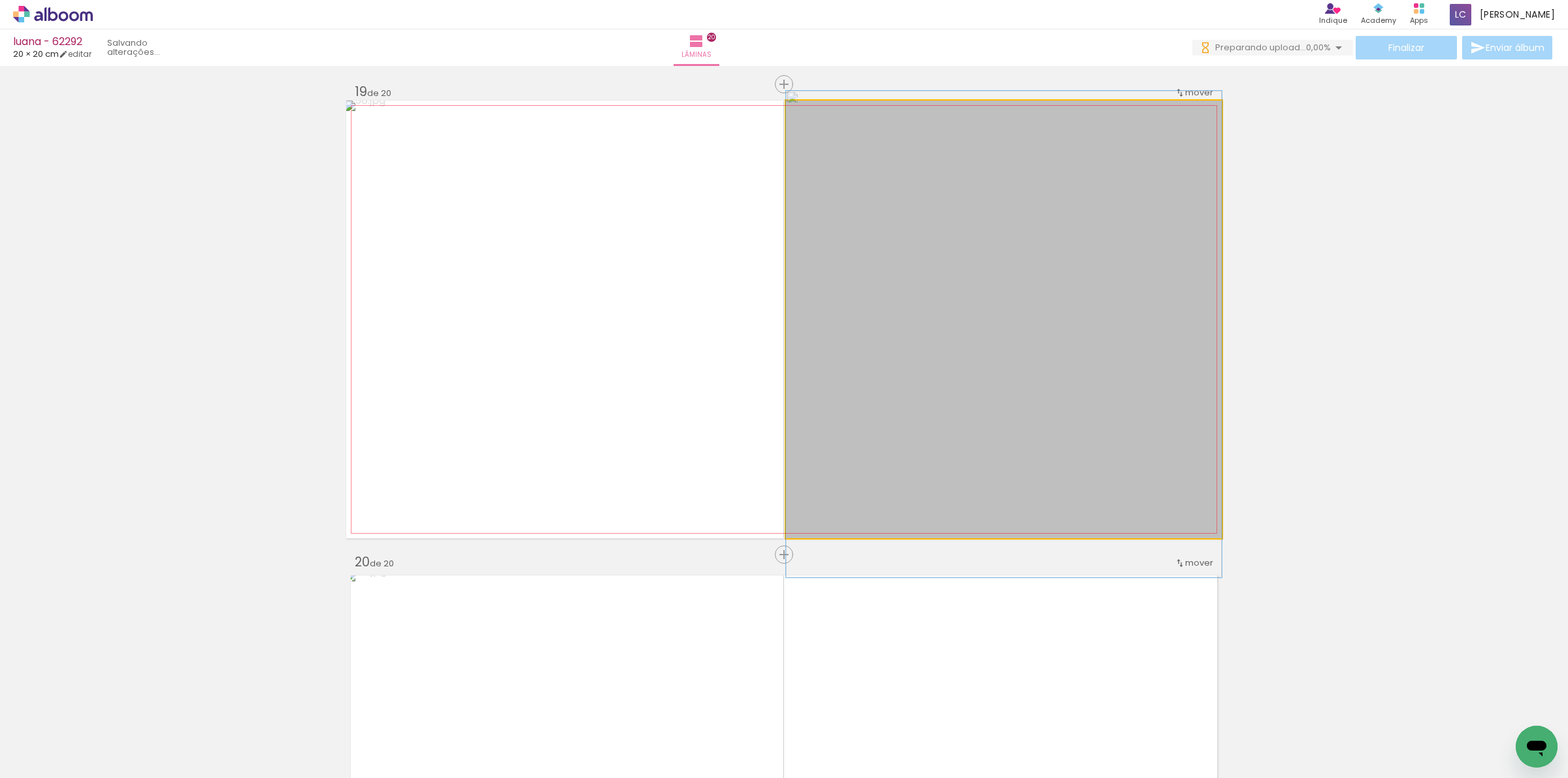
drag, startPoint x: 998, startPoint y: 284, endPoint x: 1004, endPoint y: 292, distance: 10.0
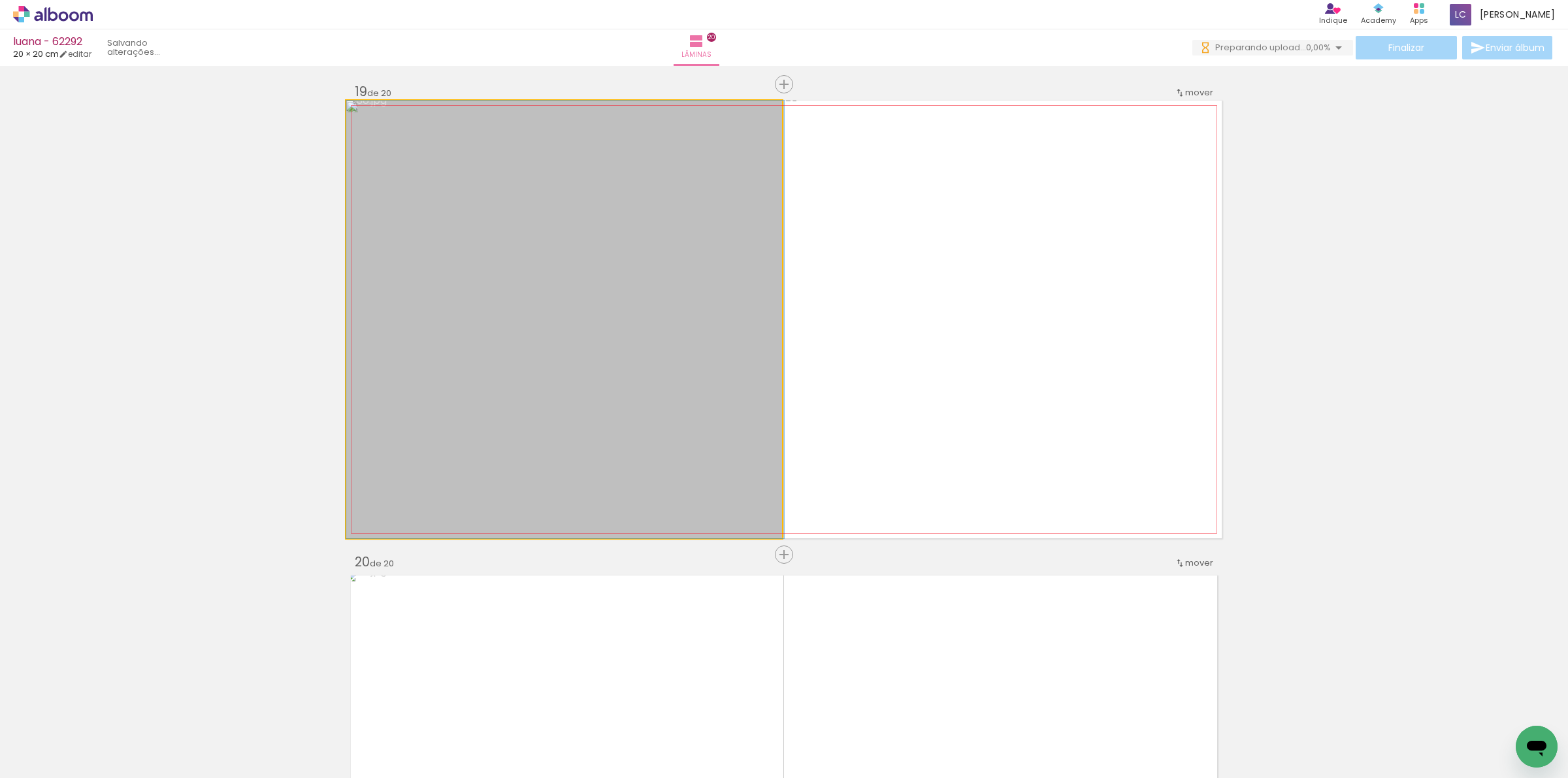
drag, startPoint x: 677, startPoint y: 311, endPoint x: 682, endPoint y: 327, distance: 16.8
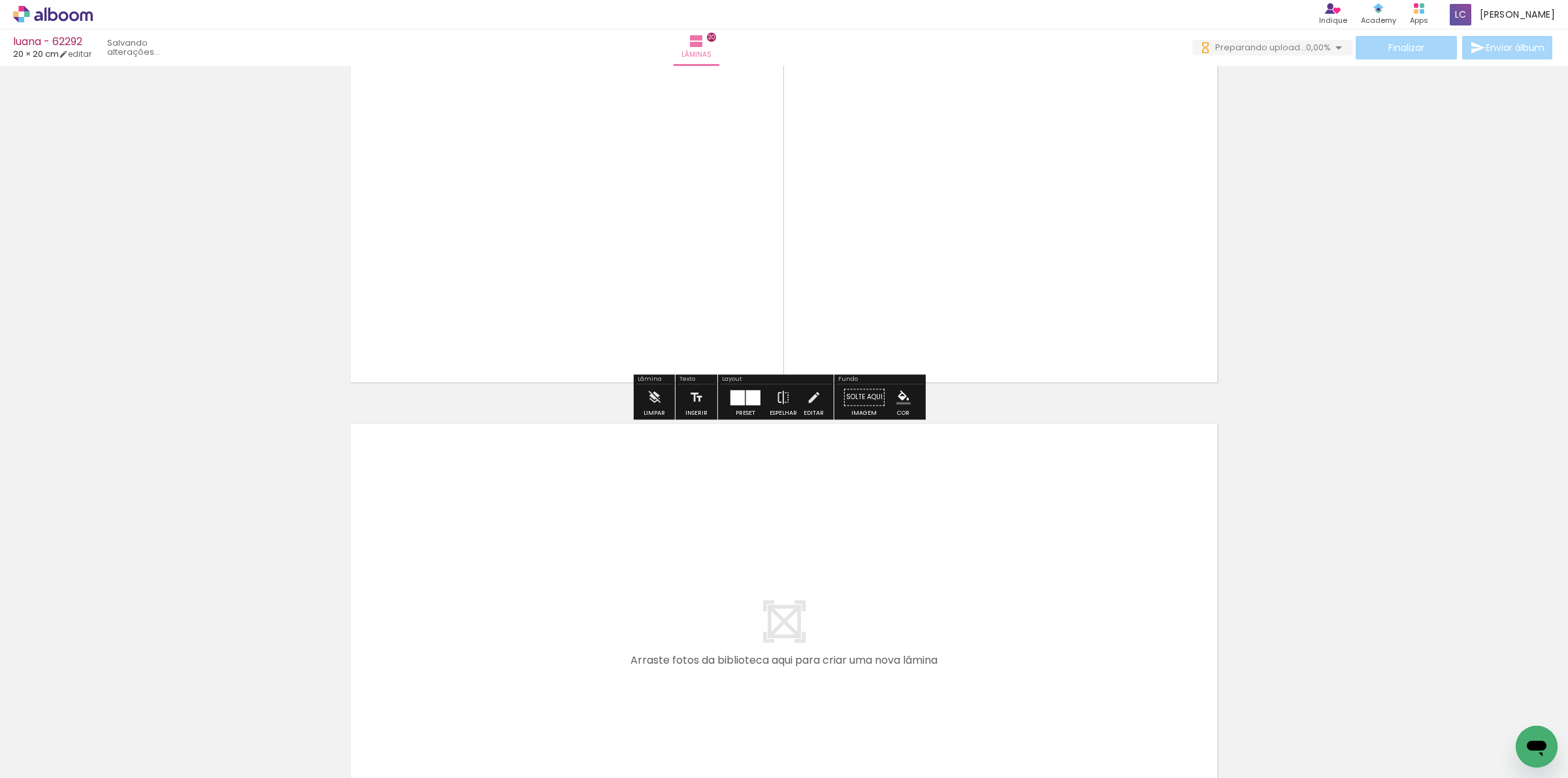
scroll to position [8973, 0]
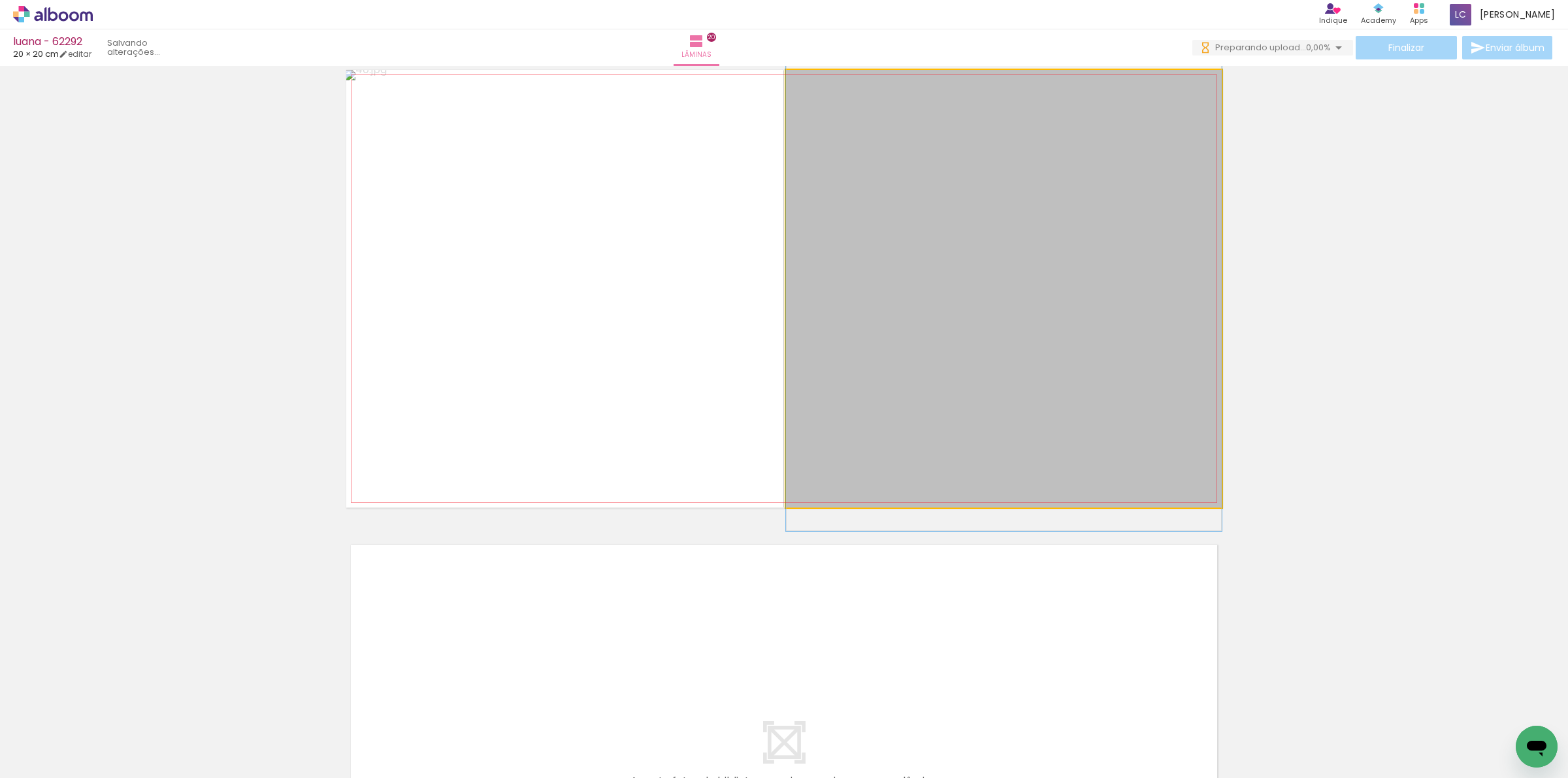
drag, startPoint x: 1054, startPoint y: 339, endPoint x: 1067, endPoint y: 320, distance: 23.0
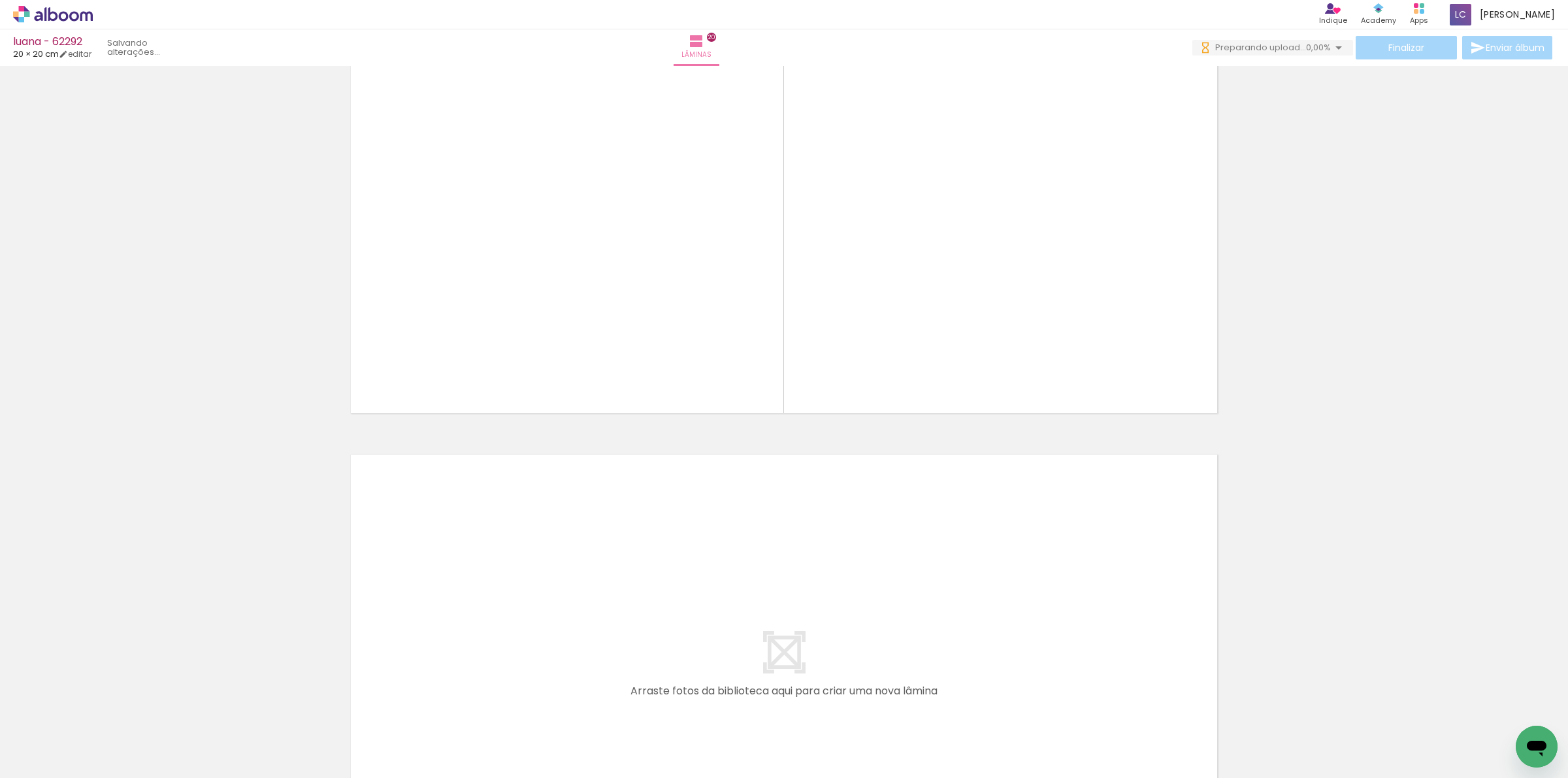
scroll to position [9217, 0]
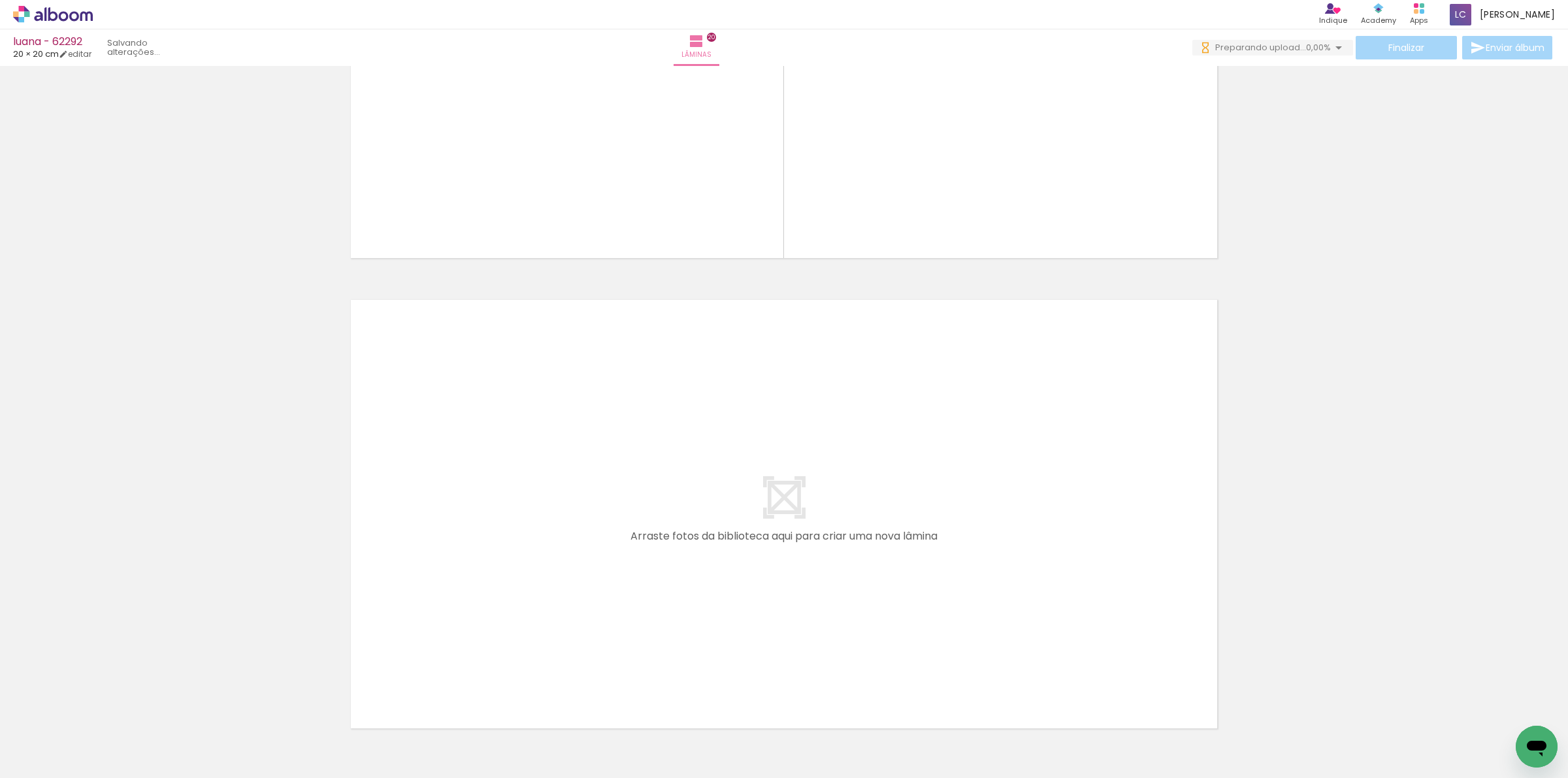
click at [1337, 47] on iron-icon at bounding box center [1338, 47] width 16 height 16
click at [1331, 49] on iron-icon at bounding box center [1338, 47] width 16 height 16
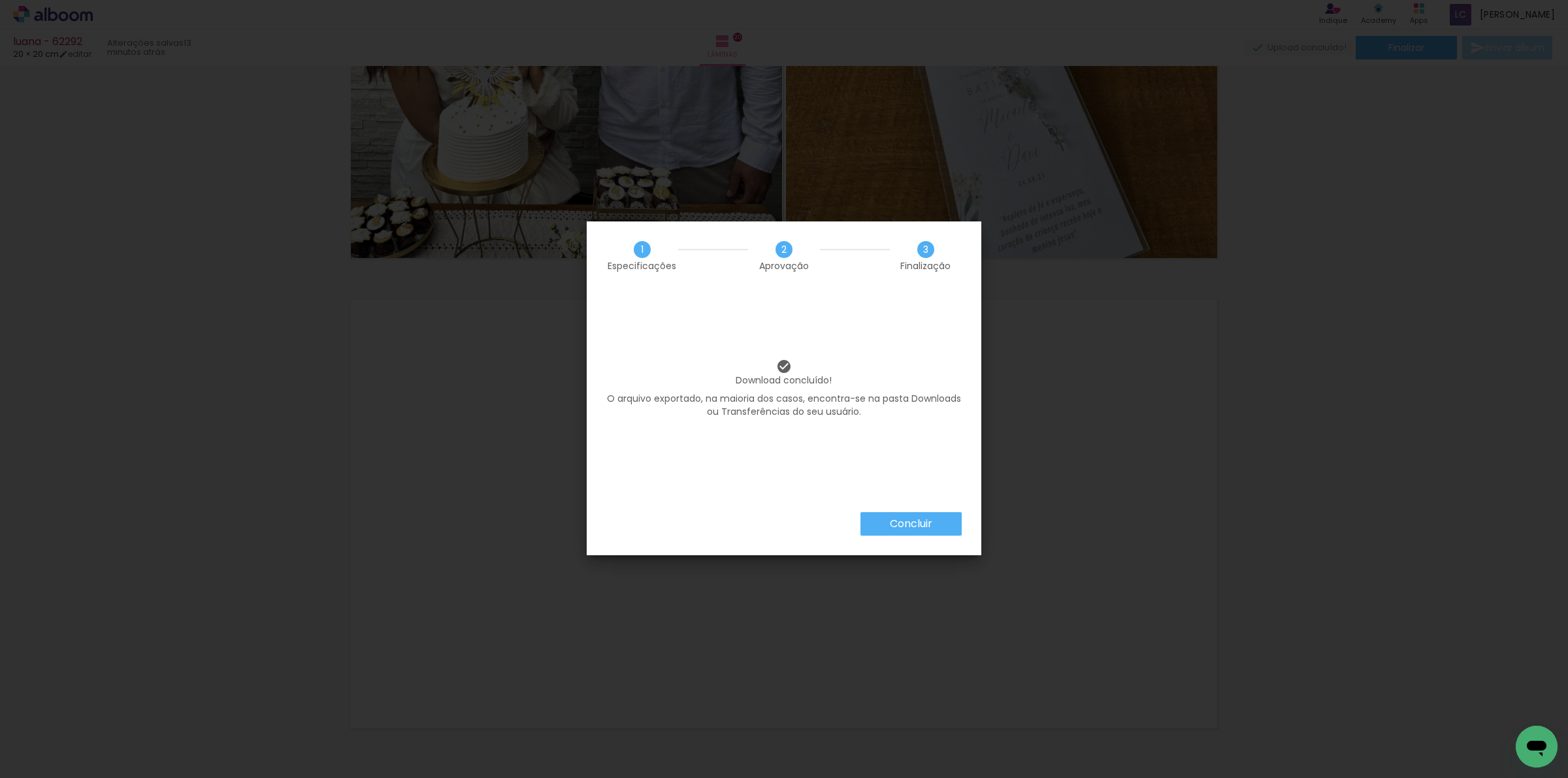
scroll to position [0, 1470]
click at [0, 0] on slot "Concluir" at bounding box center [0, 0] width 0 height 0
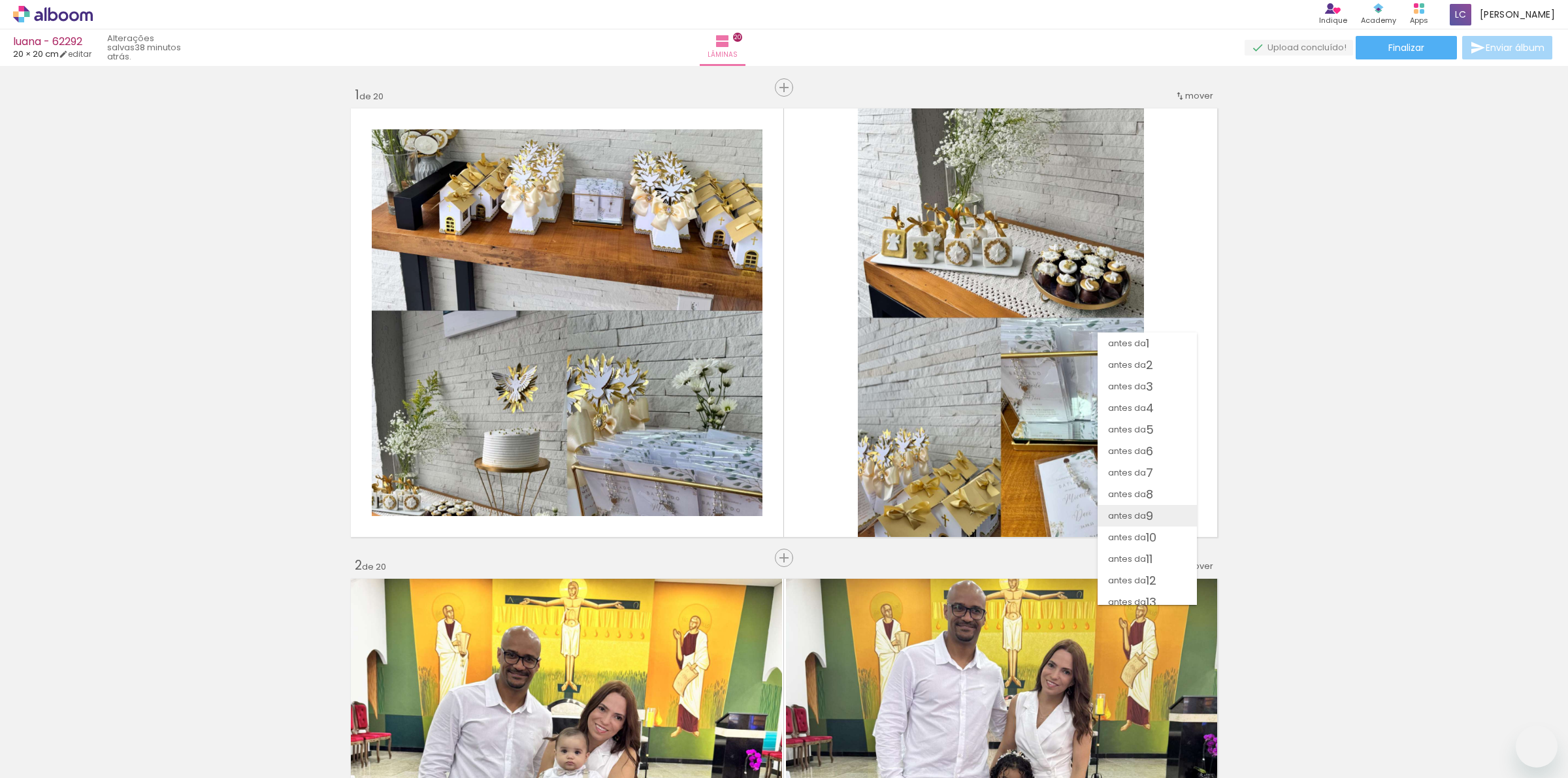
click at [1139, 505] on span "antes da" at bounding box center [1127, 516] width 38 height 21
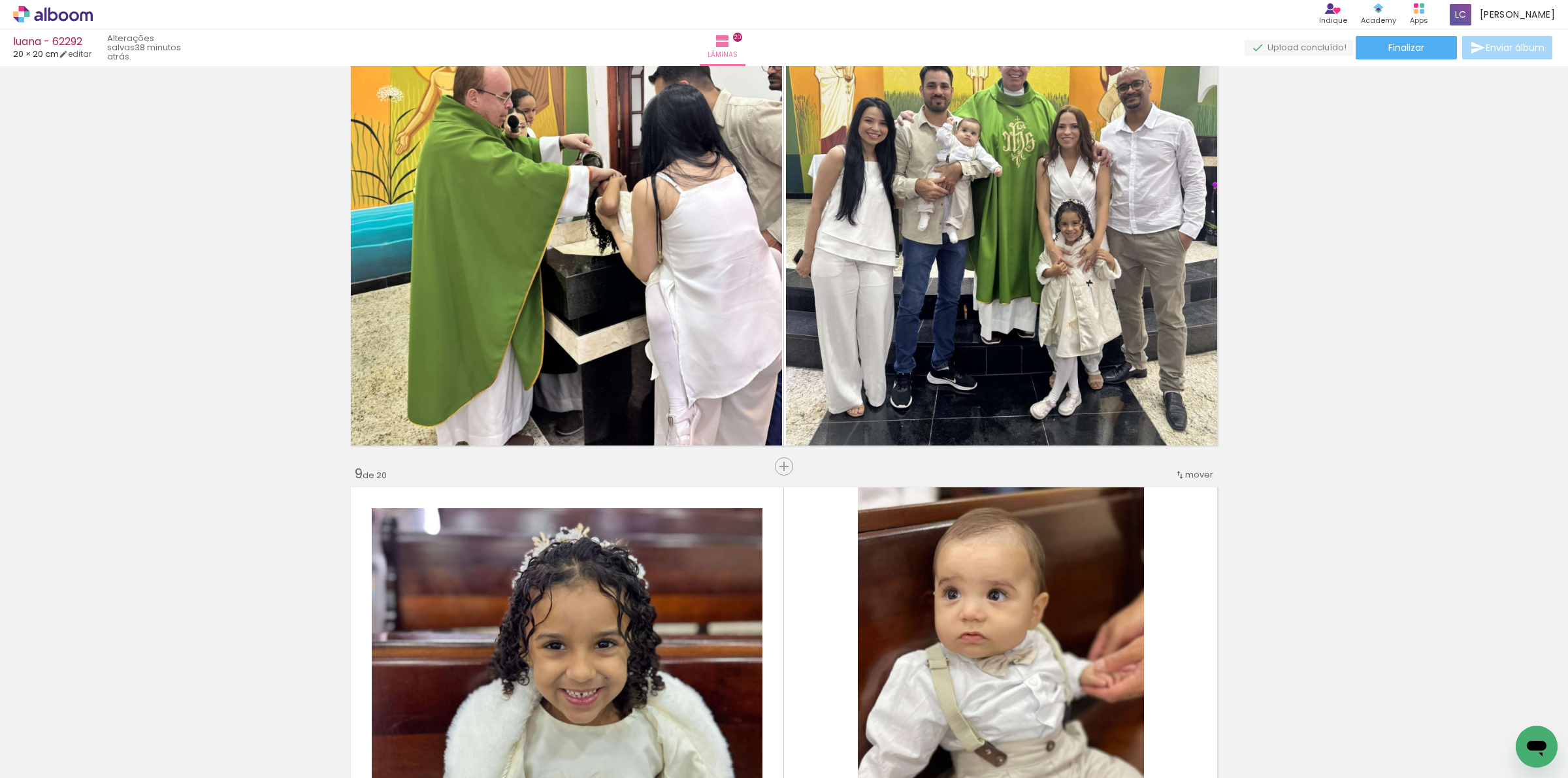
scroll to position [3623, 0]
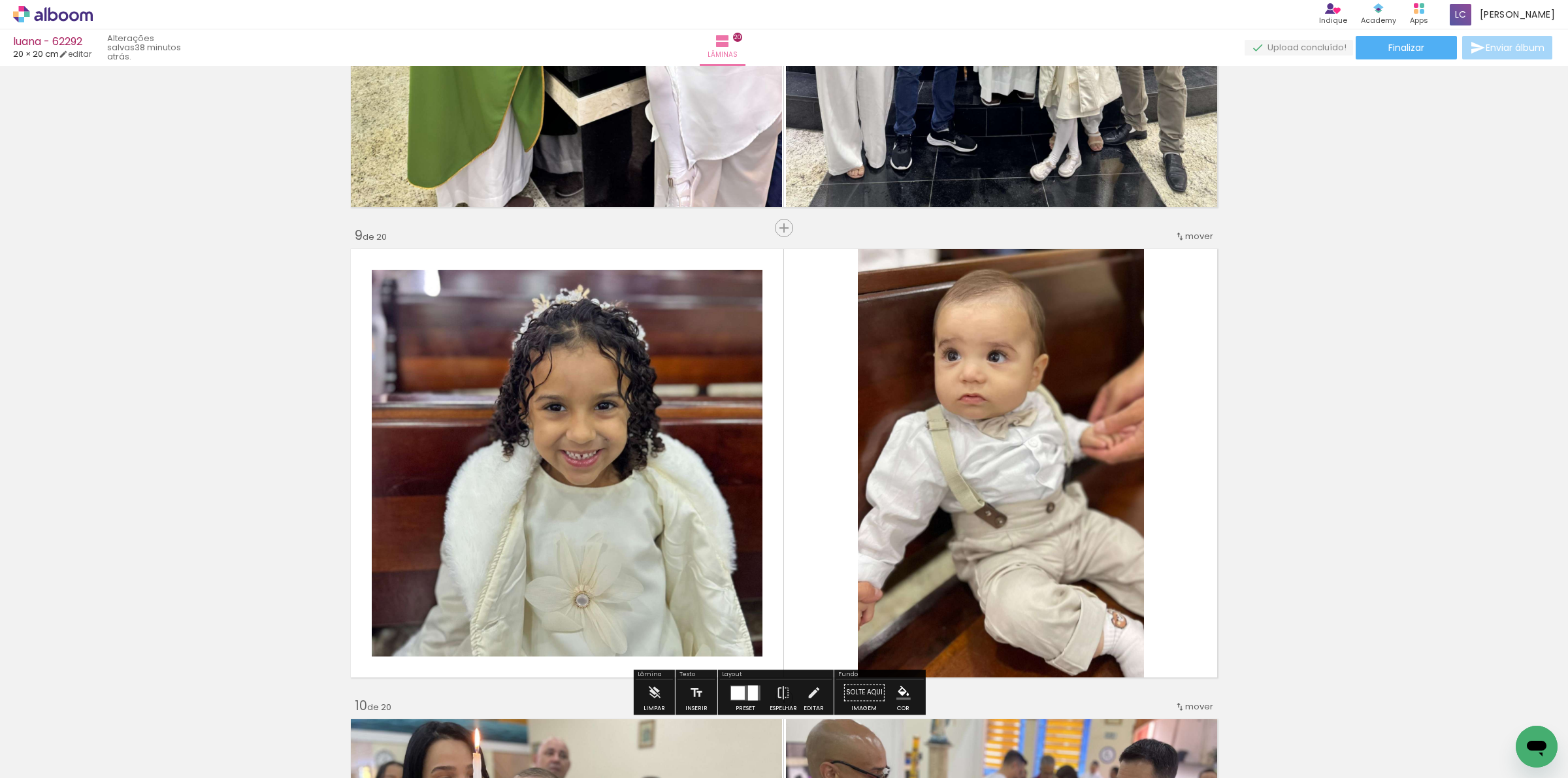
click at [1185, 236] on span "mover" at bounding box center [1199, 236] width 28 height 12
click at [1153, 263] on span "2" at bounding box center [1149, 255] width 7 height 21
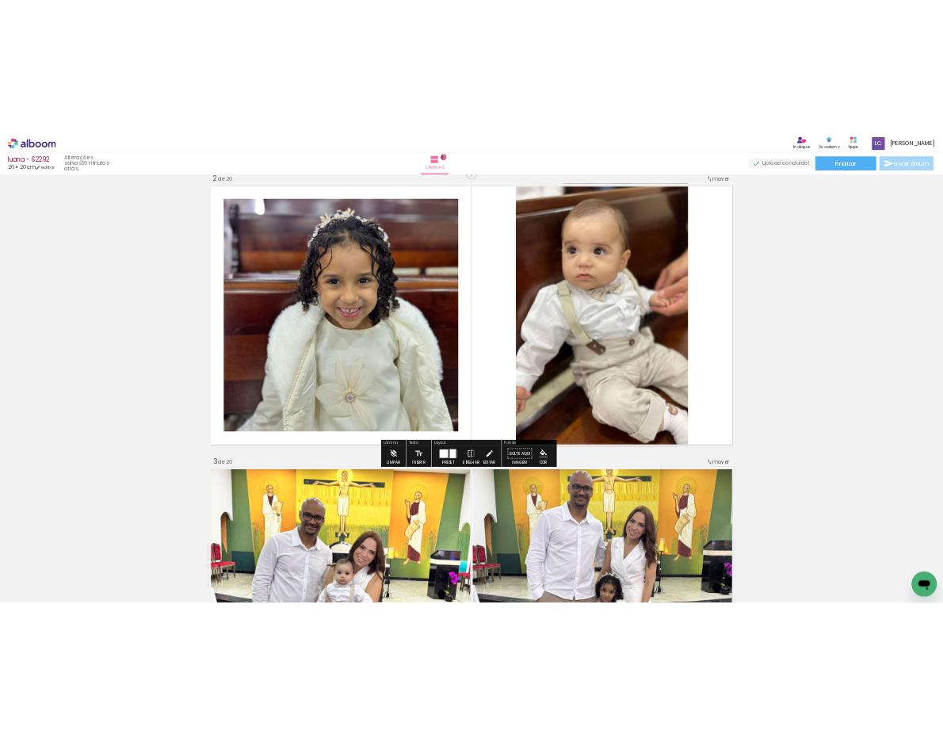
scroll to position [995, 0]
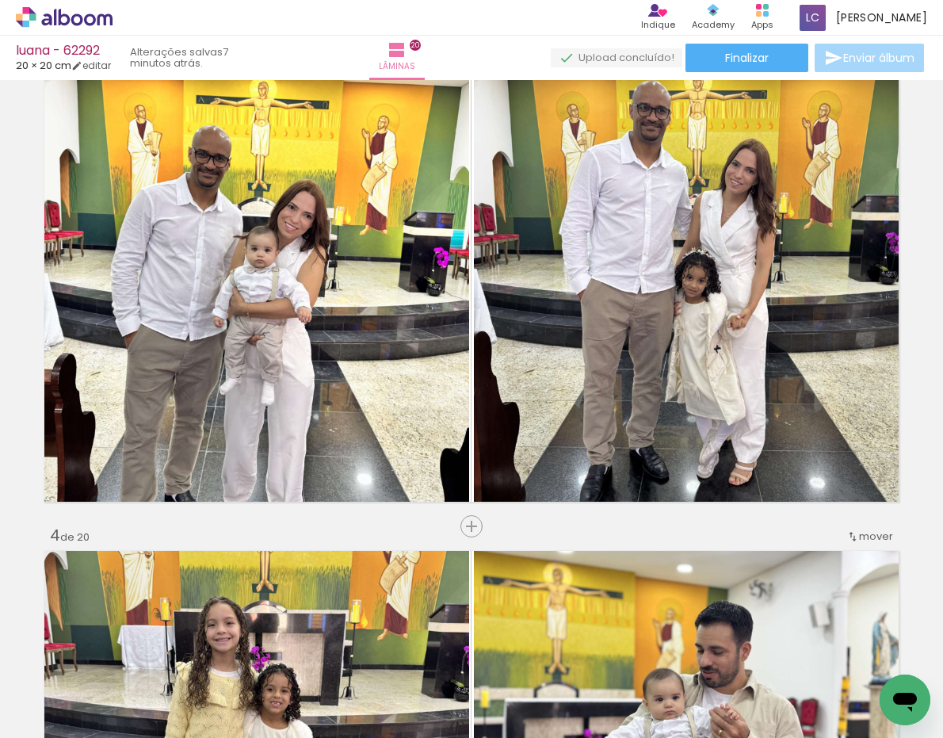
scroll to position [0, 1784]
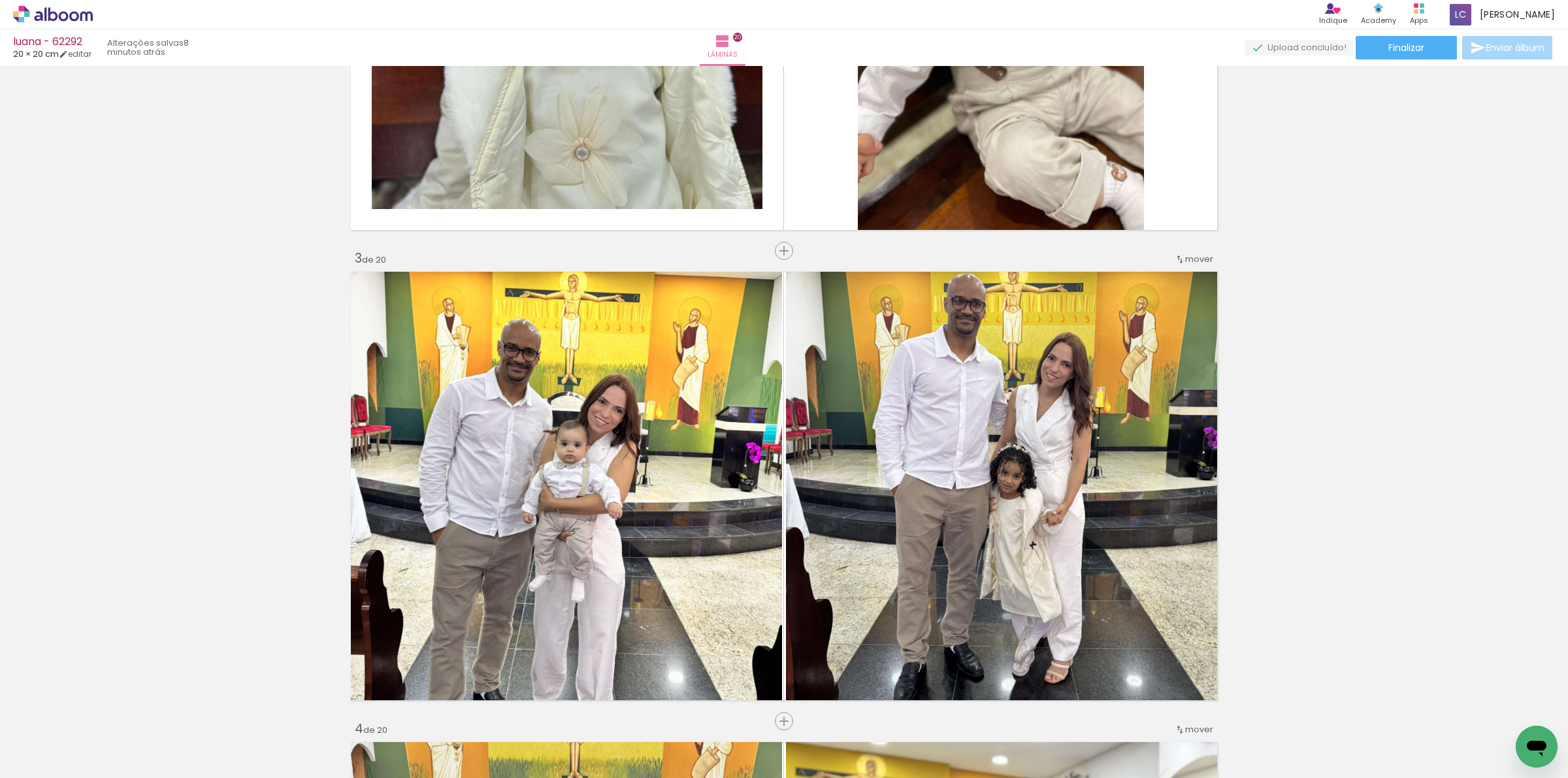
scroll to position [902, 0]
